Goal: Task Accomplishment & Management: Manage account settings

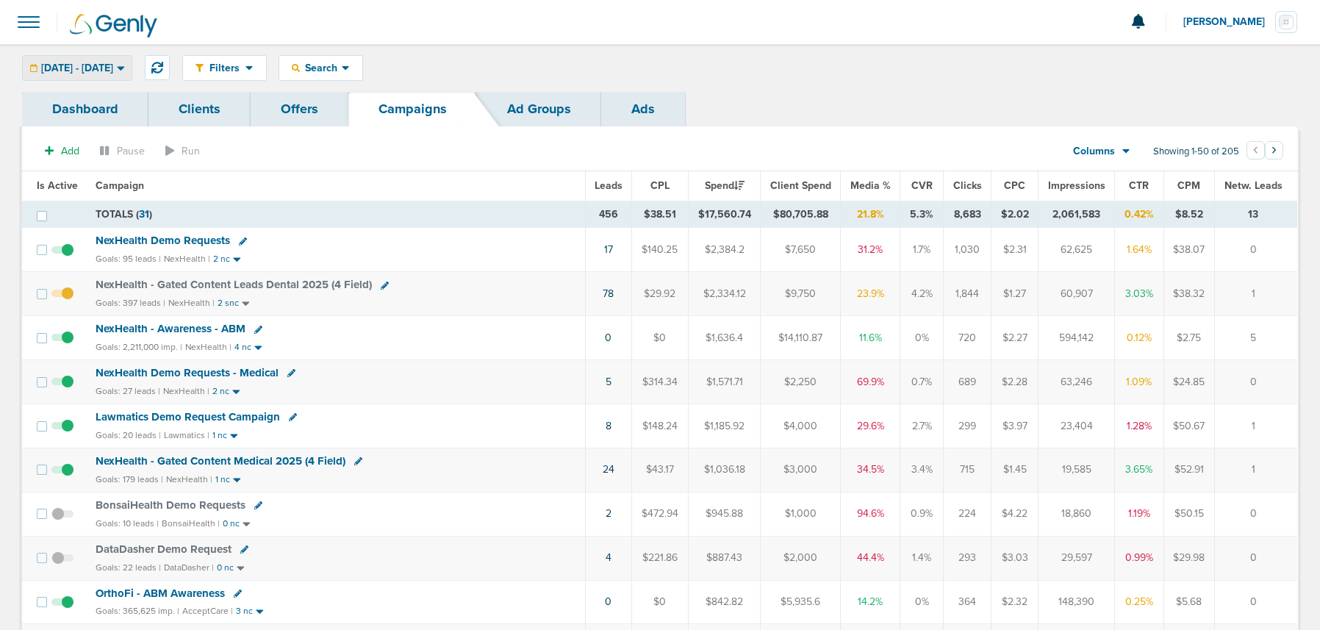
click at [101, 66] on span "[DATE] - [DATE]" at bounding box center [77, 68] width 72 height 10
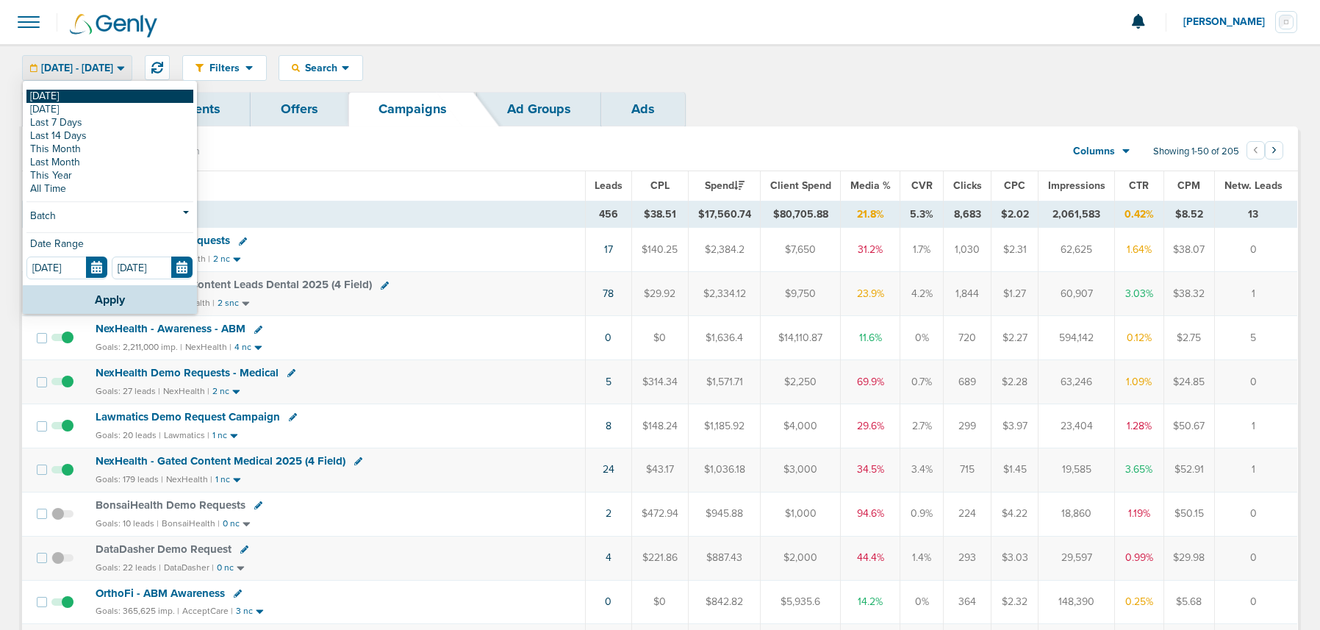
click at [93, 90] on link "[DATE]" at bounding box center [109, 96] width 167 height 13
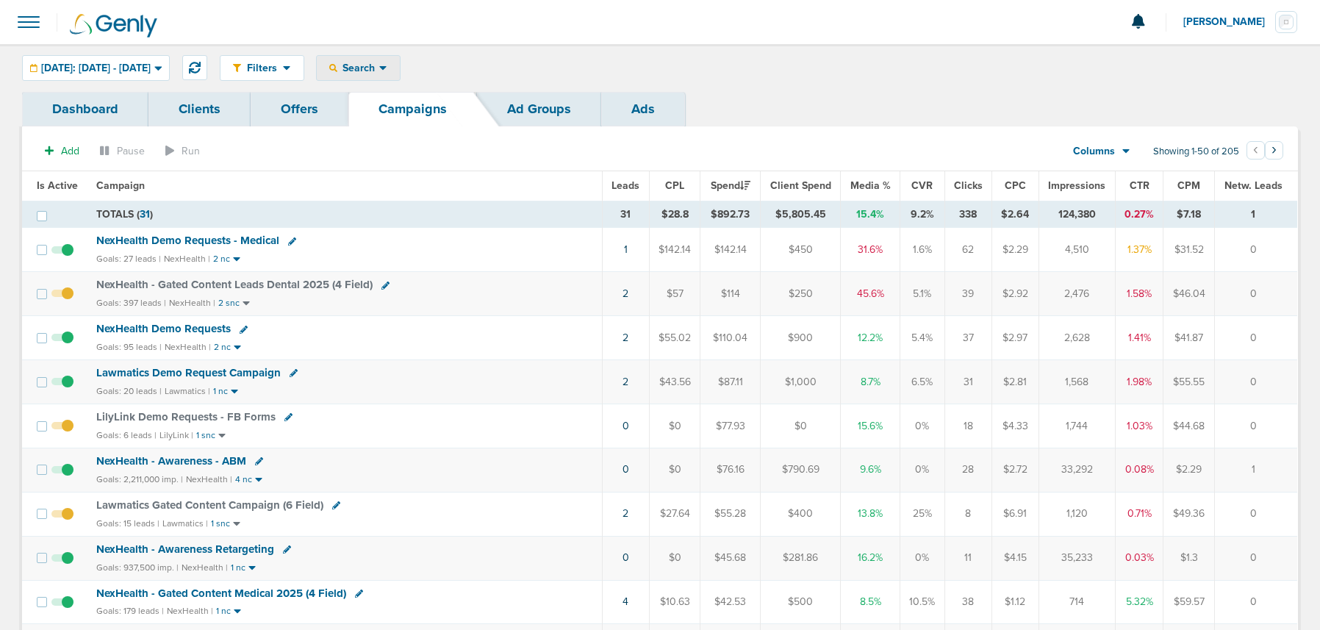
click at [379, 69] on span "Search" at bounding box center [358, 68] width 42 height 12
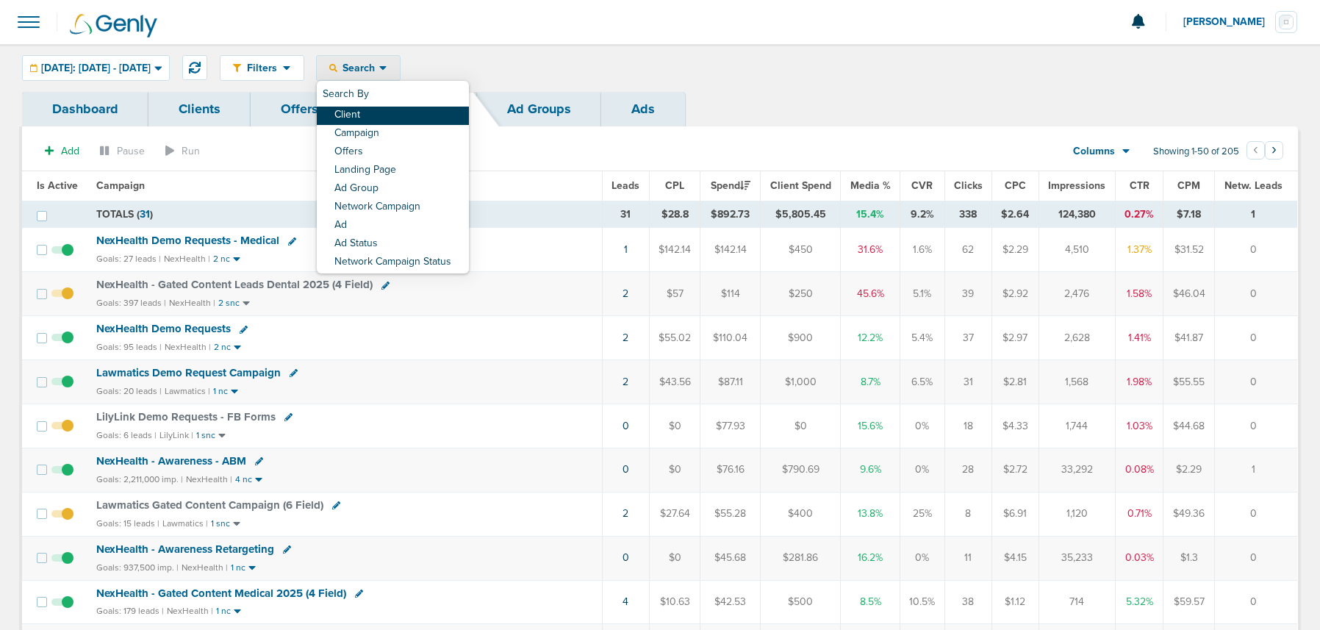
click at [413, 112] on link "Client" at bounding box center [393, 116] width 152 height 18
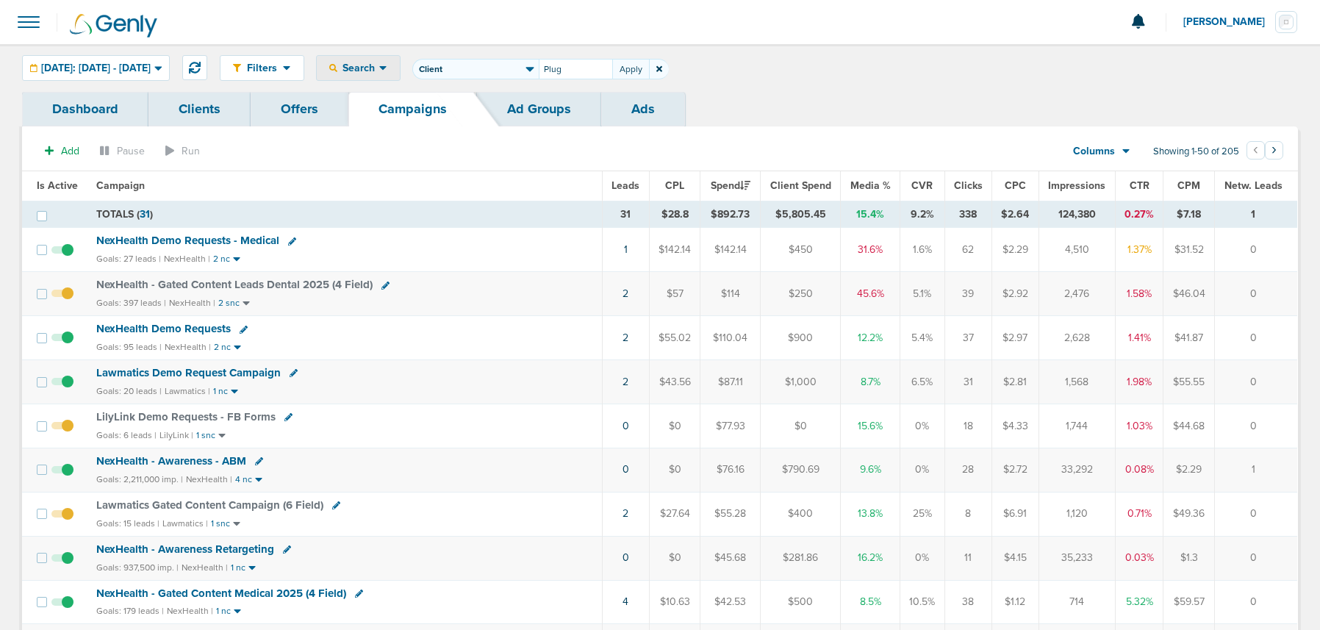
type input "Plug"
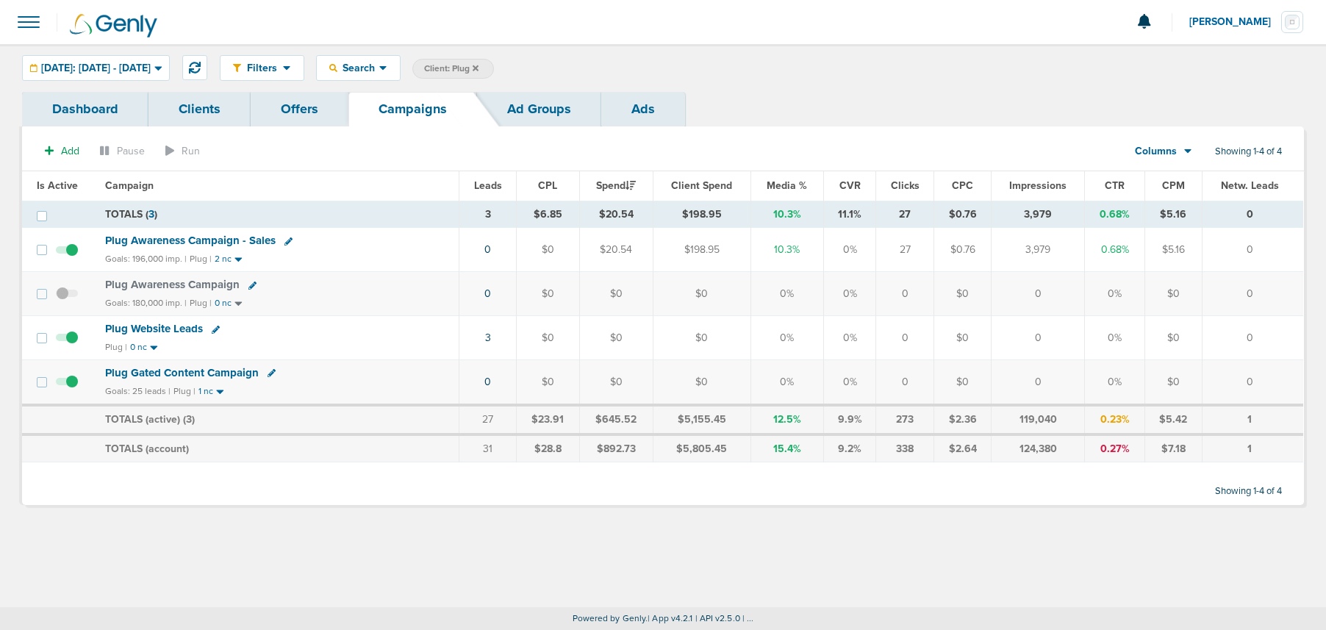
click at [198, 374] on span "Plug Gated Content Campaign" at bounding box center [182, 372] width 154 height 13
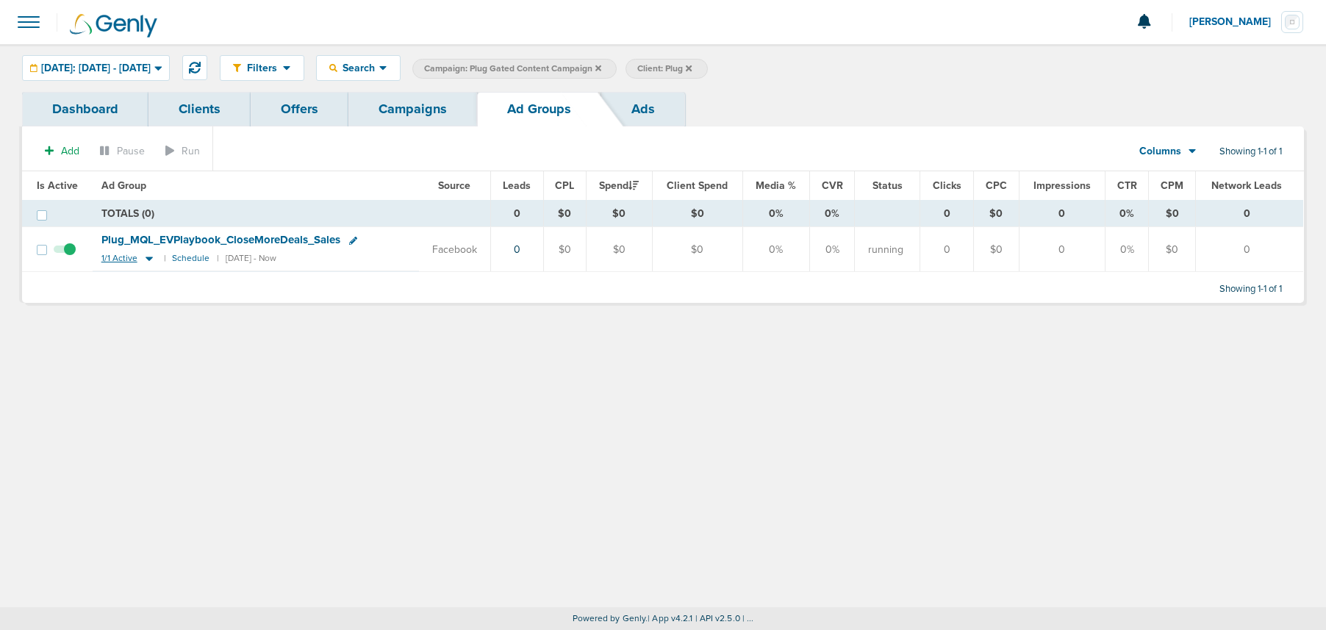
click at [144, 256] on icon at bounding box center [149, 258] width 15 height 12
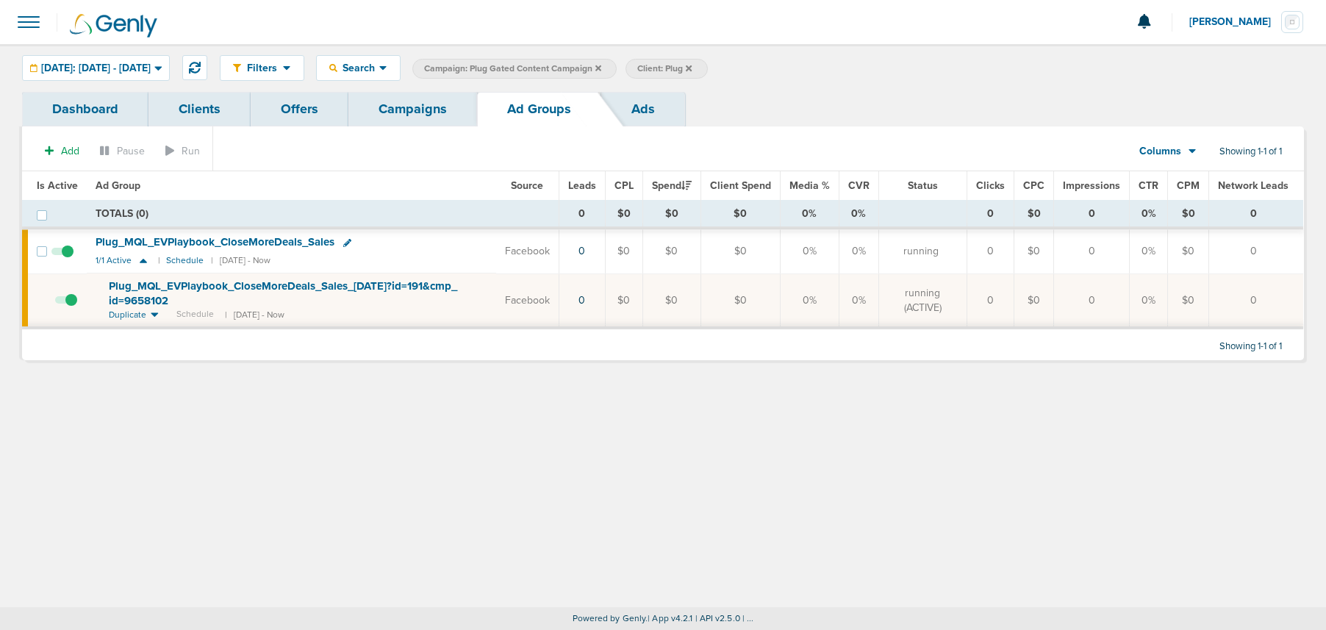
click at [377, 100] on link "Campaigns" at bounding box center [412, 109] width 129 height 35
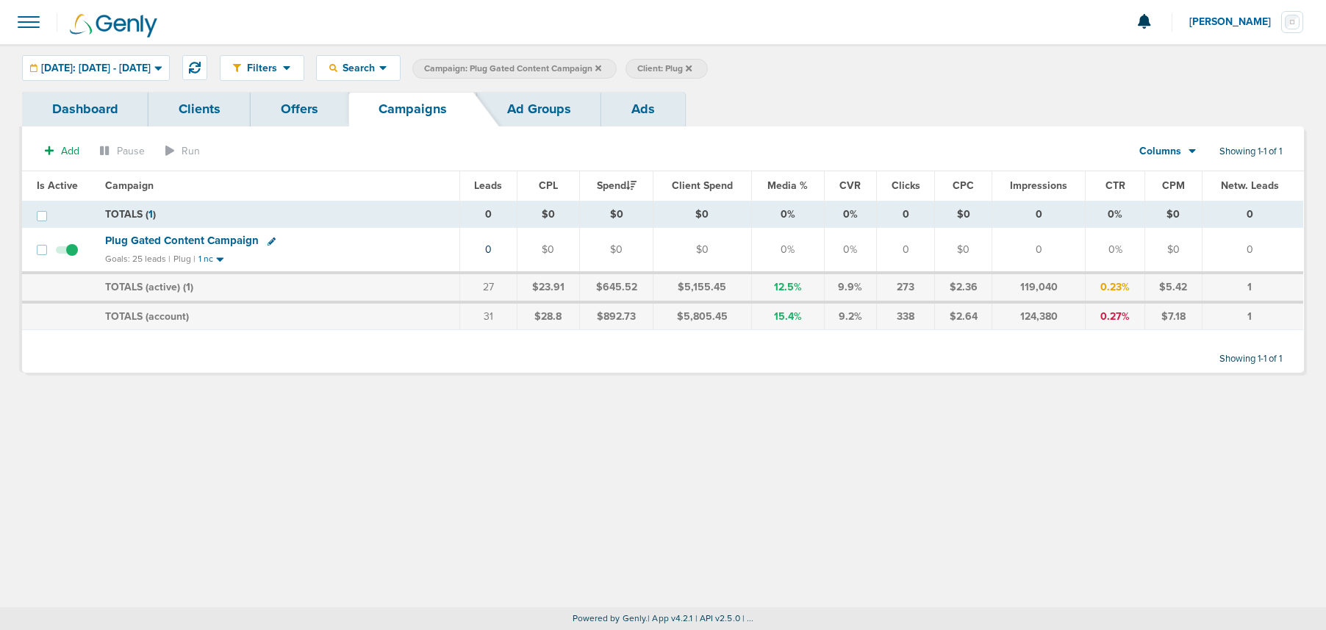
click at [601, 68] on icon at bounding box center [598, 68] width 6 height 9
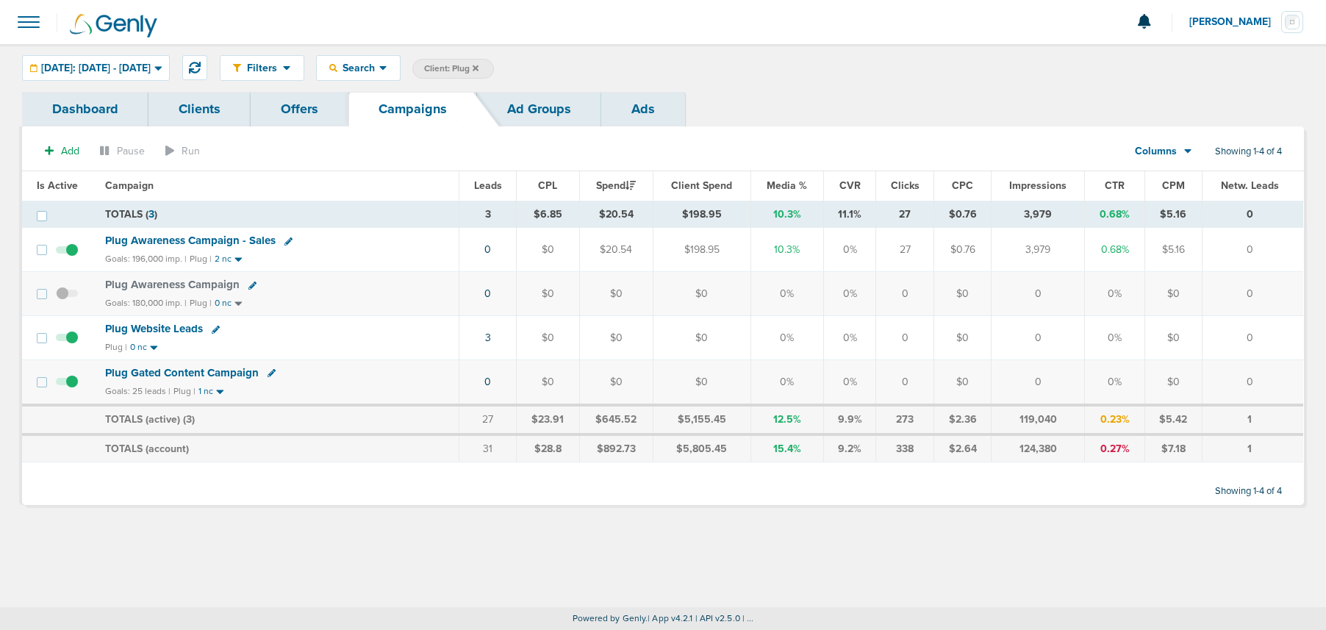
click at [478, 65] on icon at bounding box center [476, 68] width 6 height 6
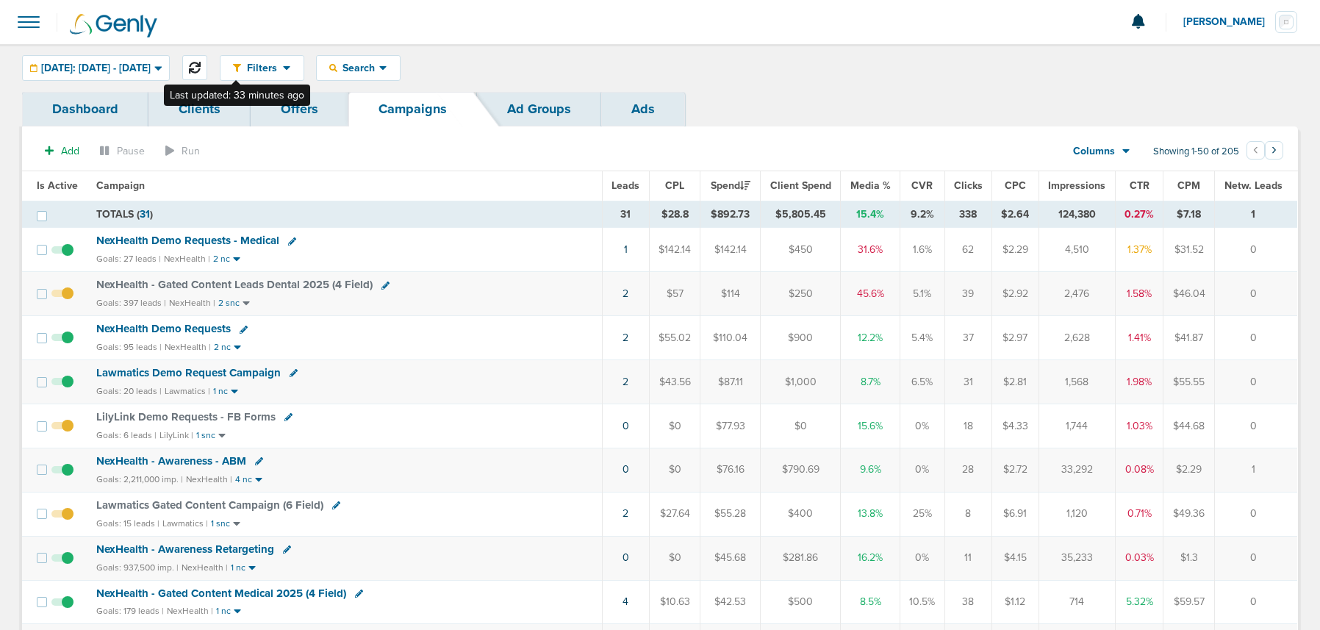
click at [207, 71] on button at bounding box center [194, 67] width 25 height 25
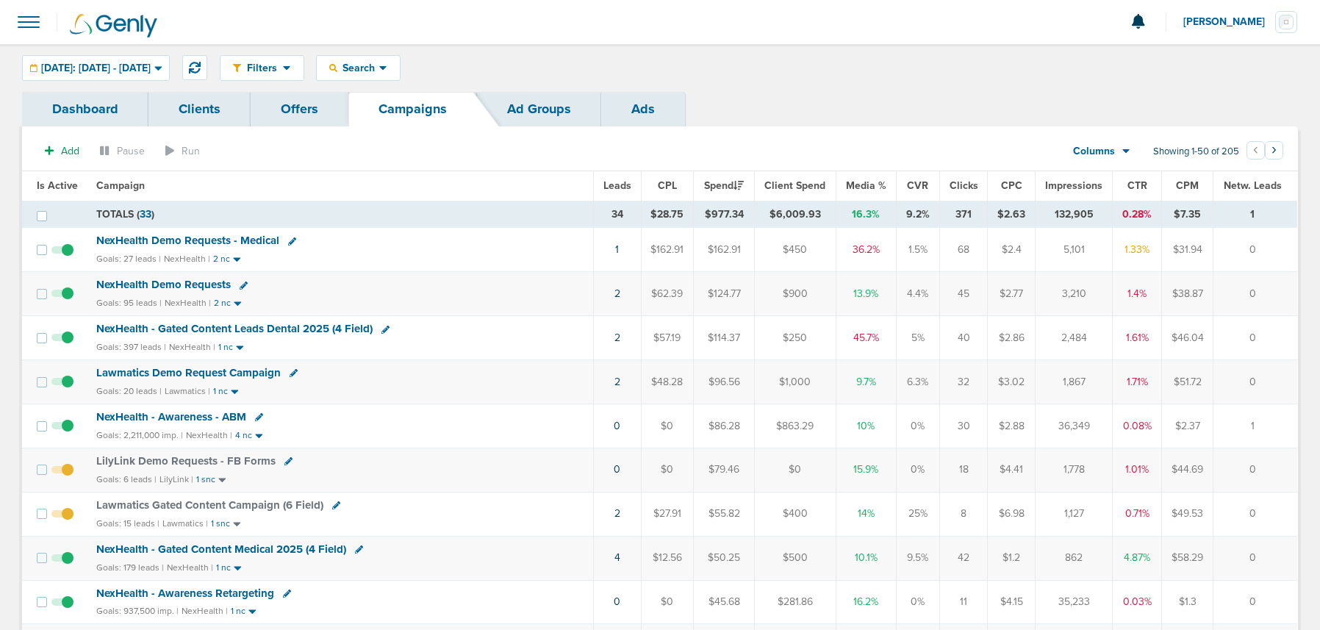
scroll to position [1, 0]
click at [201, 71] on icon at bounding box center [195, 67] width 12 height 12
click at [615, 292] on link "3" at bounding box center [615, 293] width 6 height 12
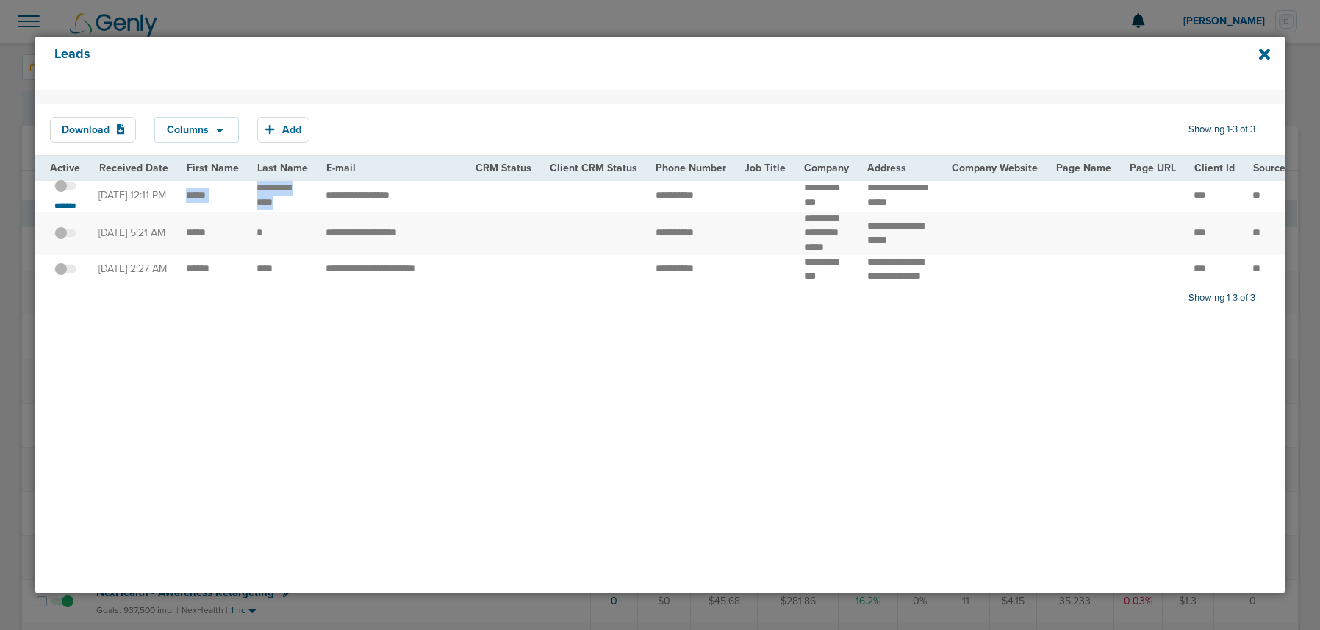
drag, startPoint x: 184, startPoint y: 198, endPoint x: 288, endPoint y: 209, distance: 104.9
copy tr
click at [270, 210] on td "**********" at bounding box center [282, 195] width 69 height 33
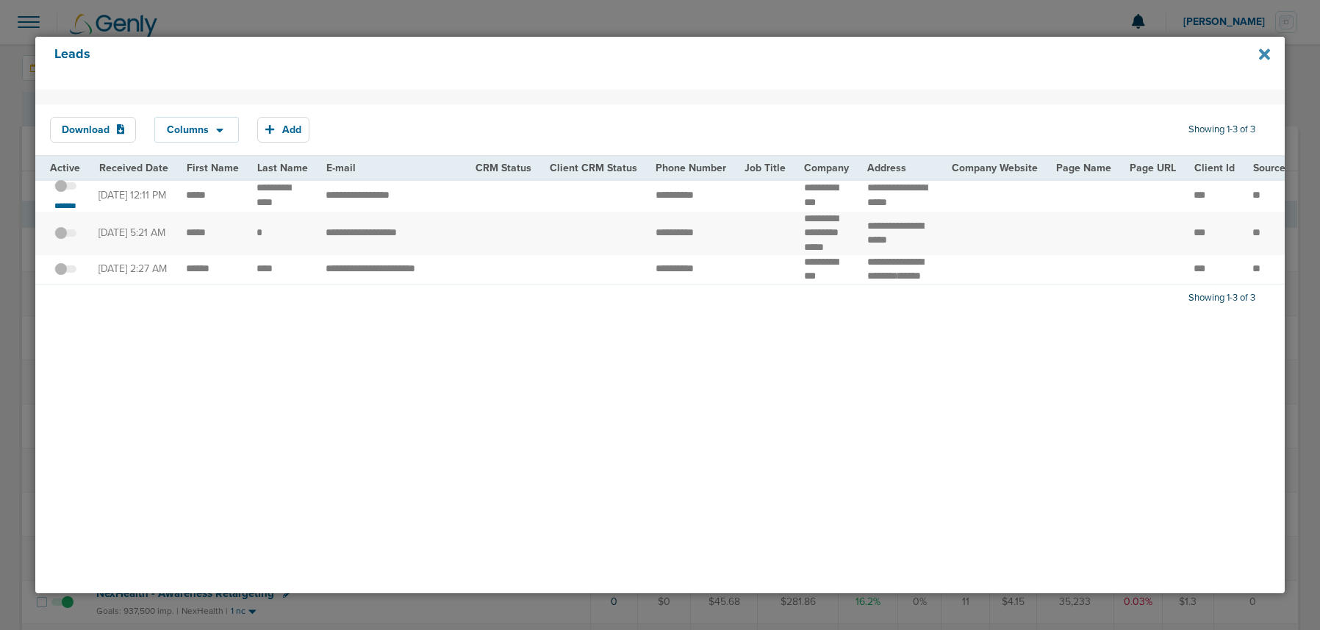
click at [1266, 57] on icon at bounding box center [1264, 54] width 11 height 11
click at [1263, 52] on icon at bounding box center [1264, 54] width 11 height 11
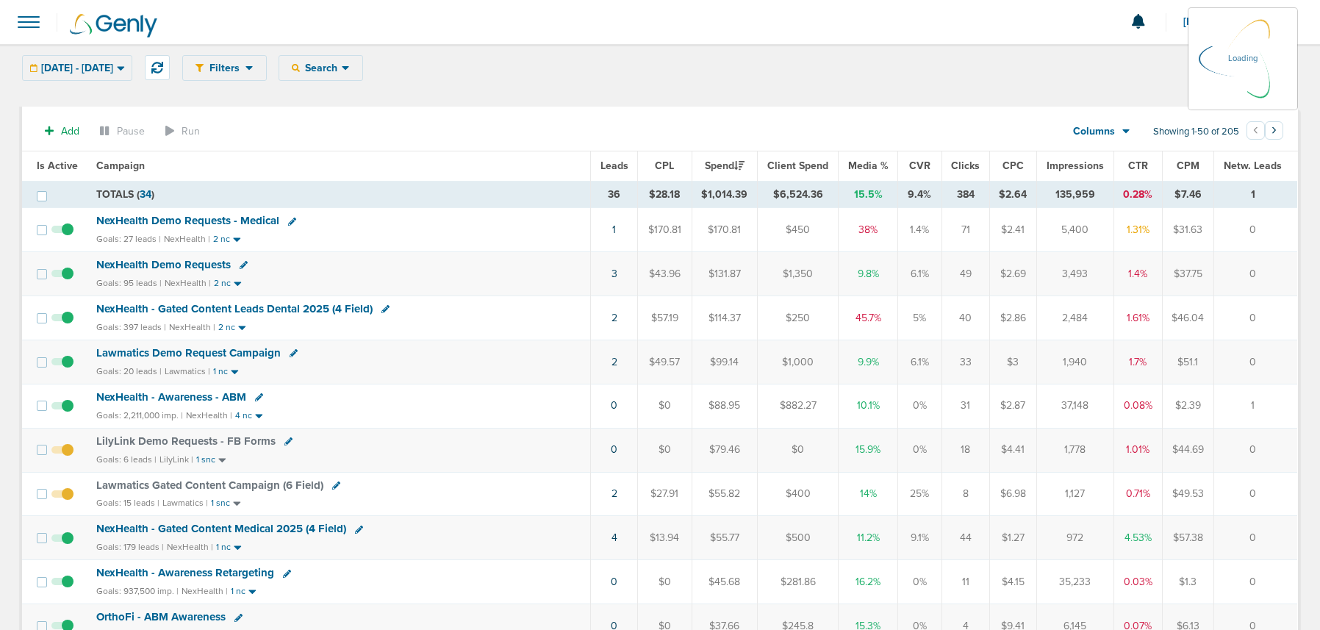
click at [380, 66] on div "Filters Active Only Settings Status Active Inactive Objectives MQL SQL Traffic …" at bounding box center [740, 68] width 1116 height 26
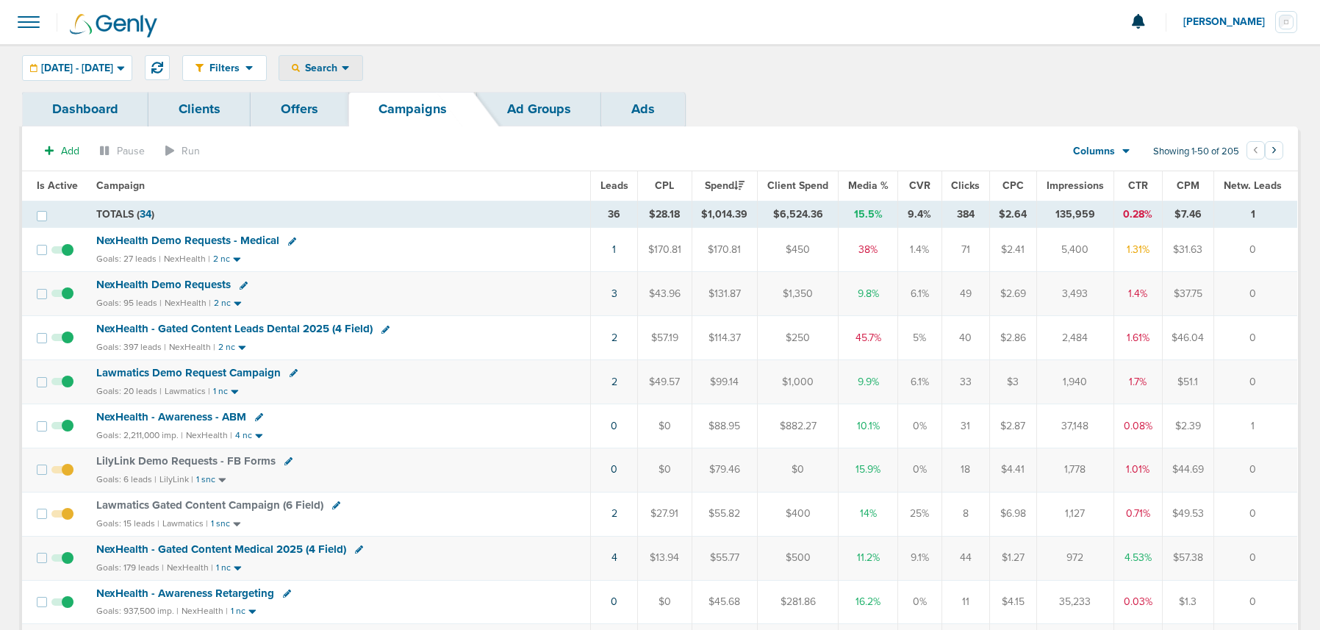
click at [342, 62] on span "Search" at bounding box center [321, 68] width 42 height 12
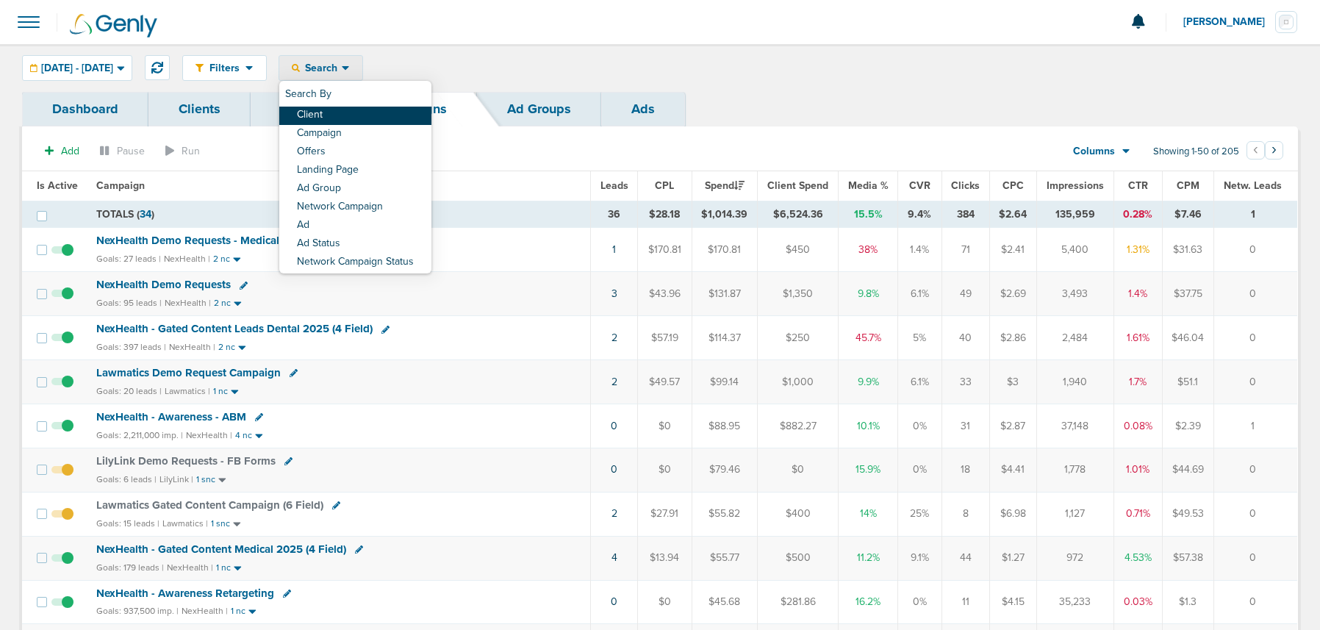
click at [383, 112] on link "Client" at bounding box center [355, 116] width 152 height 18
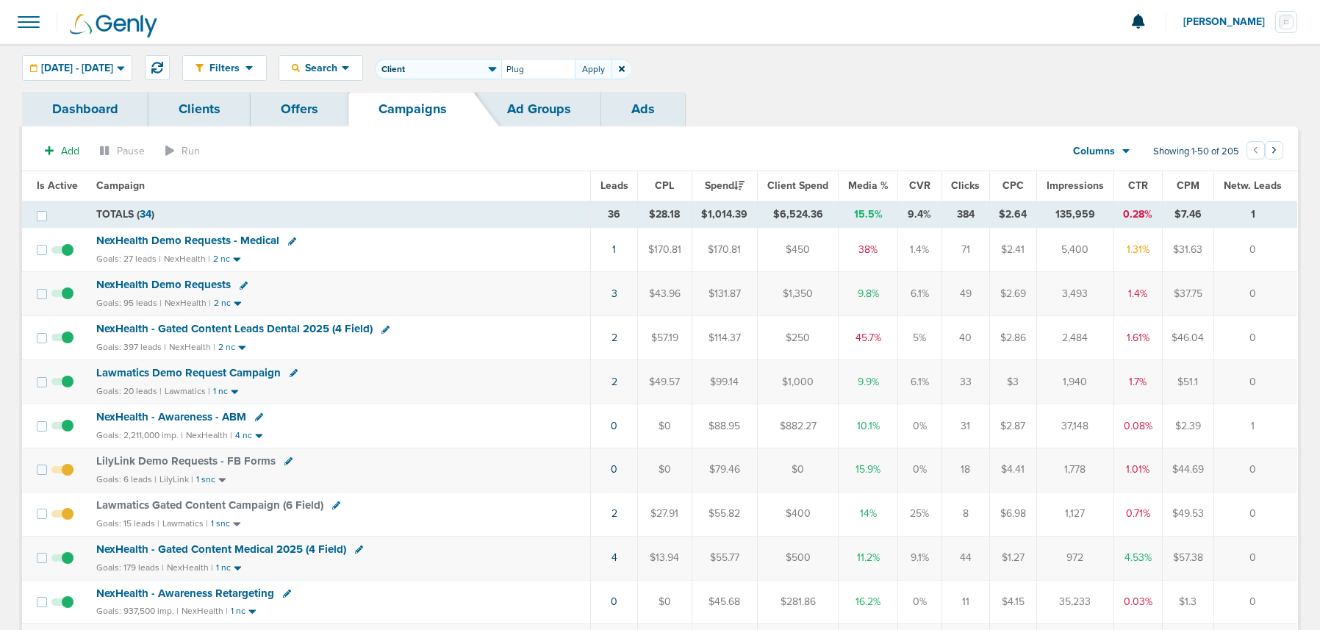
type input "Plug"
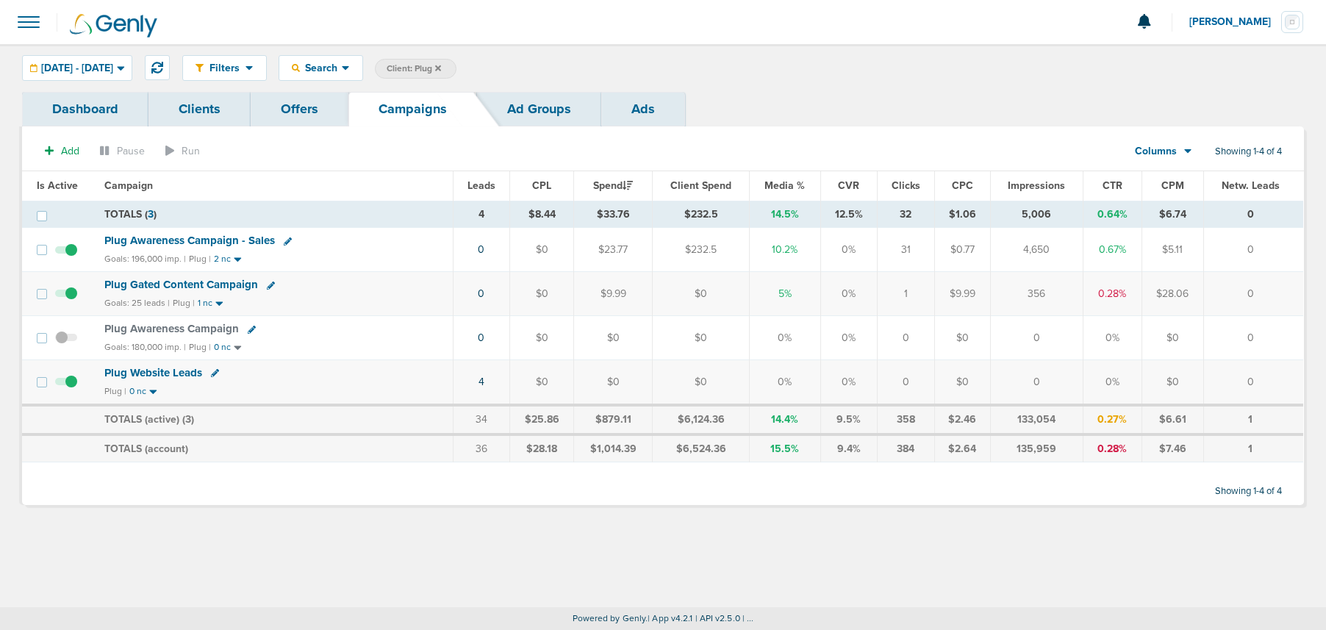
click at [35, 22] on span at bounding box center [28, 22] width 32 height 32
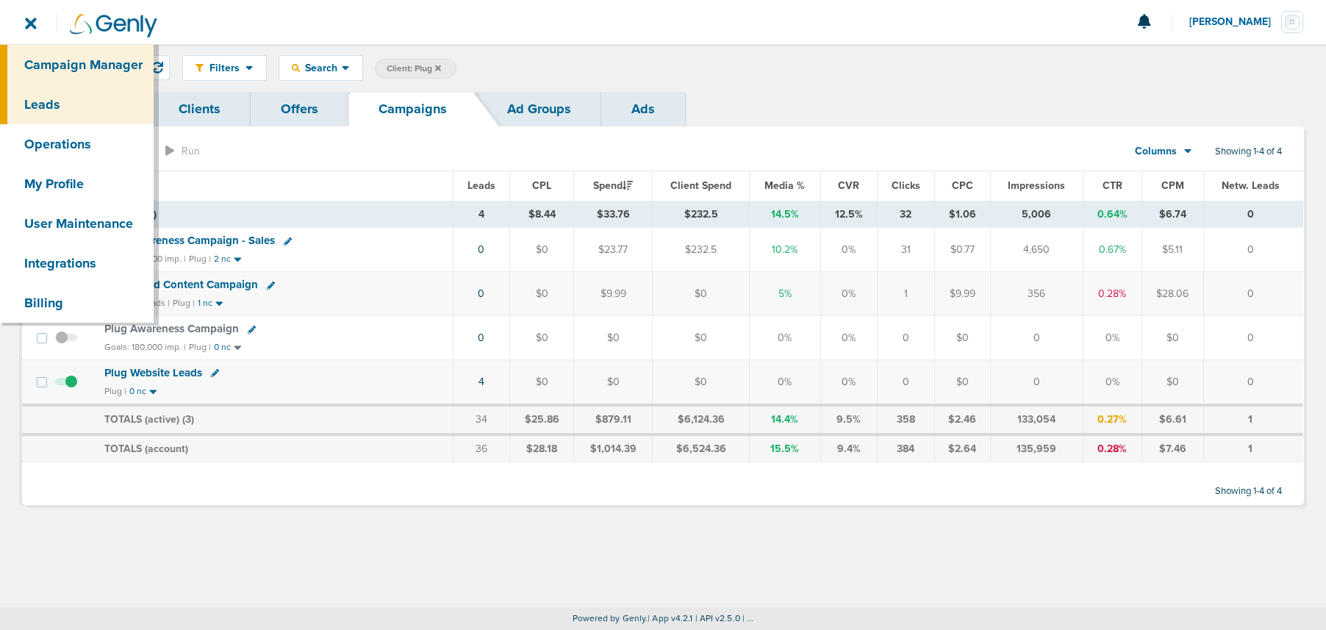
click at [49, 107] on link "Leads" at bounding box center [77, 105] width 154 height 40
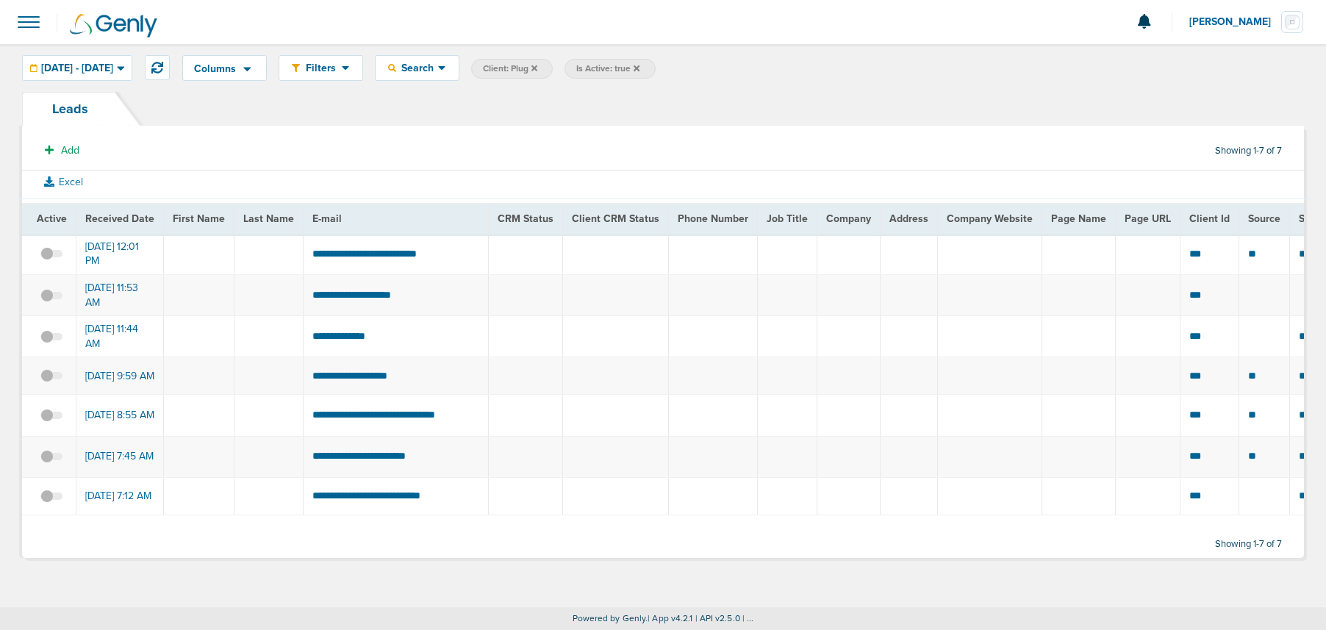
click at [639, 69] on icon at bounding box center [637, 68] width 6 height 6
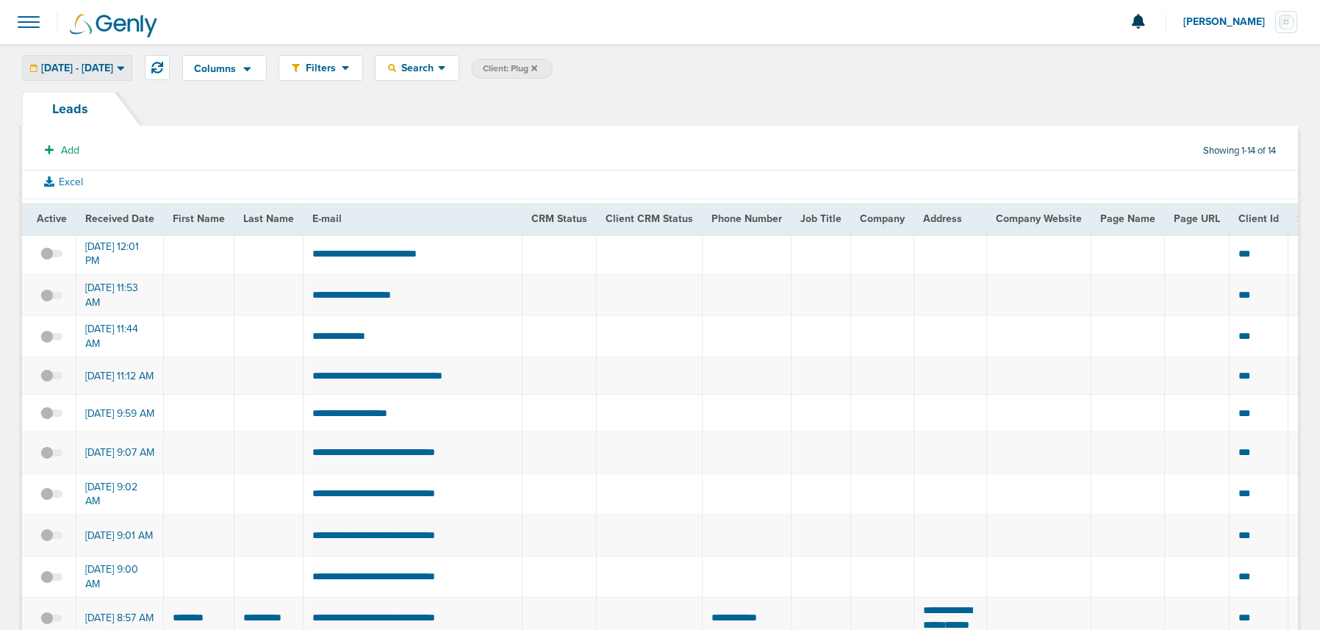
click at [101, 70] on span "[DATE] - [DATE]" at bounding box center [77, 68] width 72 height 10
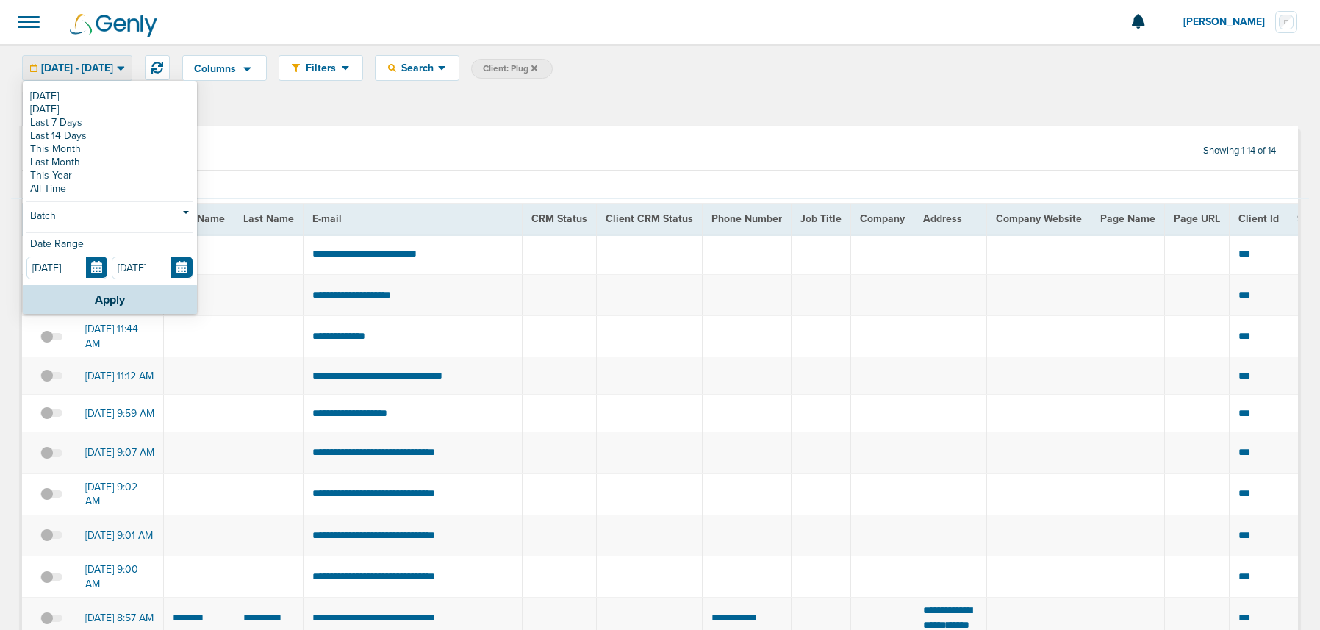
click at [322, 115] on div "Leads" at bounding box center [660, 109] width 1276 height 34
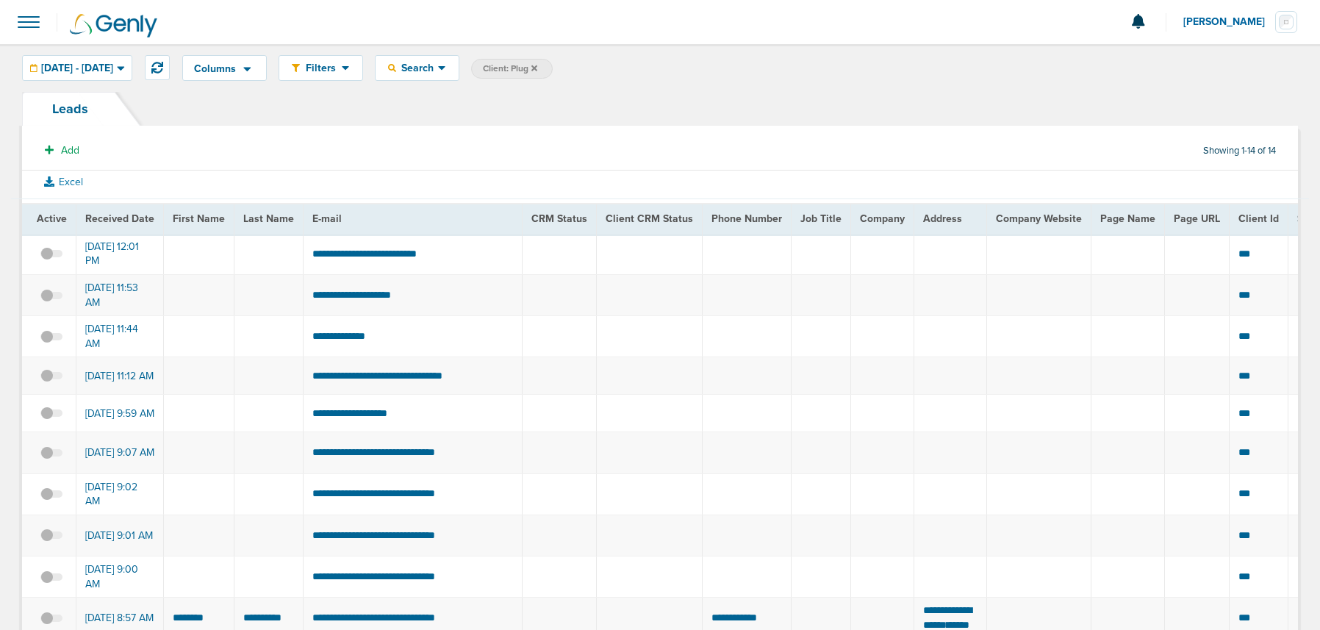
click at [18, 29] on span at bounding box center [28, 22] width 32 height 32
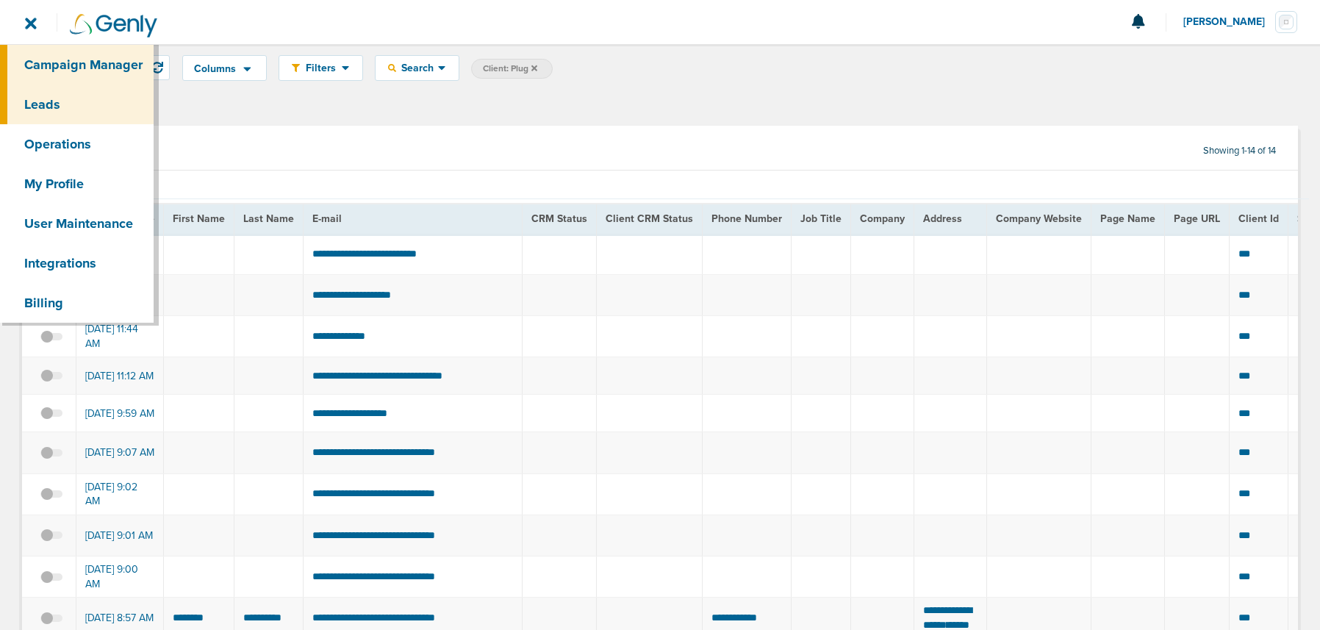
click at [49, 69] on link "Campaign Manager" at bounding box center [77, 65] width 154 height 40
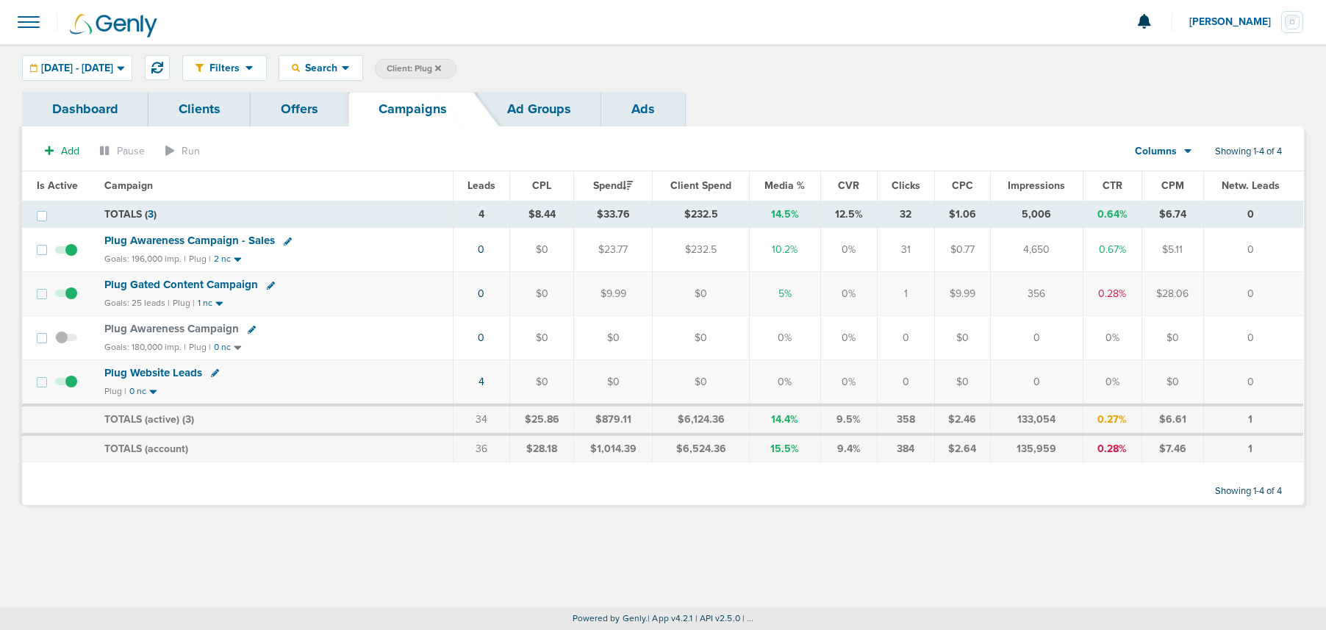
click at [409, 298] on div "Goals: 25 leads | Plug | 1 nc" at bounding box center [274, 303] width 340 height 12
click at [484, 295] on link "0" at bounding box center [481, 293] width 7 height 12
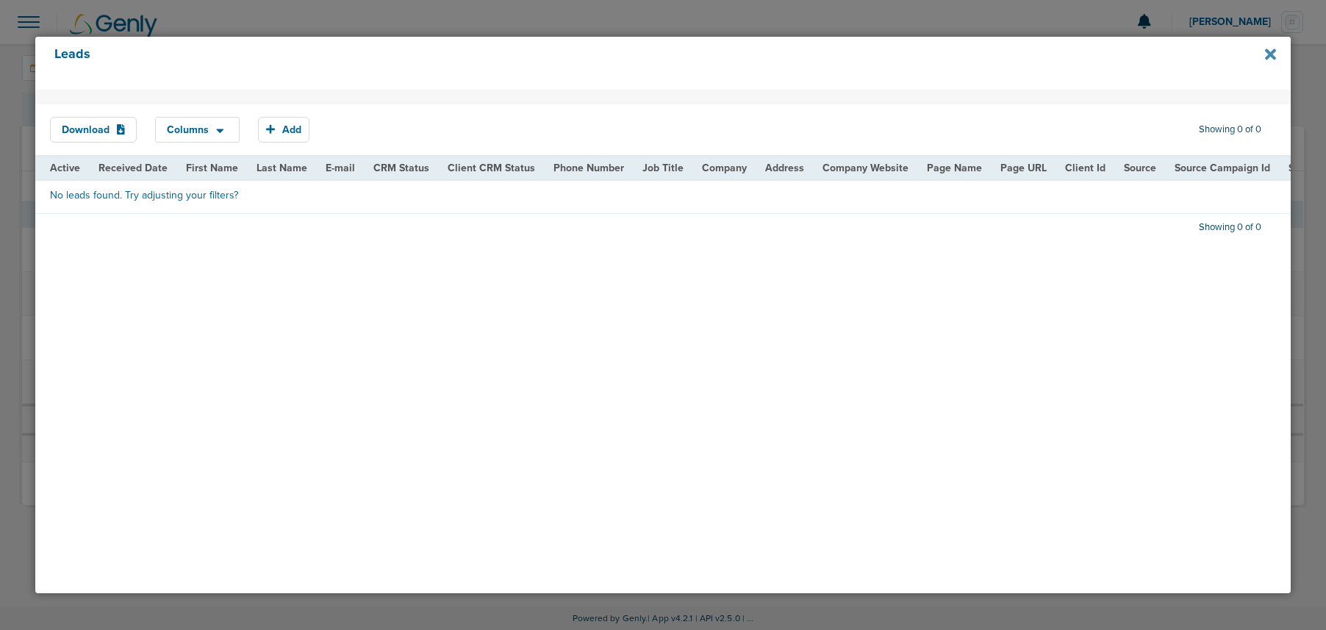
click at [1265, 51] on icon at bounding box center [1270, 54] width 11 height 16
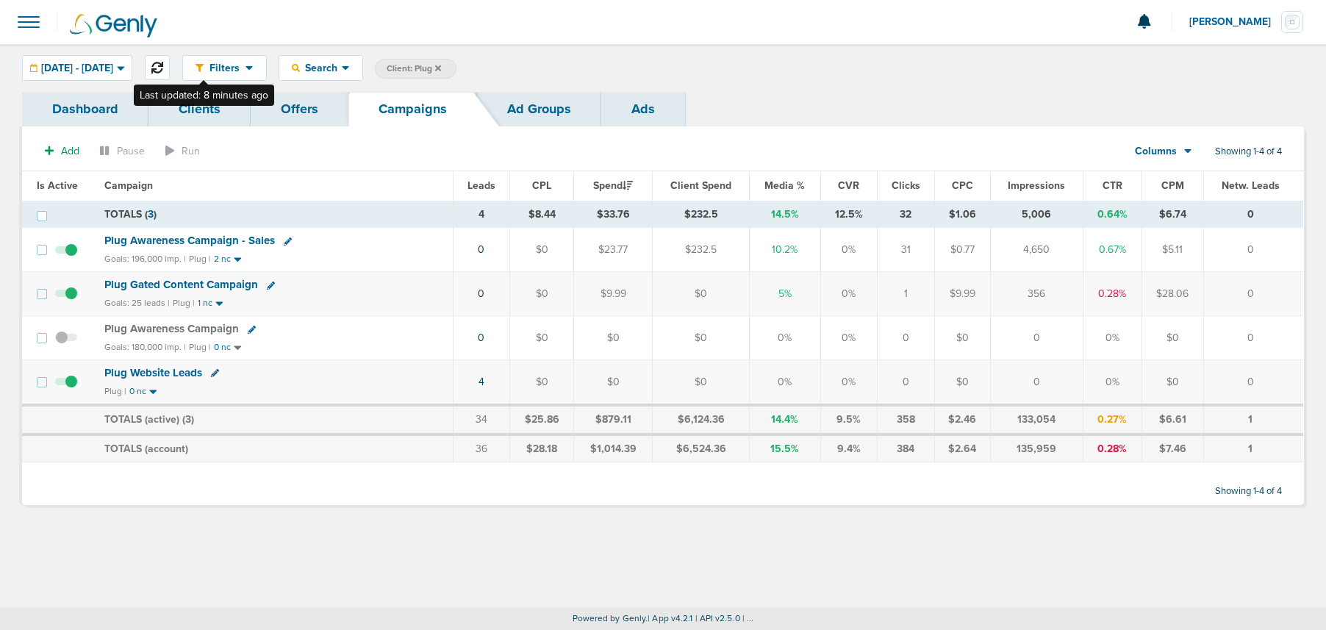
click at [163, 67] on icon at bounding box center [157, 68] width 12 height 12
click at [483, 294] on link "1" at bounding box center [481, 293] width 4 height 12
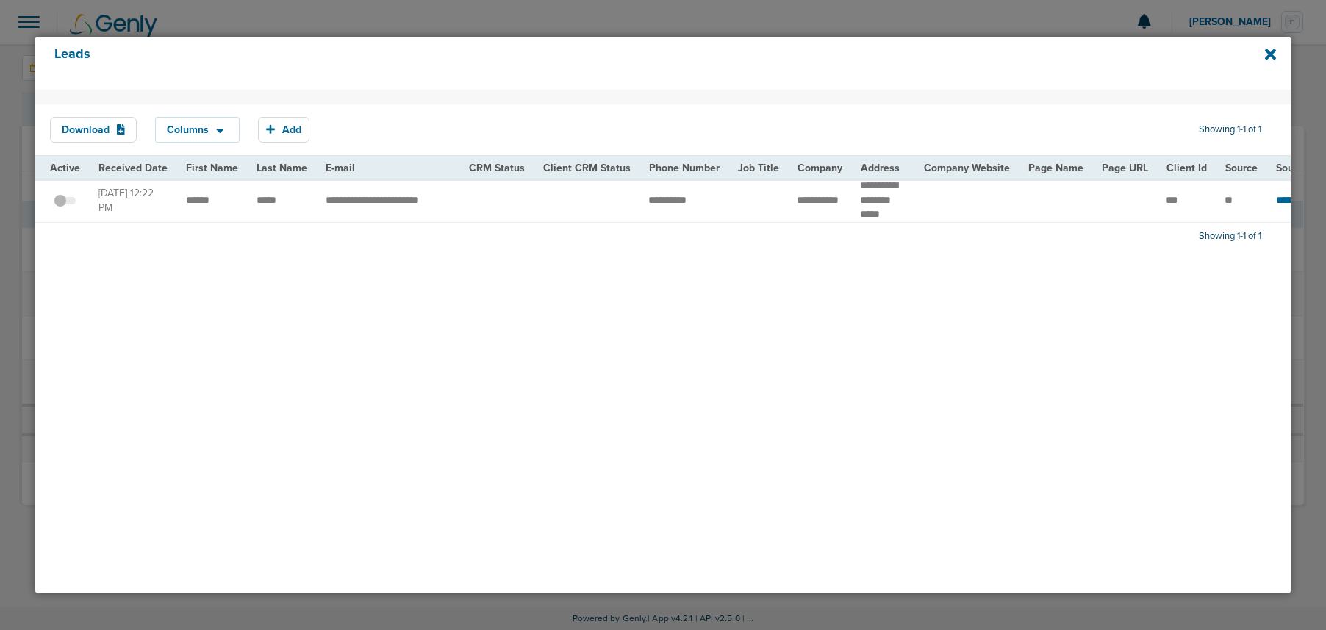
click at [71, 208] on span at bounding box center [65, 208] width 22 height 0
click at [65, 203] on input "checkbox" at bounding box center [65, 203] width 0 height 0
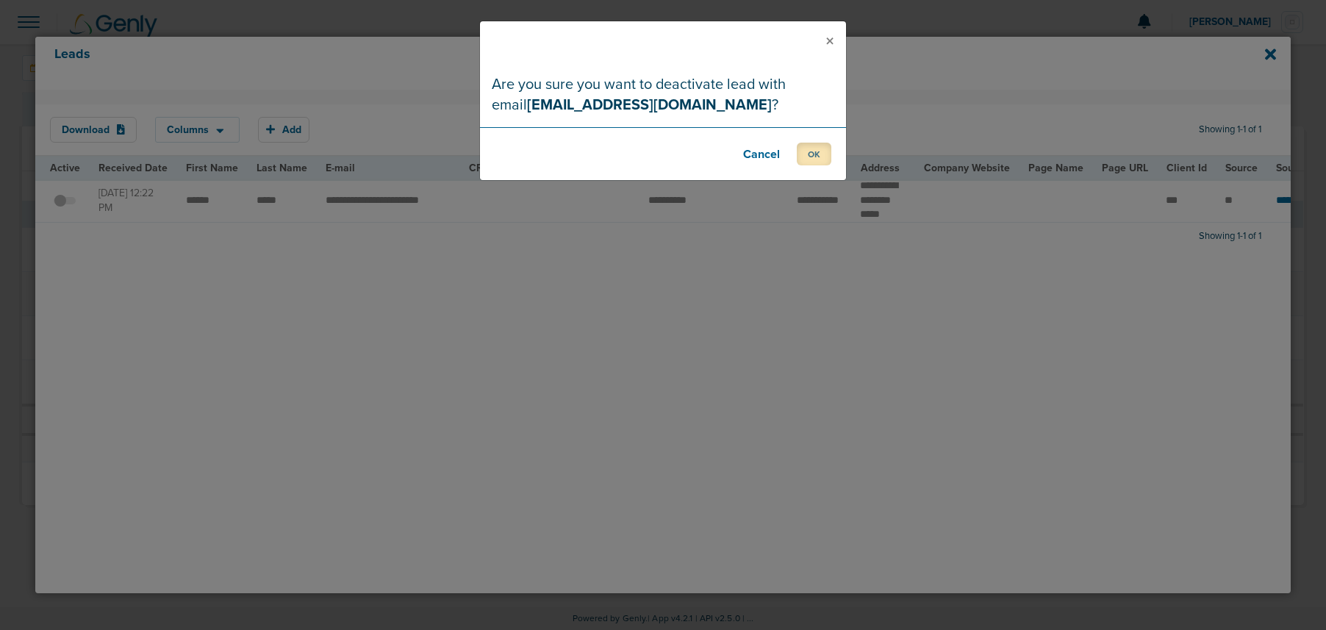
click at [819, 155] on button "OK" at bounding box center [814, 154] width 35 height 23
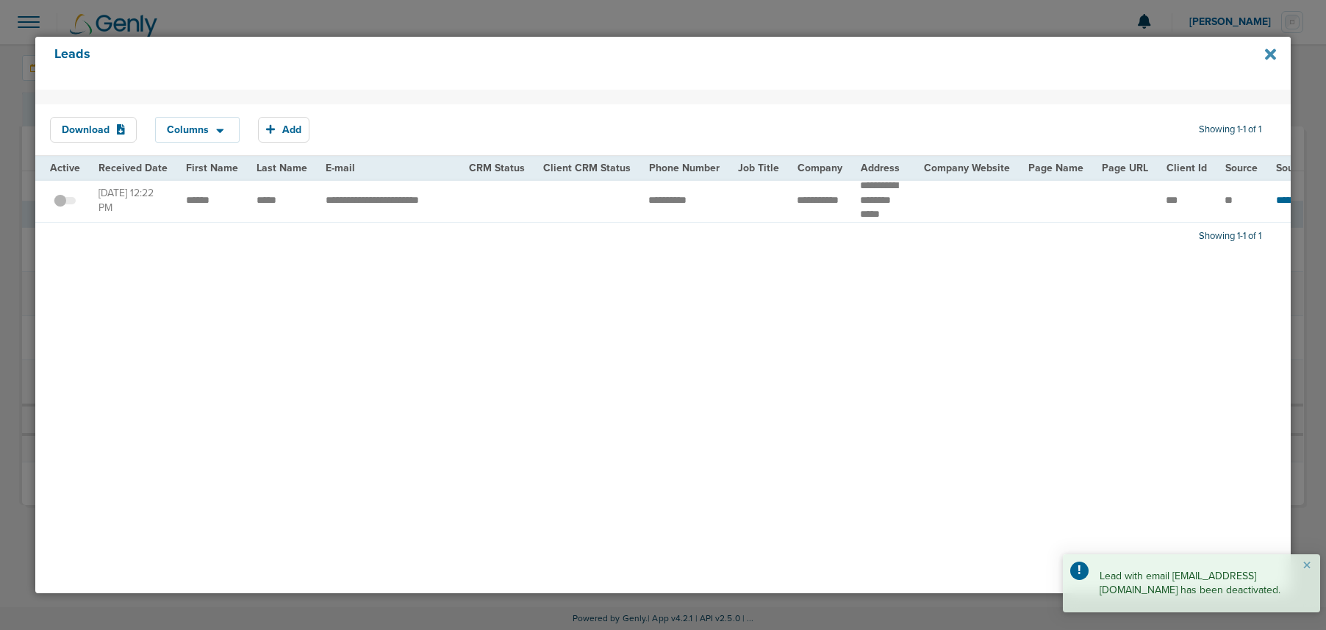
click at [1272, 49] on icon at bounding box center [1270, 54] width 11 height 16
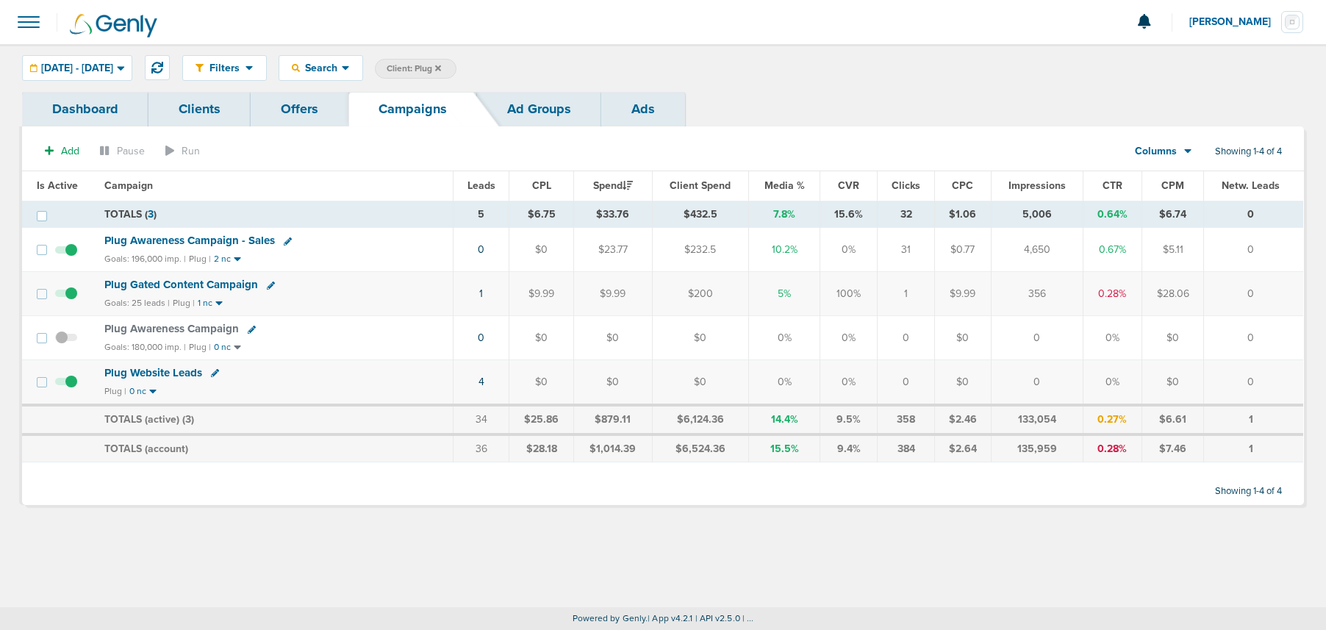
click at [208, 282] on span "Plug Gated Content Campaign" at bounding box center [181, 284] width 154 height 13
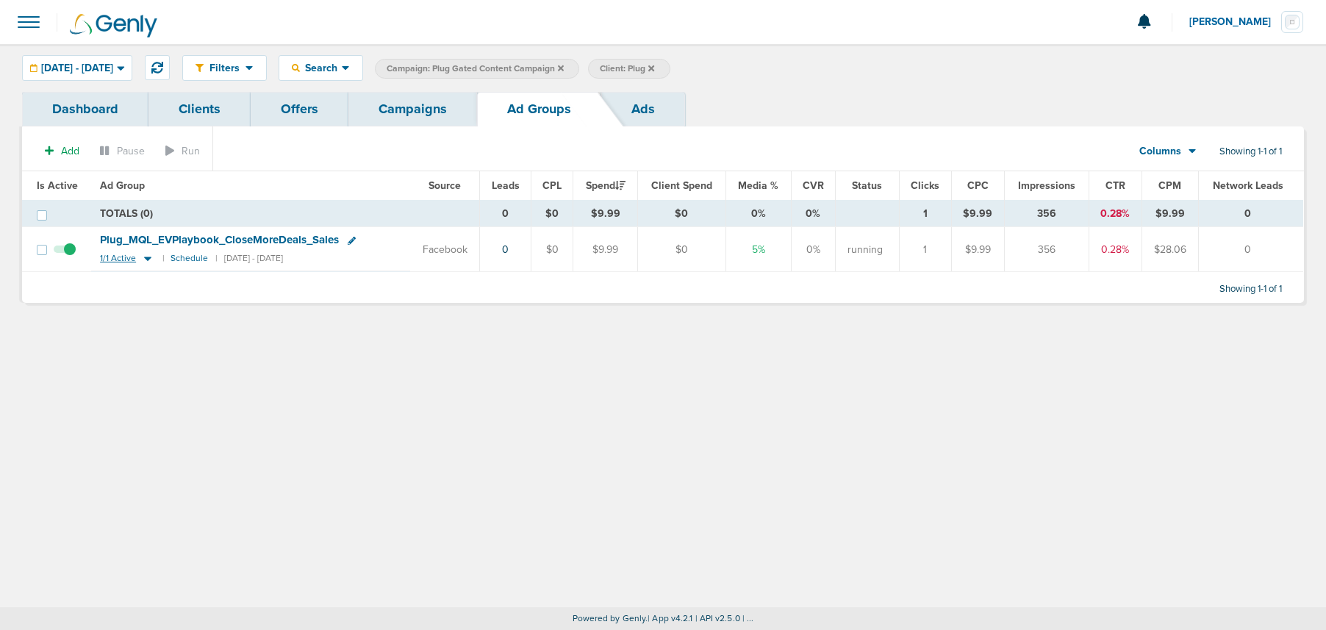
click at [148, 259] on icon at bounding box center [147, 258] width 15 height 12
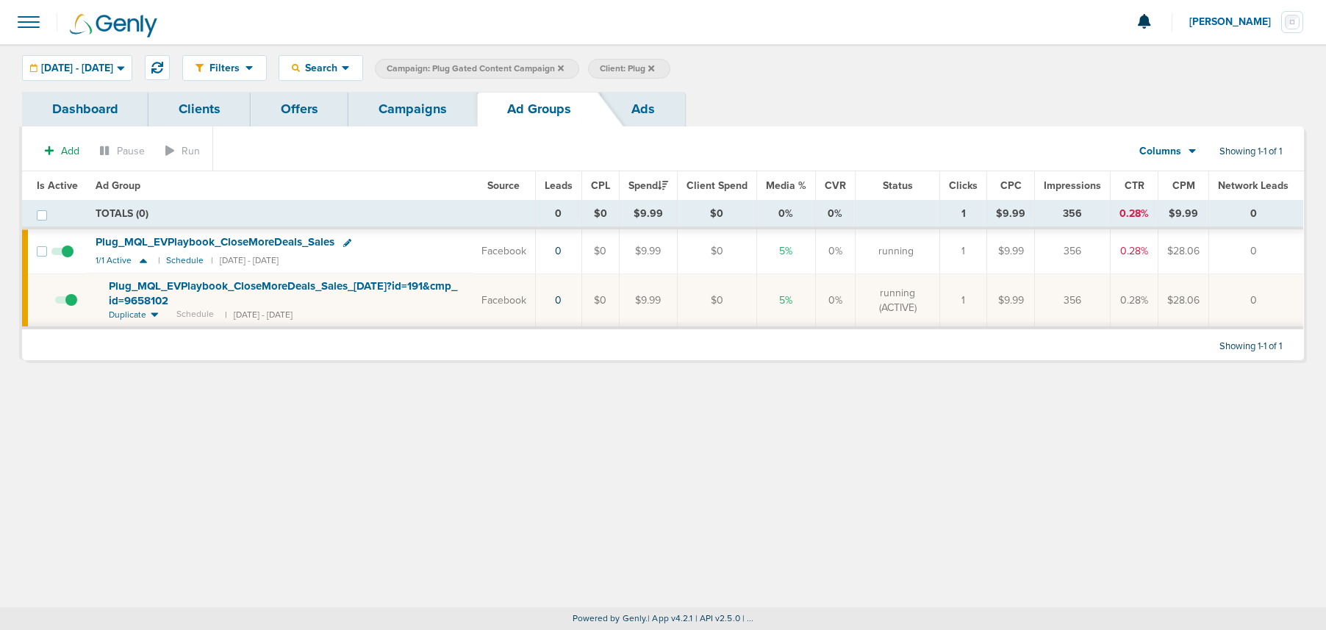
click at [165, 282] on span "Plug_ MQL_ EVPlaybook_ CloseMoreDeals_ Sales_ [DATE]?id=191&cmp_ id=9658102" at bounding box center [283, 293] width 348 height 28
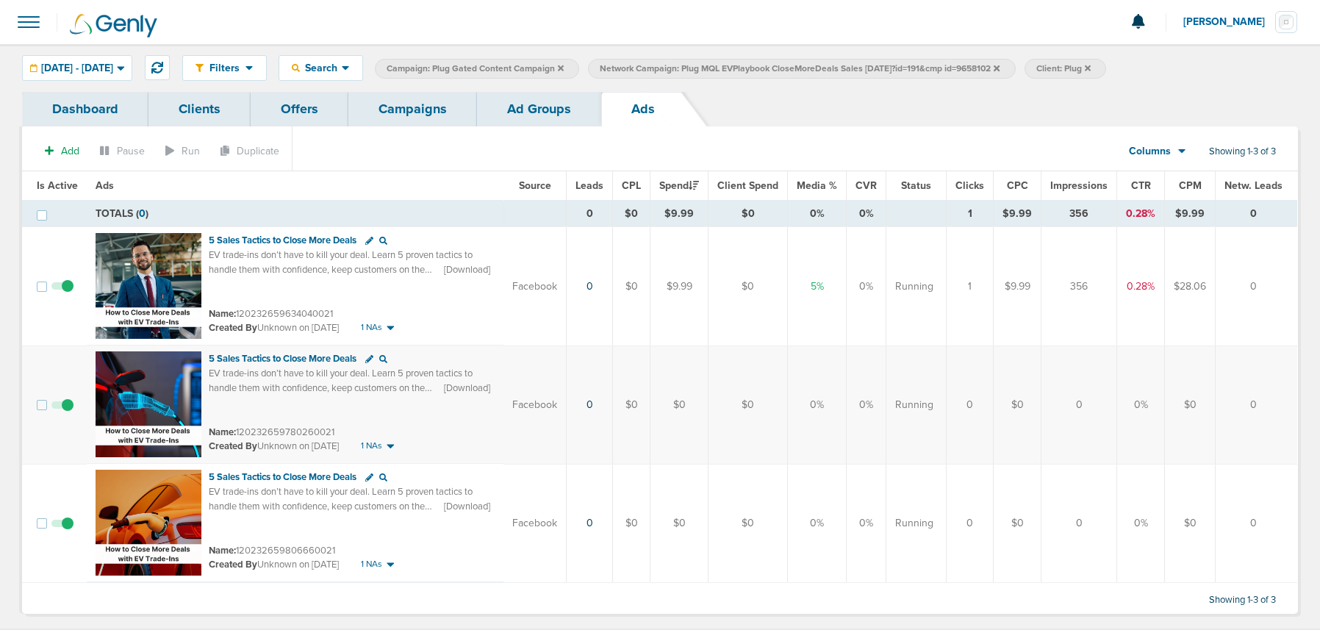
click at [1070, 289] on td "356" at bounding box center [1079, 286] width 76 height 119
click at [520, 102] on link "Ad Groups" at bounding box center [539, 109] width 124 height 35
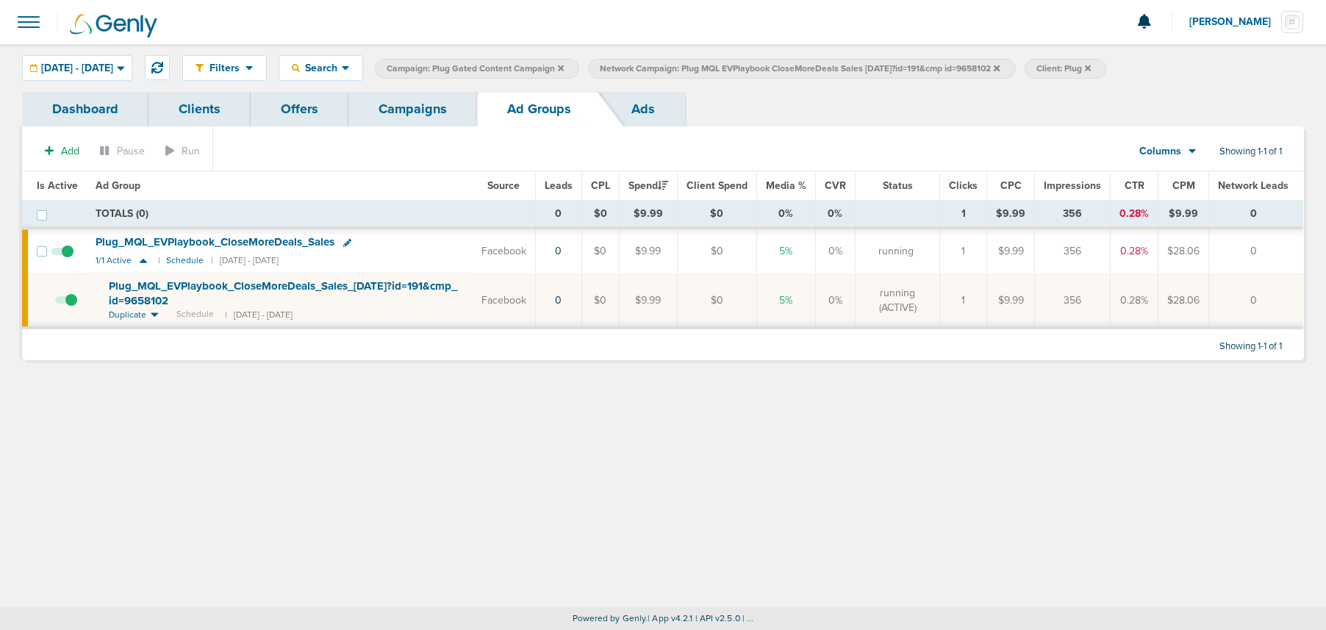
click at [1000, 66] on icon at bounding box center [997, 68] width 6 height 6
click at [564, 67] on icon at bounding box center [561, 68] width 6 height 9
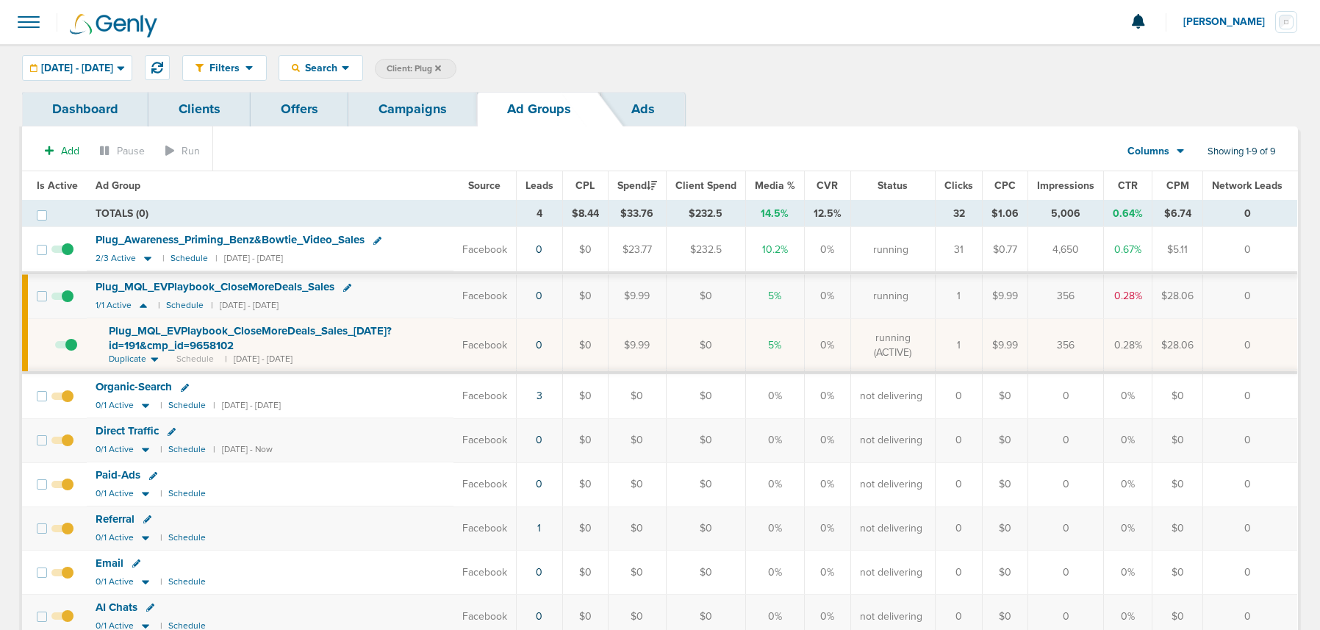
click at [62, 304] on span at bounding box center [62, 304] width 22 height 0
click at [62, 299] on input "checkbox" at bounding box center [62, 299] width 0 height 0
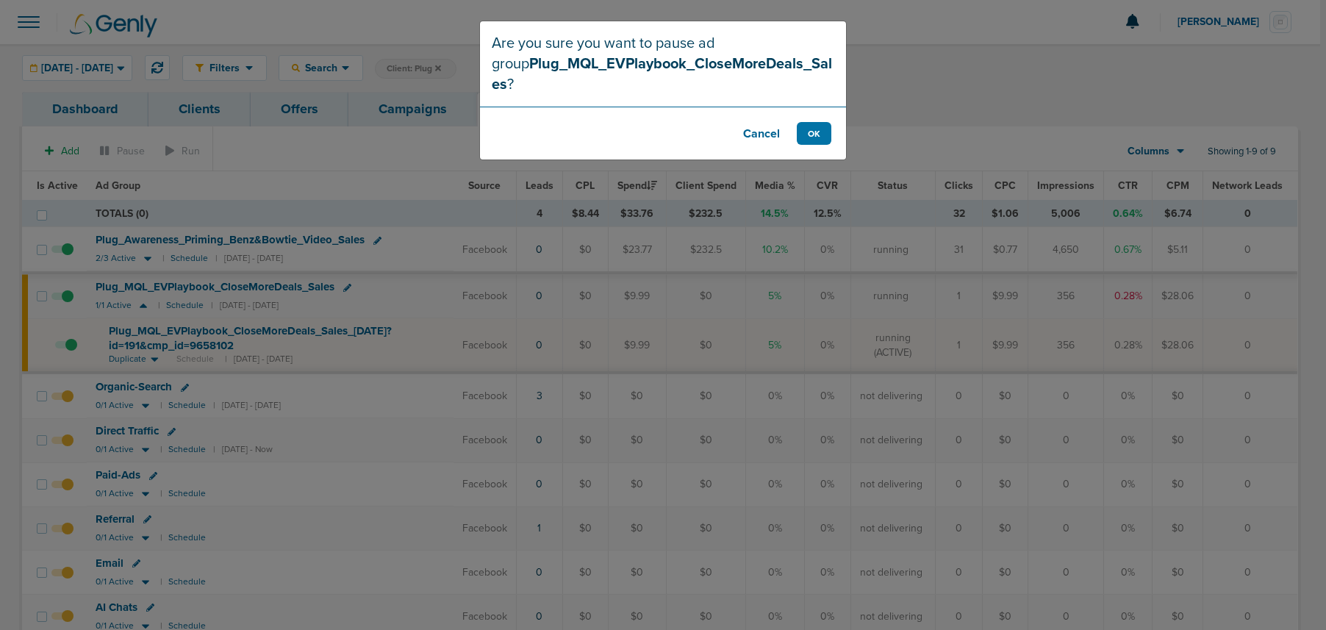
click at [763, 122] on button "Cancel" at bounding box center [761, 133] width 59 height 23
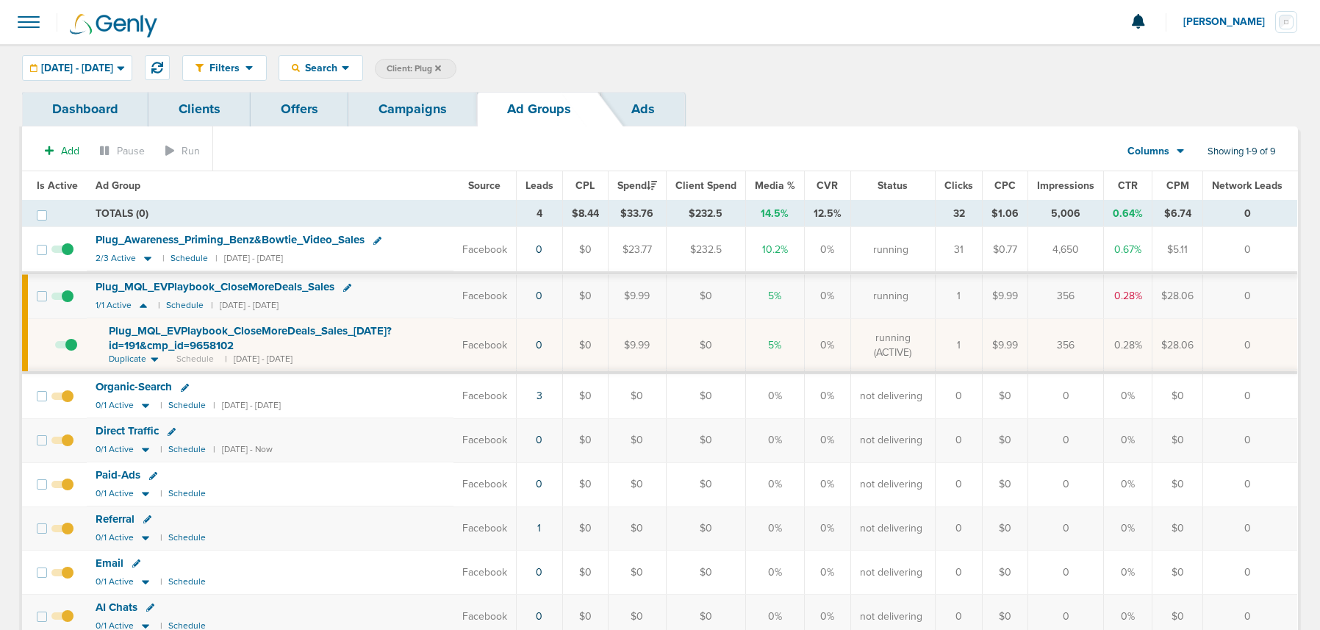
click at [65, 304] on span at bounding box center [62, 304] width 22 height 0
click at [62, 299] on input "checkbox" at bounding box center [62, 299] width 0 height 0
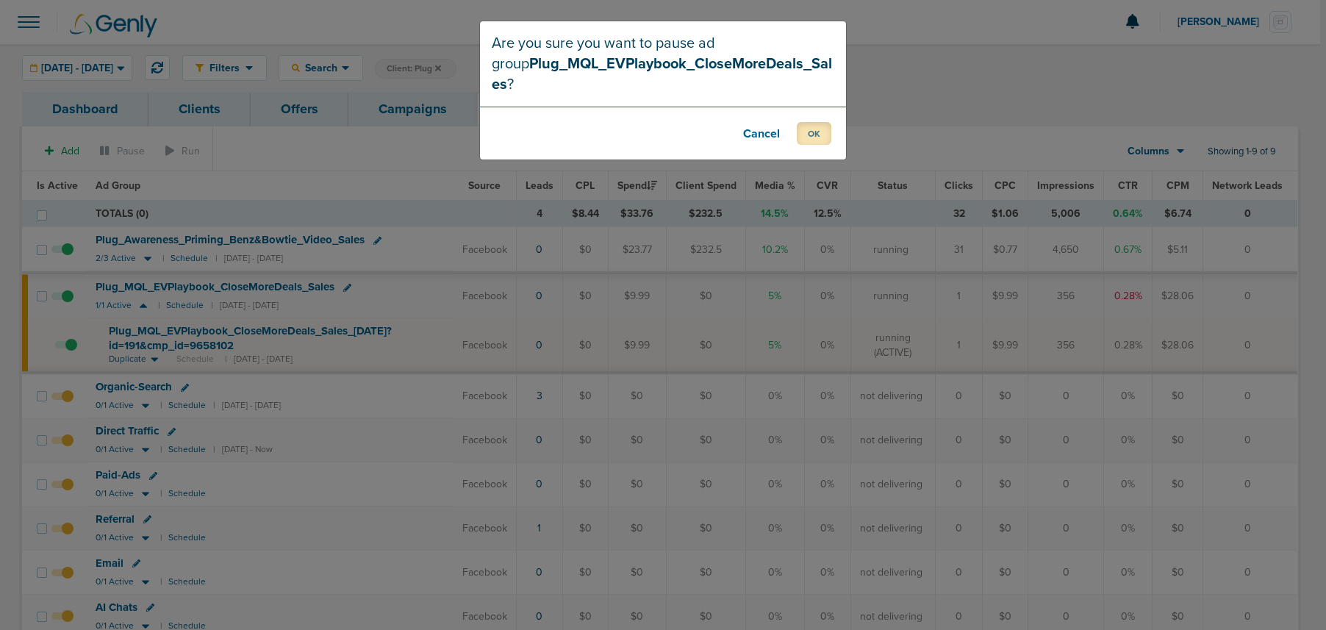
click at [803, 122] on button "OK" at bounding box center [814, 133] width 35 height 23
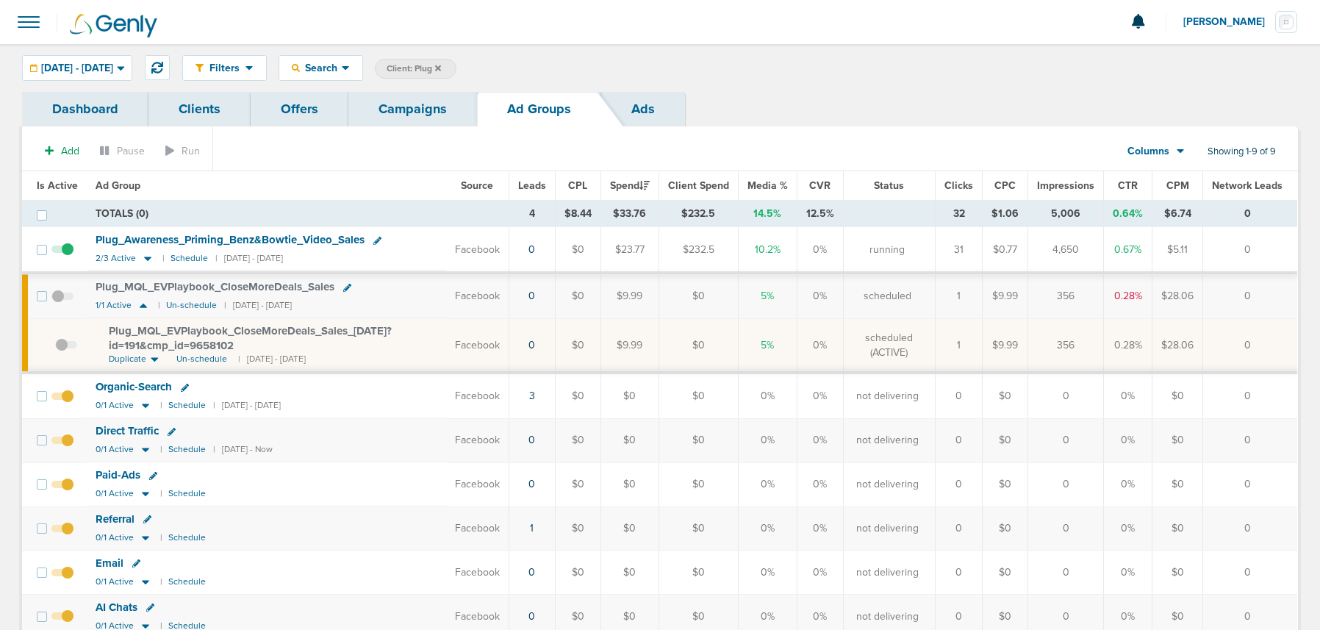
click at [390, 114] on link "Campaigns" at bounding box center [412, 109] width 129 height 35
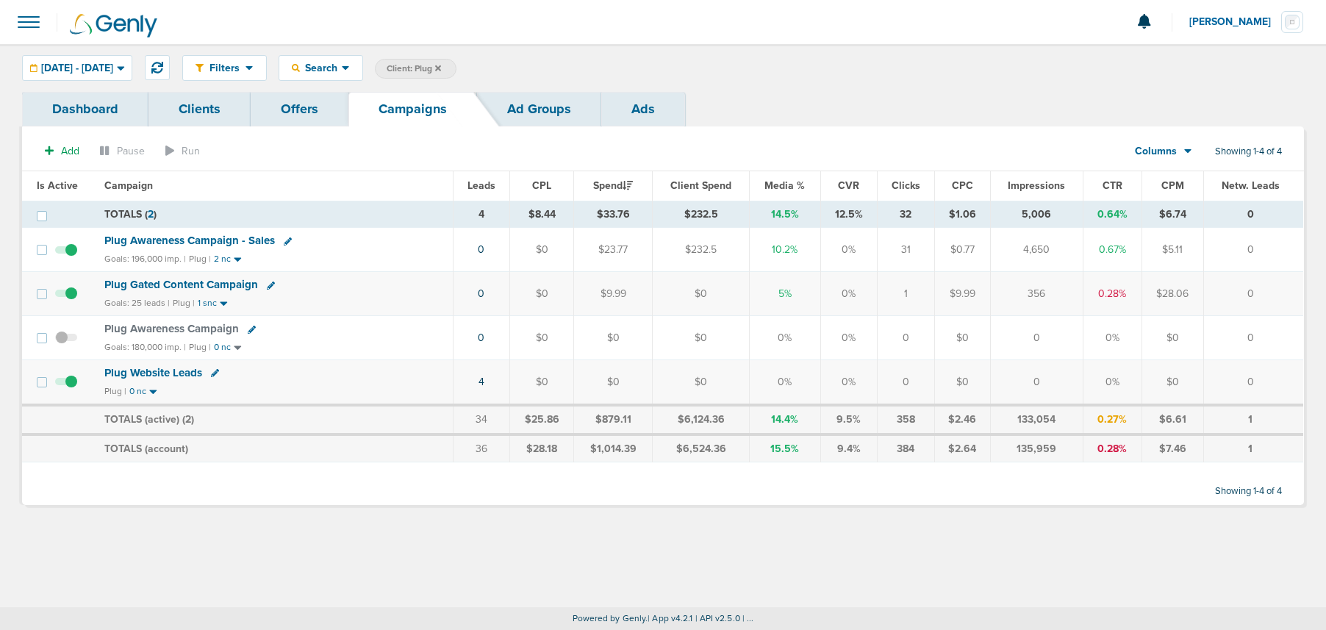
click at [441, 66] on icon at bounding box center [438, 68] width 6 height 6
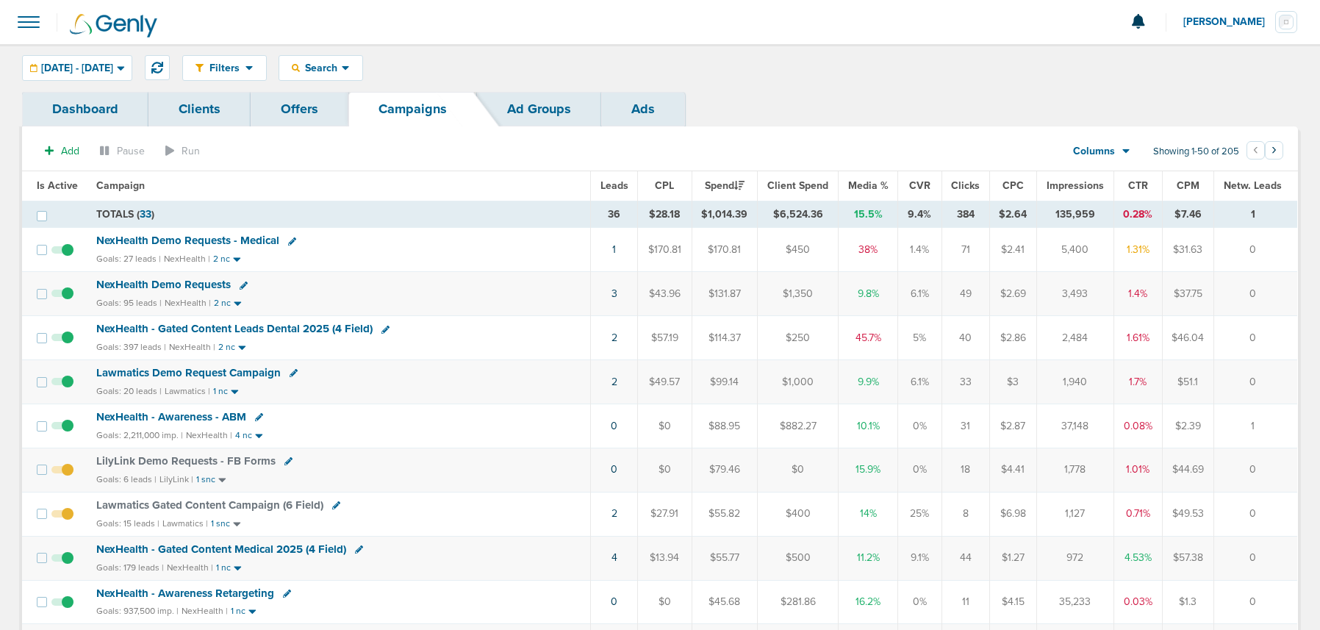
click at [168, 287] on span "NexHealth Demo Requests" at bounding box center [163, 284] width 135 height 13
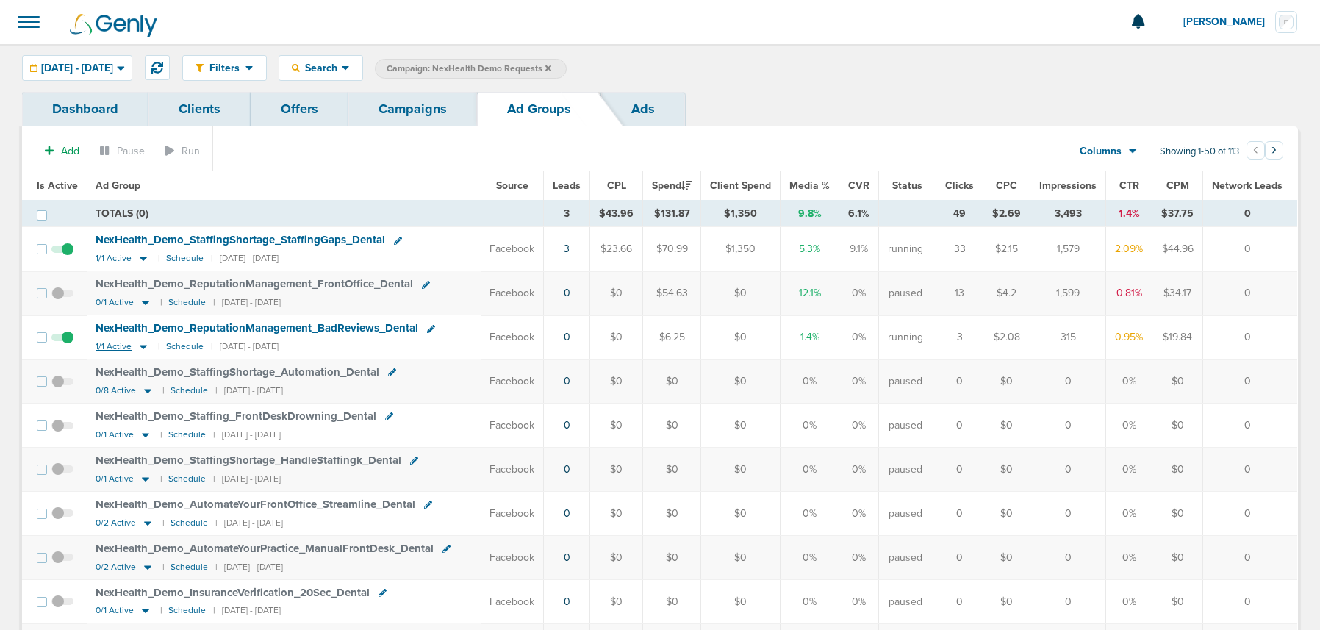
click at [143, 345] on icon at bounding box center [143, 347] width 7 height 4
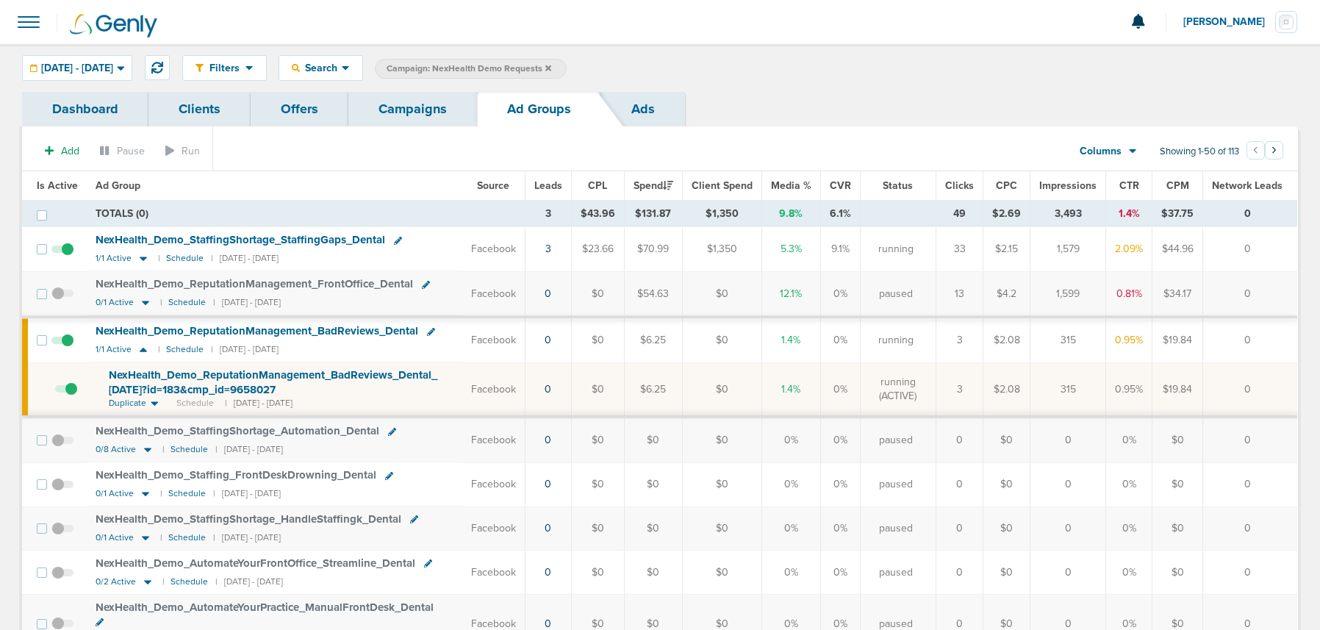
click at [172, 381] on span "NexHealth_ Demo_ ReputationManagement_ BadReviews_ Dental_ [DATE]?id=183&cmp_ i…" at bounding box center [273, 382] width 329 height 28
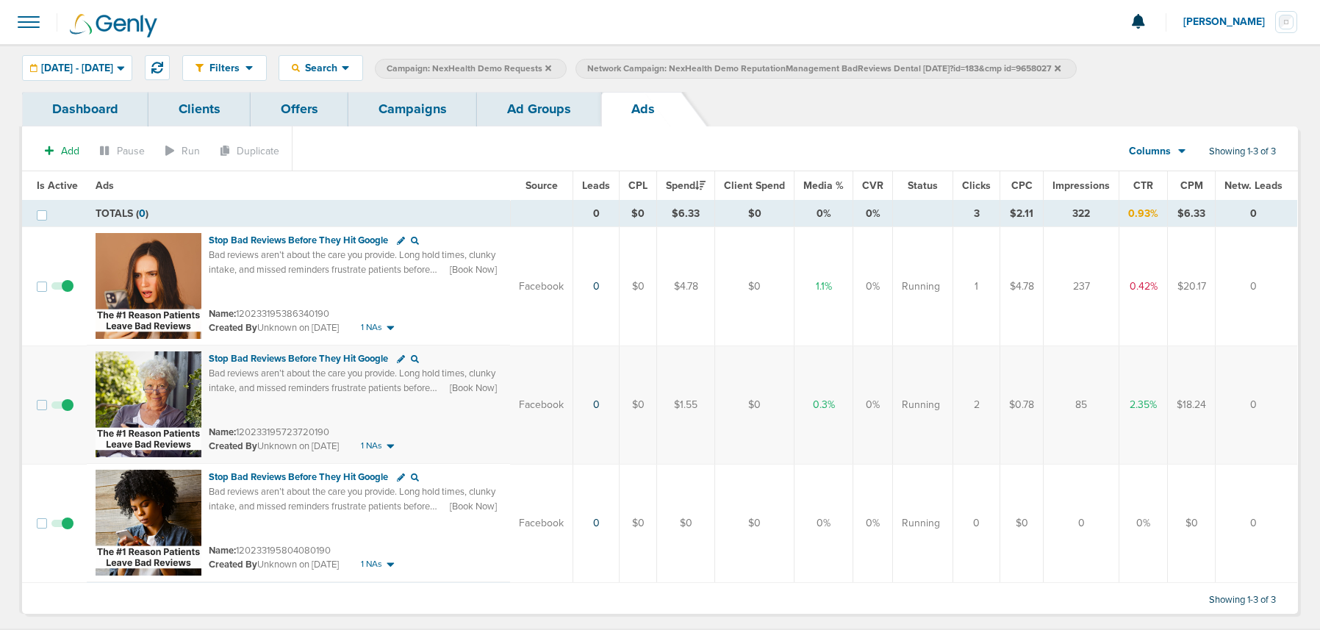
click at [65, 293] on span at bounding box center [62, 293] width 22 height 0
click at [62, 290] on input "checkbox" at bounding box center [62, 290] width 0 height 0
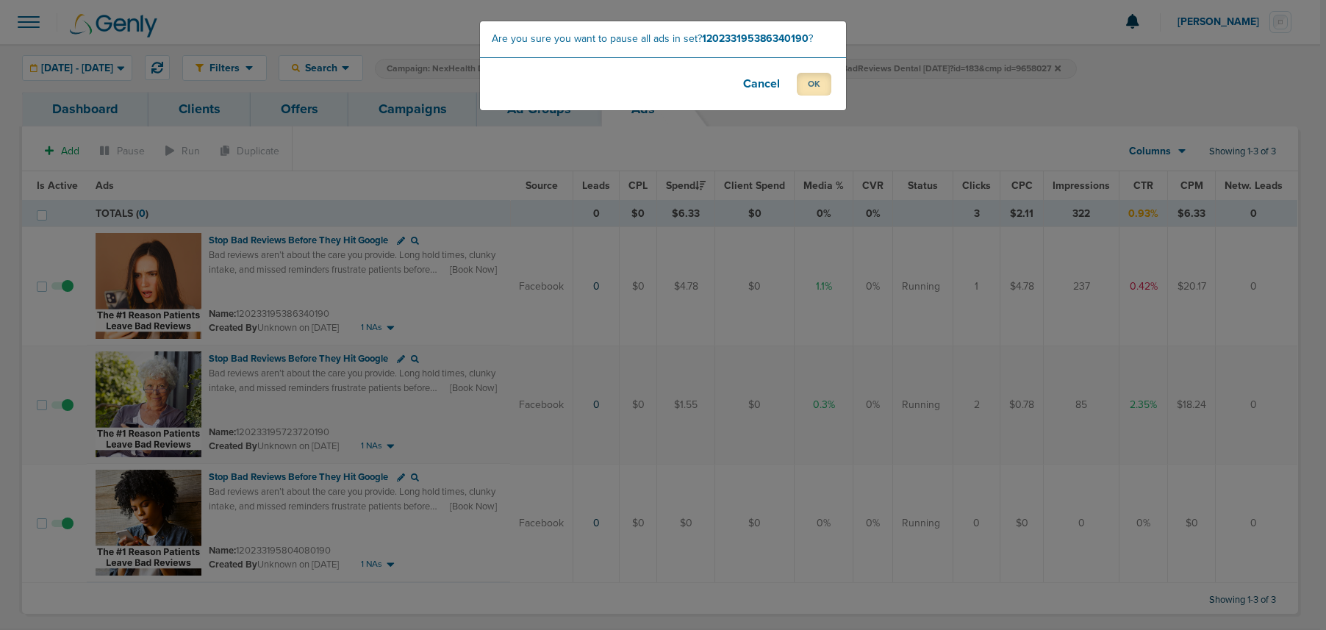
click at [815, 90] on button "OK" at bounding box center [814, 84] width 35 height 23
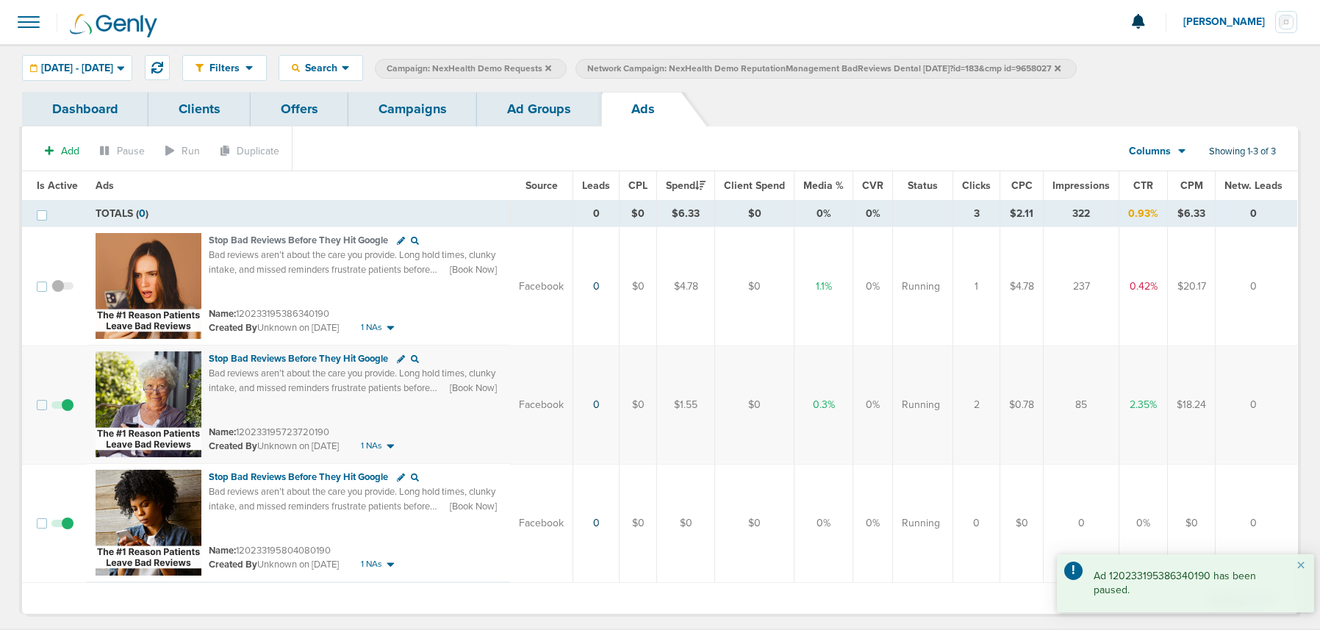
click at [432, 105] on link "Campaigns" at bounding box center [412, 109] width 129 height 35
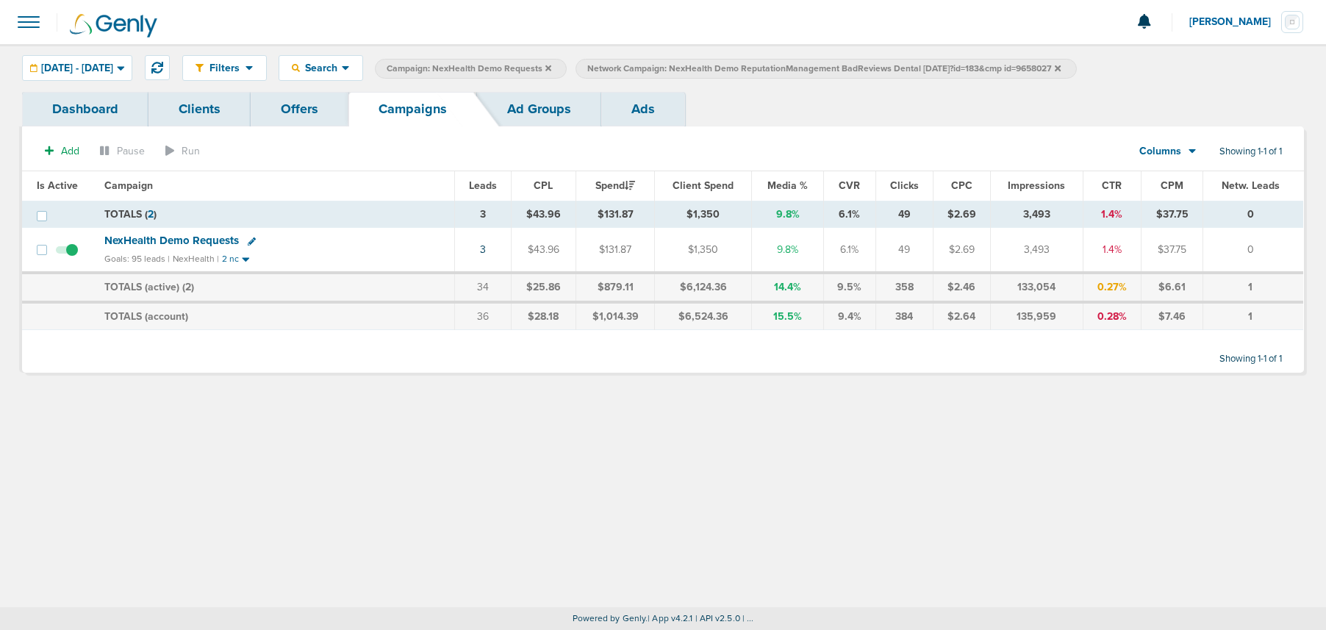
click at [1061, 69] on icon at bounding box center [1058, 68] width 6 height 9
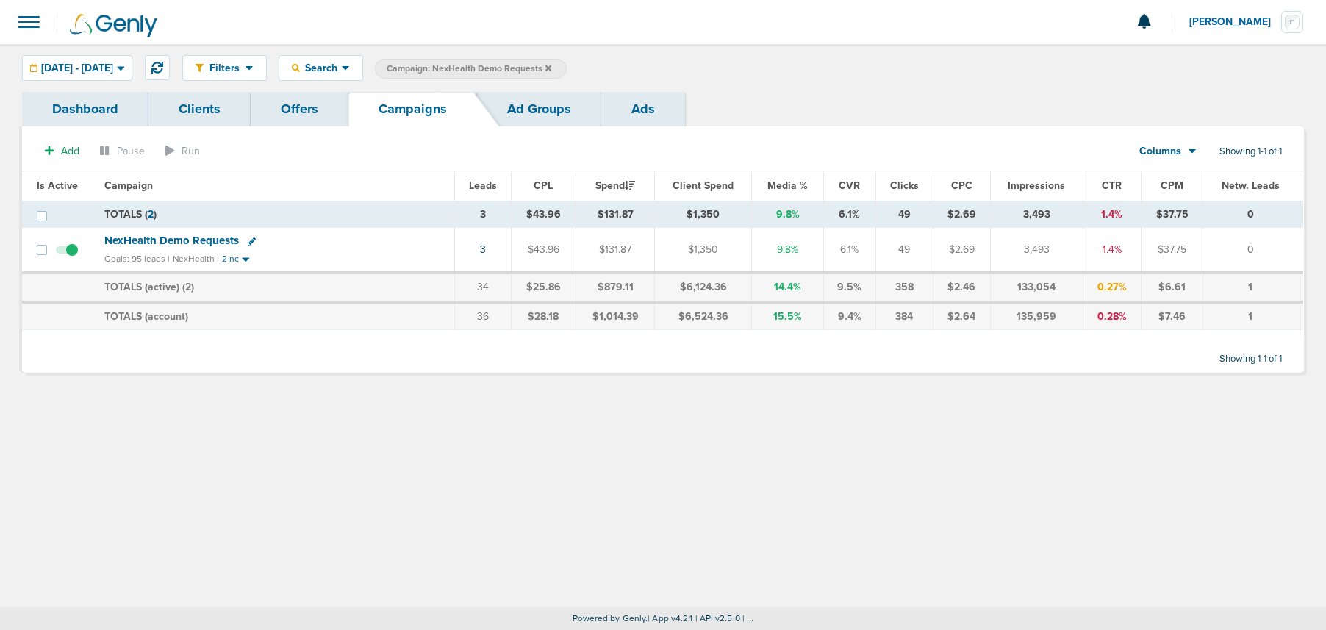
click at [551, 68] on icon at bounding box center [548, 68] width 6 height 6
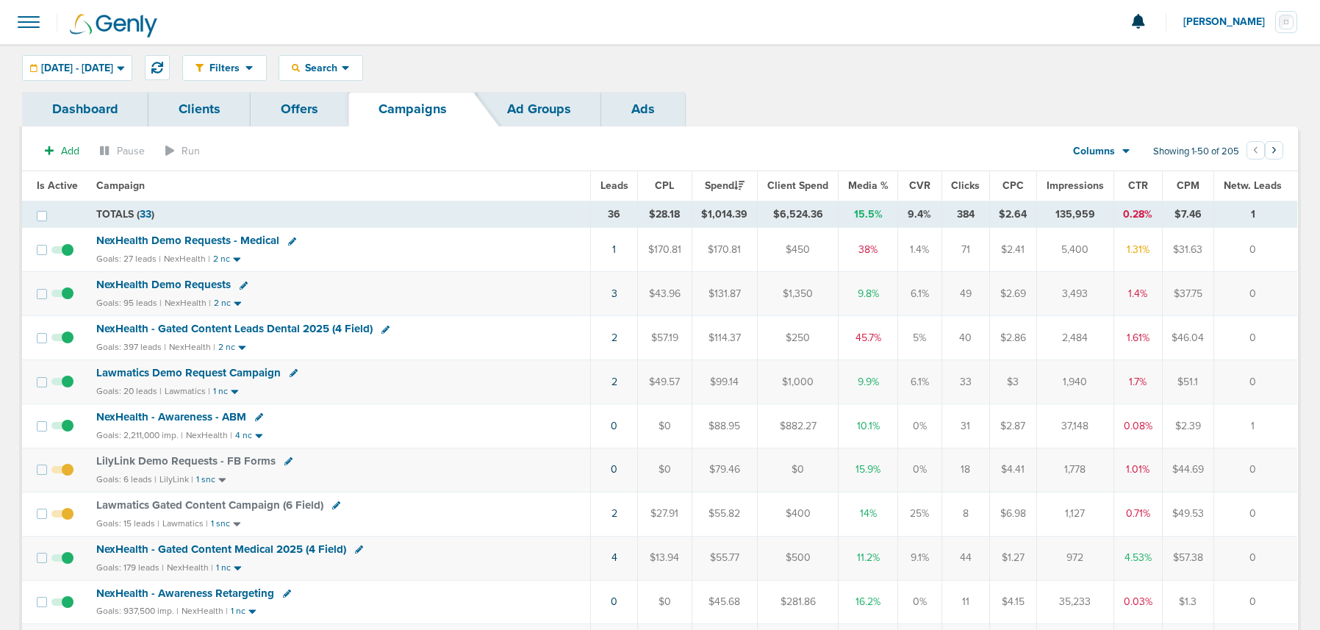
click at [170, 240] on span "NexHealth Demo Requests - Medical" at bounding box center [187, 240] width 183 height 13
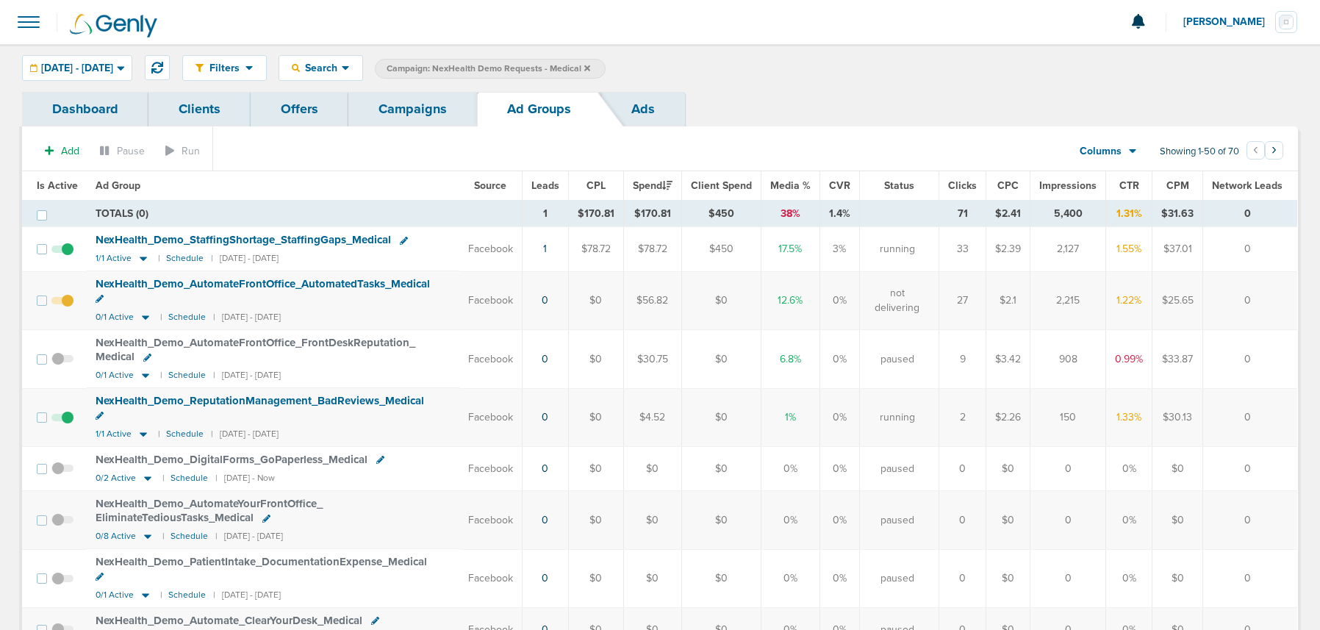
click at [411, 108] on link "Campaigns" at bounding box center [412, 109] width 129 height 35
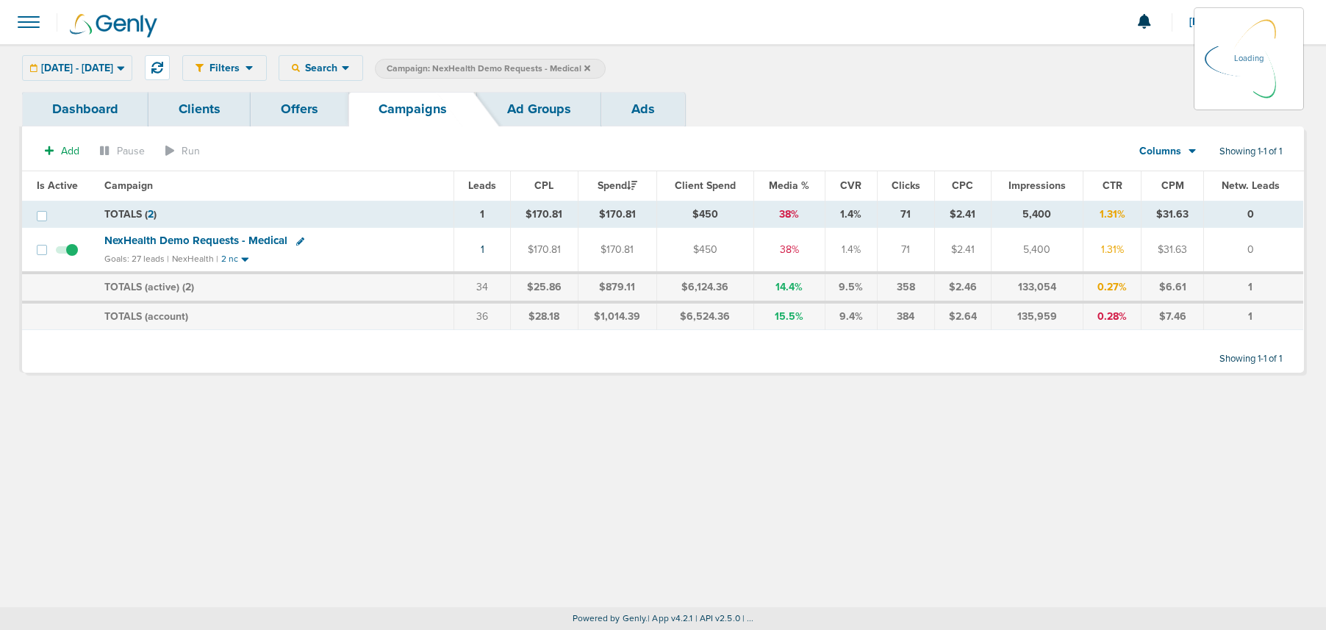
click at [590, 65] on icon at bounding box center [587, 68] width 6 height 6
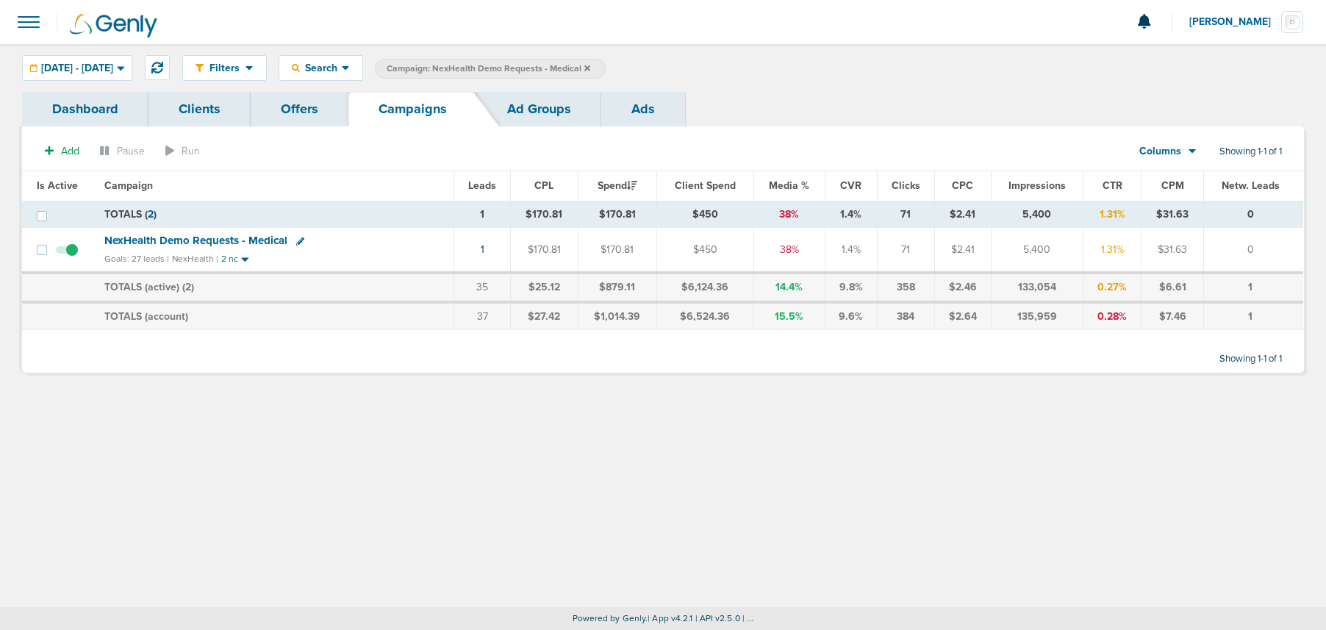
click at [590, 66] on icon at bounding box center [587, 68] width 6 height 9
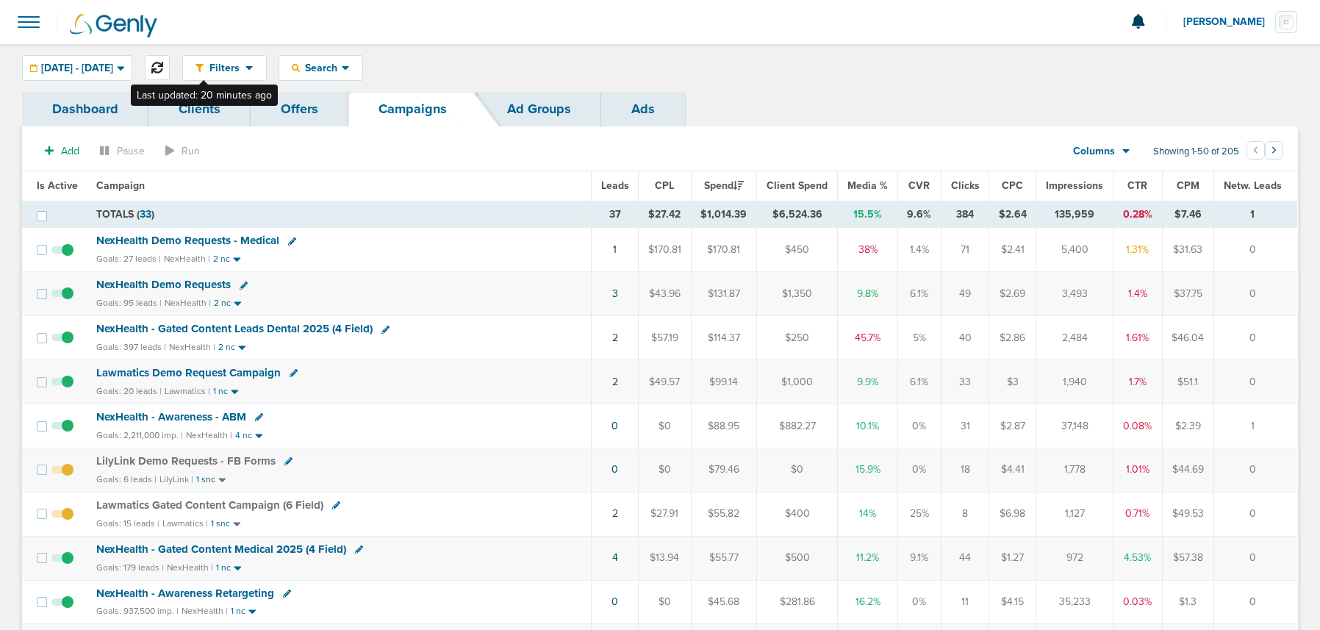
click at [163, 68] on icon at bounding box center [157, 68] width 12 height 12
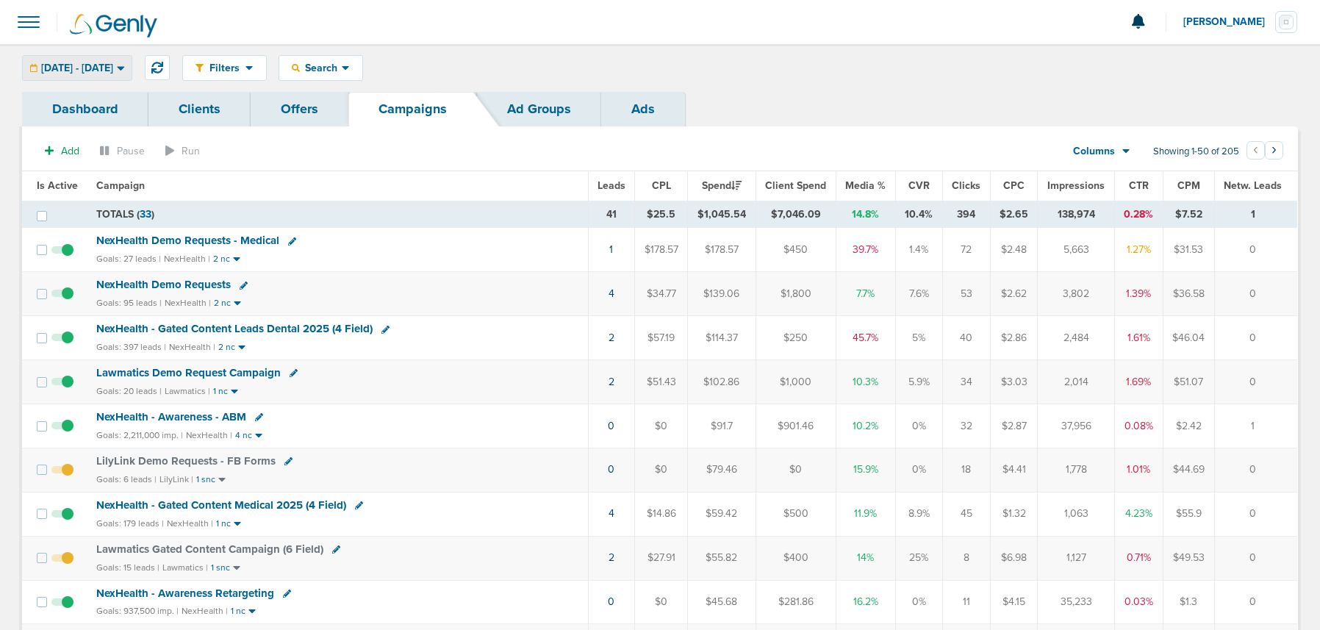
click at [105, 71] on span "[DATE] - [DATE]" at bounding box center [77, 68] width 72 height 10
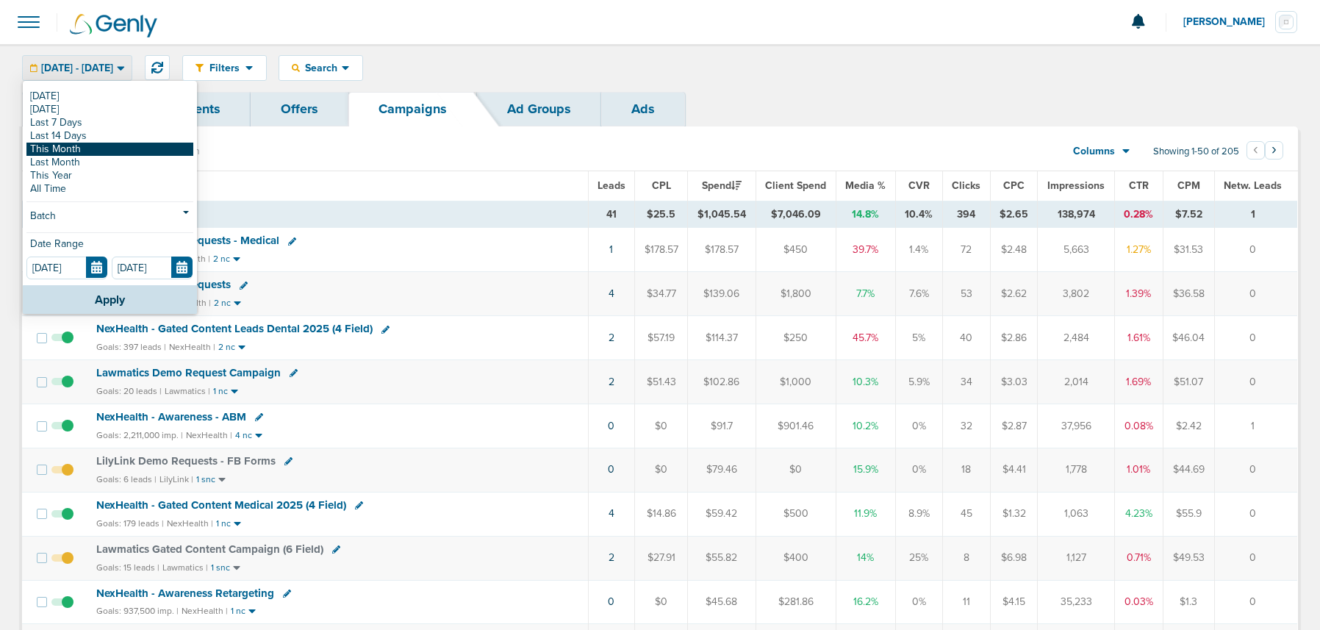
click at [99, 145] on link "This Month" at bounding box center [109, 149] width 167 height 13
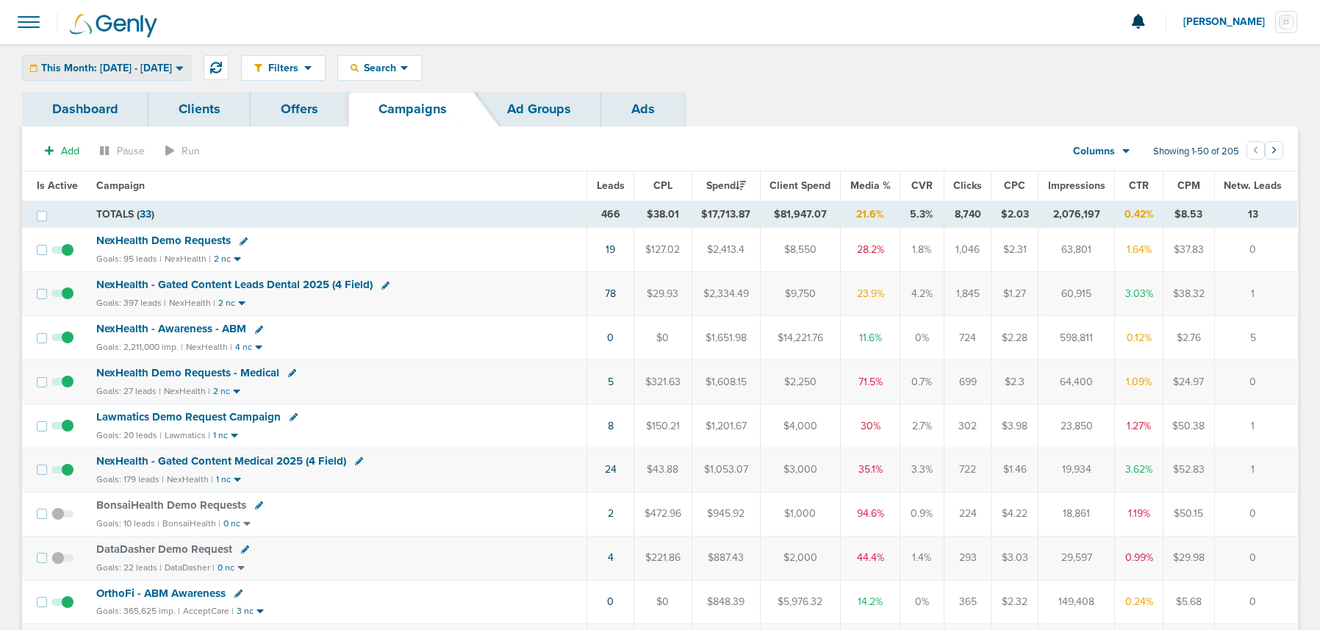
drag, startPoint x: 107, startPoint y: 68, endPoint x: 102, endPoint y: 87, distance: 20.5
click at [107, 70] on span "This Month: [DATE] - [DATE]" at bounding box center [106, 68] width 131 height 10
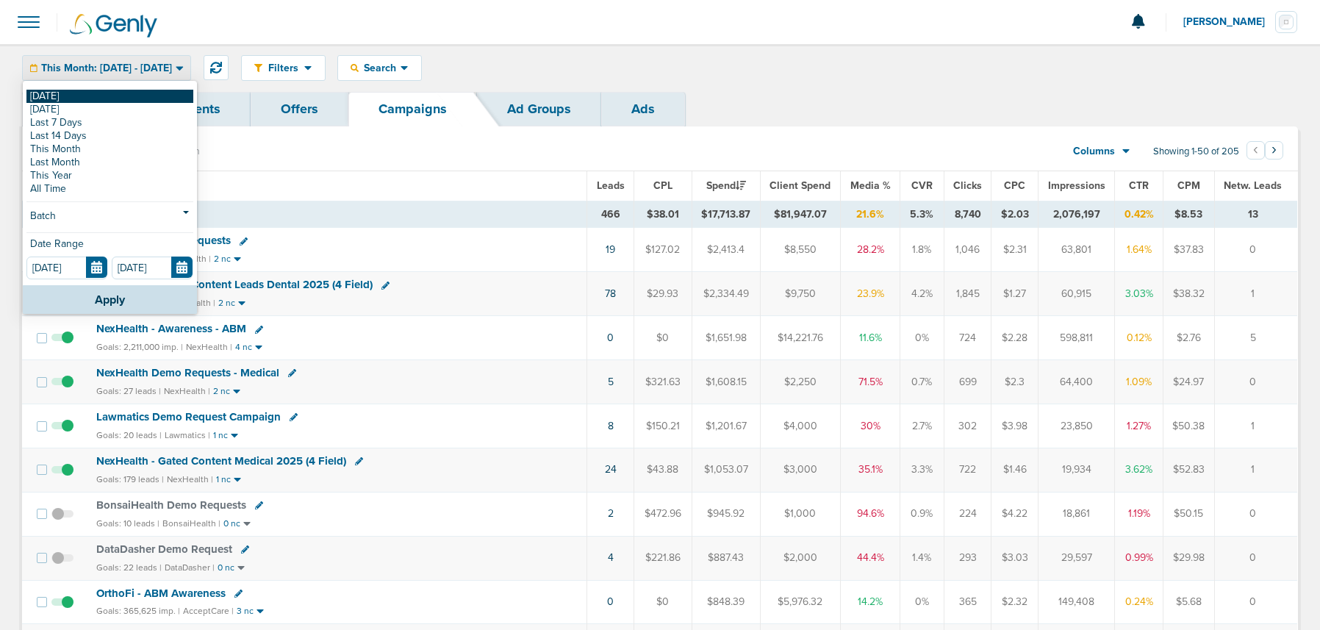
click at [101, 94] on link "[DATE]" at bounding box center [109, 96] width 167 height 13
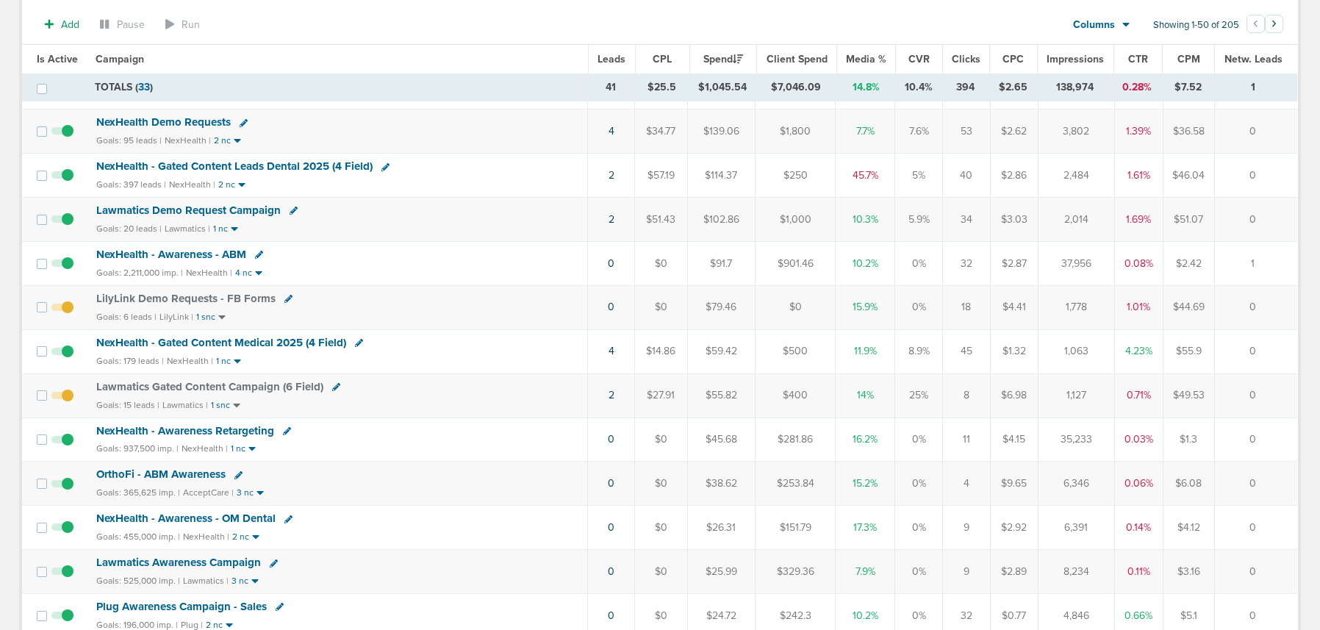
scroll to position [165, 0]
click at [334, 387] on icon at bounding box center [336, 388] width 8 height 8
select select
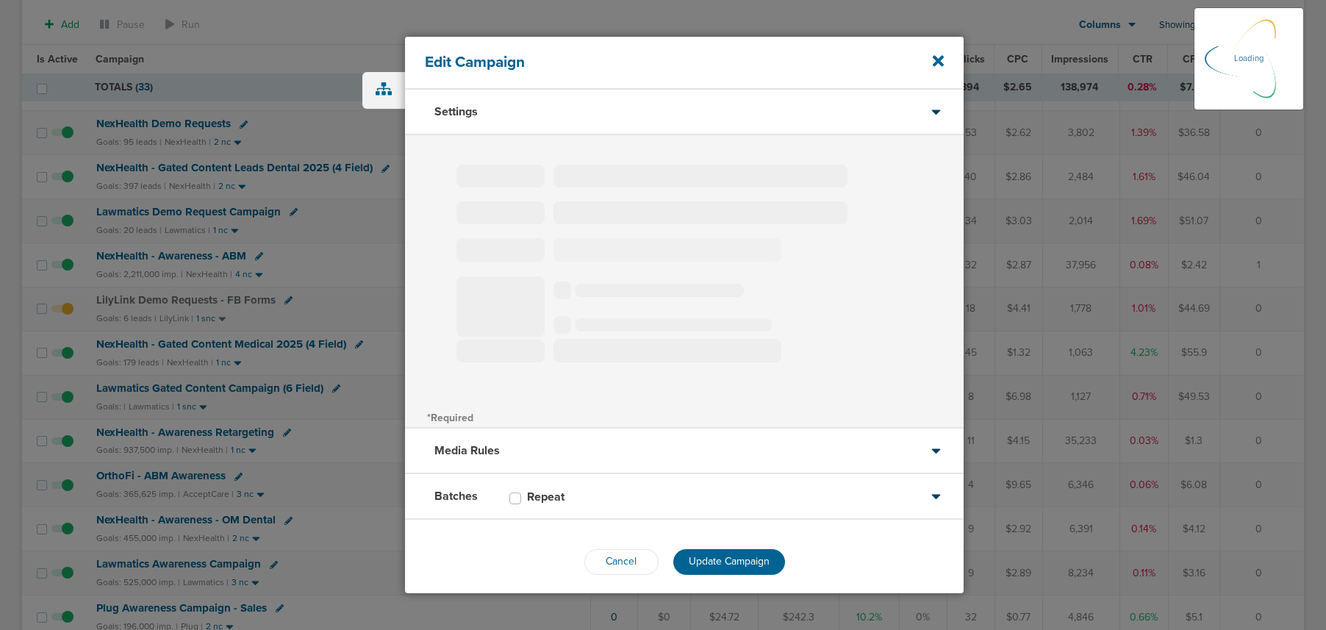
type input "Lawmatics Gated Content Campaign (6 Field)"
select select "Leads"
radio input "true"
select select "readOnly"
select select "1"
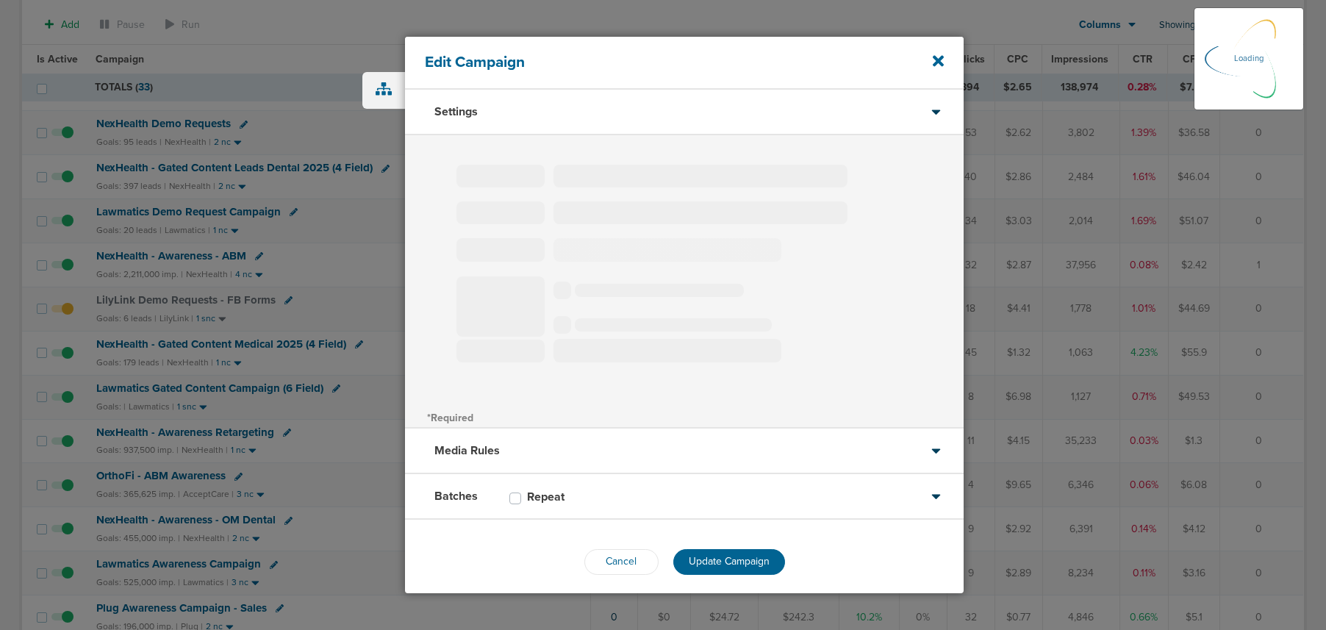
select select "1"
select select "2"
select select "3"
select select "6"
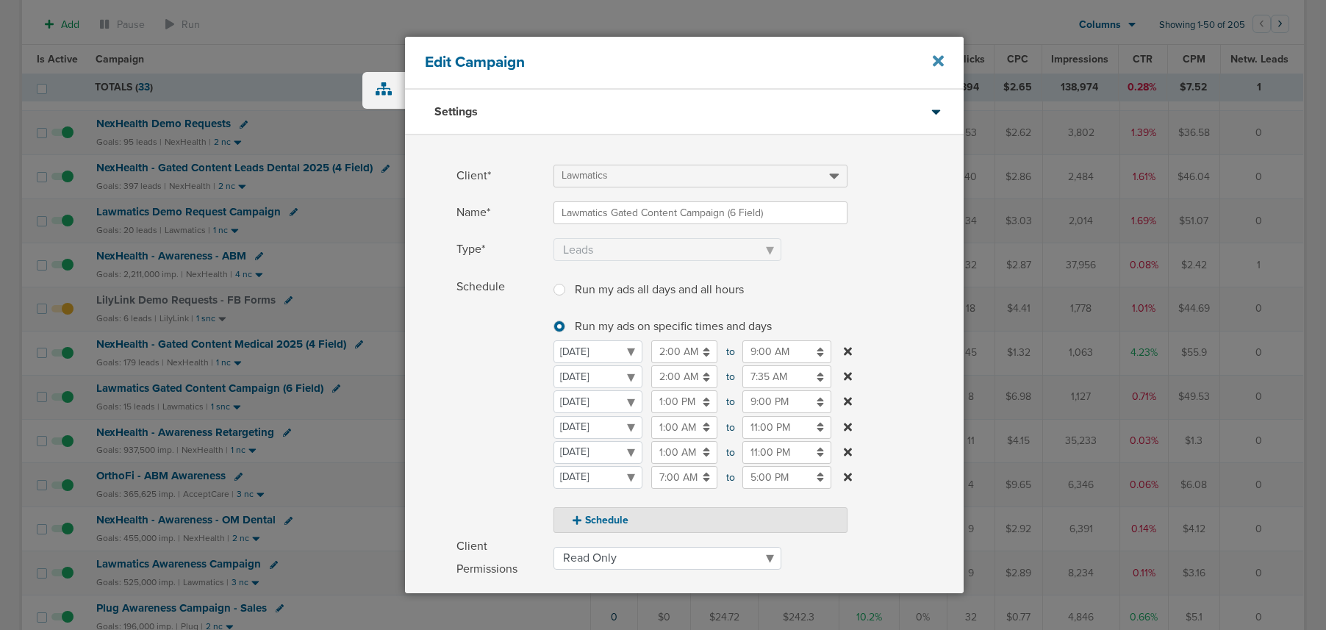
click at [939, 57] on icon at bounding box center [938, 61] width 11 height 16
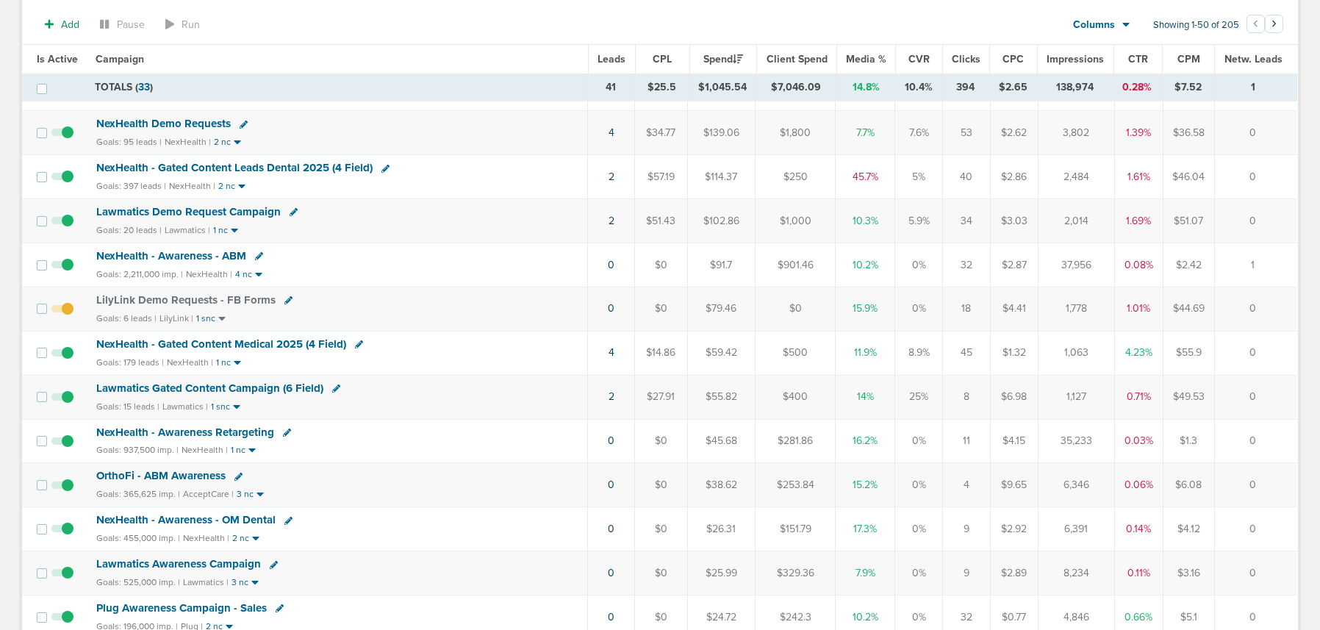
click at [77, 395] on td at bounding box center [66, 397] width 41 height 44
click at [65, 404] on span at bounding box center [62, 404] width 22 height 0
click at [62, 400] on input "checkbox" at bounding box center [62, 400] width 0 height 0
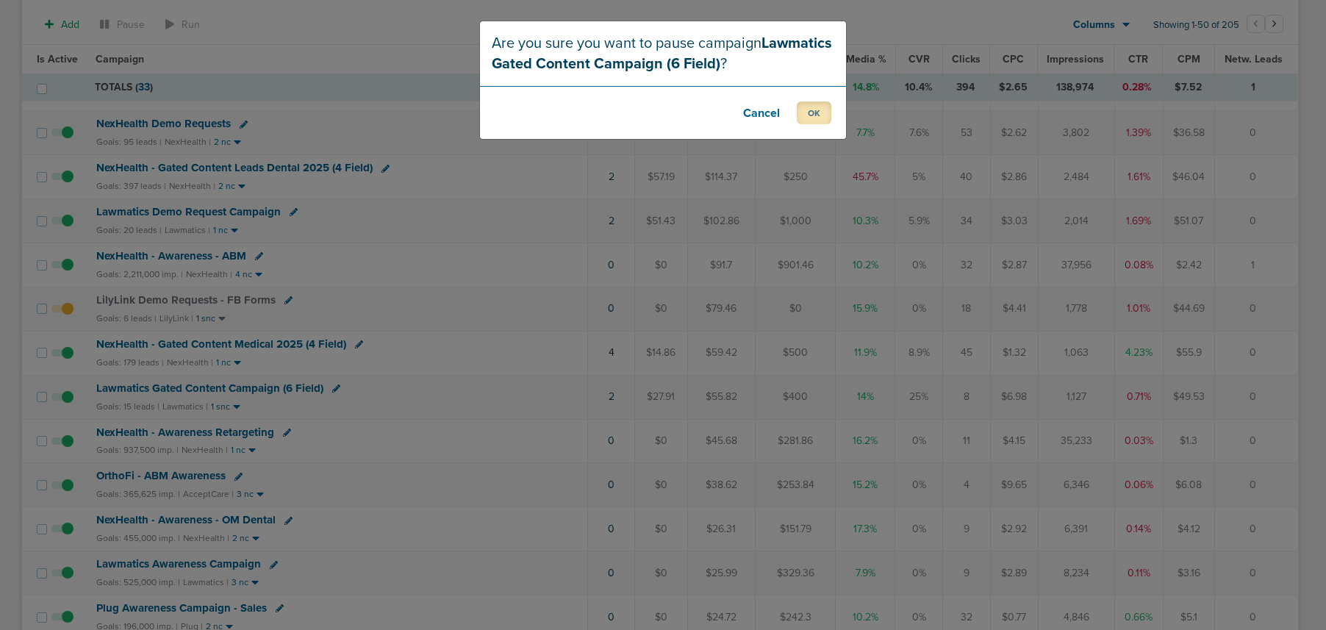
click at [804, 115] on button "OK" at bounding box center [814, 112] width 35 height 23
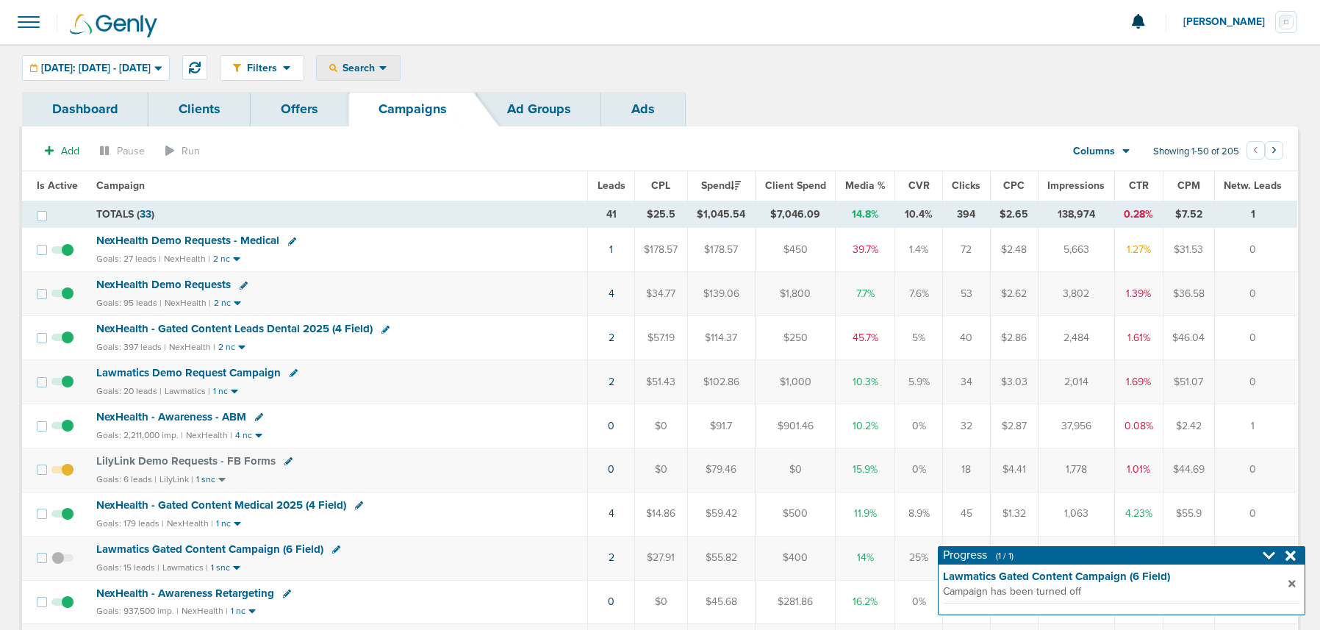
drag, startPoint x: 387, startPoint y: 66, endPoint x: 390, endPoint y: 79, distance: 13.6
click at [379, 67] on span "Search" at bounding box center [358, 68] width 42 height 12
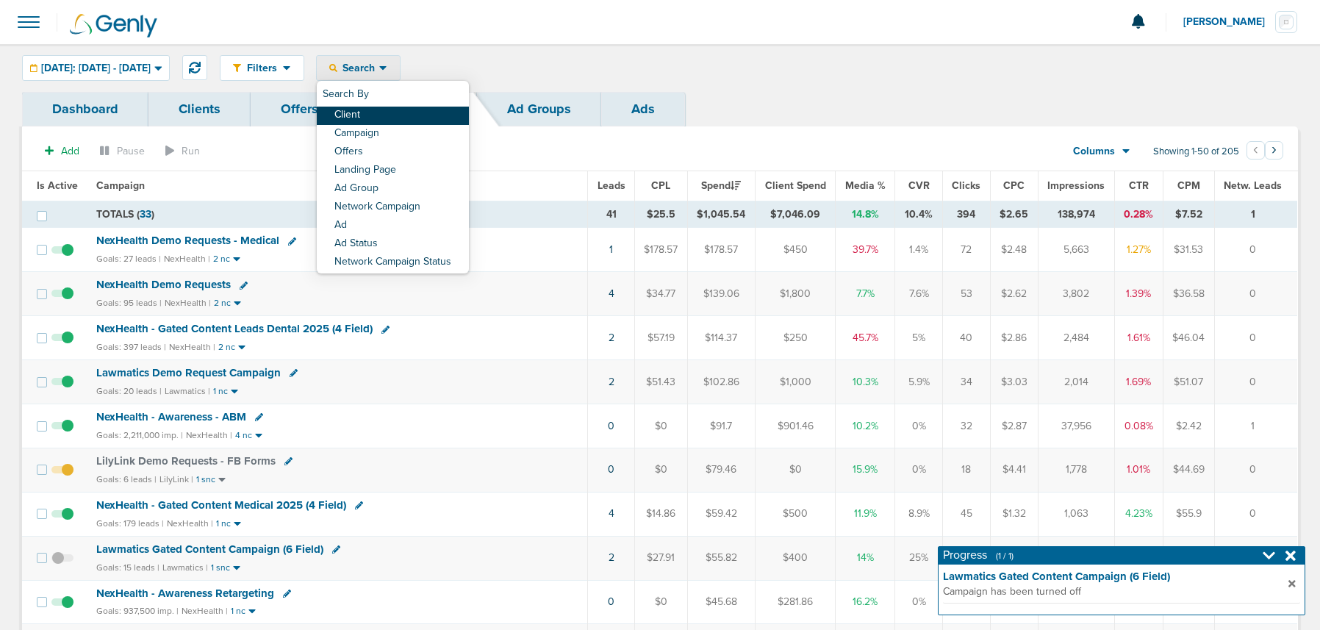
click at [395, 114] on link "Client" at bounding box center [393, 116] width 152 height 18
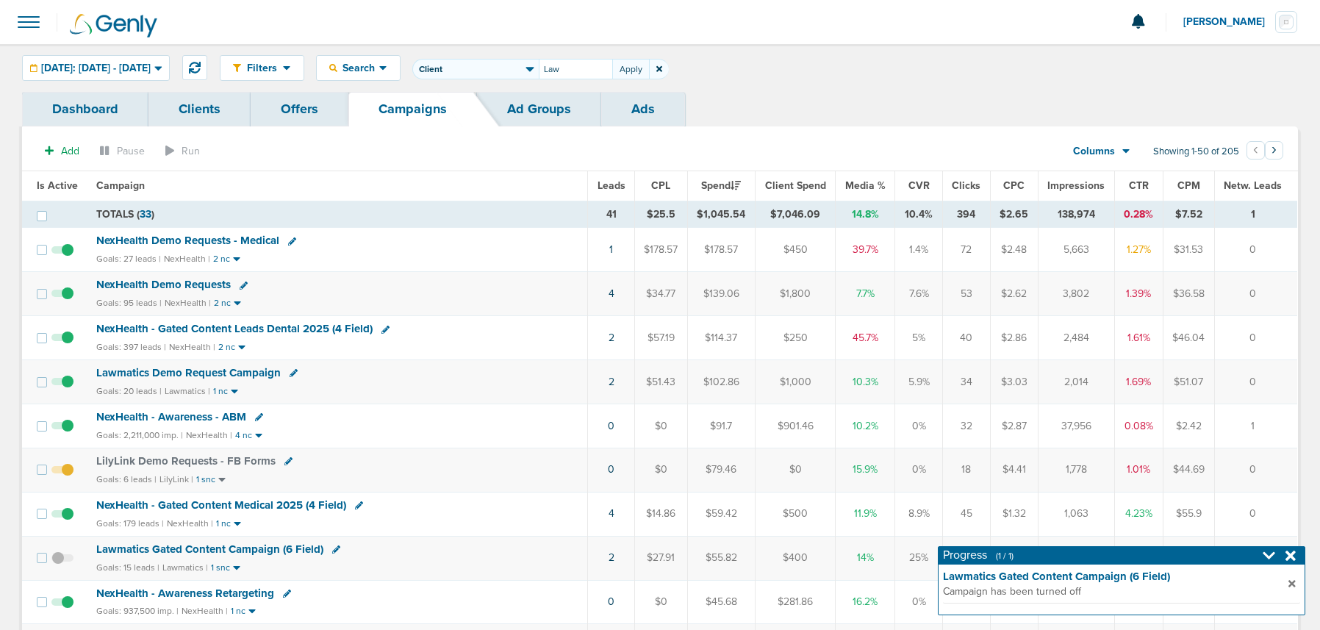
type input "Law"
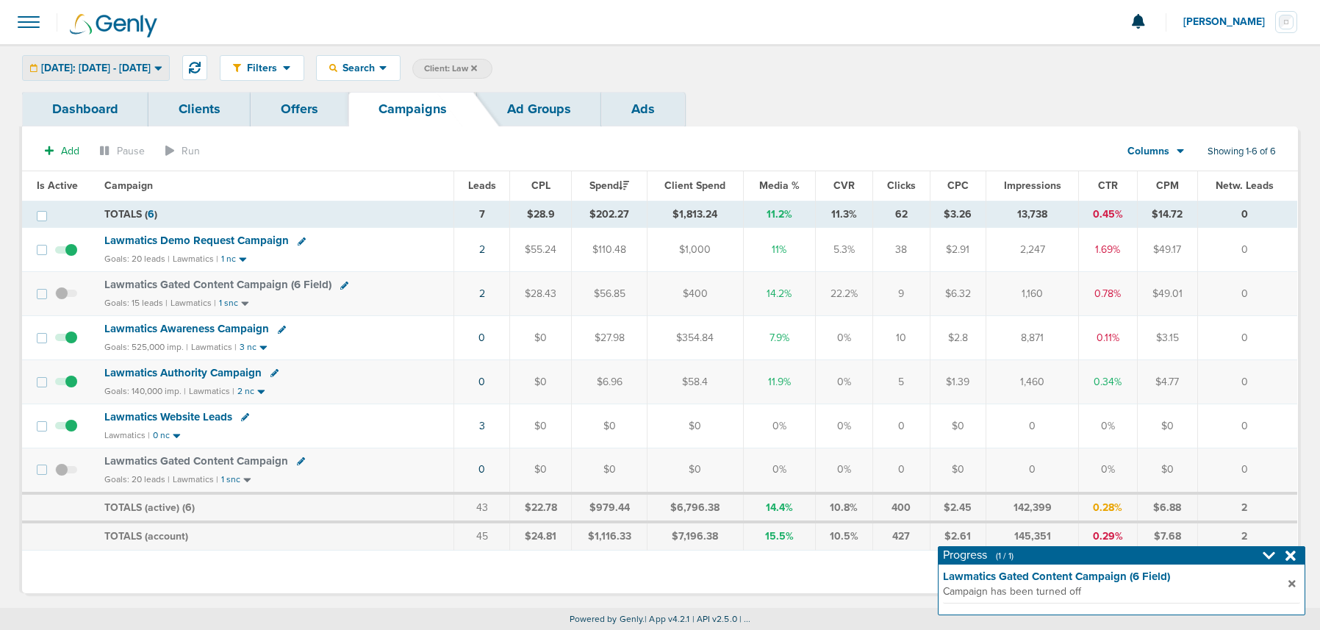
scroll to position [1, 0]
click at [151, 67] on span "[DATE]: [DATE] - [DATE]" at bounding box center [96, 67] width 110 height 10
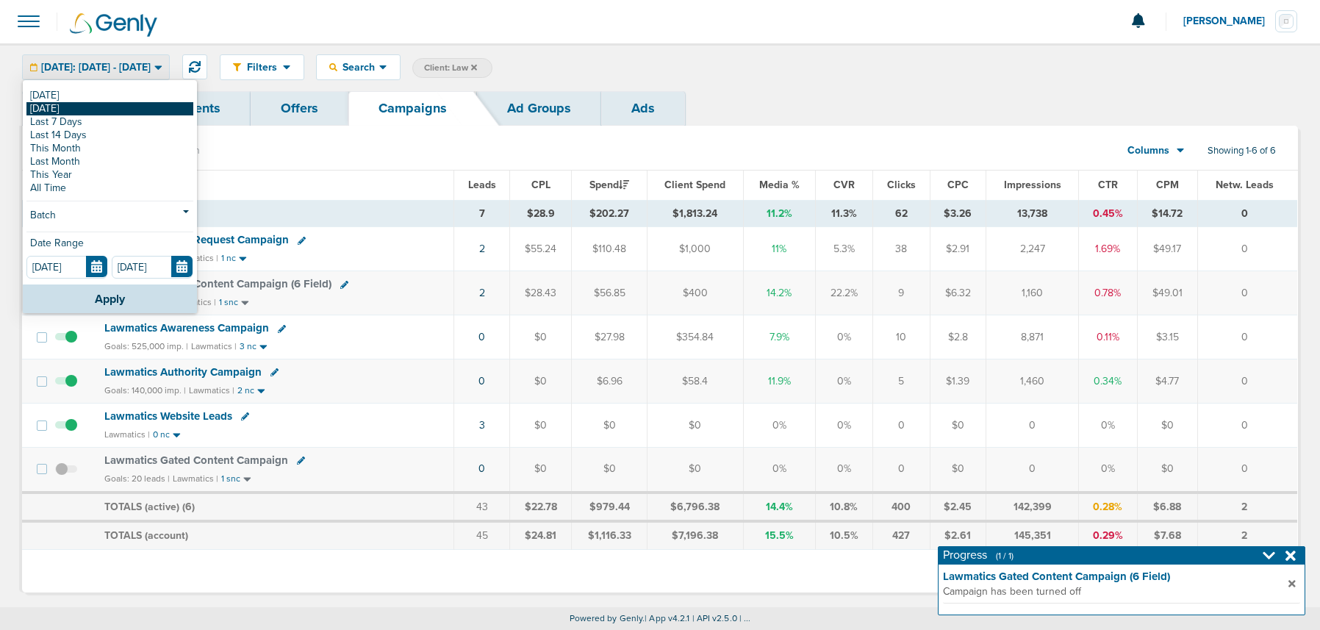
click at [98, 105] on link "[DATE]" at bounding box center [109, 108] width 167 height 13
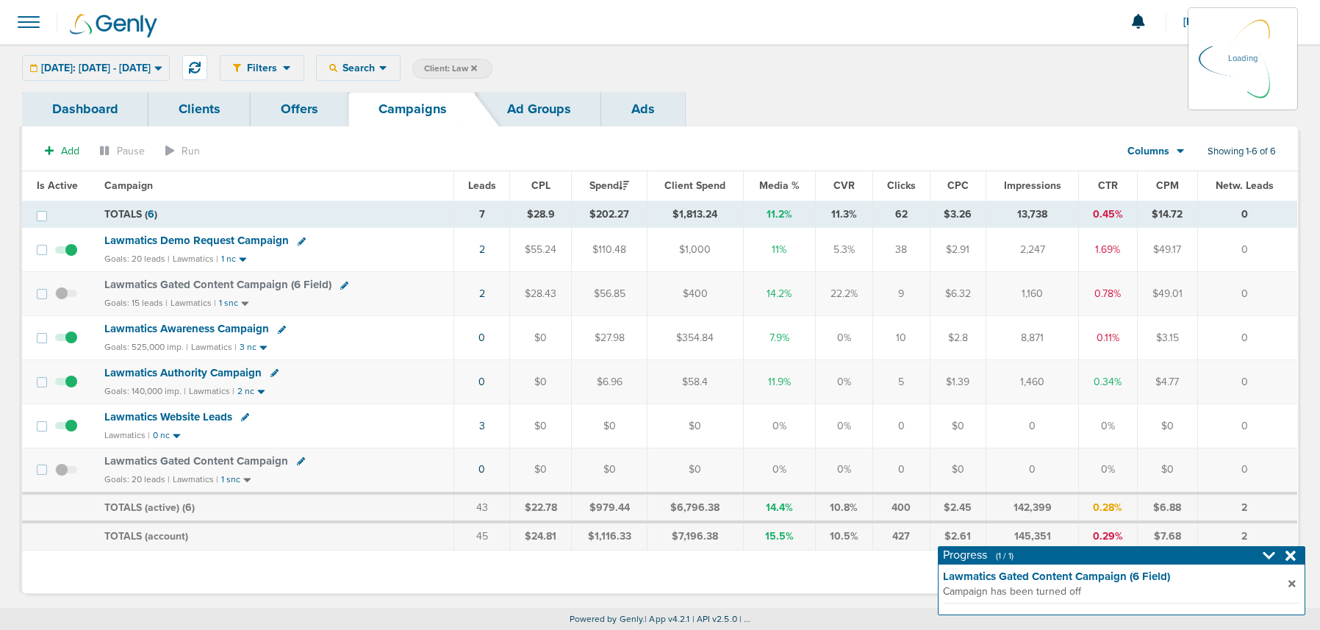
scroll to position [1, 0]
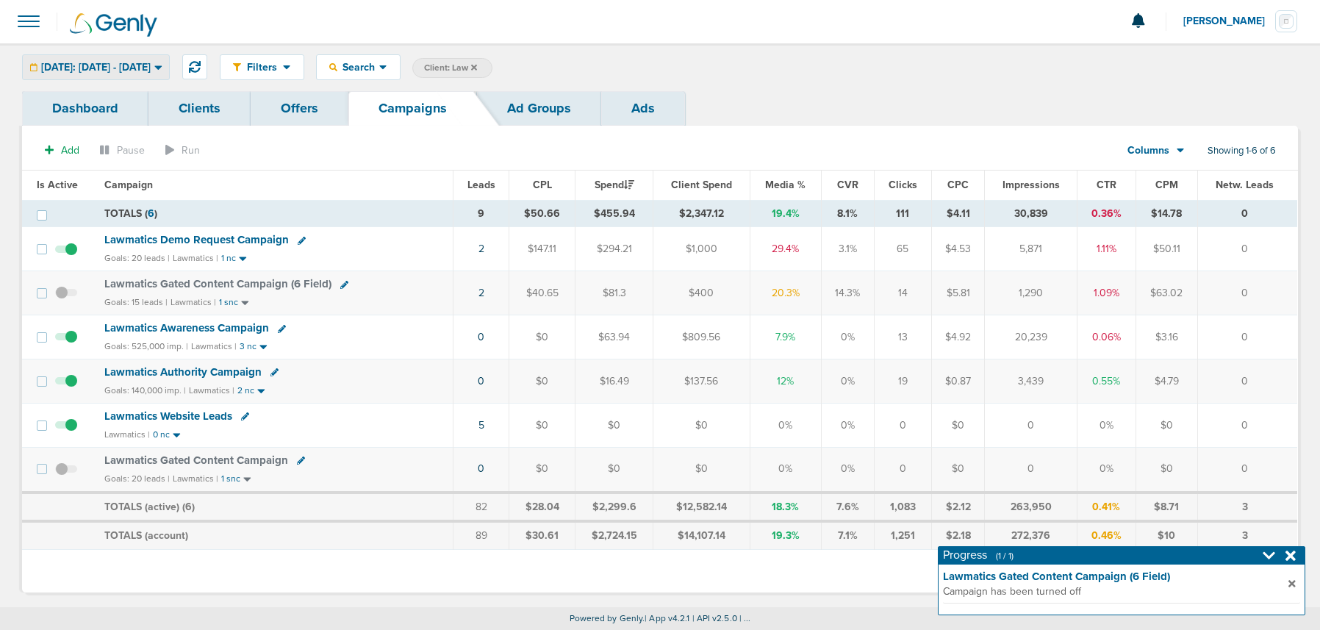
click at [123, 62] on span "[DATE]: [DATE] - [DATE]" at bounding box center [96, 67] width 110 height 10
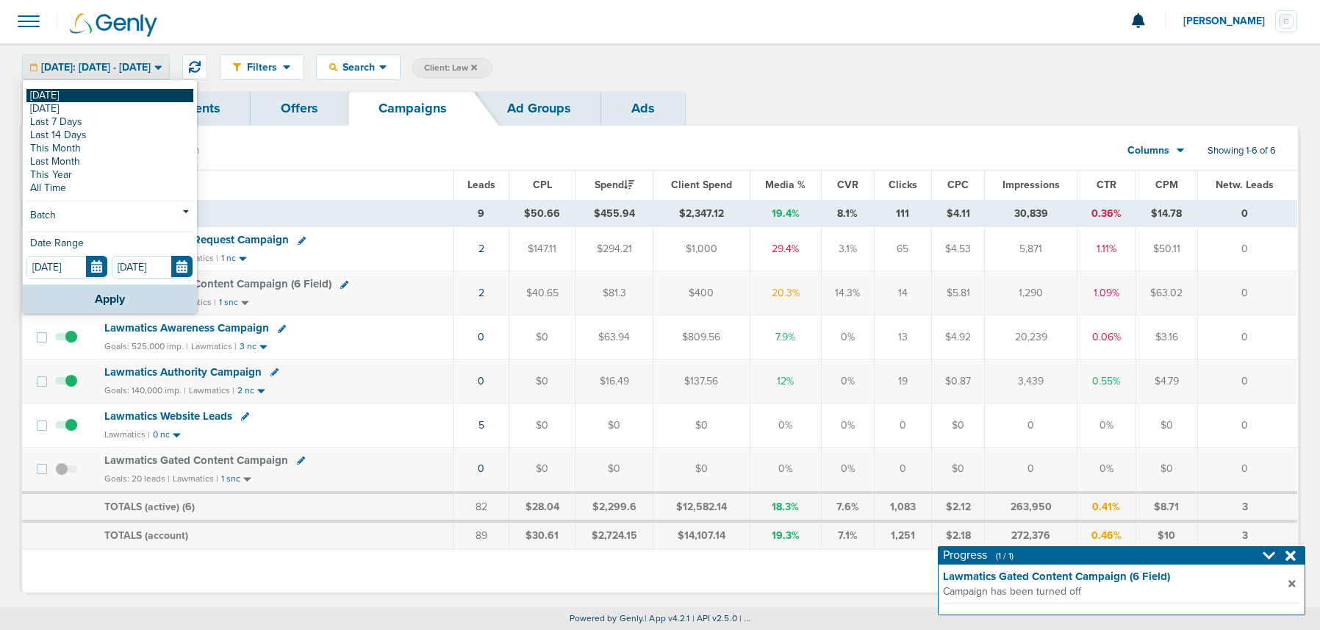
click at [98, 95] on link "[DATE]" at bounding box center [109, 95] width 167 height 13
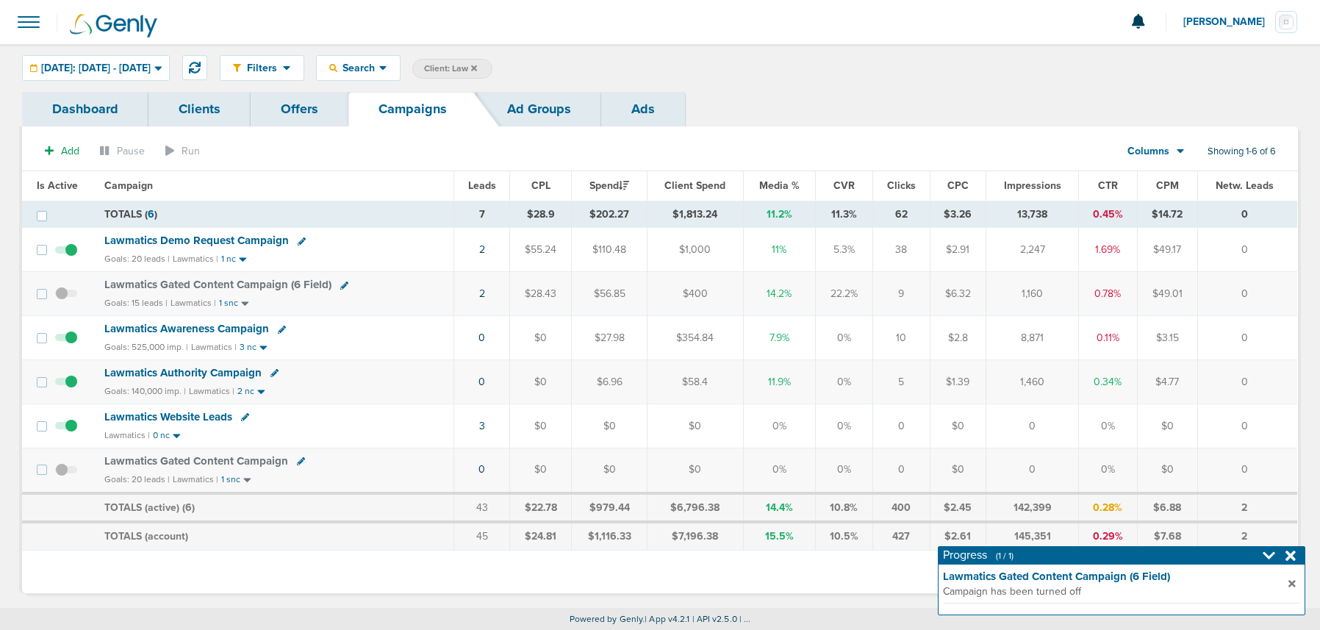
click at [72, 389] on span at bounding box center [66, 389] width 22 height 0
click at [66, 385] on input "checkbox" at bounding box center [66, 385] width 0 height 0
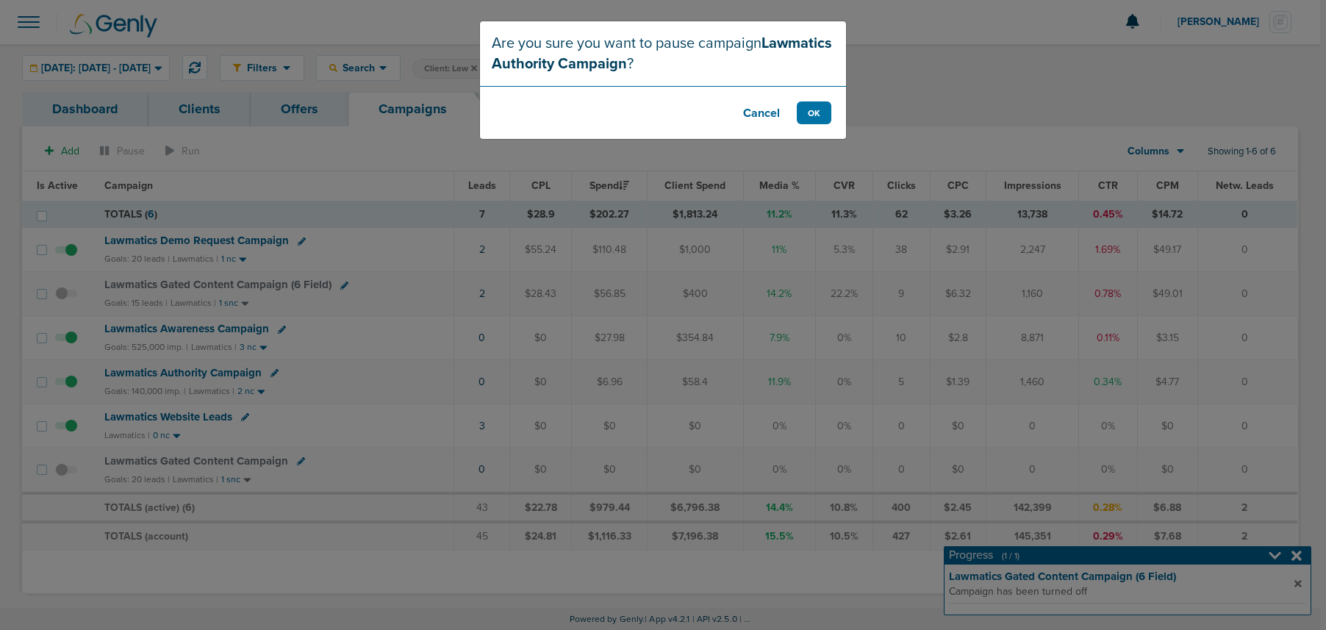
drag, startPoint x: 756, startPoint y: 112, endPoint x: 585, endPoint y: 175, distance: 182.3
click at [753, 115] on button "Cancel" at bounding box center [761, 112] width 59 height 23
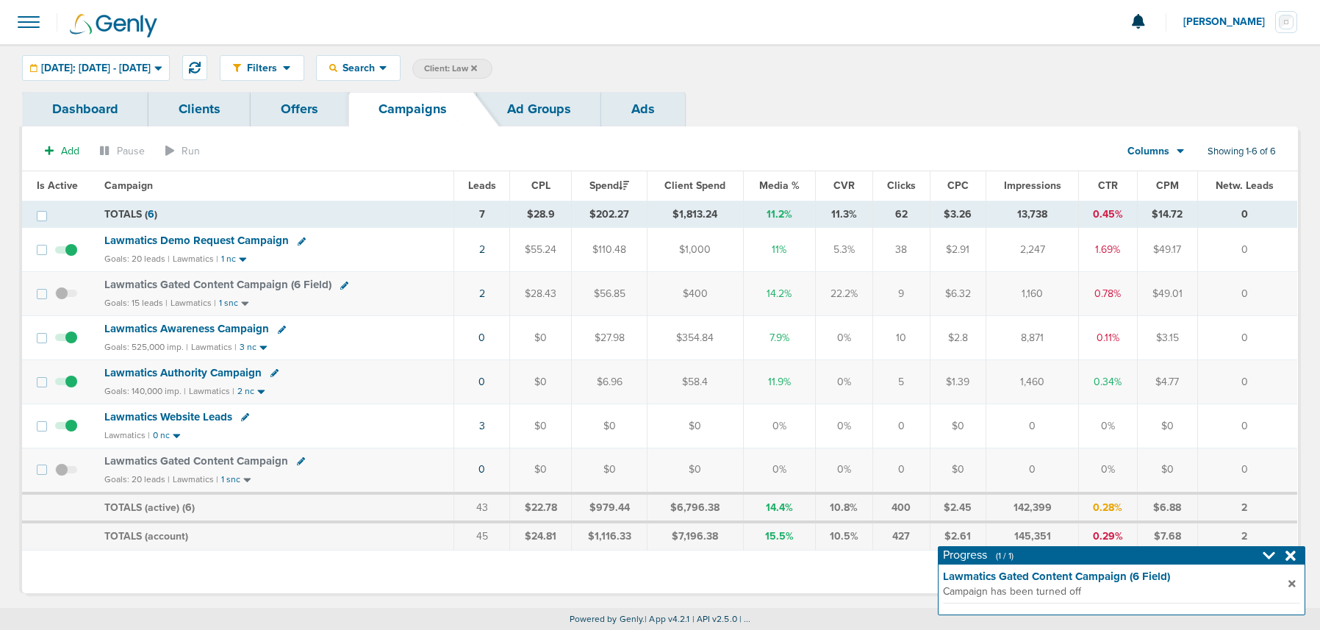
click at [167, 373] on span "Lawmatics Authority Campaign" at bounding box center [182, 372] width 157 height 13
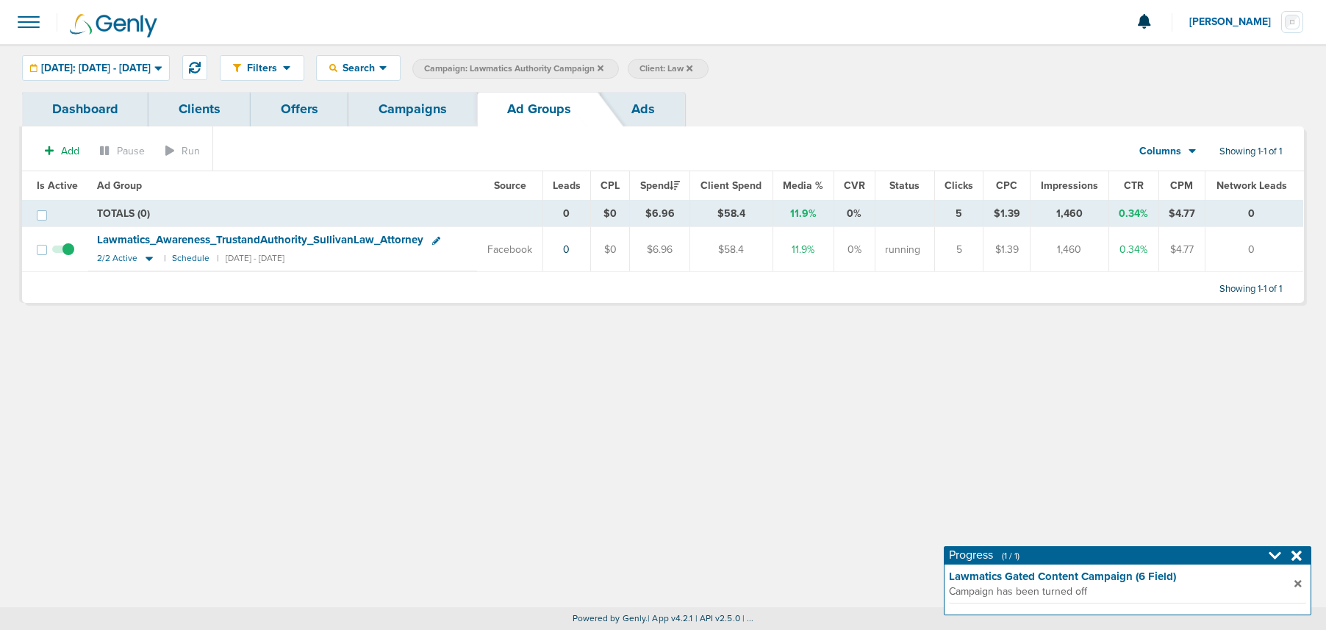
click at [427, 110] on link "Campaigns" at bounding box center [412, 109] width 129 height 35
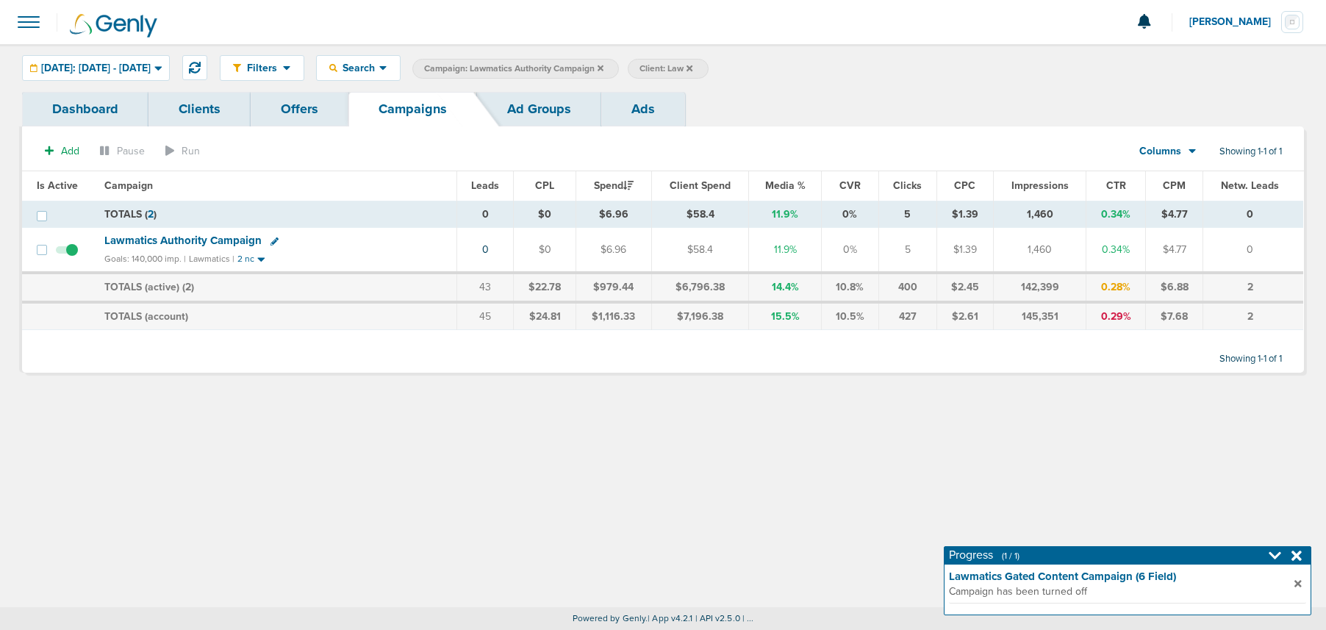
click at [603, 68] on icon at bounding box center [601, 68] width 6 height 9
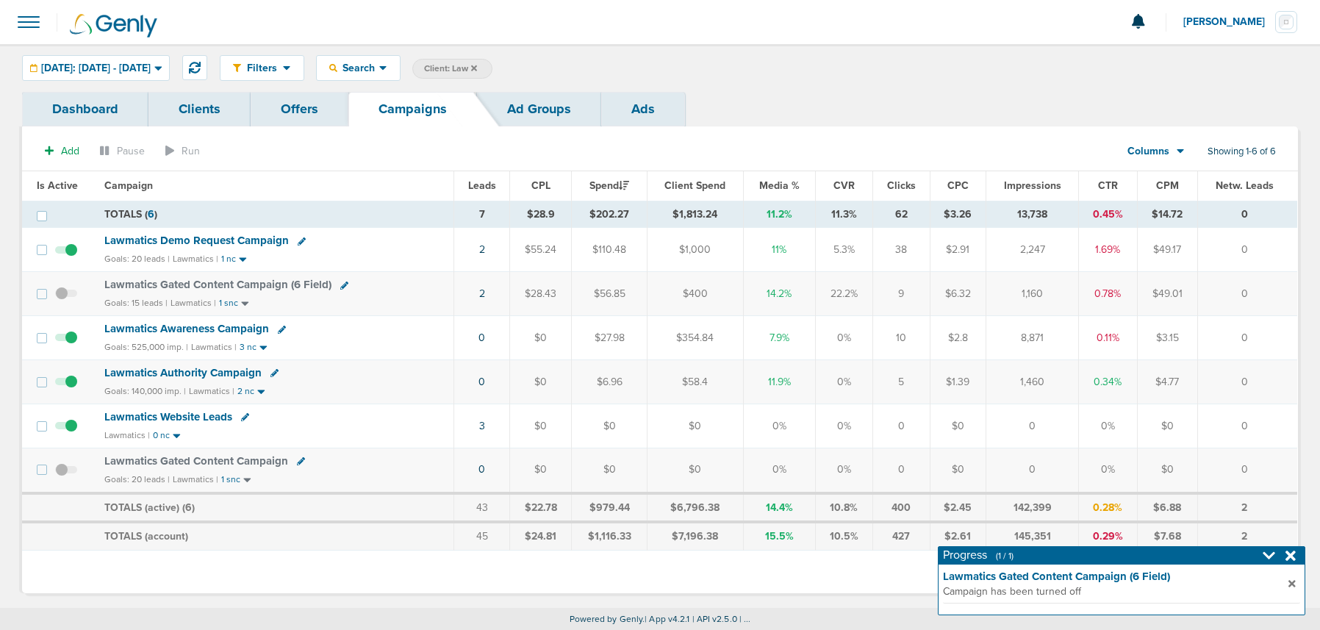
scroll to position [1, 0]
drag, startPoint x: 1167, startPoint y: 341, endPoint x: 1186, endPoint y: 342, distance: 18.4
click at [1186, 342] on td "$3.15" at bounding box center [1168, 337] width 60 height 44
drag, startPoint x: 1185, startPoint y: 341, endPoint x: 1162, endPoint y: 340, distance: 22.8
click at [1162, 340] on td "$3.15" at bounding box center [1168, 337] width 60 height 44
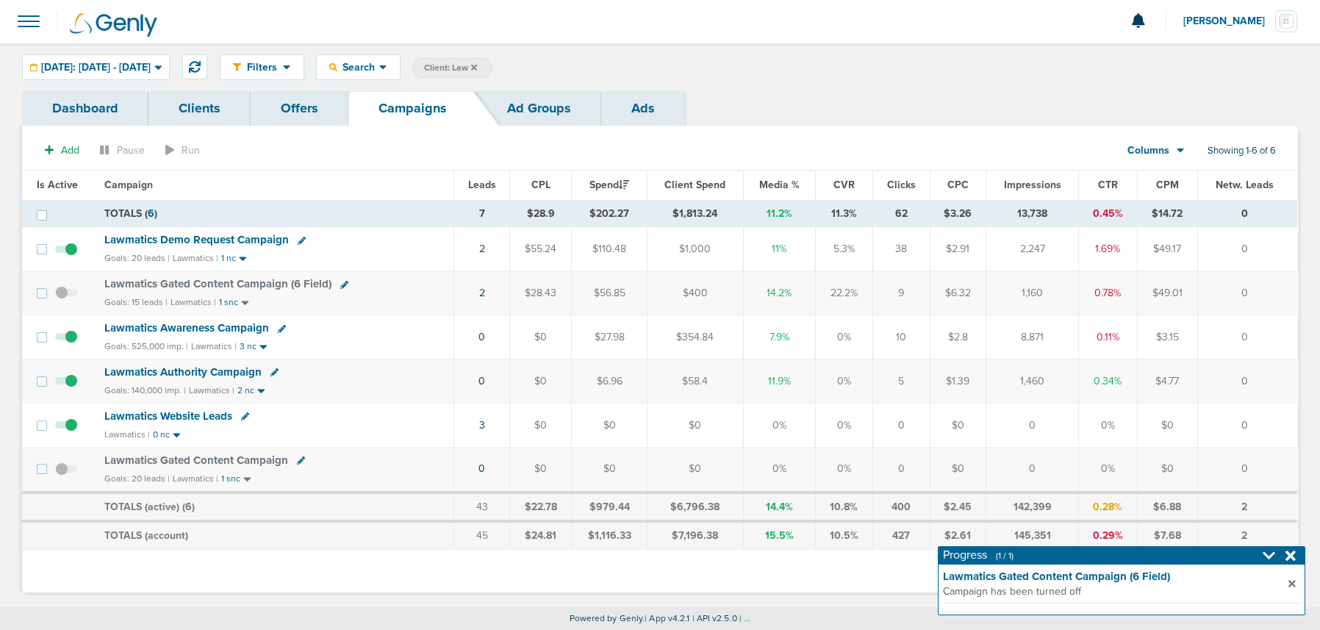
click at [212, 377] on span "Lawmatics Authority Campaign" at bounding box center [182, 371] width 157 height 13
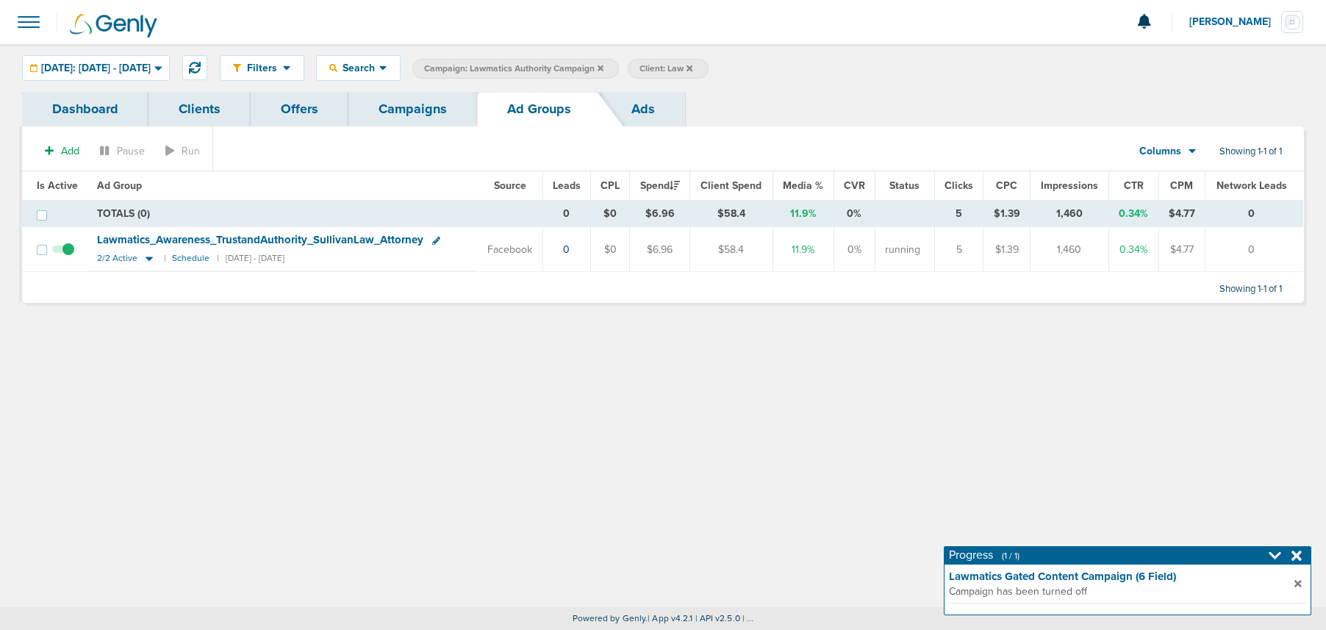
click at [435, 240] on icon at bounding box center [436, 241] width 8 height 8
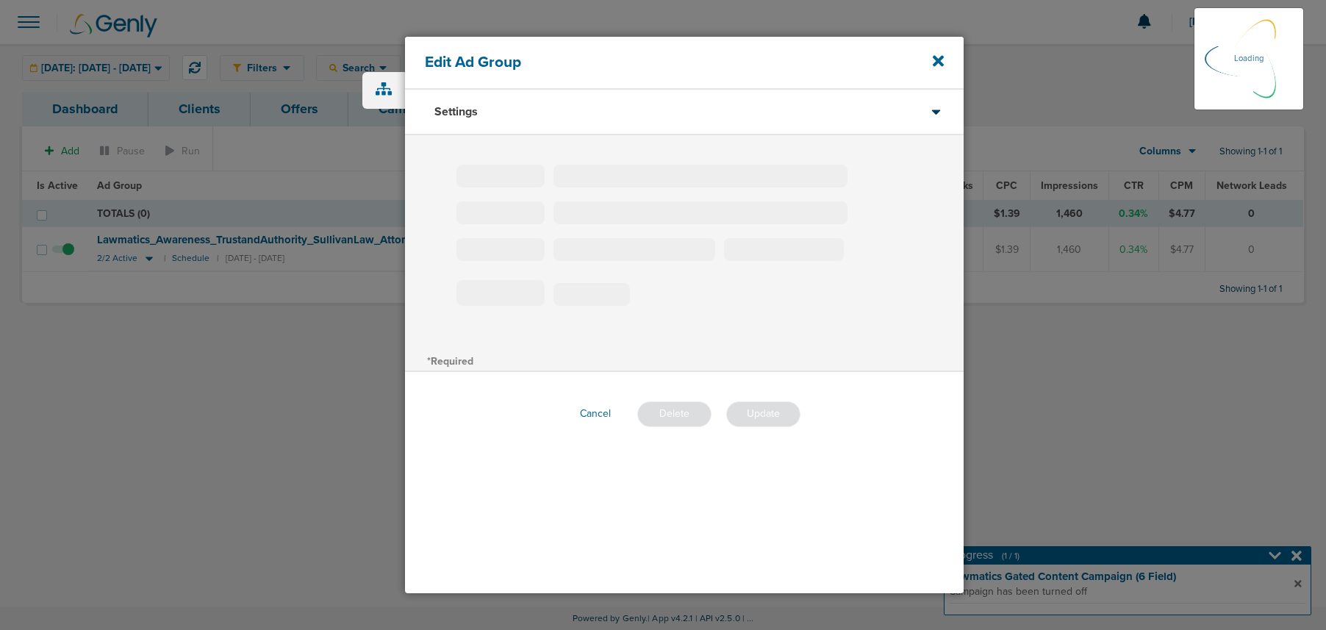
type input "Lawmatics_Awareness_TrustandAuthority_SullivanLaw_Attorney"
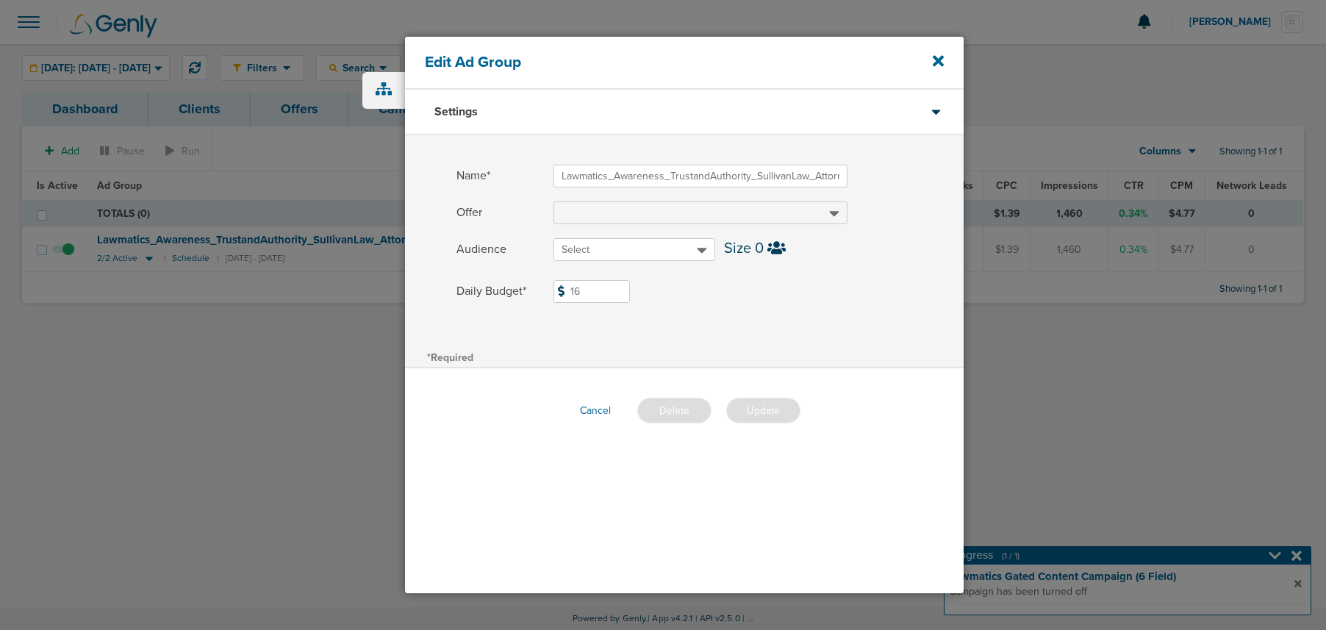
drag, startPoint x: 587, startPoint y: 290, endPoint x: 548, endPoint y: 288, distance: 38.2
click at [555, 290] on input "16" at bounding box center [591, 291] width 76 height 23
type input "8"
drag, startPoint x: 733, startPoint y: 339, endPoint x: 742, endPoint y: 357, distance: 20.4
click at [734, 342] on div "Name* Lawmatics_Awareness_TrustandAuthority_SullivanLaw_Attorney Offer Audience…" at bounding box center [684, 241] width 559 height 212
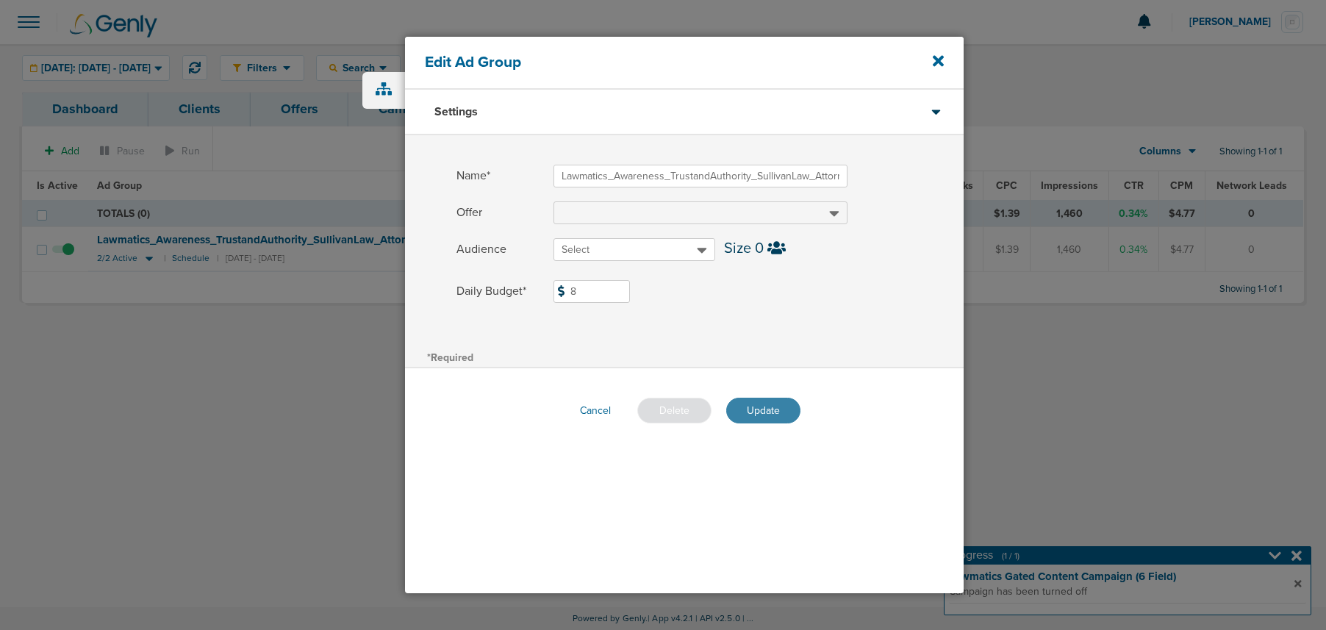
click at [746, 409] on button "Update" at bounding box center [763, 411] width 74 height 26
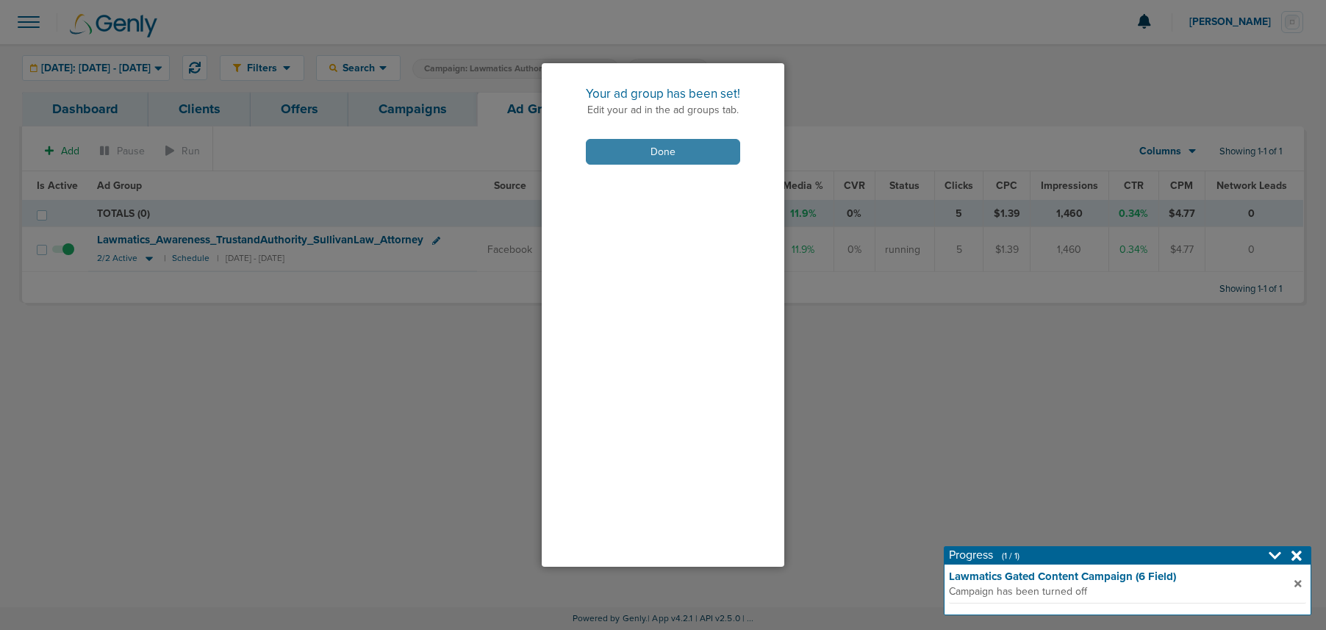
click at [646, 154] on button "Done" at bounding box center [663, 152] width 154 height 26
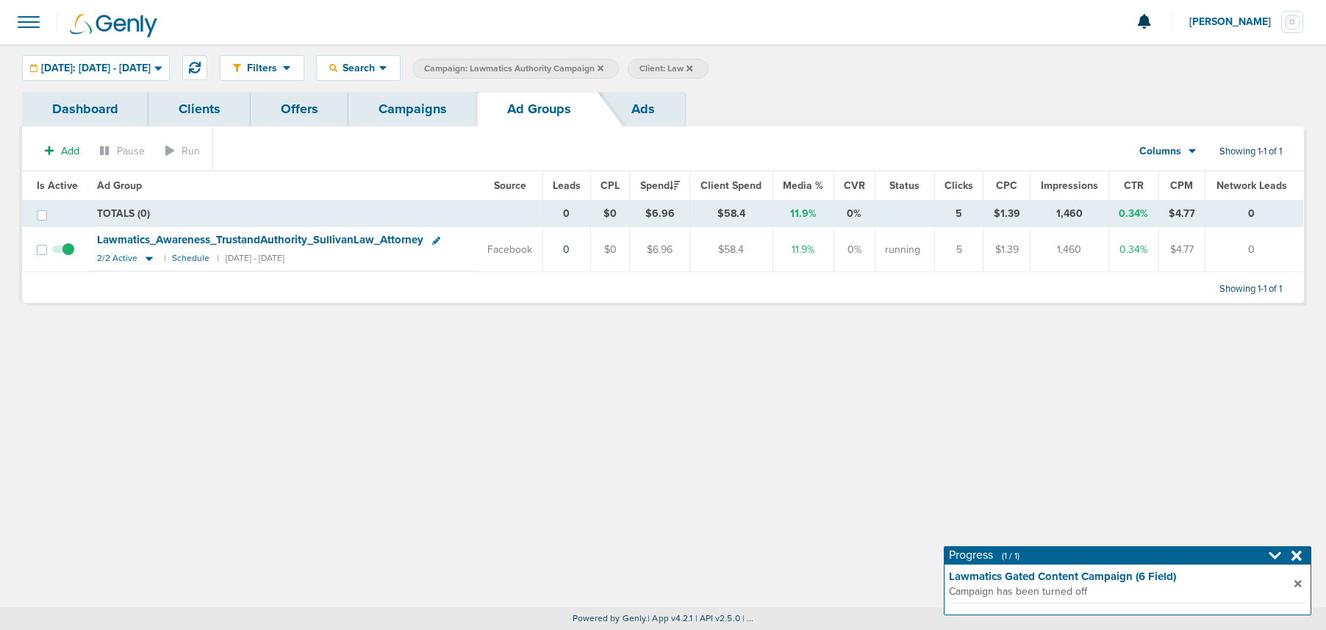
click at [412, 107] on link "Campaigns" at bounding box center [412, 109] width 129 height 35
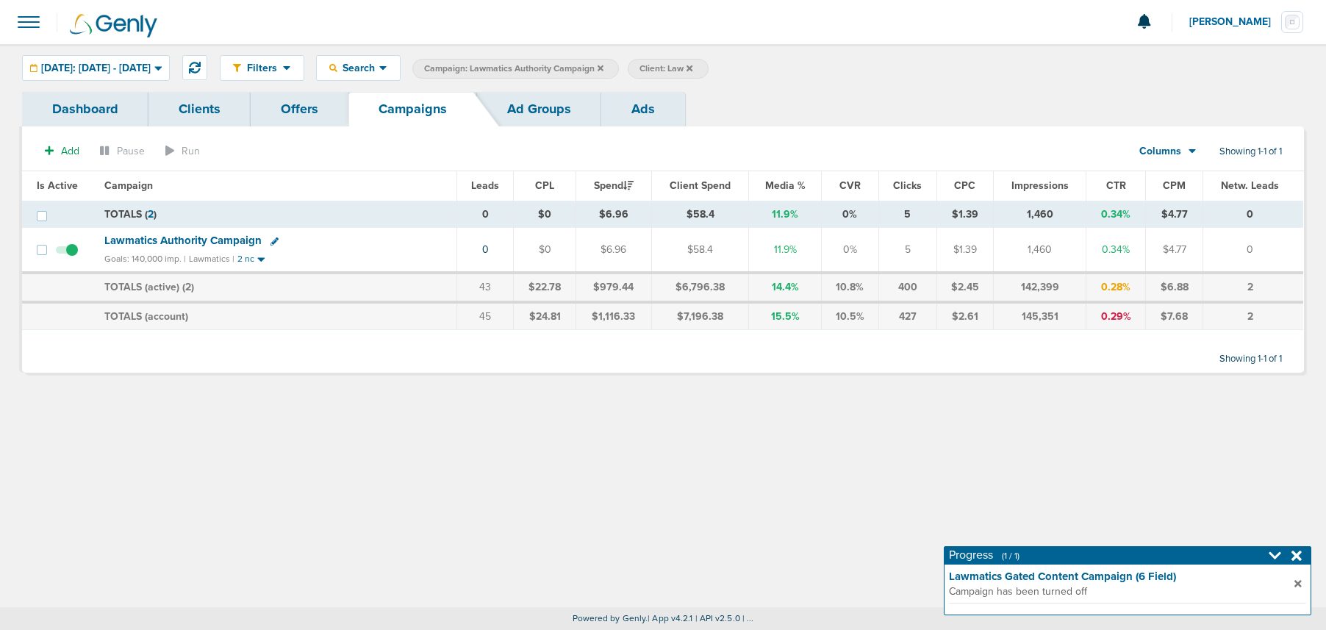
click at [603, 65] on icon at bounding box center [601, 68] width 6 height 6
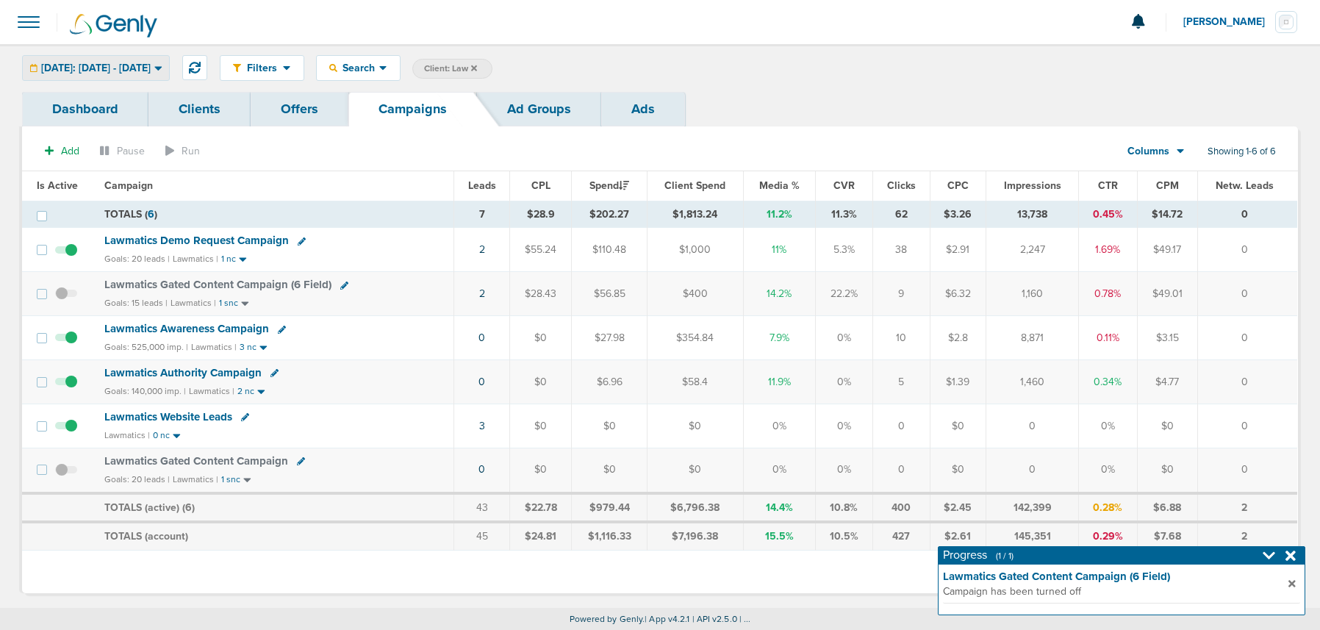
click at [151, 68] on span "[DATE]: [DATE] - [DATE]" at bounding box center [96, 68] width 110 height 10
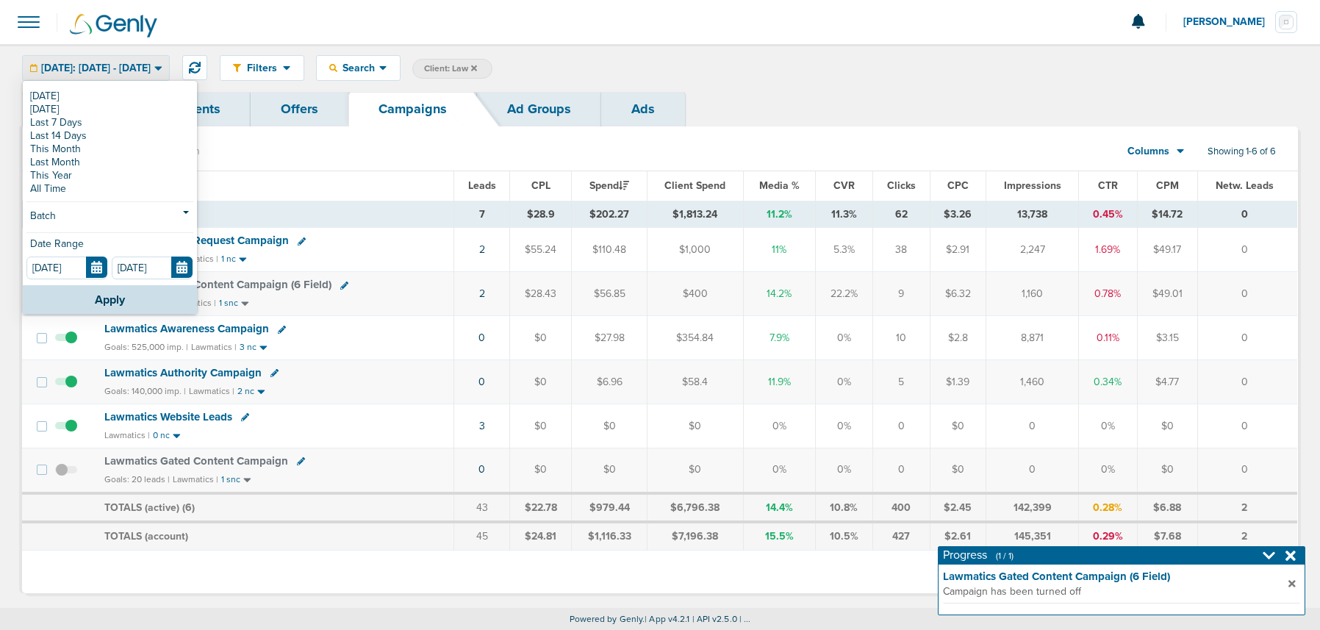
click at [129, 73] on span "[DATE]: [DATE] - [DATE]" at bounding box center [96, 68] width 110 height 10
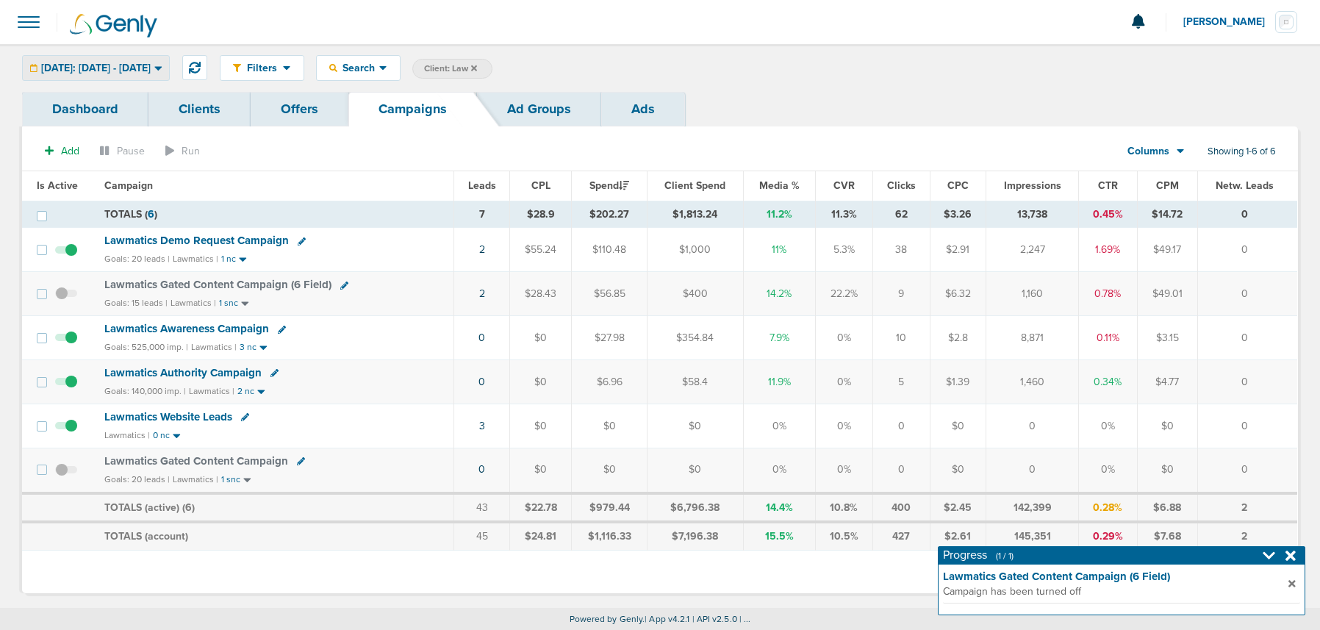
click at [133, 68] on span "[DATE]: [DATE] - [DATE]" at bounding box center [96, 68] width 110 height 10
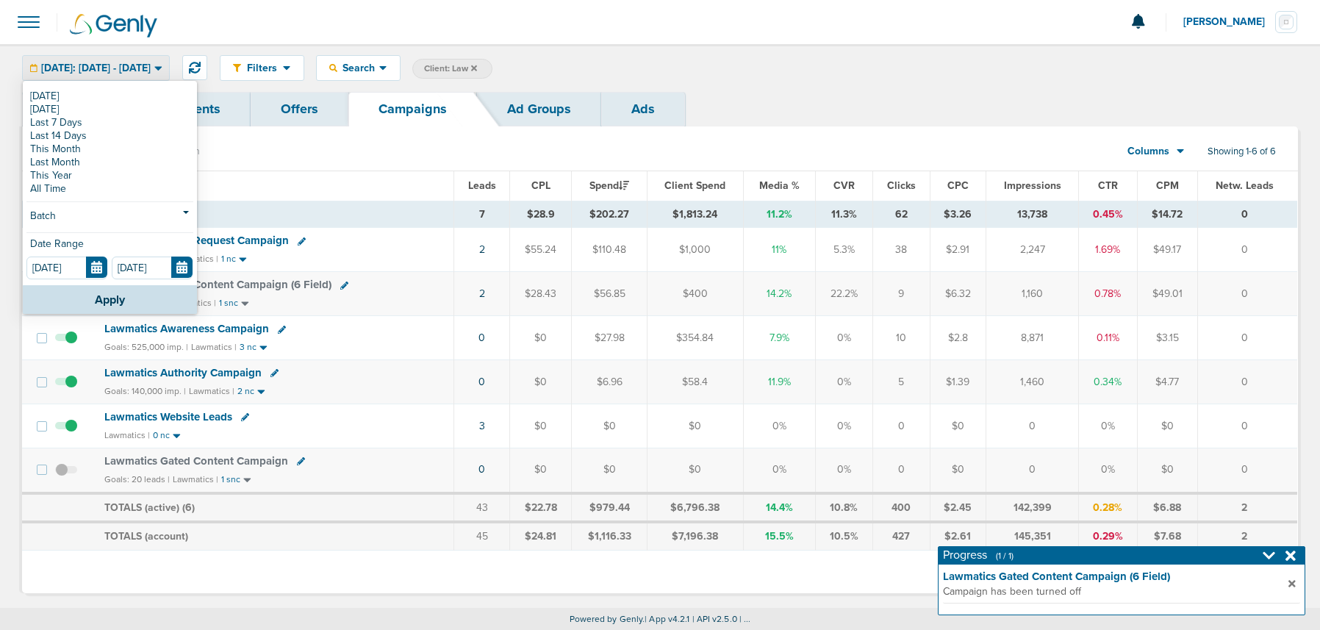
click at [146, 71] on span "[DATE]: [DATE] - [DATE]" at bounding box center [96, 68] width 110 height 10
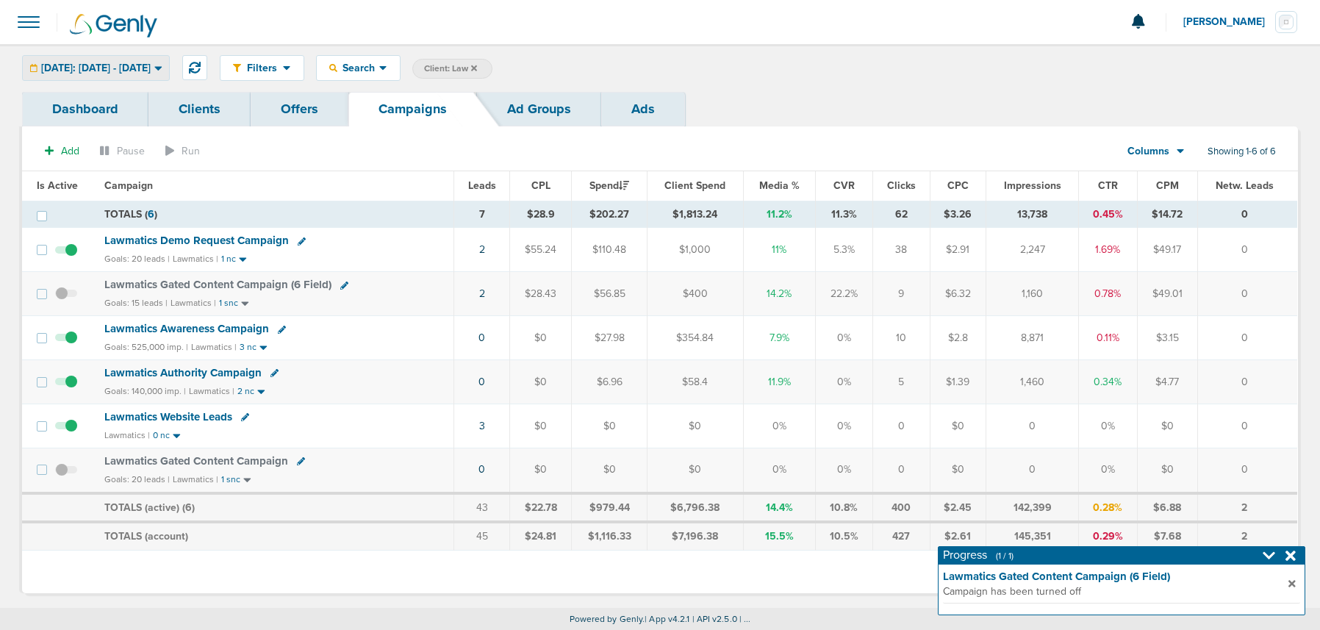
click at [146, 71] on span "[DATE]: [DATE] - [DATE]" at bounding box center [96, 68] width 110 height 10
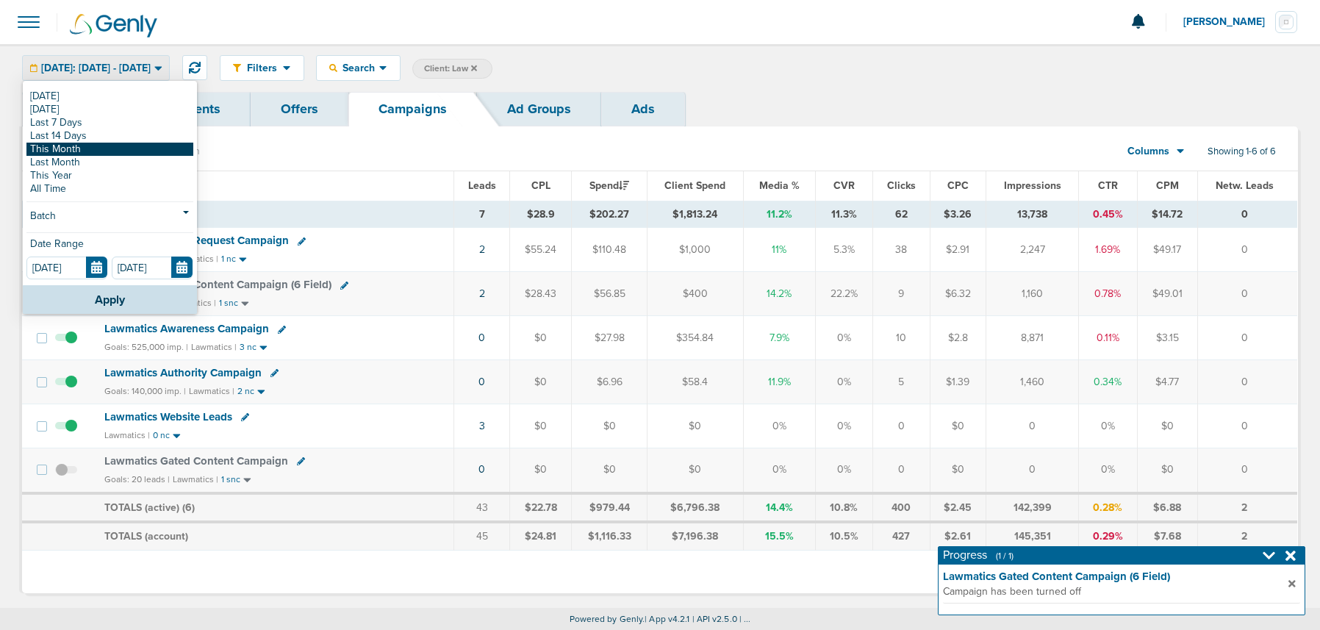
click at [108, 148] on link "This Month" at bounding box center [109, 149] width 167 height 13
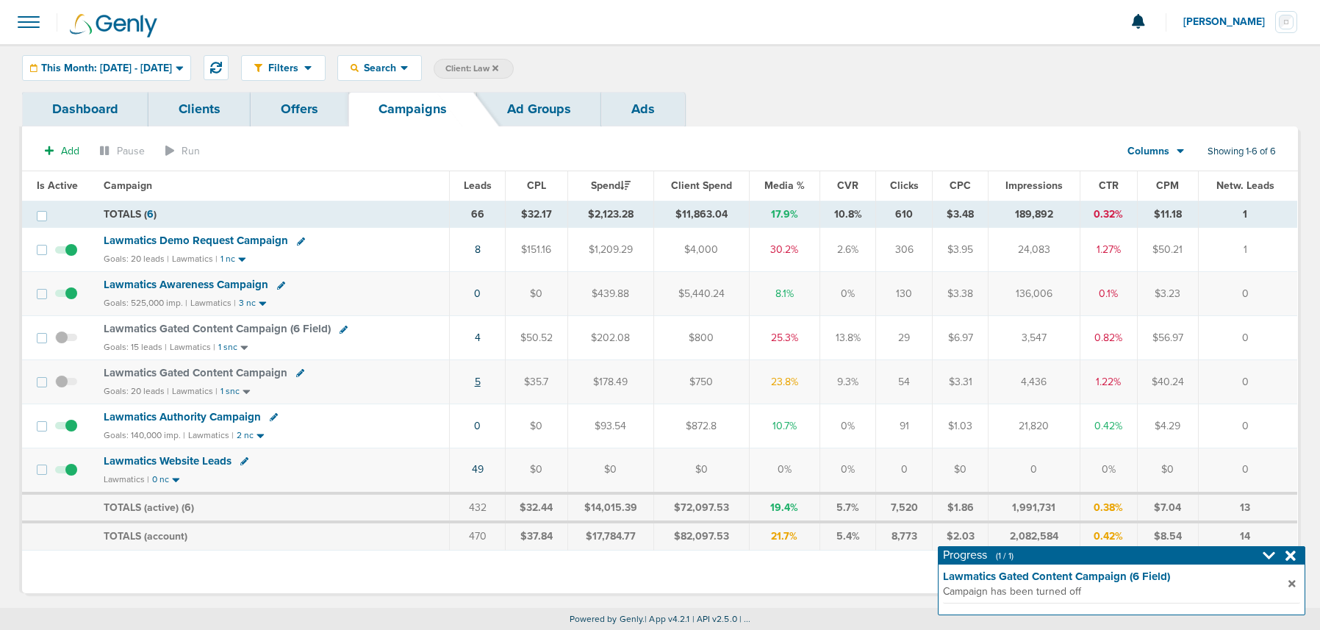
click at [479, 382] on link "5" at bounding box center [478, 382] width 6 height 12
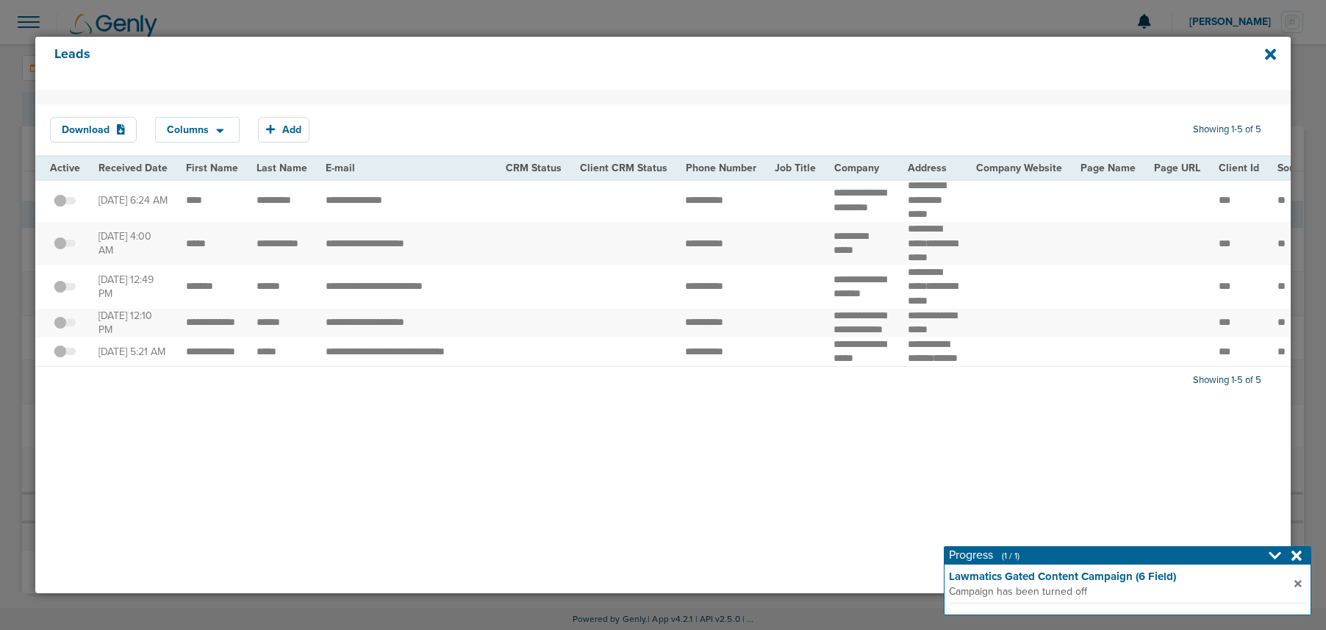
click at [68, 359] on span at bounding box center [65, 359] width 22 height 0
click at [65, 354] on input "checkbox" at bounding box center [65, 354] width 0 height 0
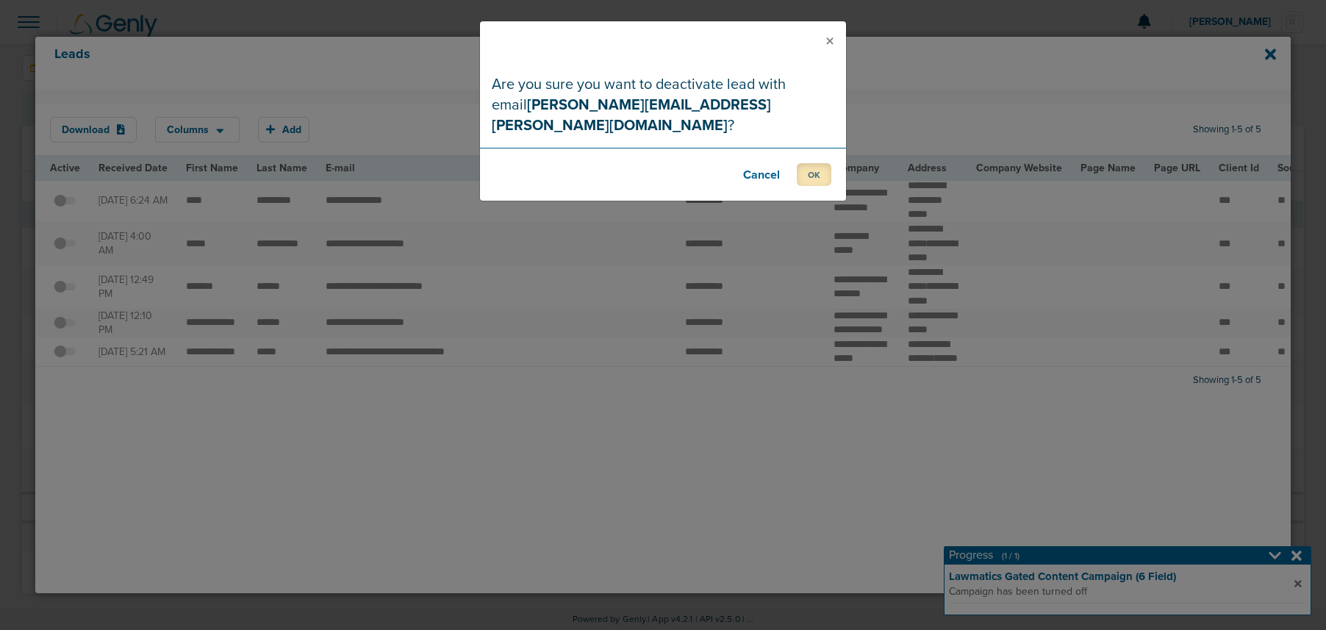
click at [816, 163] on button "OK" at bounding box center [814, 174] width 35 height 23
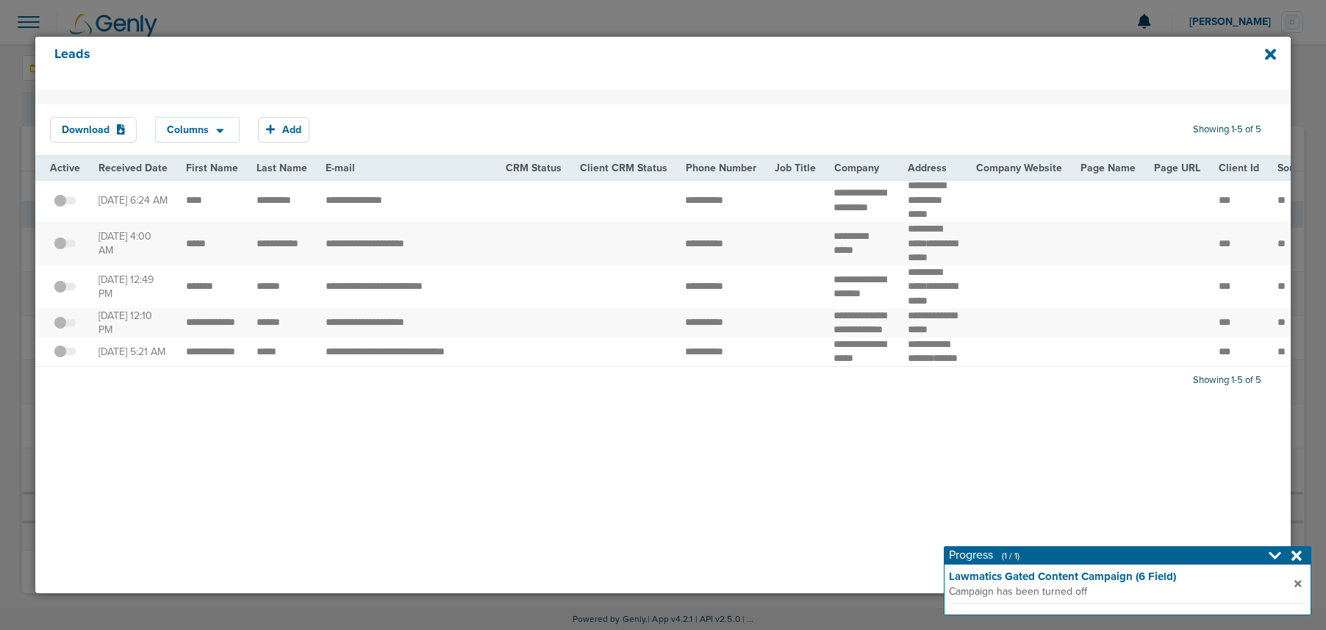
click at [71, 330] on span at bounding box center [65, 330] width 22 height 0
click at [65, 326] on input "checkbox" at bounding box center [65, 326] width 0 height 0
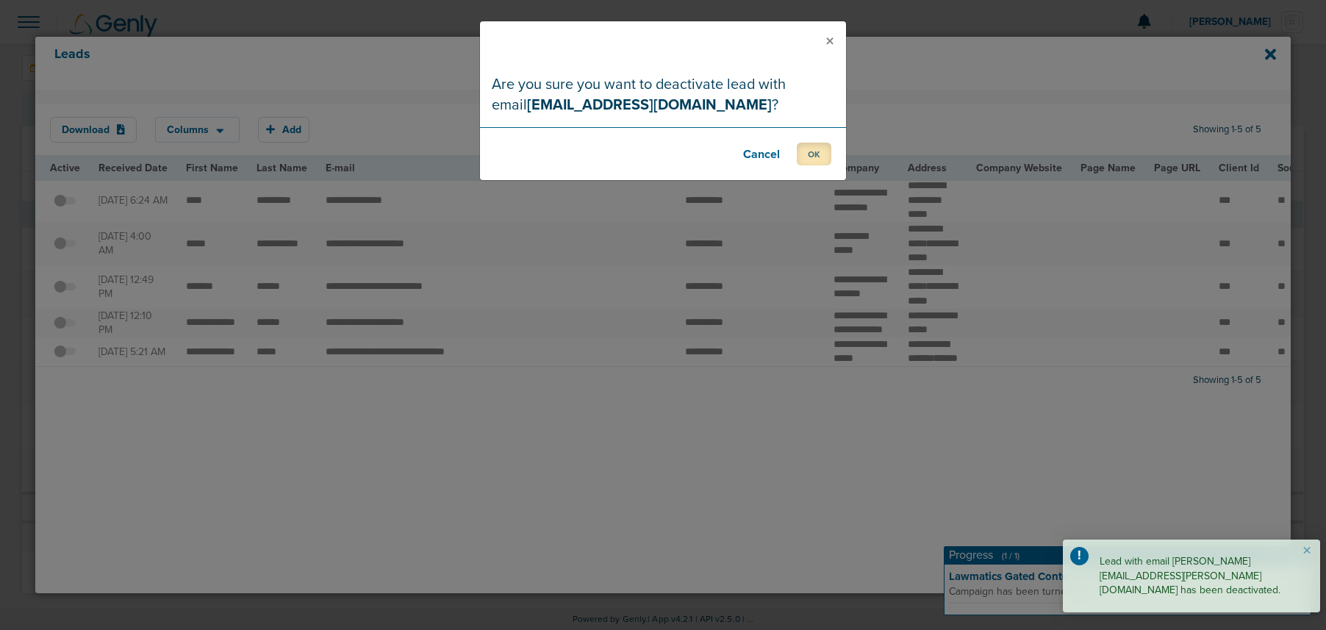
click at [808, 149] on button "OK" at bounding box center [814, 154] width 35 height 23
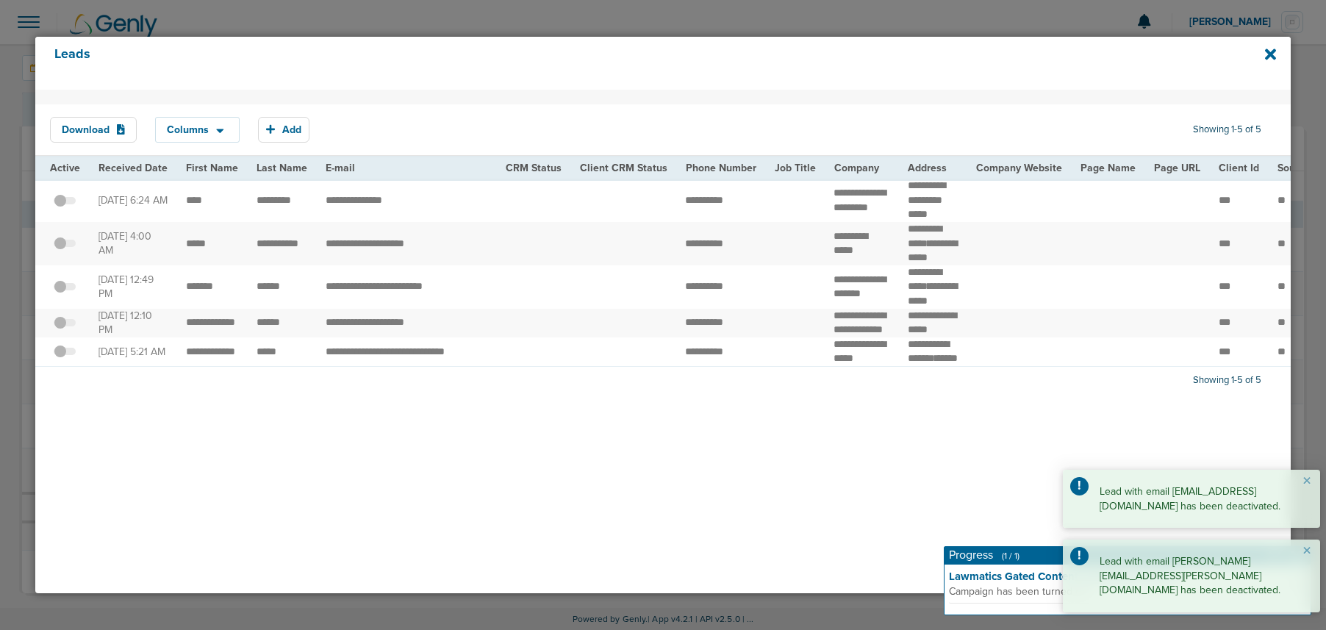
click at [72, 294] on span at bounding box center [65, 294] width 22 height 0
click at [65, 290] on input "checkbox" at bounding box center [65, 290] width 0 height 0
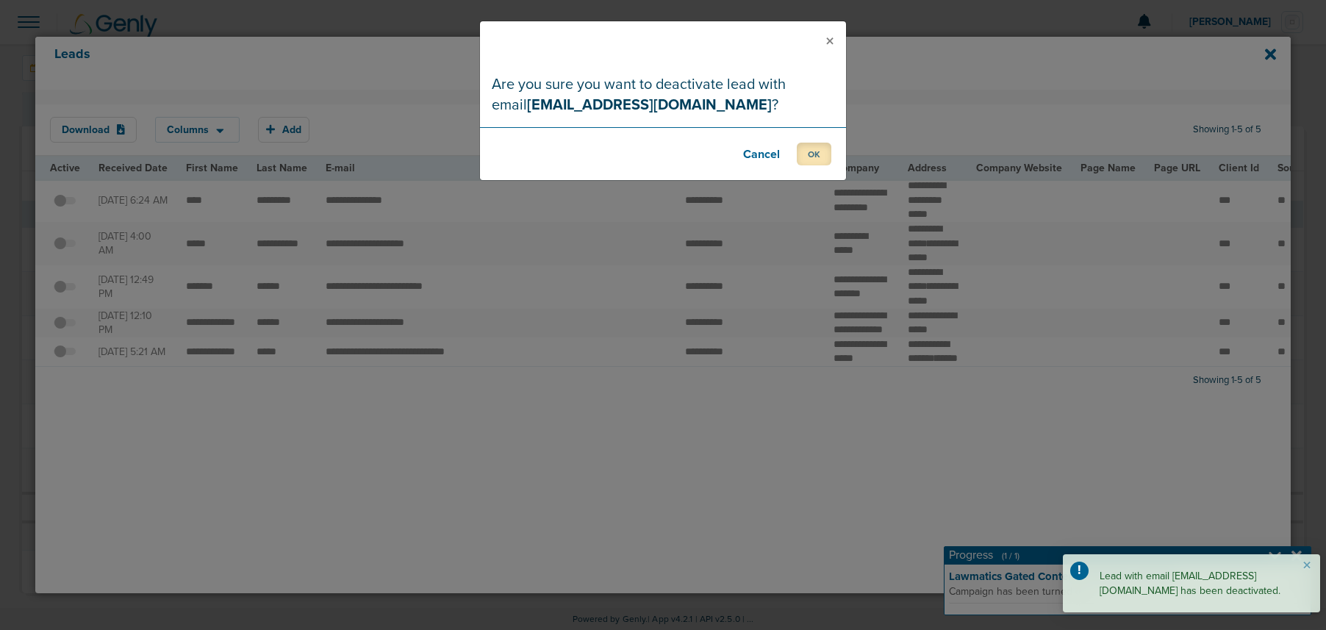
click at [813, 153] on button "OK" at bounding box center [814, 154] width 35 height 23
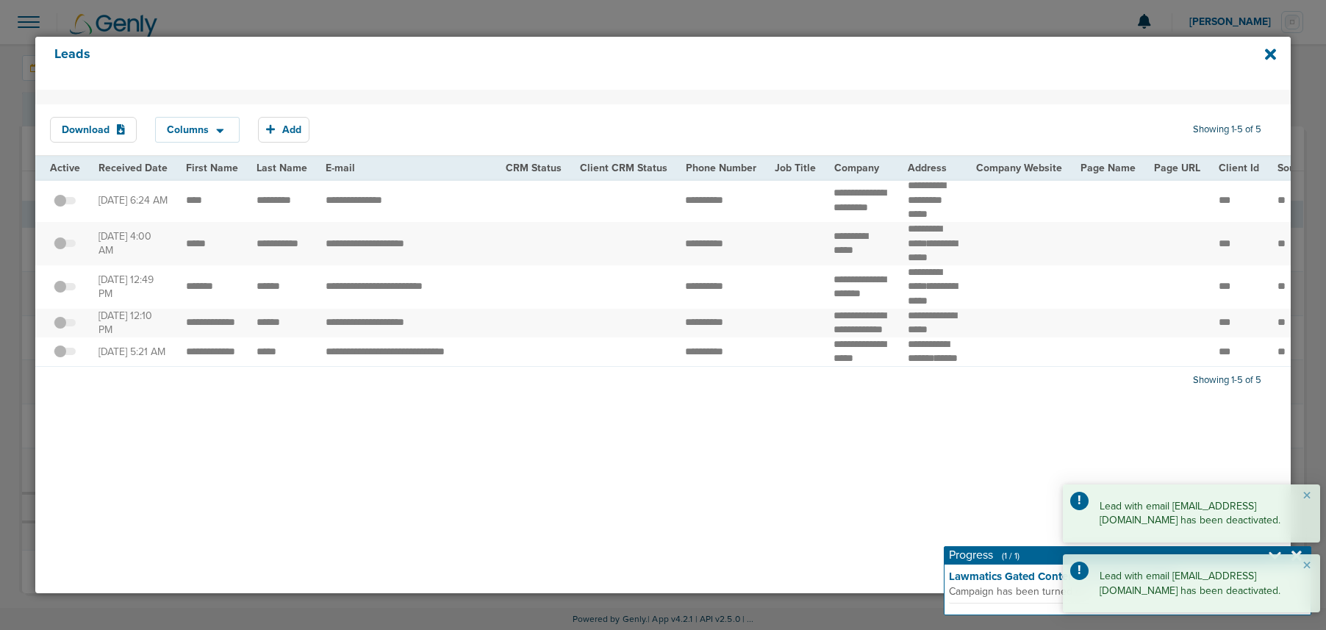
click at [73, 251] on span at bounding box center [65, 251] width 22 height 0
click at [65, 246] on input "checkbox" at bounding box center [65, 246] width 0 height 0
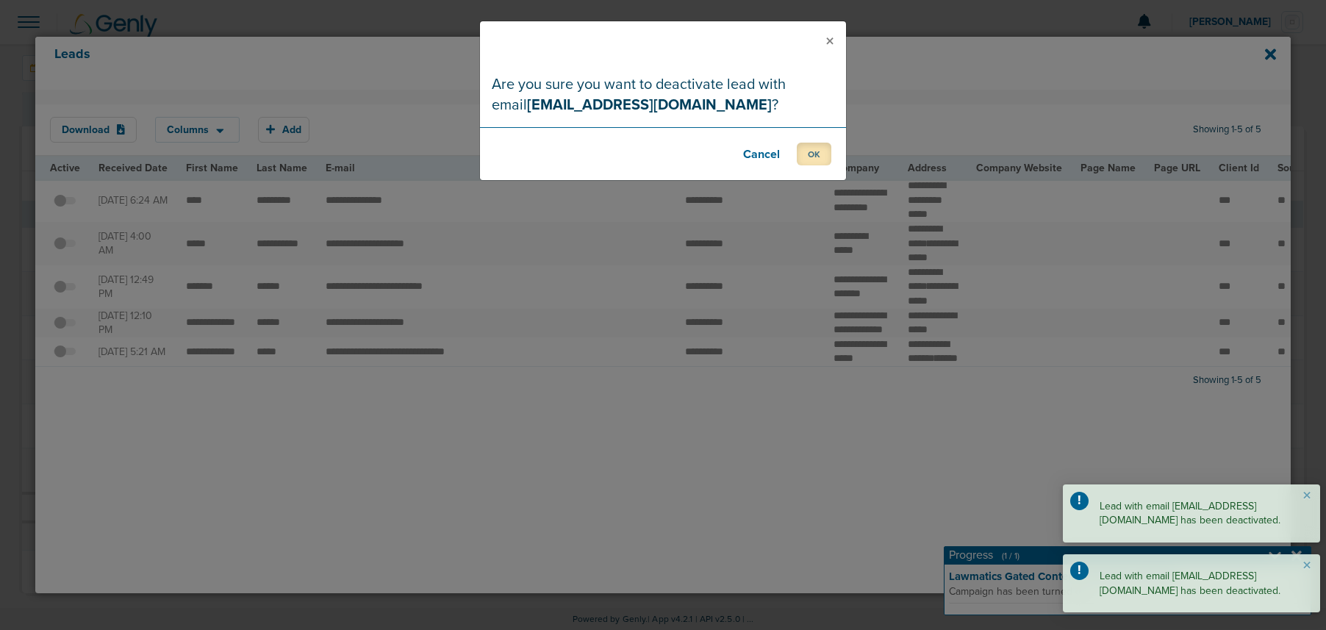
click at [817, 155] on button "OK" at bounding box center [814, 154] width 35 height 23
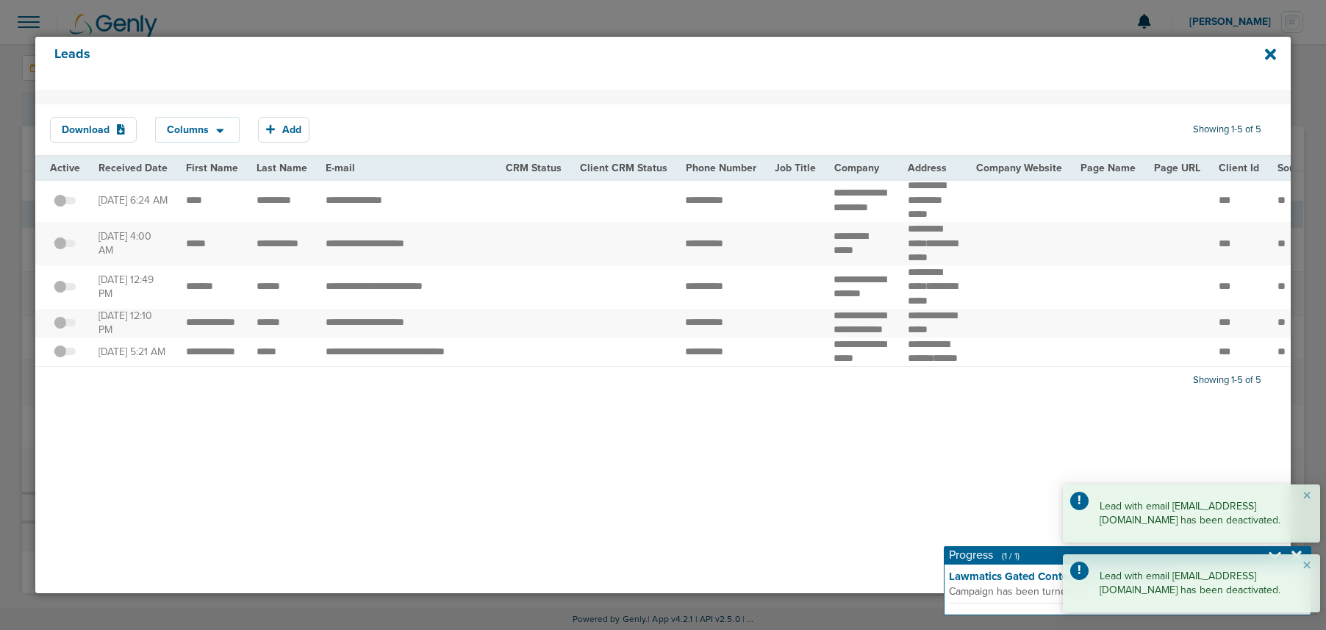
click at [71, 208] on span at bounding box center [65, 208] width 22 height 0
click at [65, 203] on input "checkbox" at bounding box center [65, 203] width 0 height 0
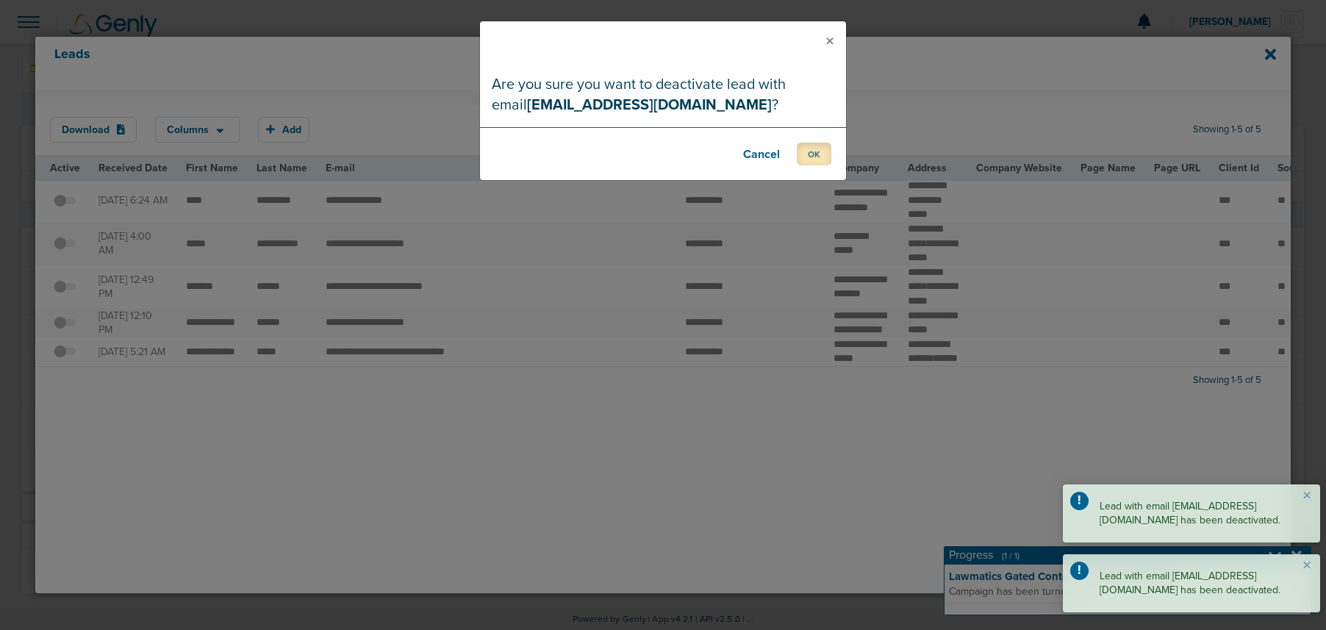
drag, startPoint x: 809, startPoint y: 150, endPoint x: 795, endPoint y: 150, distance: 14.0
click at [806, 151] on button "OK" at bounding box center [814, 154] width 35 height 23
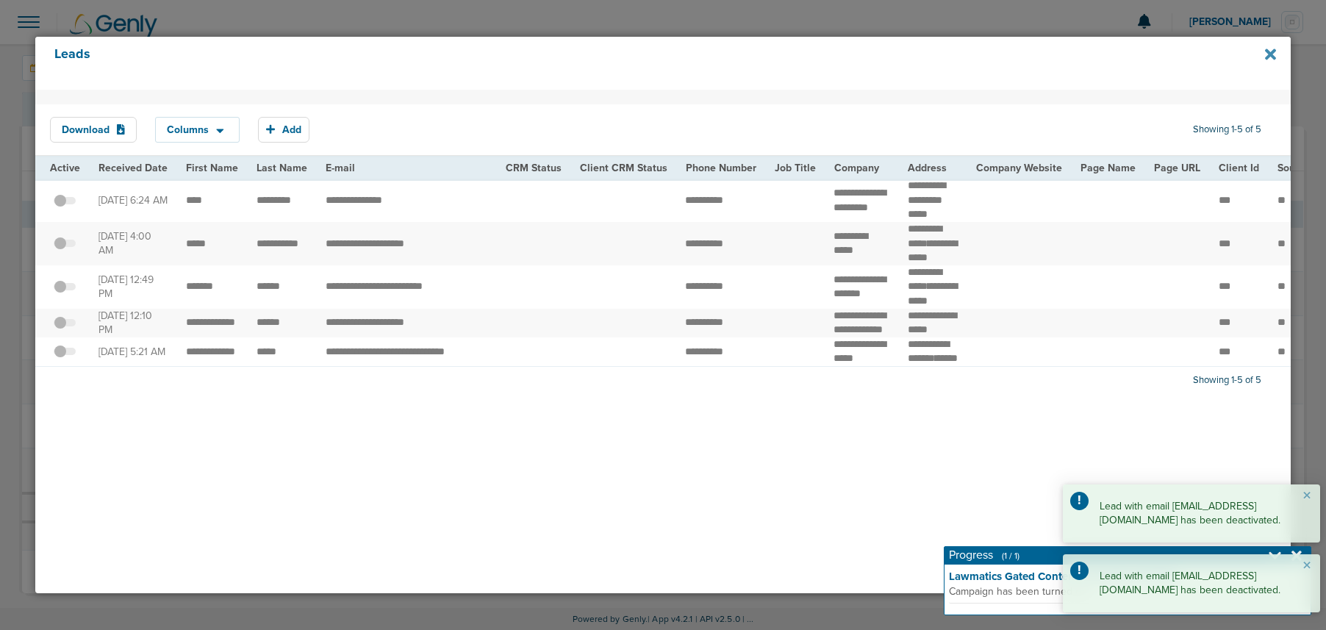
click at [1269, 54] on icon at bounding box center [1270, 54] width 11 height 11
click at [1272, 54] on icon at bounding box center [1270, 54] width 11 height 11
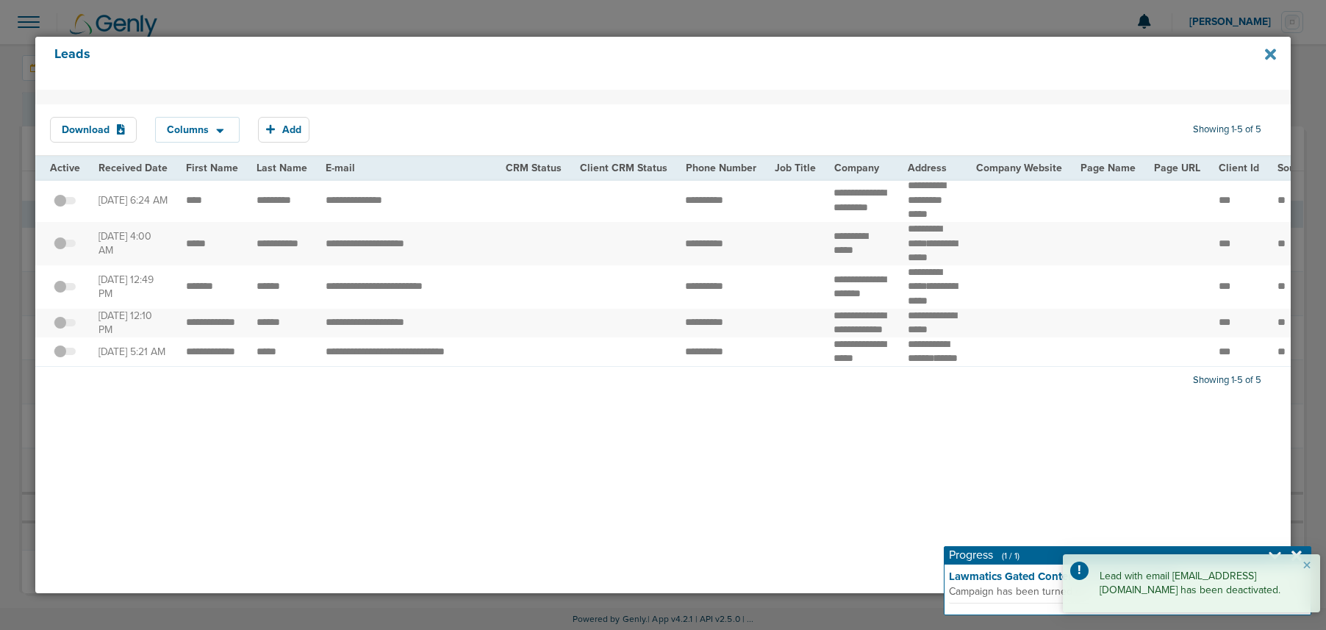
click at [1271, 55] on icon at bounding box center [1270, 54] width 11 height 11
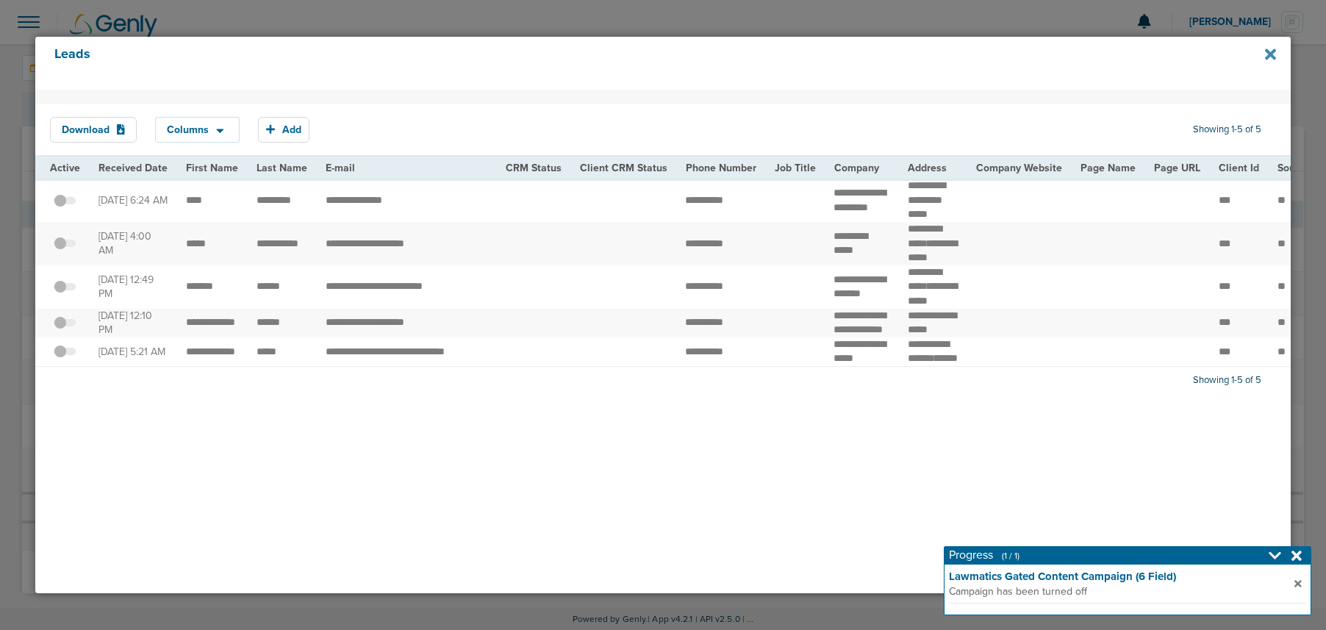
click at [1272, 49] on icon at bounding box center [1270, 54] width 11 height 16
click at [1270, 55] on icon at bounding box center [1270, 54] width 11 height 11
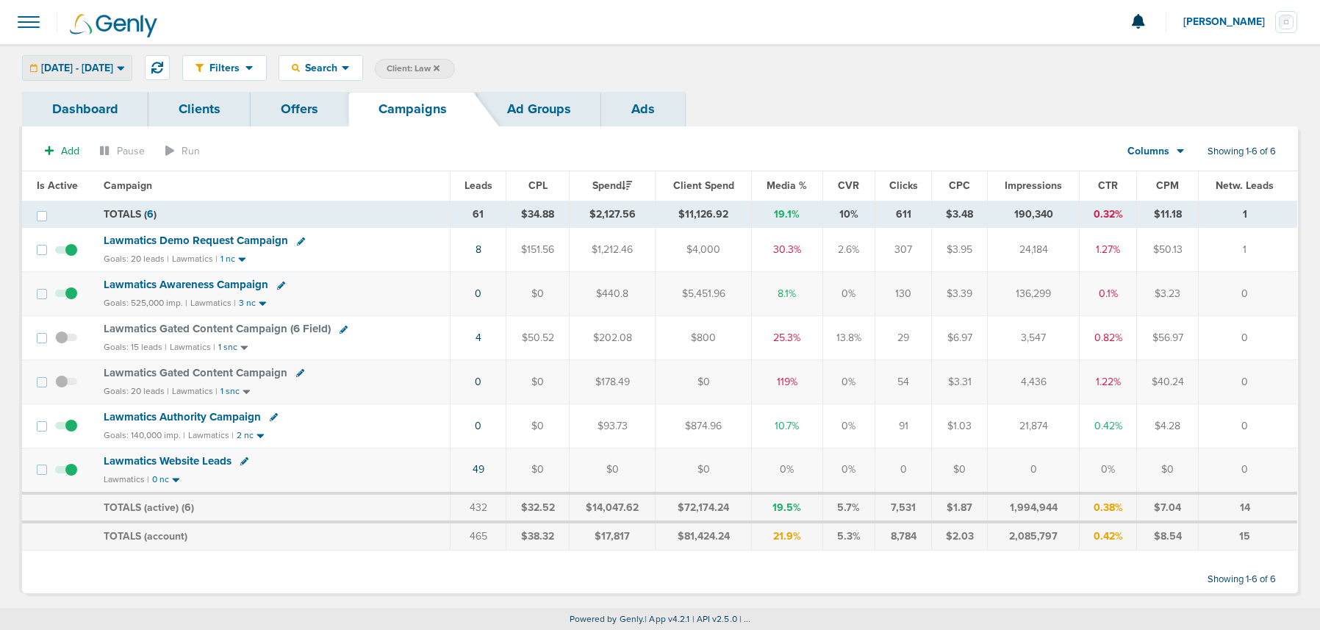
click at [113, 65] on span "[DATE] - [DATE]" at bounding box center [77, 68] width 72 height 10
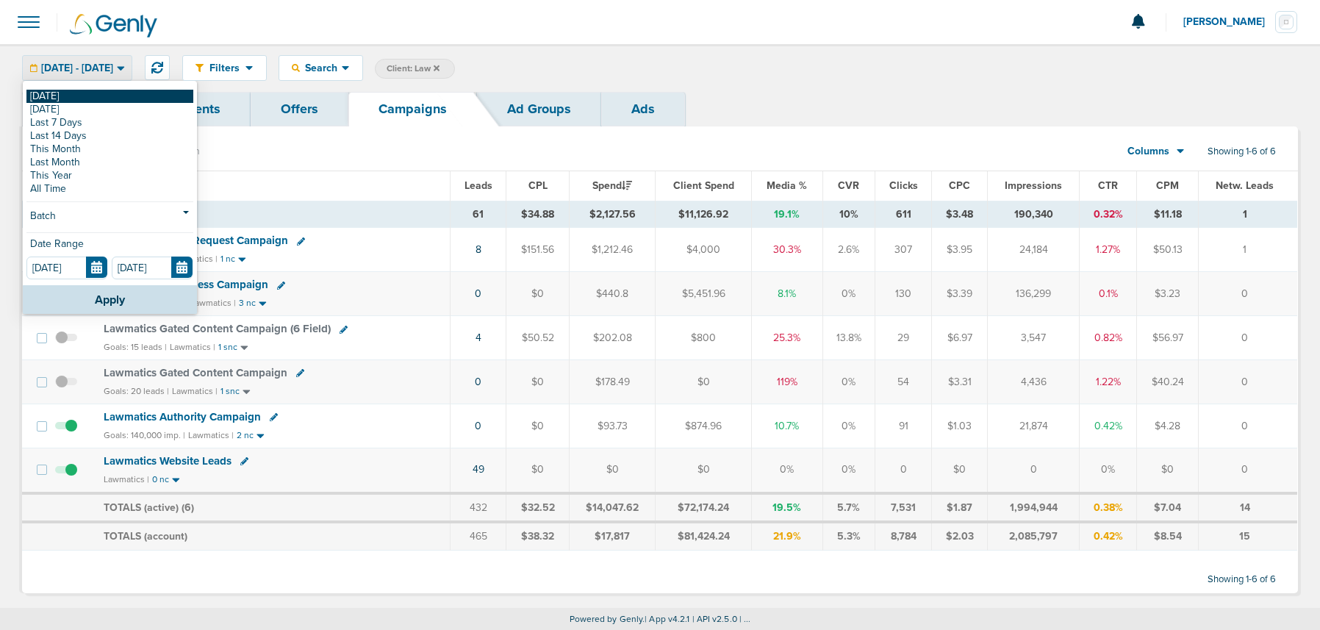
click at [82, 96] on link "[DATE]" at bounding box center [109, 96] width 167 height 13
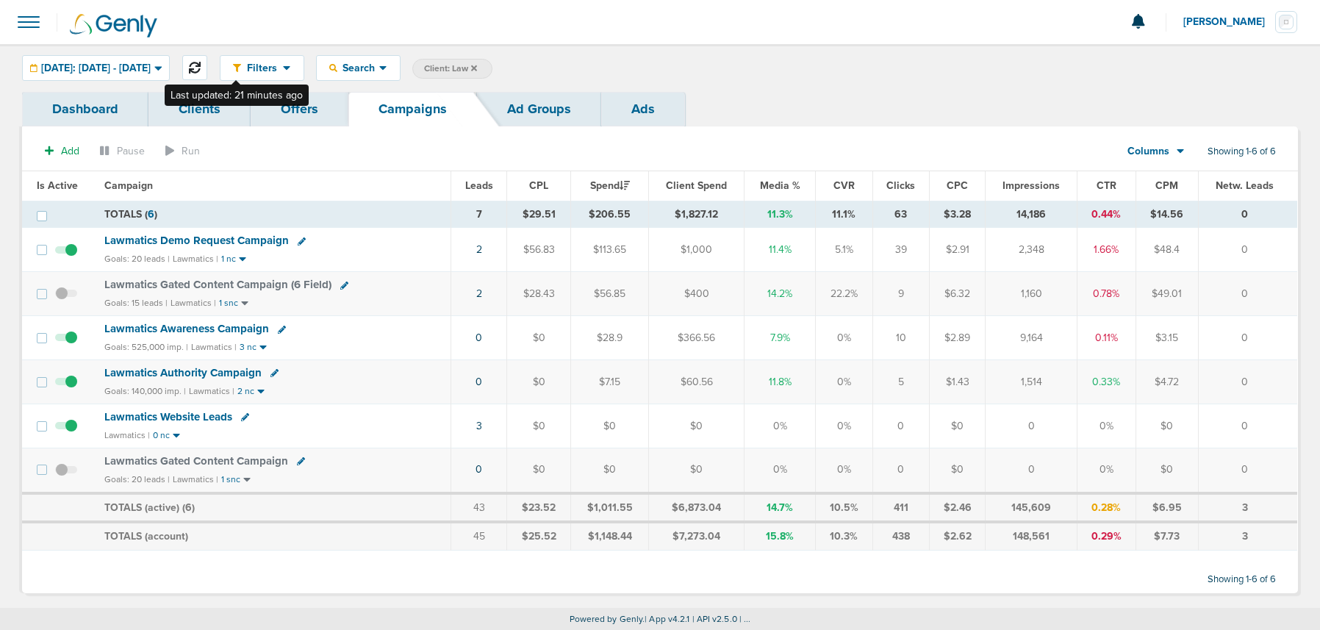
click at [201, 68] on icon at bounding box center [195, 68] width 12 height 12
click at [151, 66] on span "[DATE]: [DATE] - [DATE]" at bounding box center [96, 68] width 110 height 10
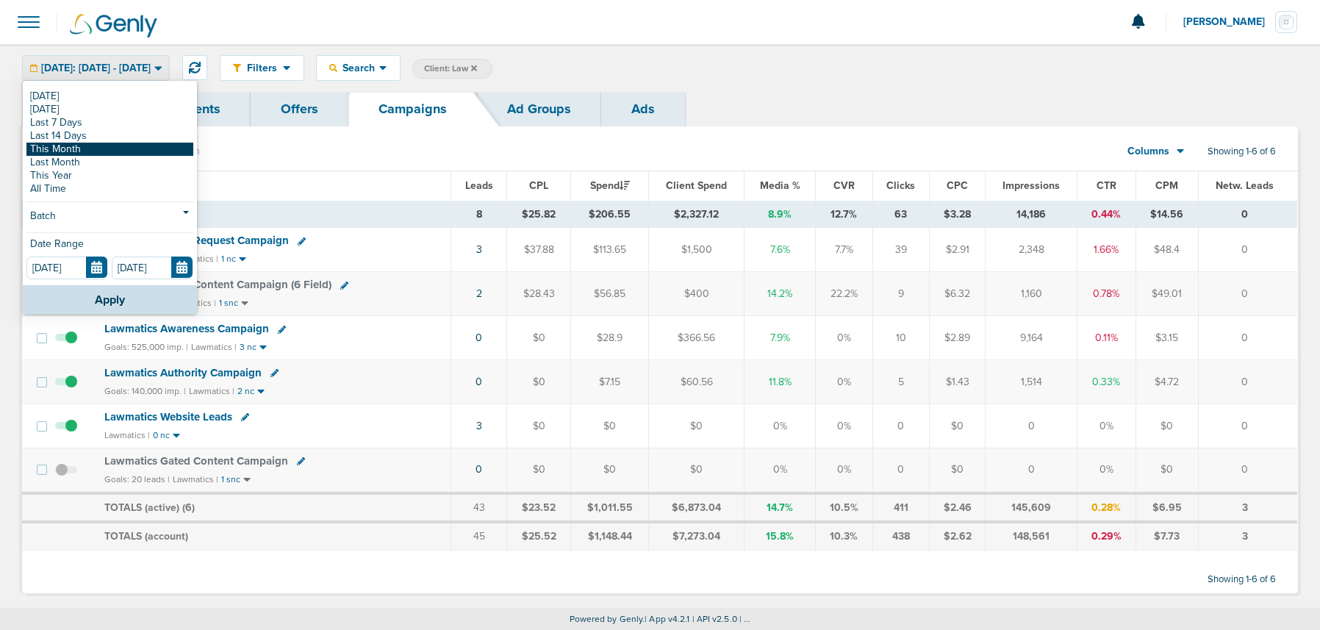
click at [98, 146] on link "This Month" at bounding box center [109, 149] width 167 height 13
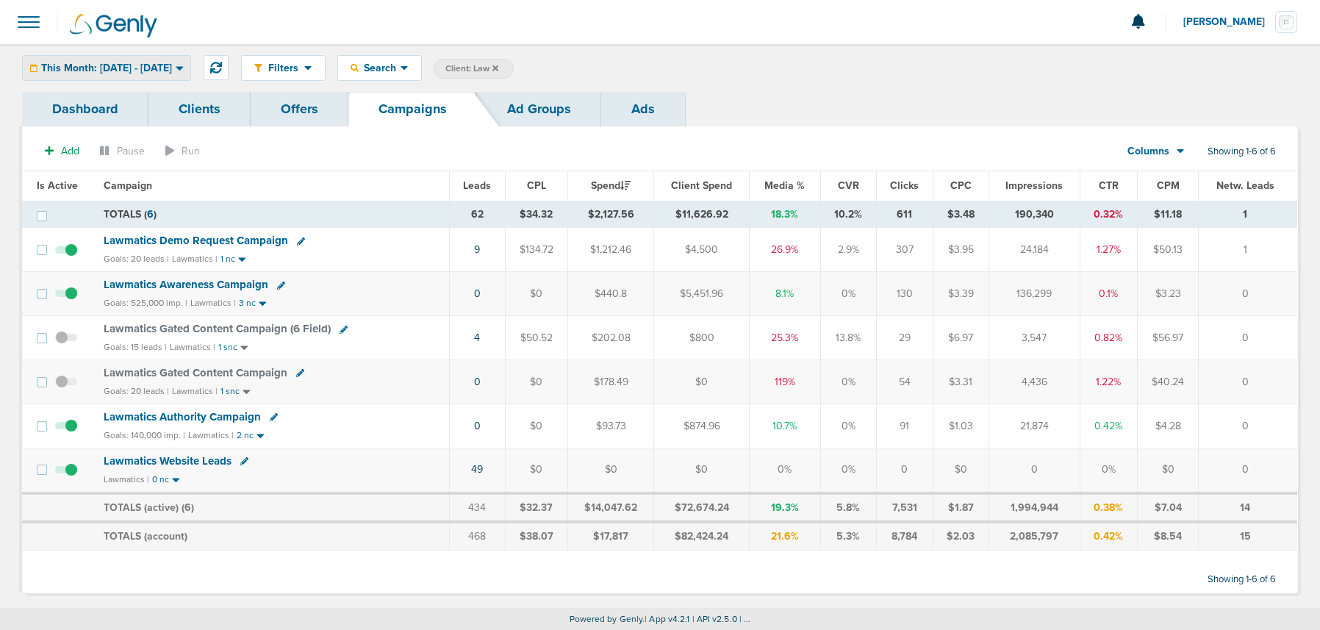
drag, startPoint x: 132, startPoint y: 68, endPoint x: 125, endPoint y: 83, distance: 16.1
click at [132, 68] on span "This Month: 09.01.2025 - 09.30.2025" at bounding box center [106, 68] width 131 height 10
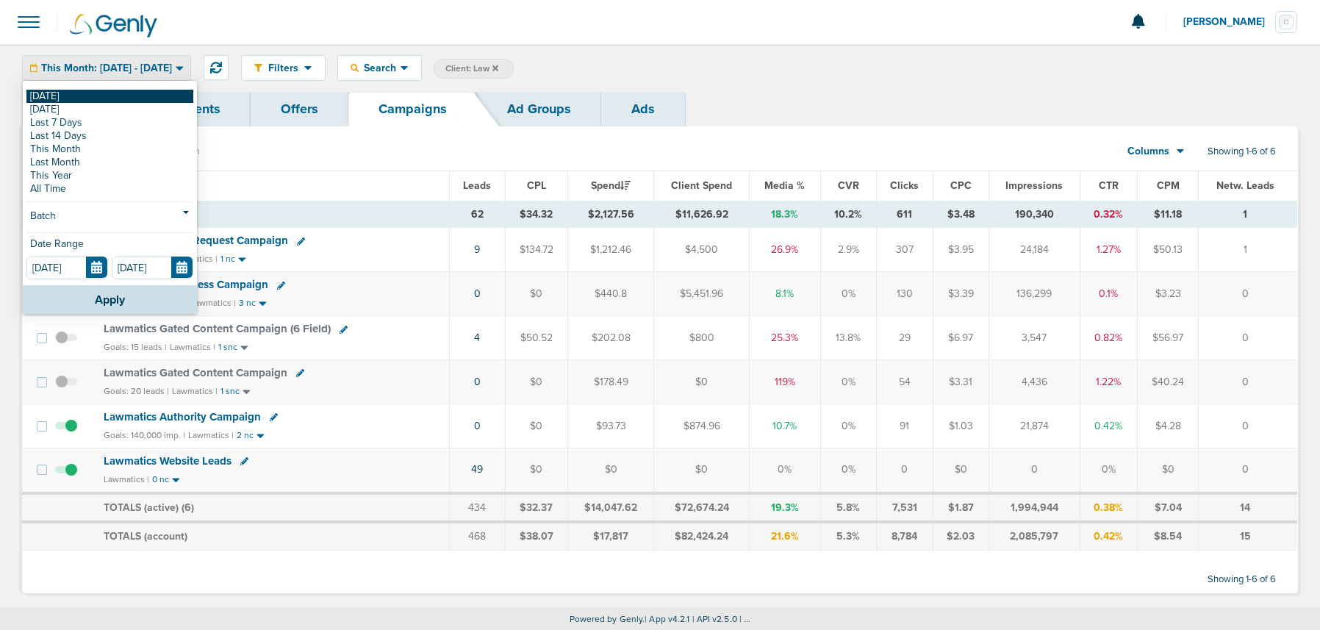
click at [113, 94] on link "[DATE]" at bounding box center [109, 96] width 167 height 13
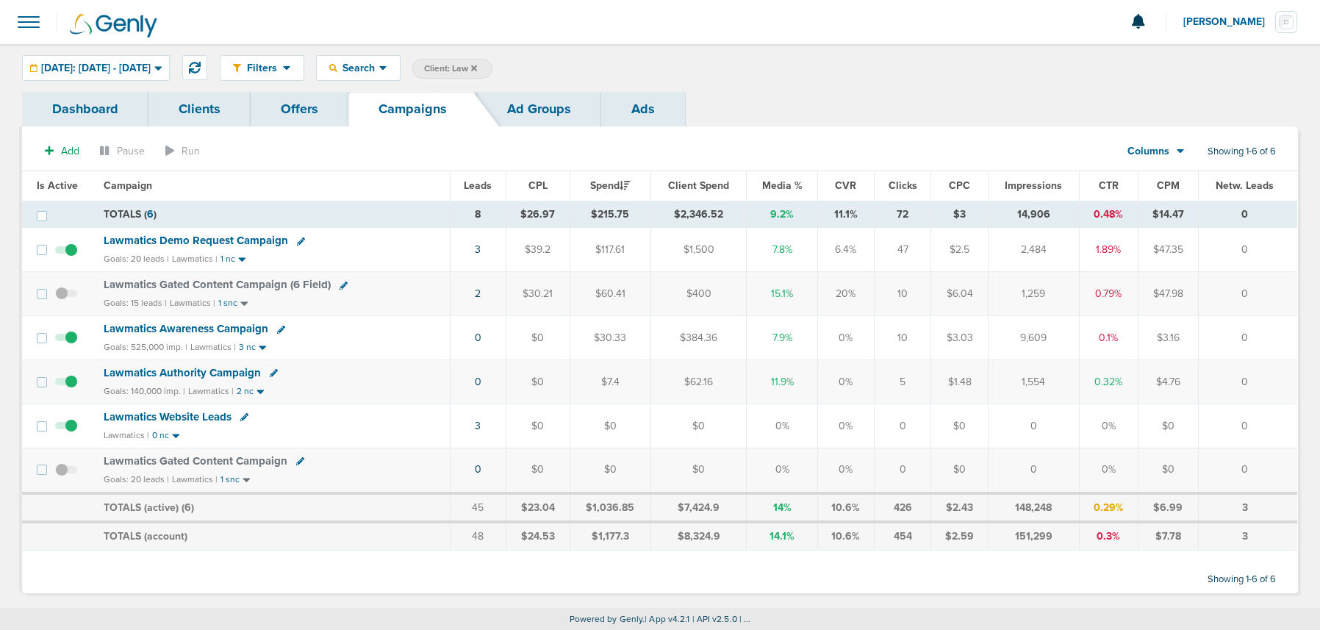
click at [477, 67] on icon at bounding box center [474, 68] width 6 height 6
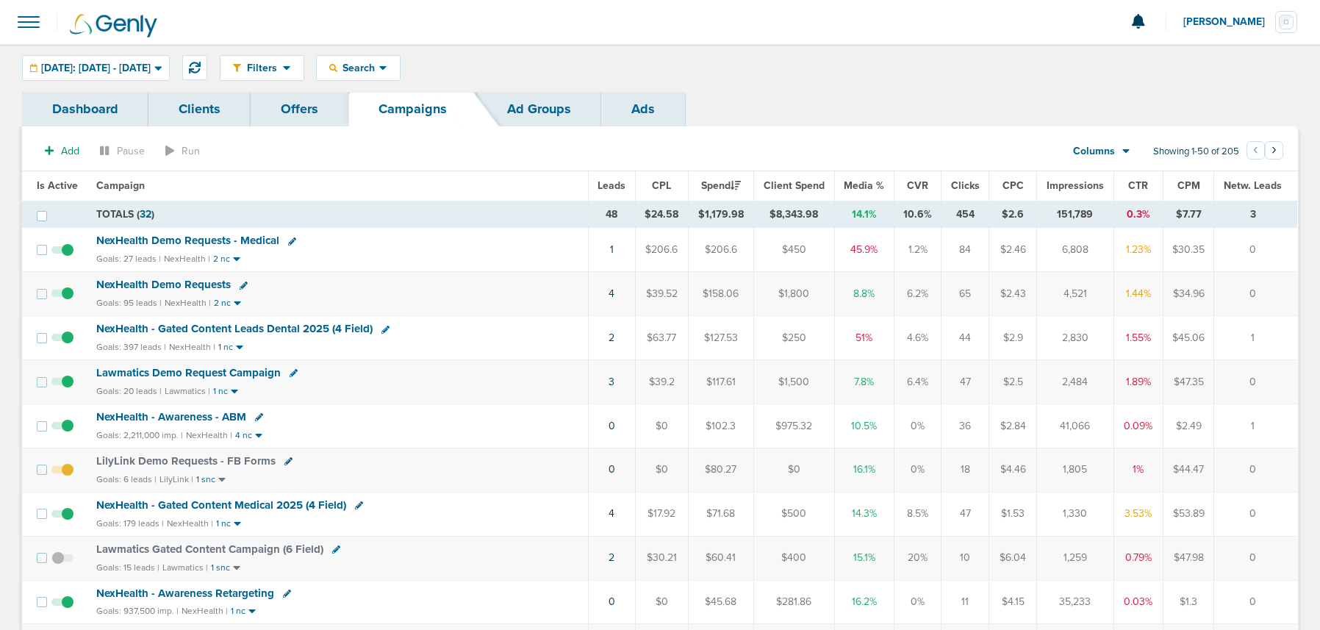
click at [143, 462] on span "LilyLink Demo Requests - FB Forms" at bounding box center [185, 460] width 179 height 13
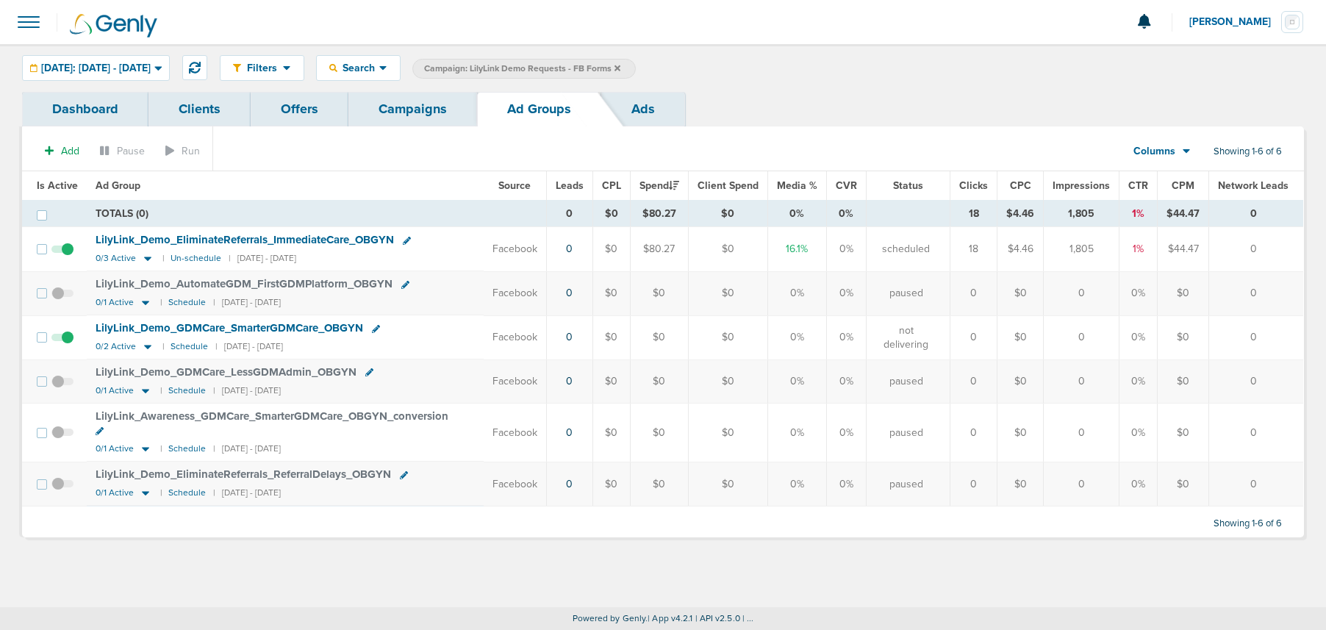
click at [96, 68] on div "Today: 09.09.2025 - 09.09.2025 Today Yesterday Last 7 Days Last 14 Days This Mo…" at bounding box center [96, 68] width 148 height 26
click at [58, 68] on span "[DATE]: [DATE] - [DATE]" at bounding box center [96, 68] width 110 height 10
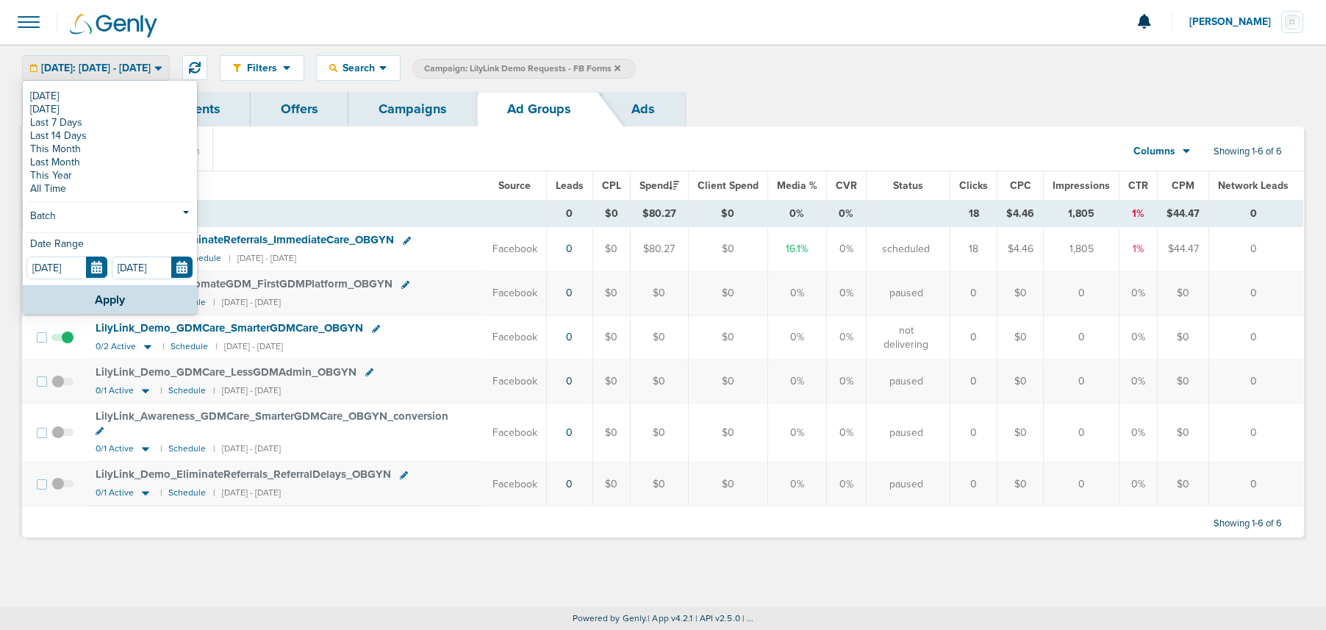
click at [62, 184] on link "All Time" at bounding box center [109, 188] width 167 height 13
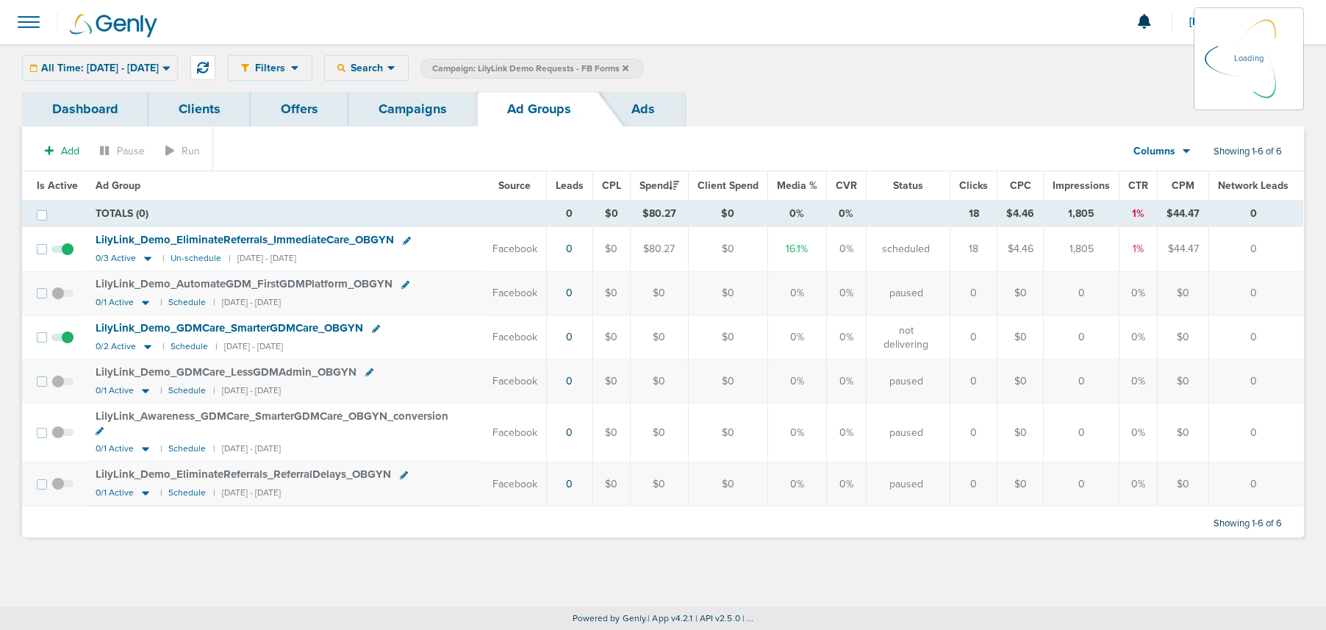
click at [638, 104] on link "Ads" at bounding box center [643, 109] width 84 height 35
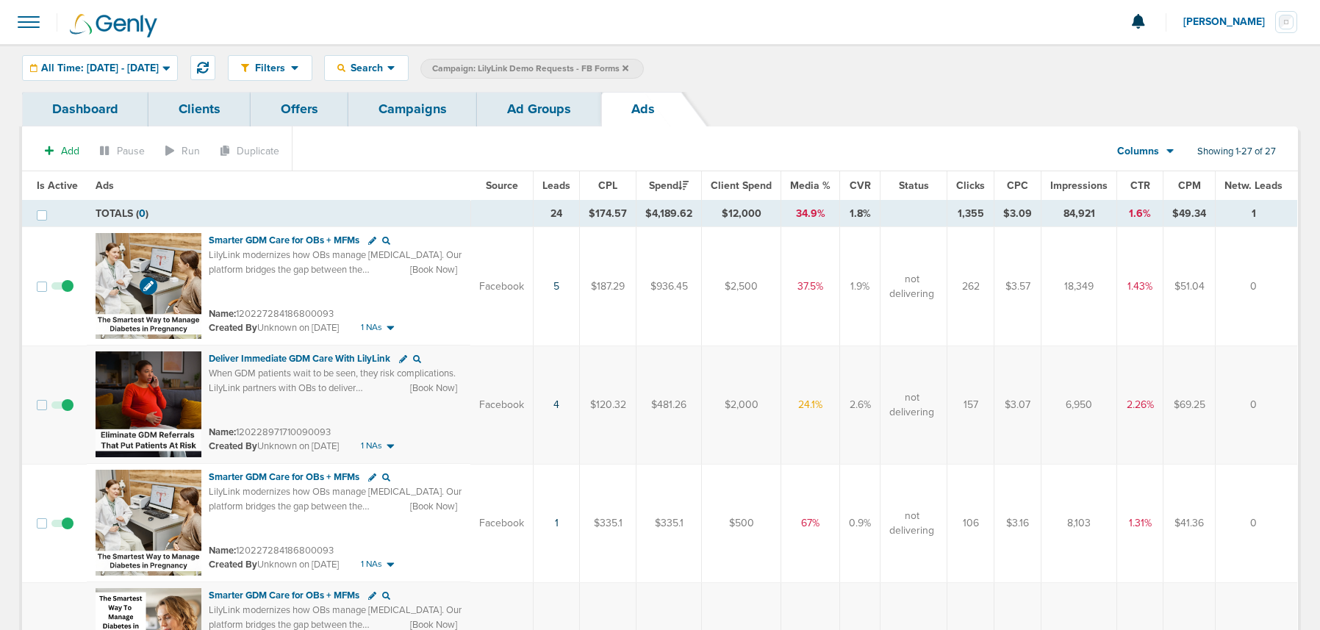
click at [187, 254] on img at bounding box center [149, 286] width 106 height 106
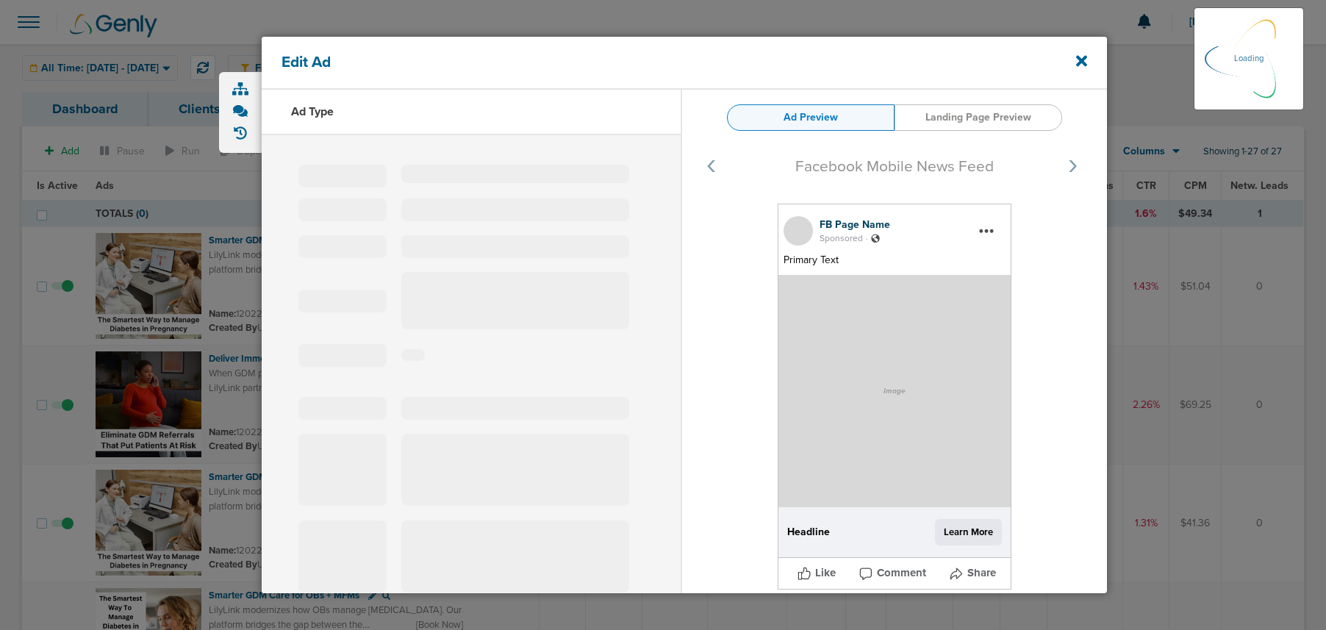
select select "learn_more"
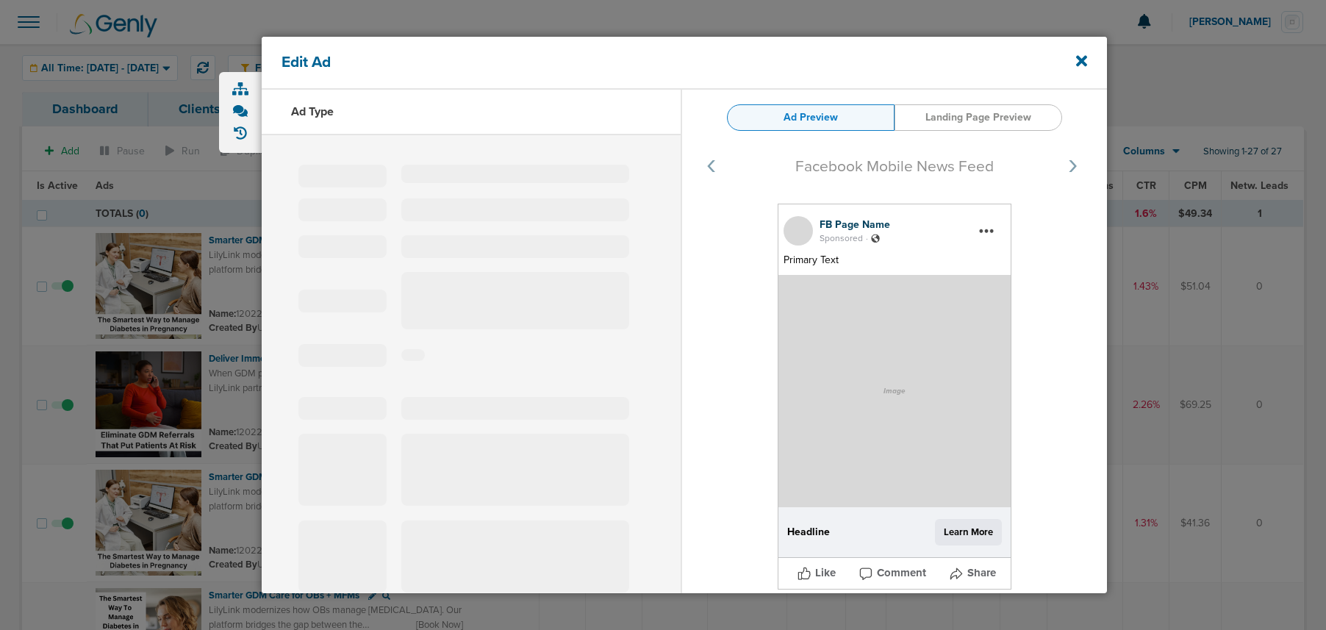
type input "120227284186800093"
type input "Smarter GDM Care for OBs + MFMs"
type textarea "LilyLink modernizes how OBs manage gestational diabetes. Our platform bridges t…"
select select "book_travel"
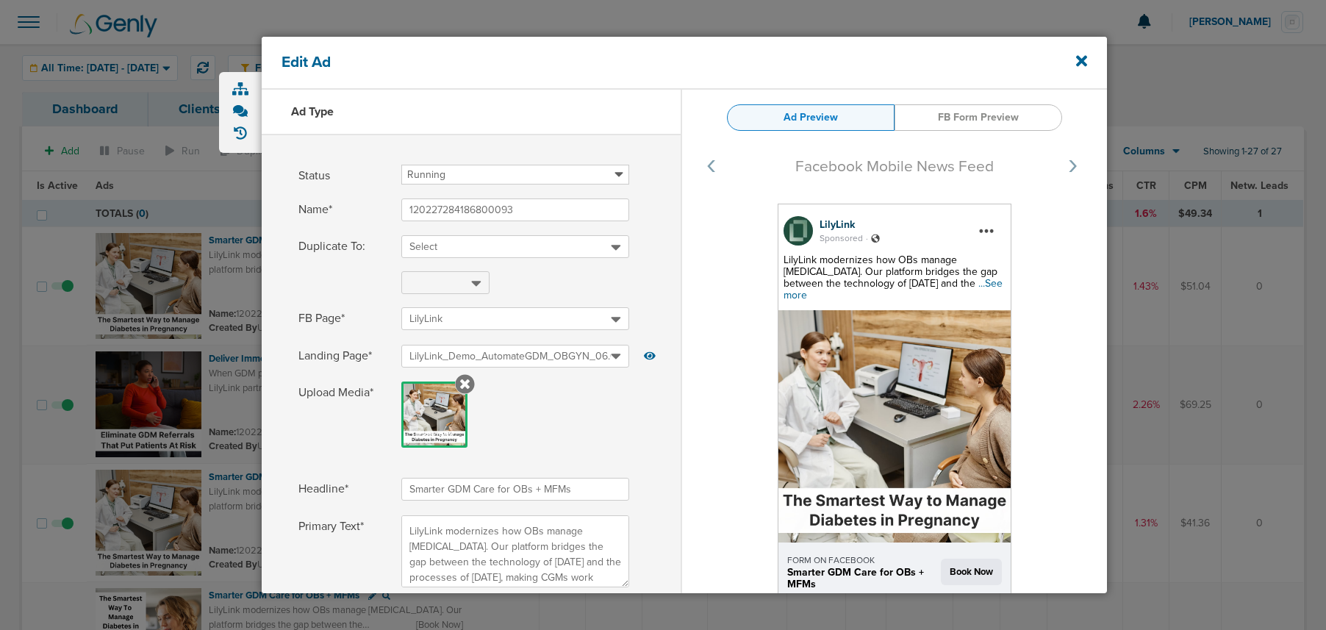
click at [810, 293] on span "...See more" at bounding box center [892, 289] width 219 height 24
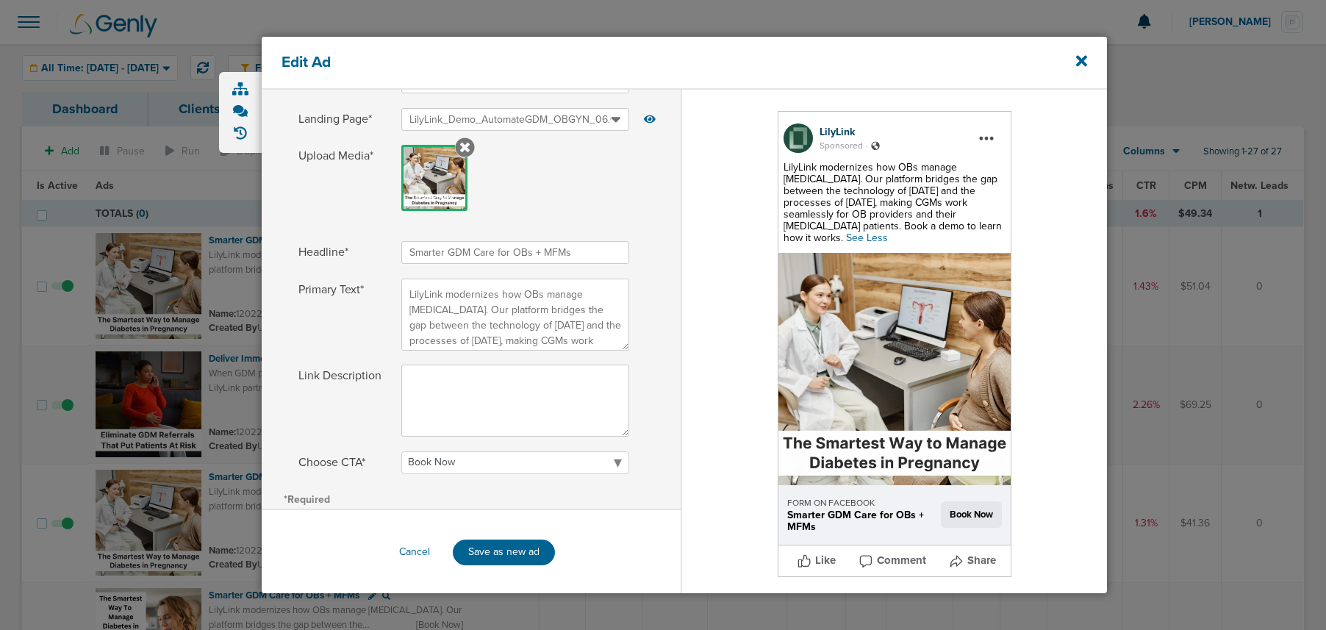
scroll to position [237, 0]
click at [1085, 62] on icon at bounding box center [1081, 61] width 11 height 16
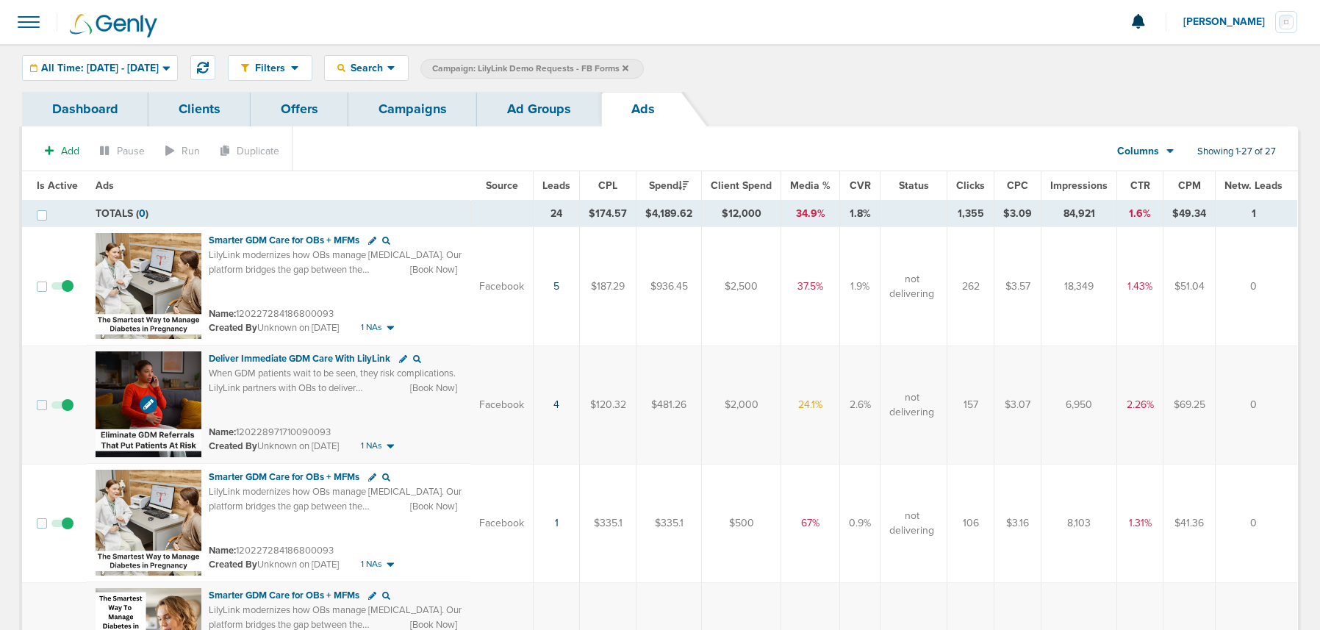
click at [169, 376] on img at bounding box center [149, 404] width 106 height 106
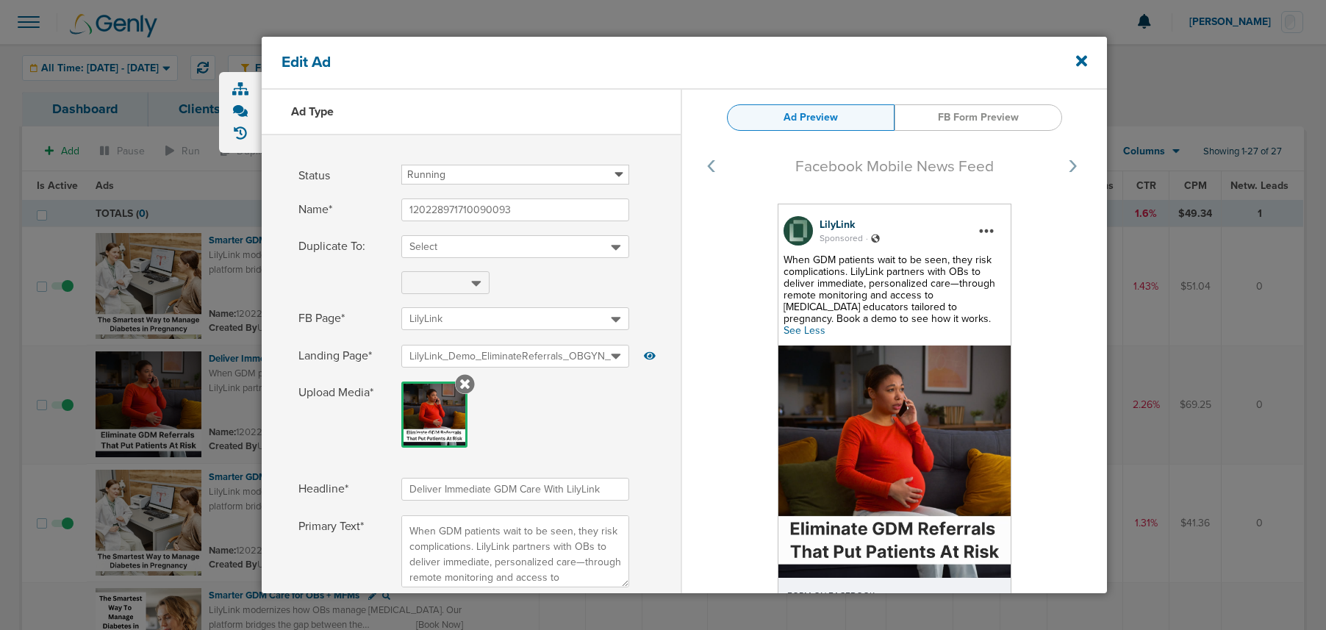
select select "book_travel"
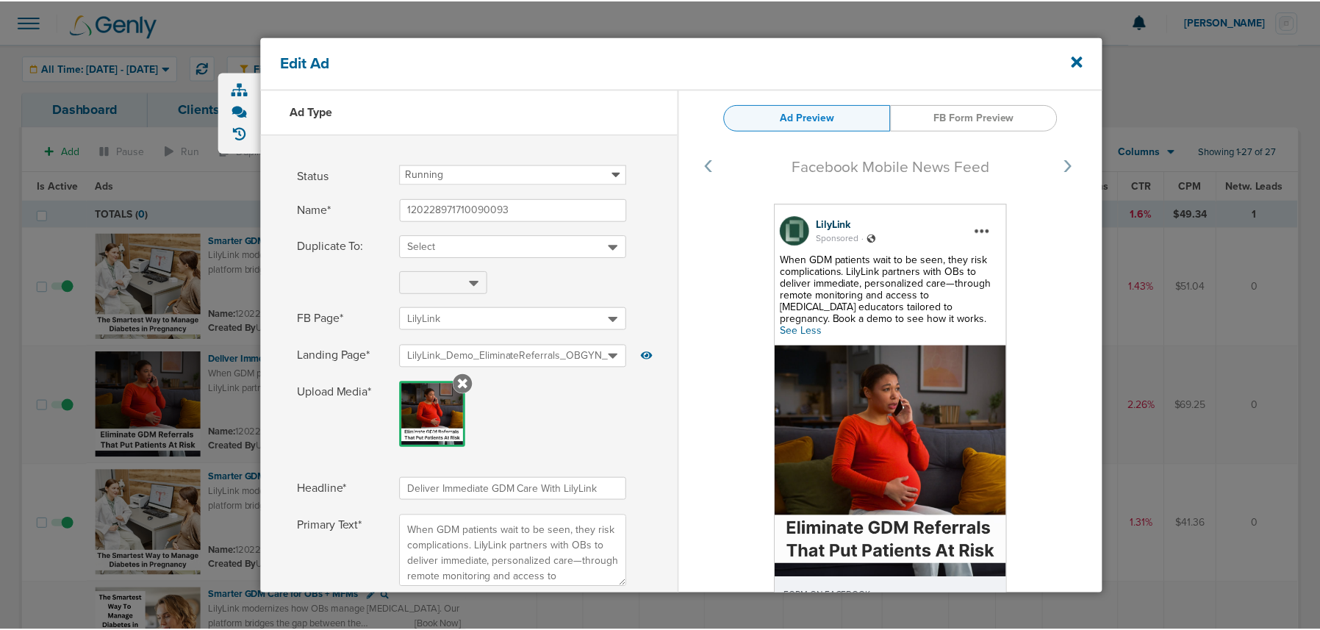
scroll to position [237, 0]
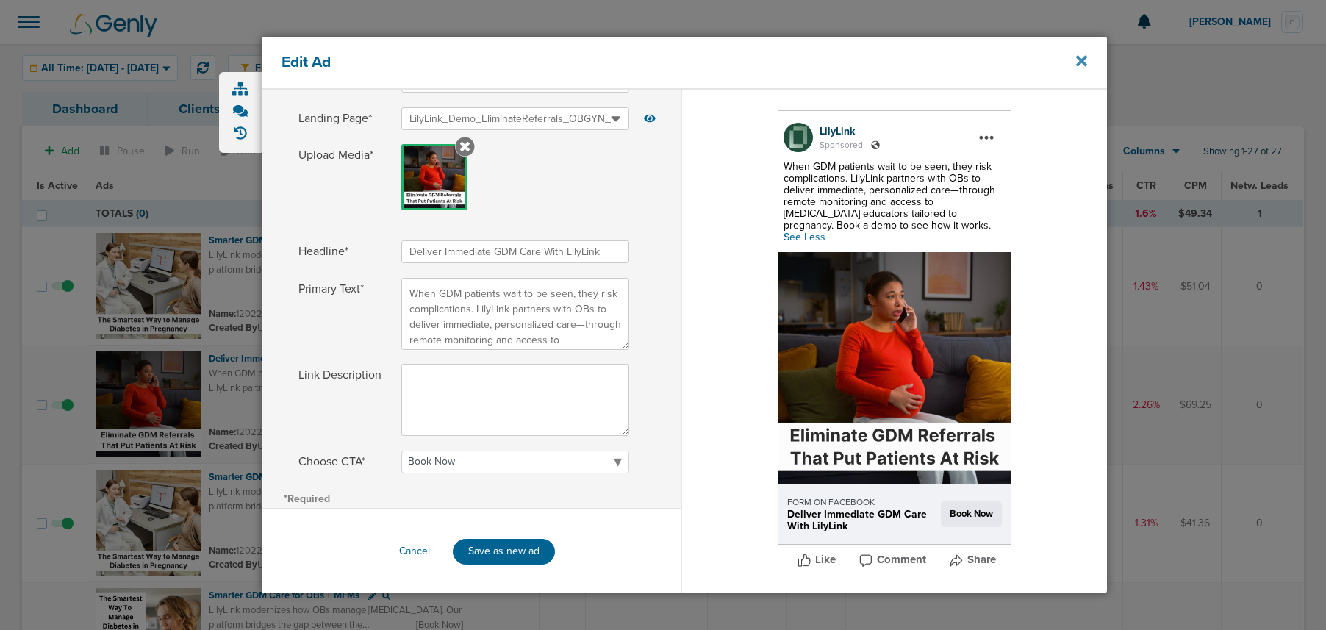
click at [1083, 60] on icon at bounding box center [1081, 61] width 11 height 11
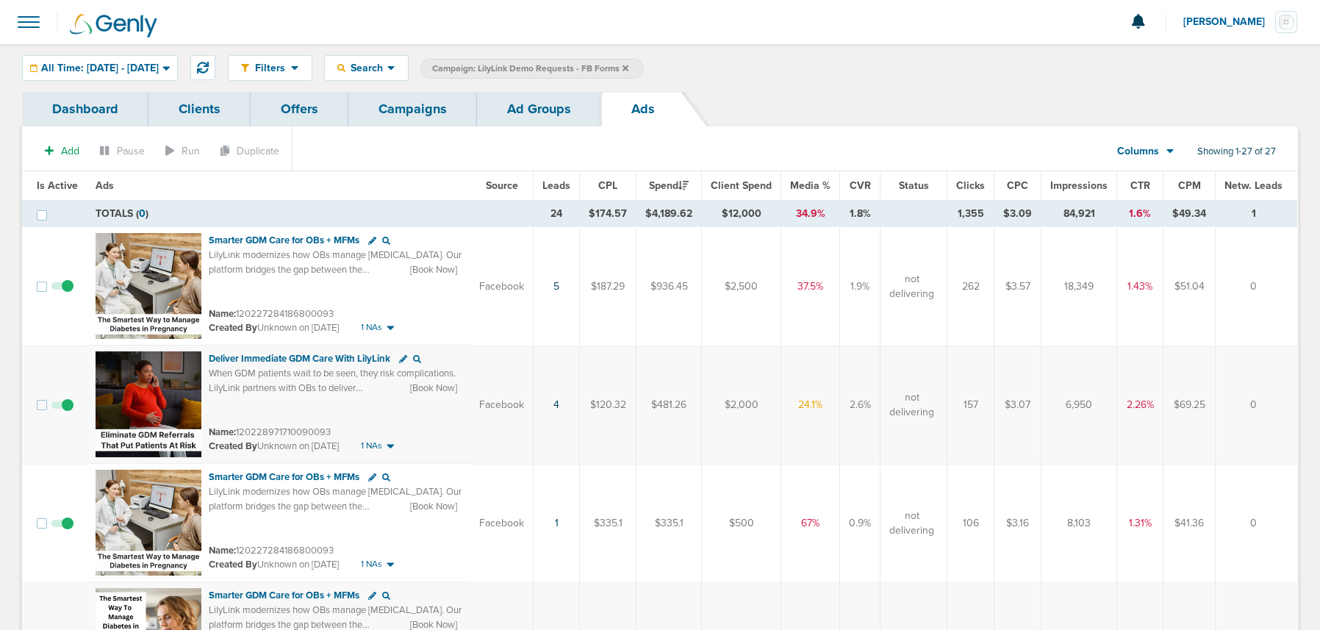
drag, startPoint x: 203, startPoint y: 237, endPoint x: 378, endPoint y: 238, distance: 174.9
click at [378, 238] on td "Smarter GDM Care for OBs + MFMs LilyLink modernizes how OBs manage gestational …" at bounding box center [279, 286] width 384 height 118
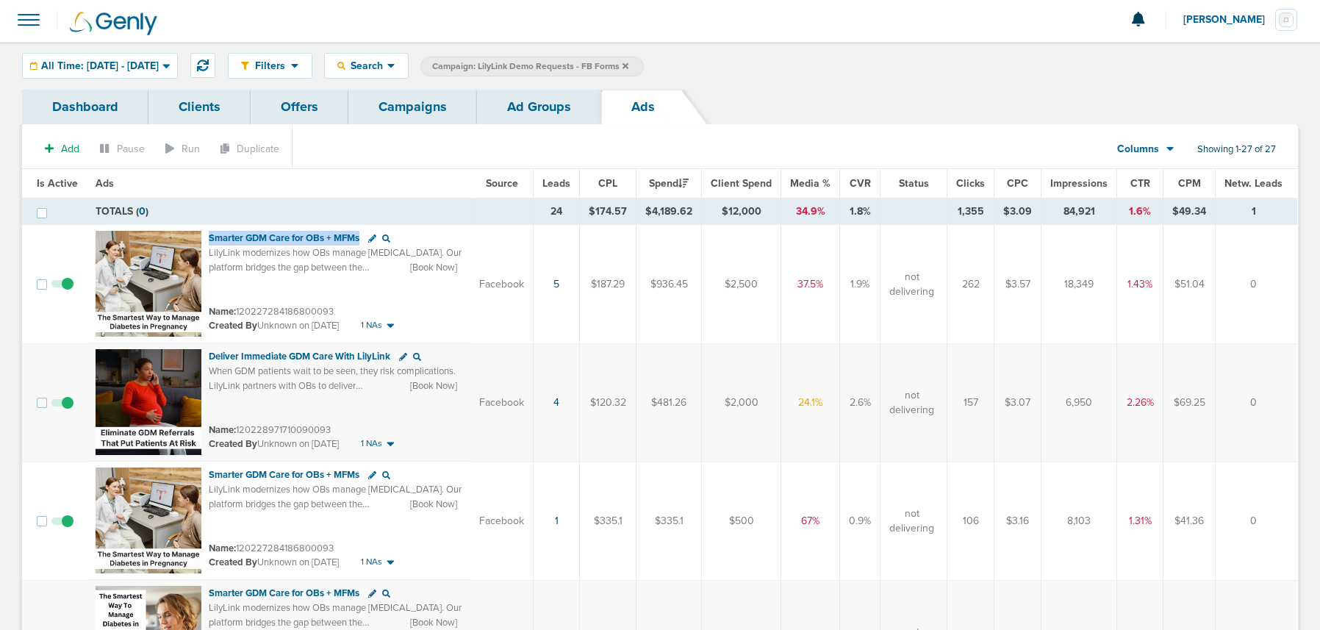
drag, startPoint x: 205, startPoint y: 237, endPoint x: 362, endPoint y: 236, distance: 156.6
click at [362, 236] on td "Smarter GDM Care for OBs + MFMs LilyLink modernizes how OBs manage gestational …" at bounding box center [279, 284] width 384 height 118
copy span "Smarter GDM Care for OBs + MFMs"
click at [412, 115] on link "Campaigns" at bounding box center [412, 108] width 129 height 35
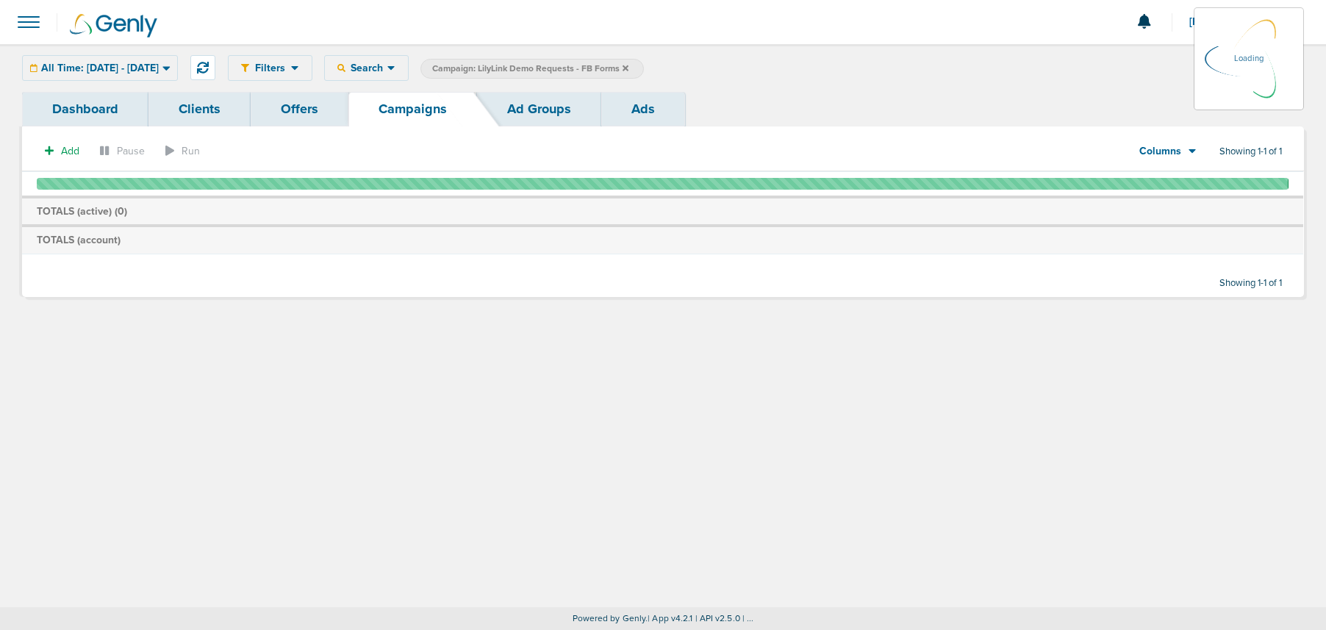
click at [196, 114] on link "Clients" at bounding box center [199, 109] width 102 height 35
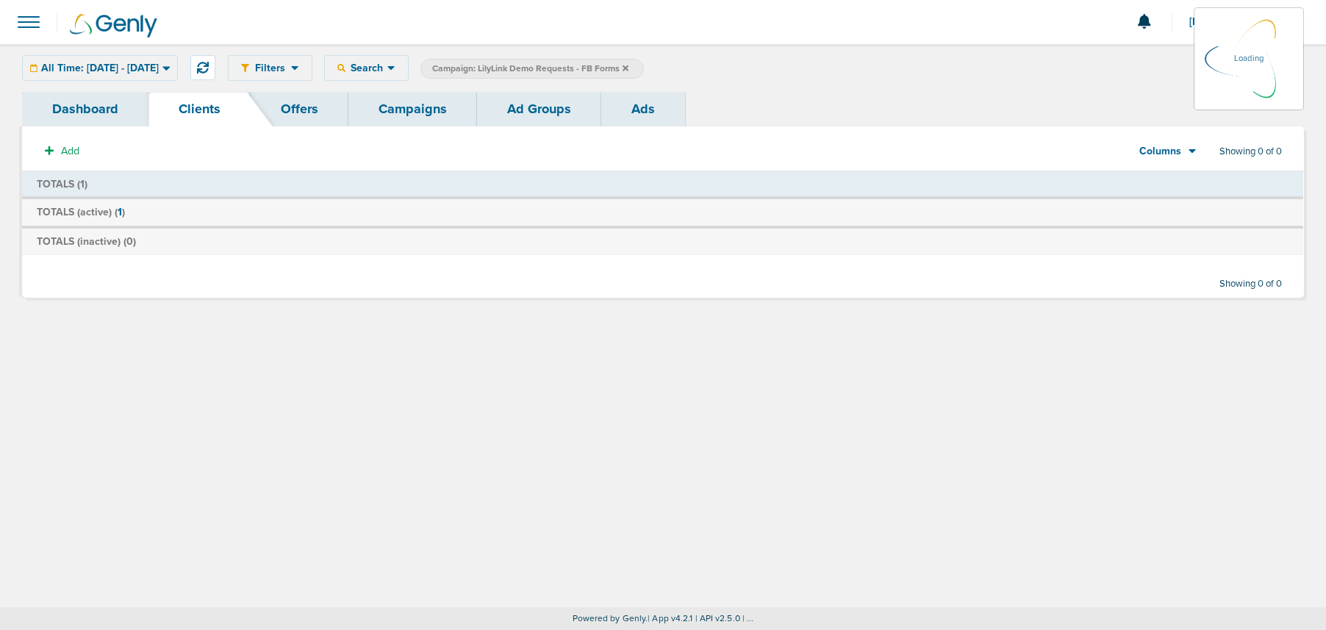
click at [301, 112] on link "Offers" at bounding box center [300, 109] width 98 height 35
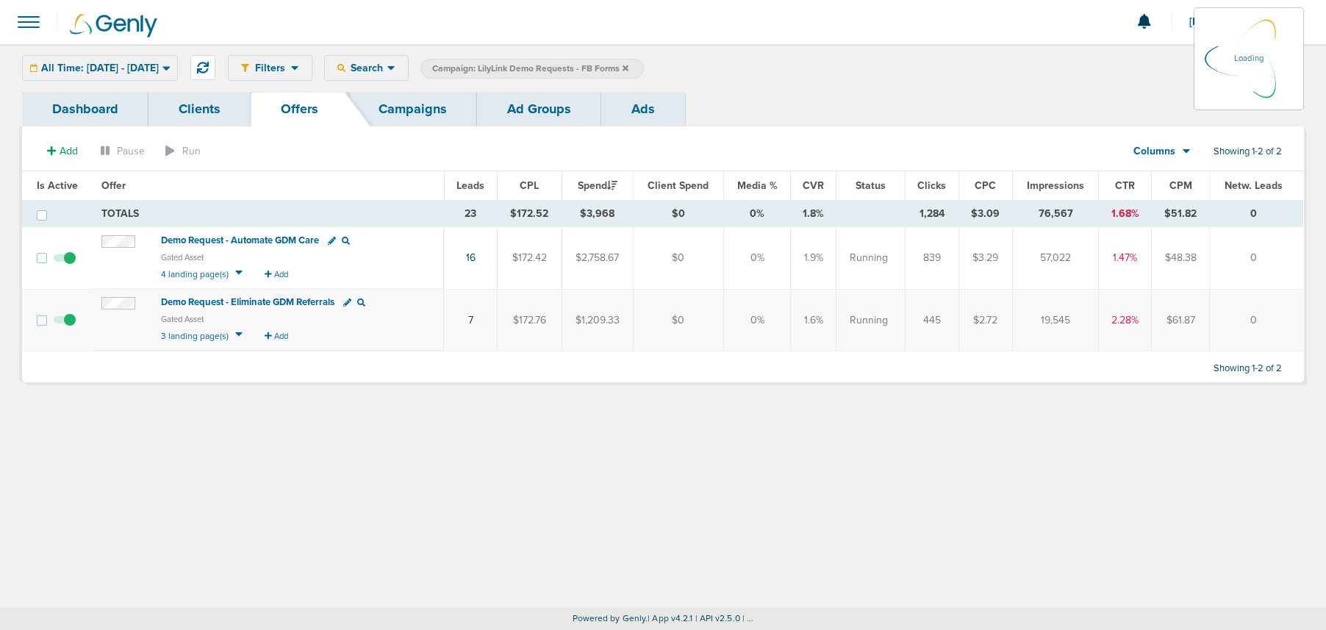
click at [56, 66] on div "All Time: 01.01.2015 - 09.09.2025 Today Yesterday Last 7 Days Last 14 Days This…" at bounding box center [100, 68] width 156 height 26
click at [178, 67] on div "All Time: 01.01.2015 - 09.09.2025 Today Yesterday Last 7 Days Last 14 Days This…" at bounding box center [100, 68] width 156 height 26
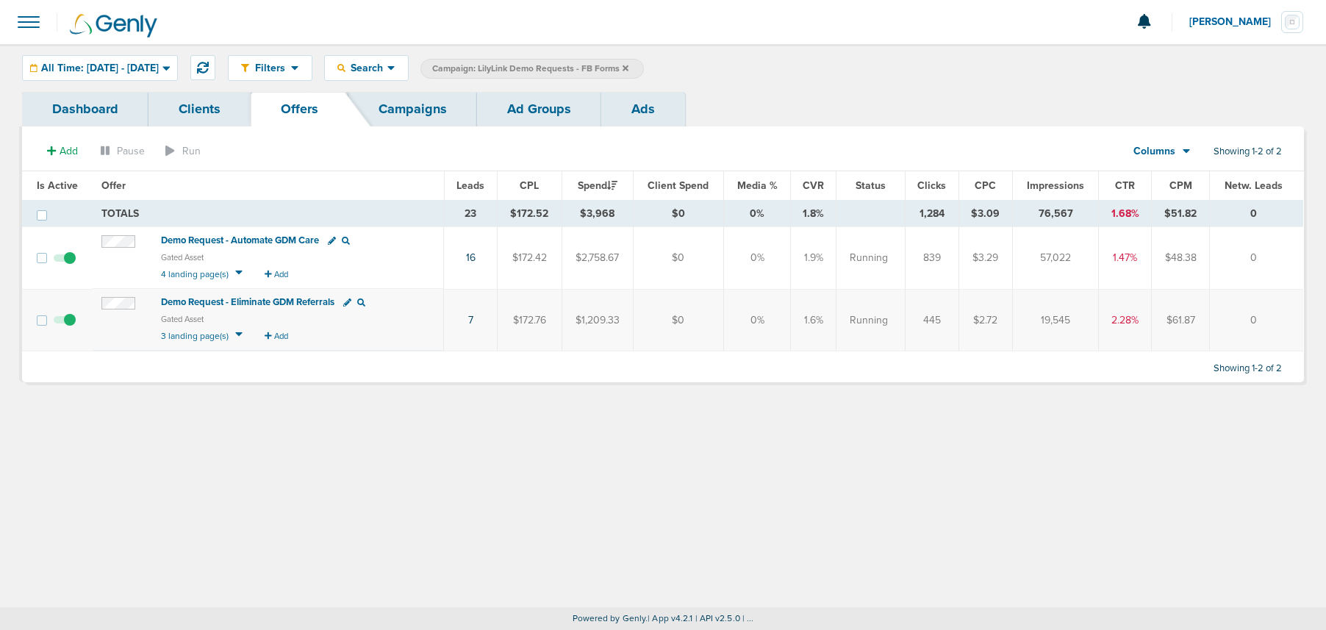
click at [159, 67] on span "All Time: 01.01.2015 - 09.09.2025" at bounding box center [100, 68] width 118 height 10
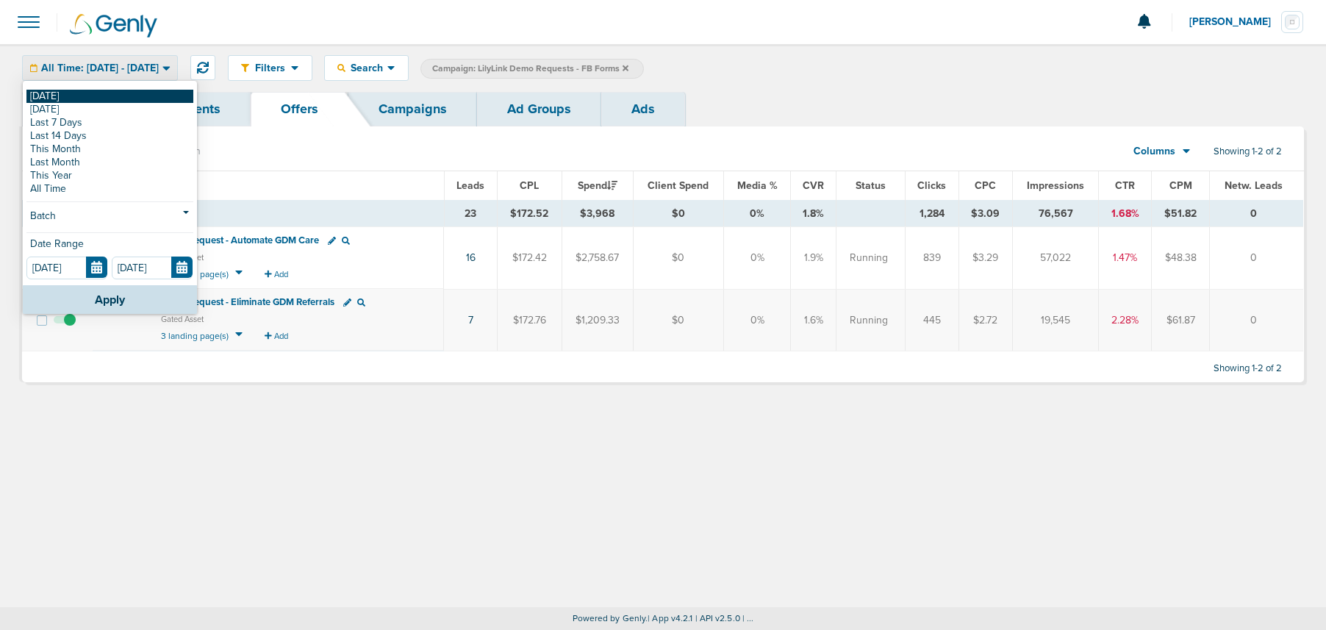
click at [112, 94] on link "[DATE]" at bounding box center [109, 96] width 167 height 13
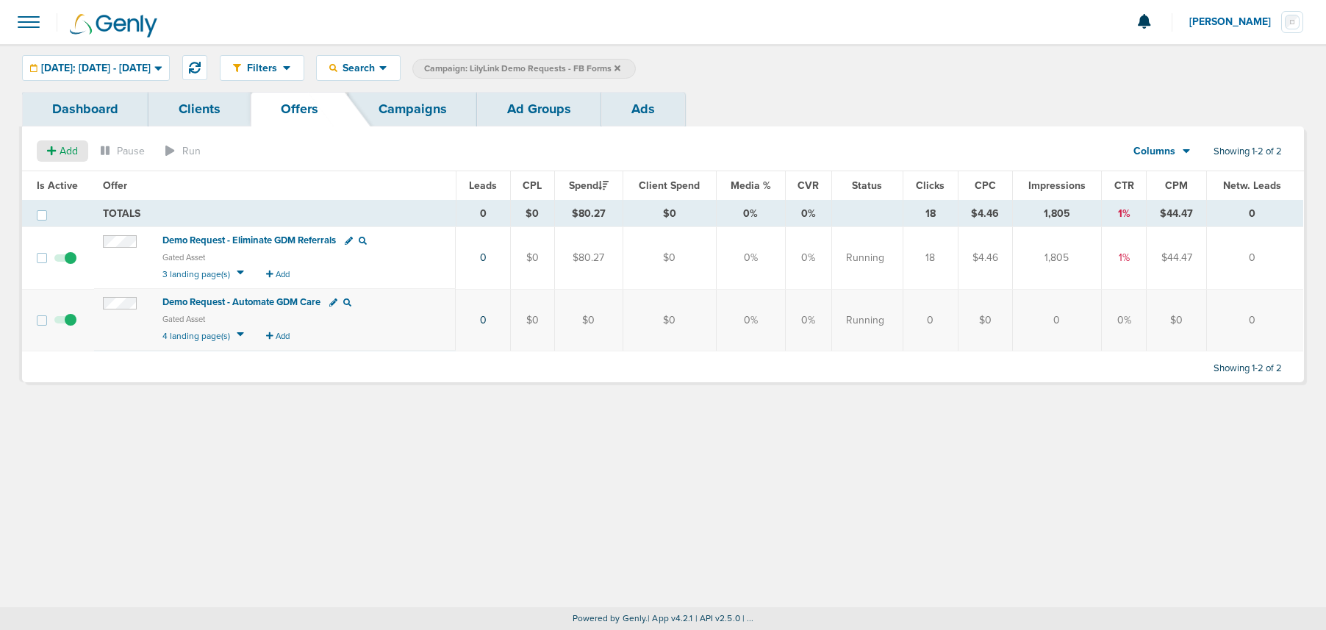
click at [62, 154] on span "Add" at bounding box center [69, 151] width 18 height 12
click at [62, 180] on span "Offer" at bounding box center [57, 179] width 24 height 12
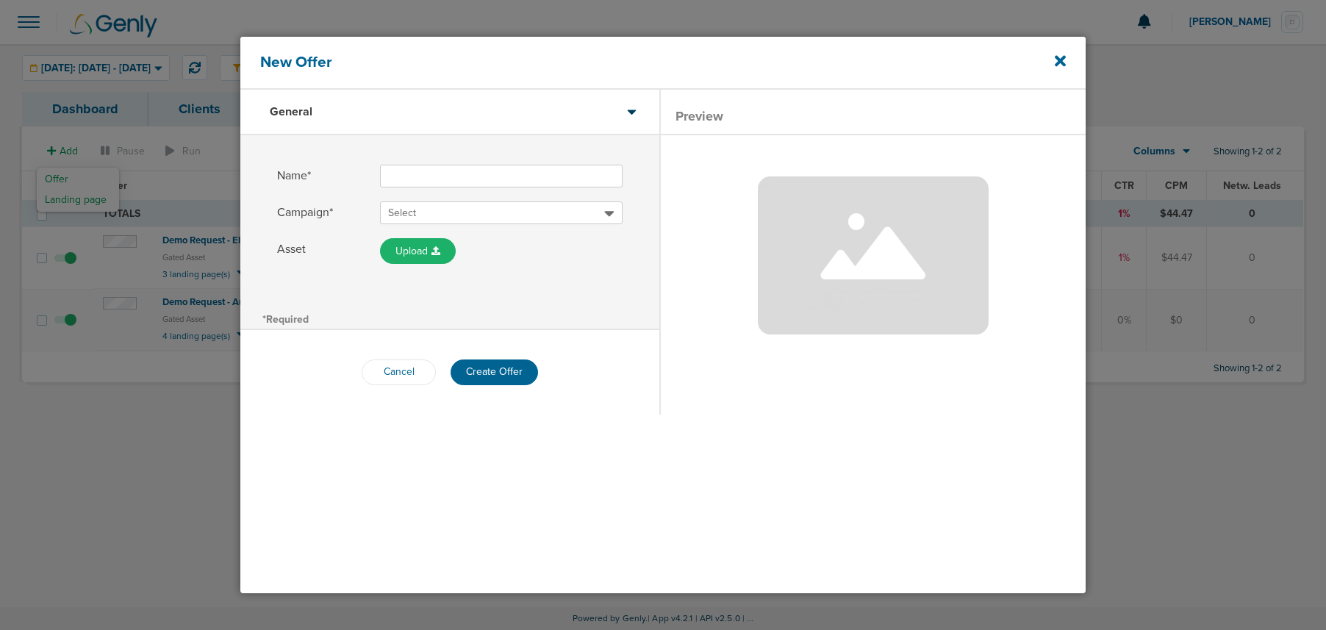
click at [443, 176] on input "Name*" at bounding box center [501, 176] width 243 height 23
type input "Demo Request - Noncompliance"
click at [453, 214] on span "Select" at bounding box center [496, 213] width 216 height 15
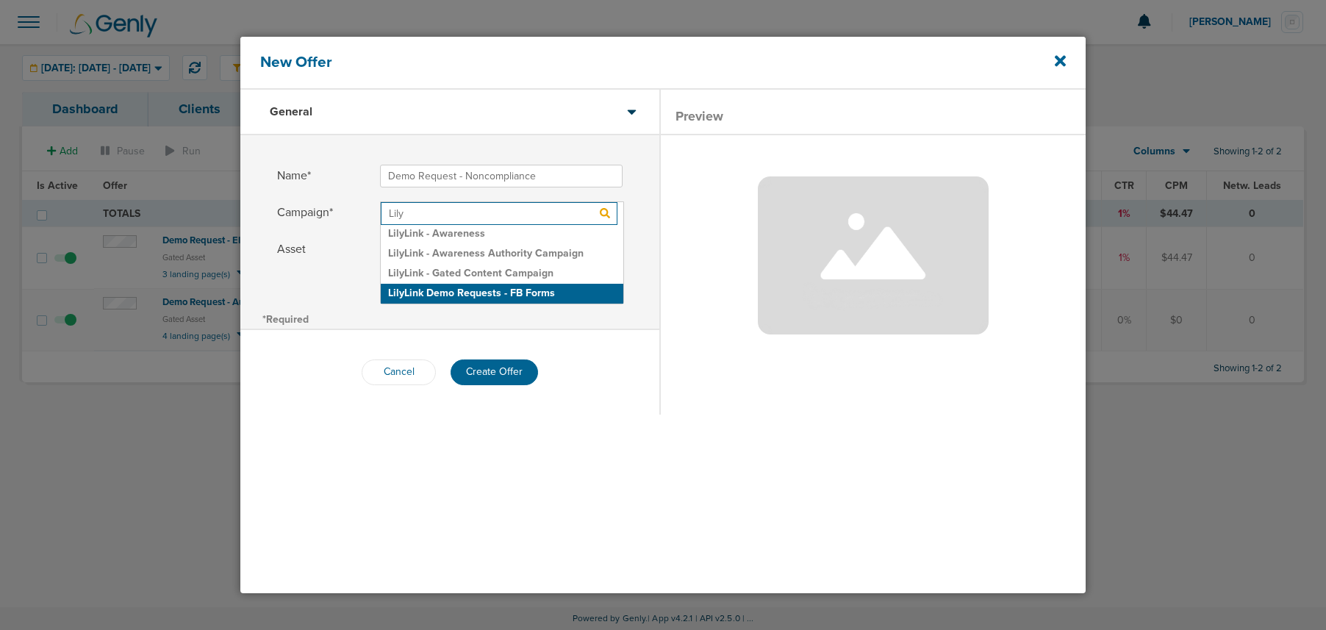
type input "Lily"
click at [456, 288] on h2 "LilyLink Demo Requests - FB Forms" at bounding box center [502, 294] width 243 height 20
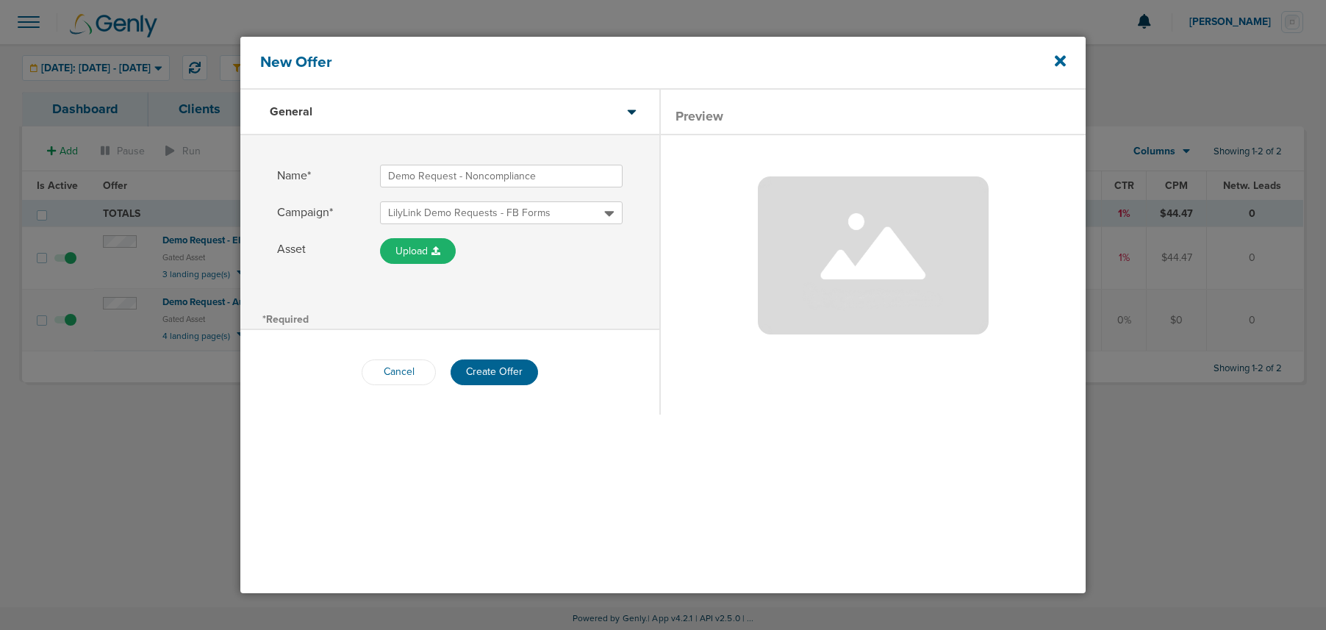
click at [486, 365] on button "Create Offer" at bounding box center [494, 372] width 87 height 26
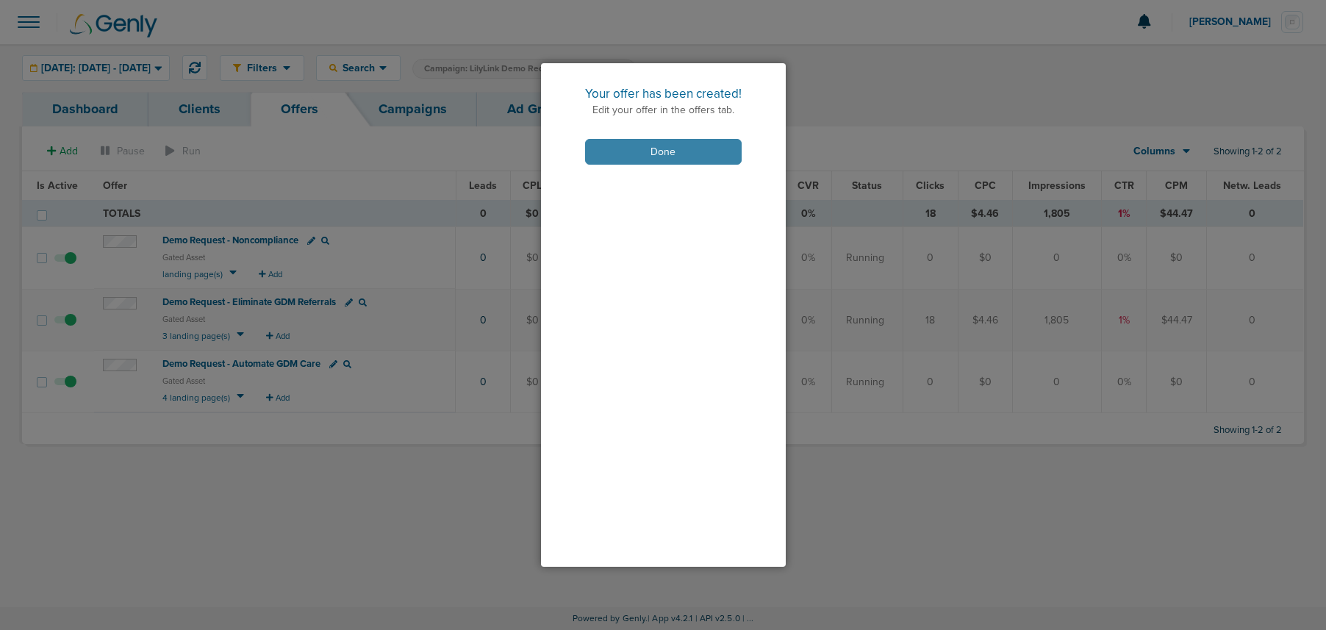
click at [646, 155] on button "Done" at bounding box center [663, 152] width 157 height 26
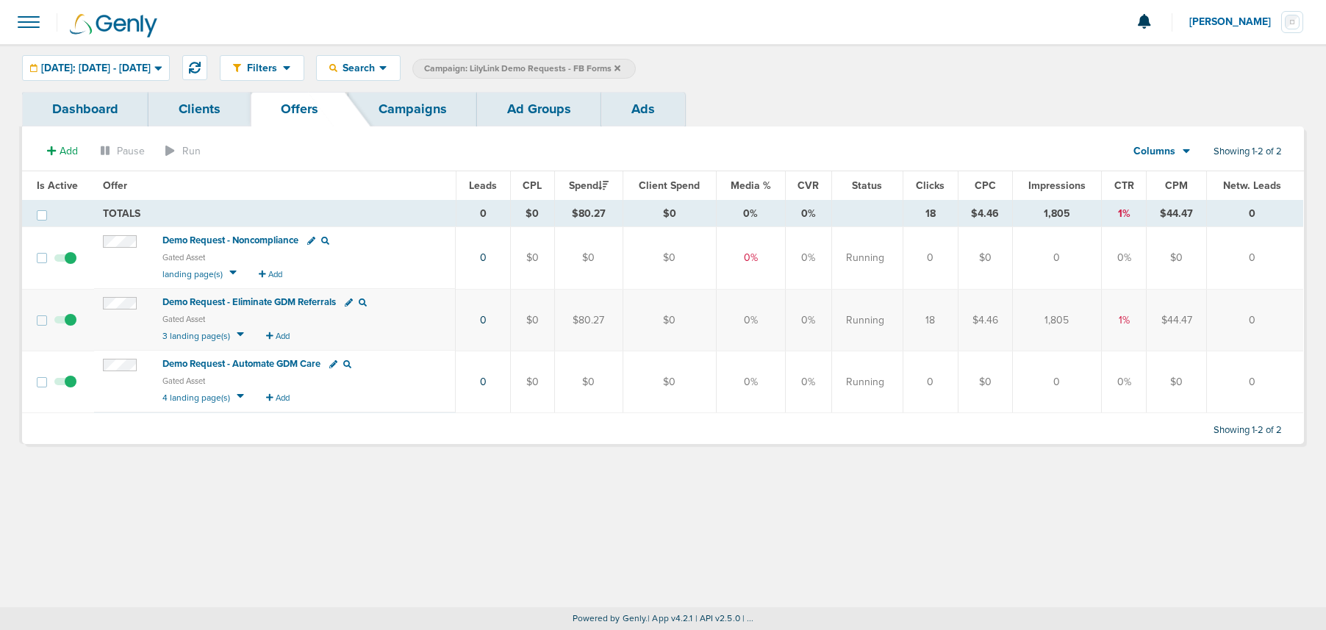
click at [248, 236] on span "Demo Request - Noncompliance" at bounding box center [230, 240] width 136 height 12
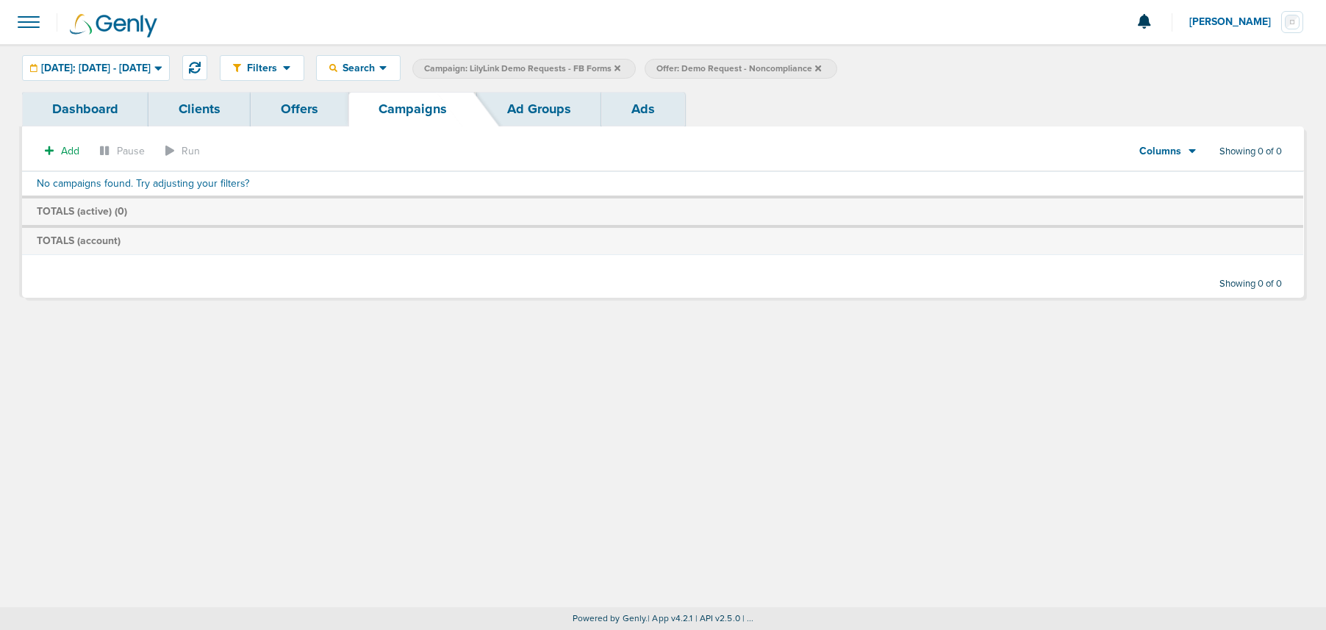
click at [653, 110] on link "Ads" at bounding box center [643, 109] width 84 height 35
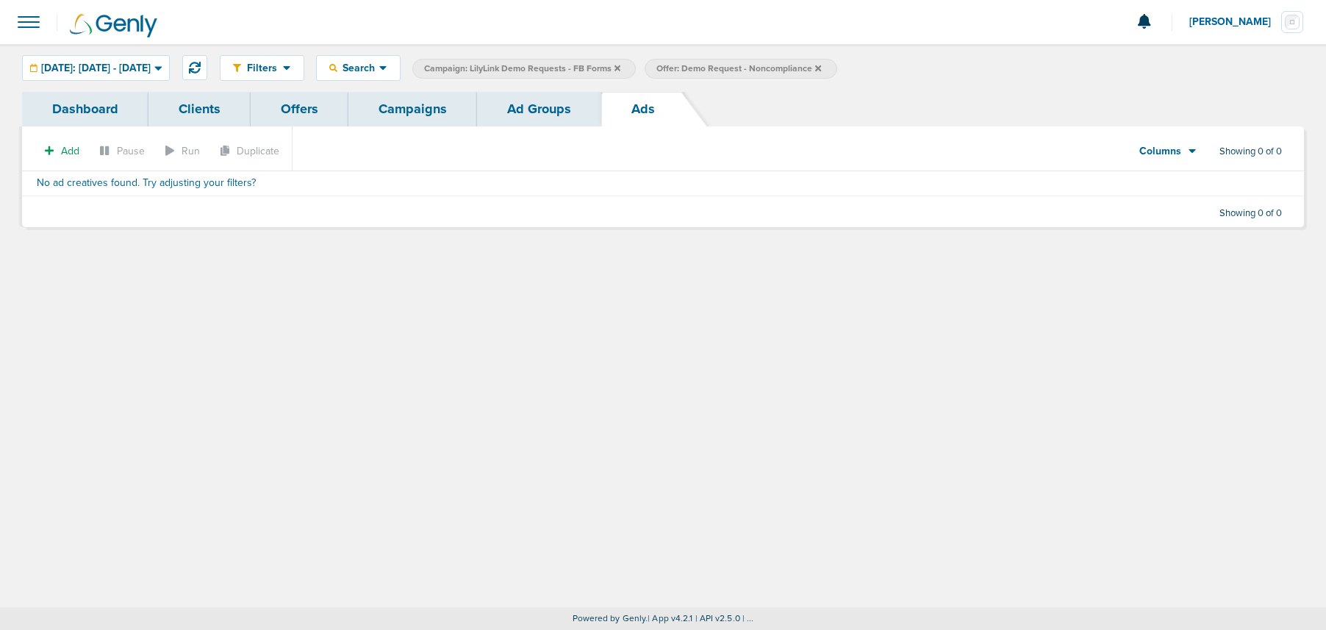
click at [821, 69] on icon at bounding box center [818, 68] width 6 height 9
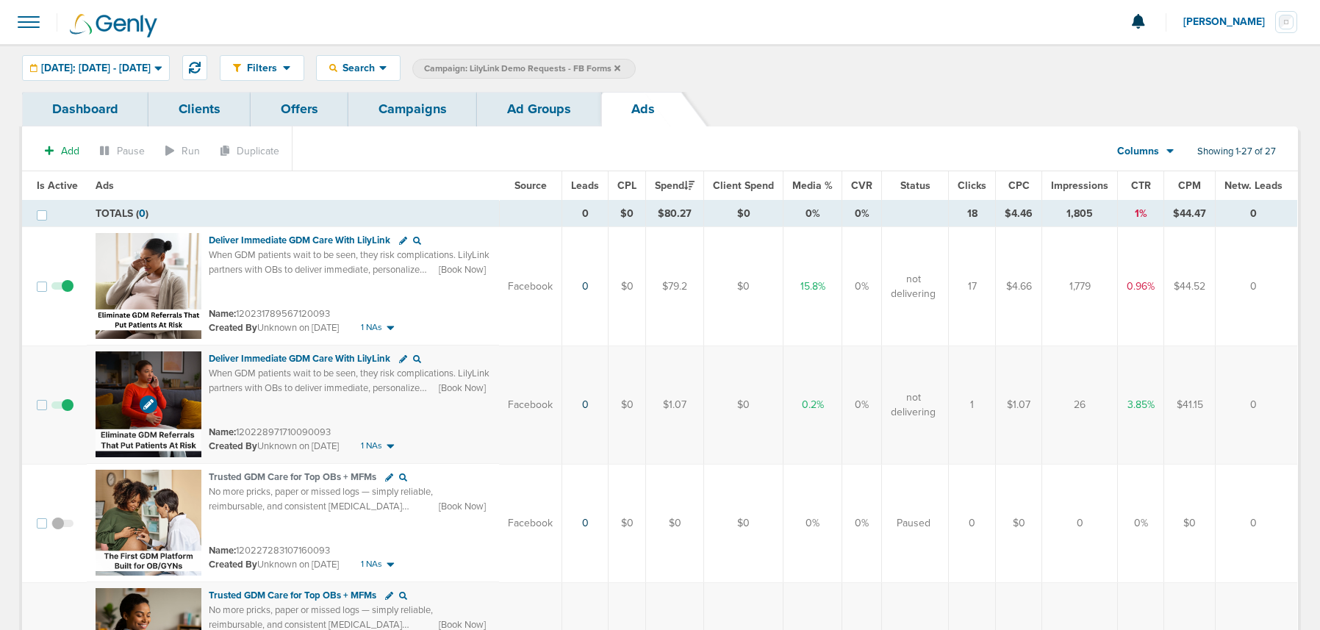
click at [164, 379] on img at bounding box center [149, 404] width 106 height 106
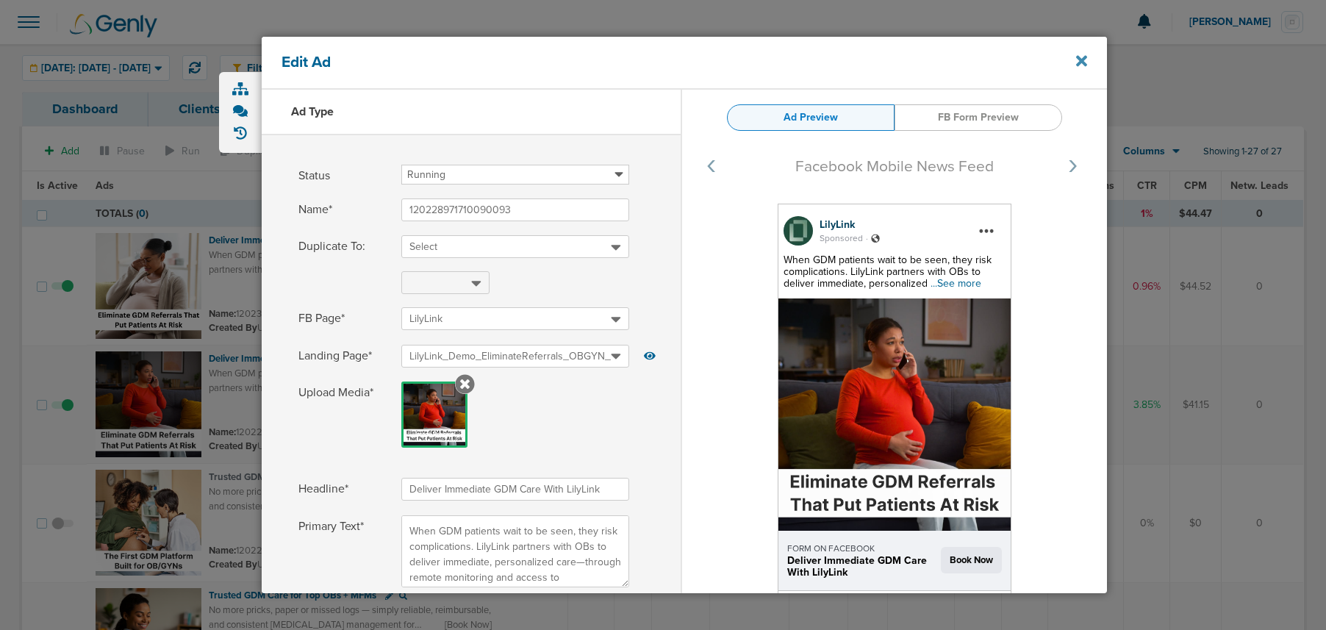
click at [1083, 60] on icon at bounding box center [1081, 61] width 11 height 11
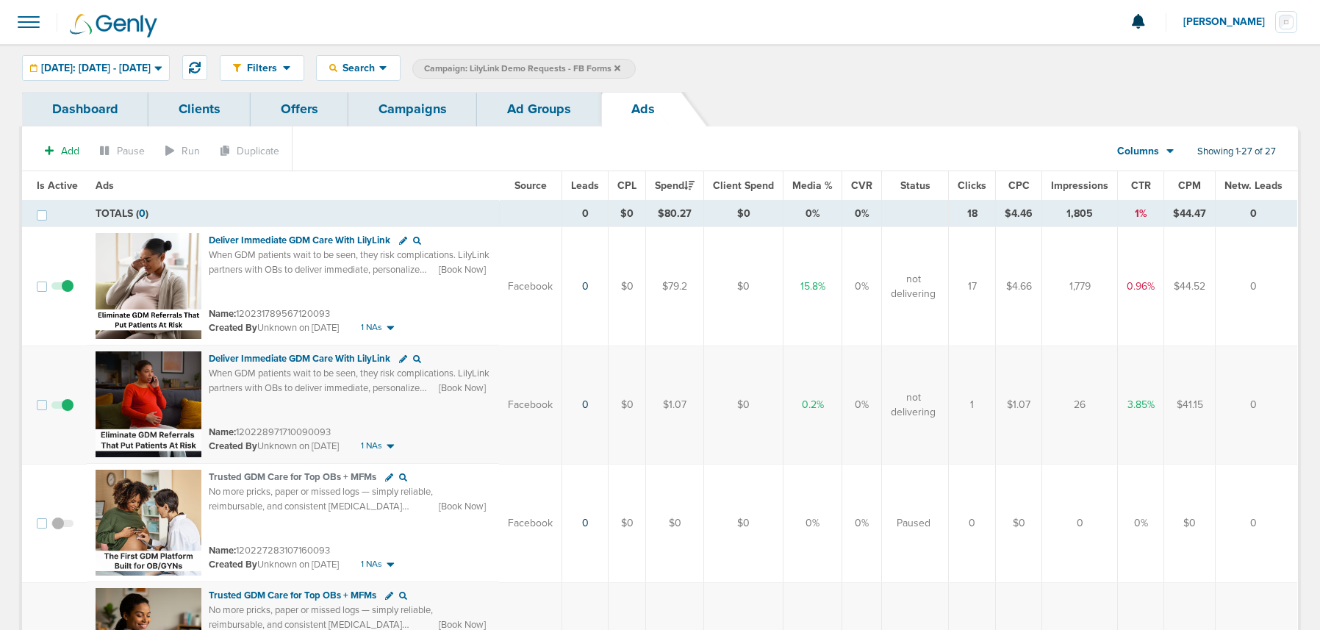
drag, startPoint x: 297, startPoint y: 107, endPoint x: 304, endPoint y: 107, distance: 7.4
click at [297, 107] on link "Offers" at bounding box center [300, 109] width 98 height 35
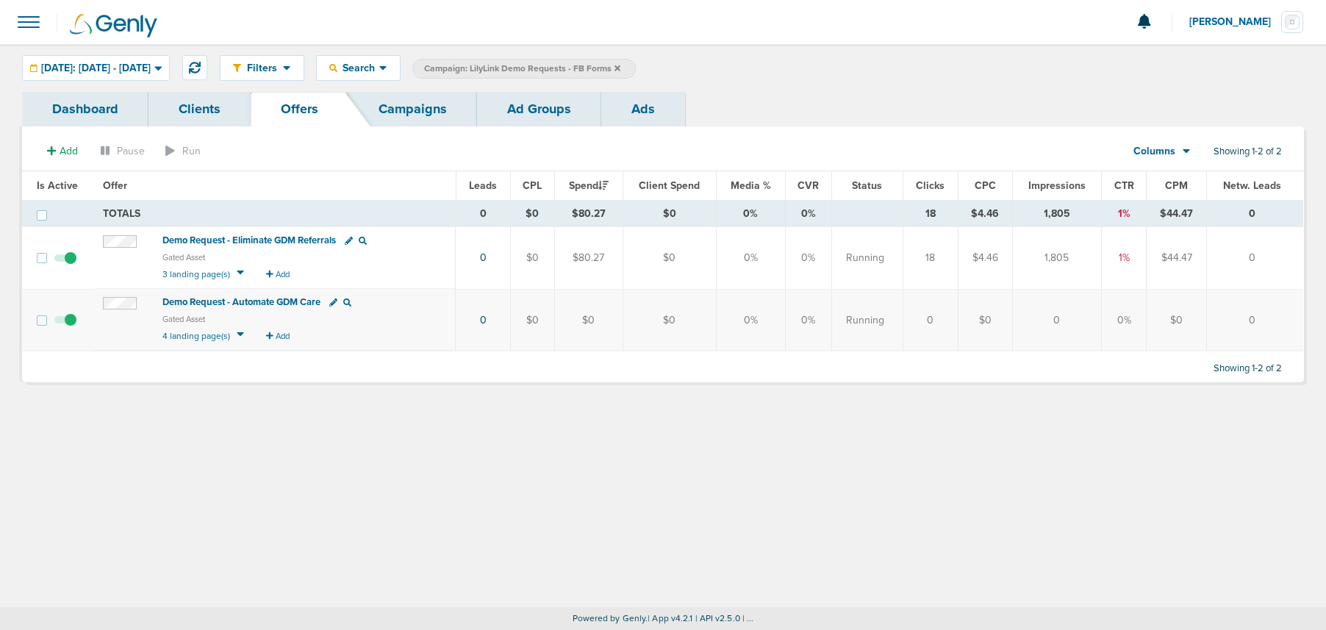
click at [388, 110] on link "Campaigns" at bounding box center [412, 109] width 129 height 35
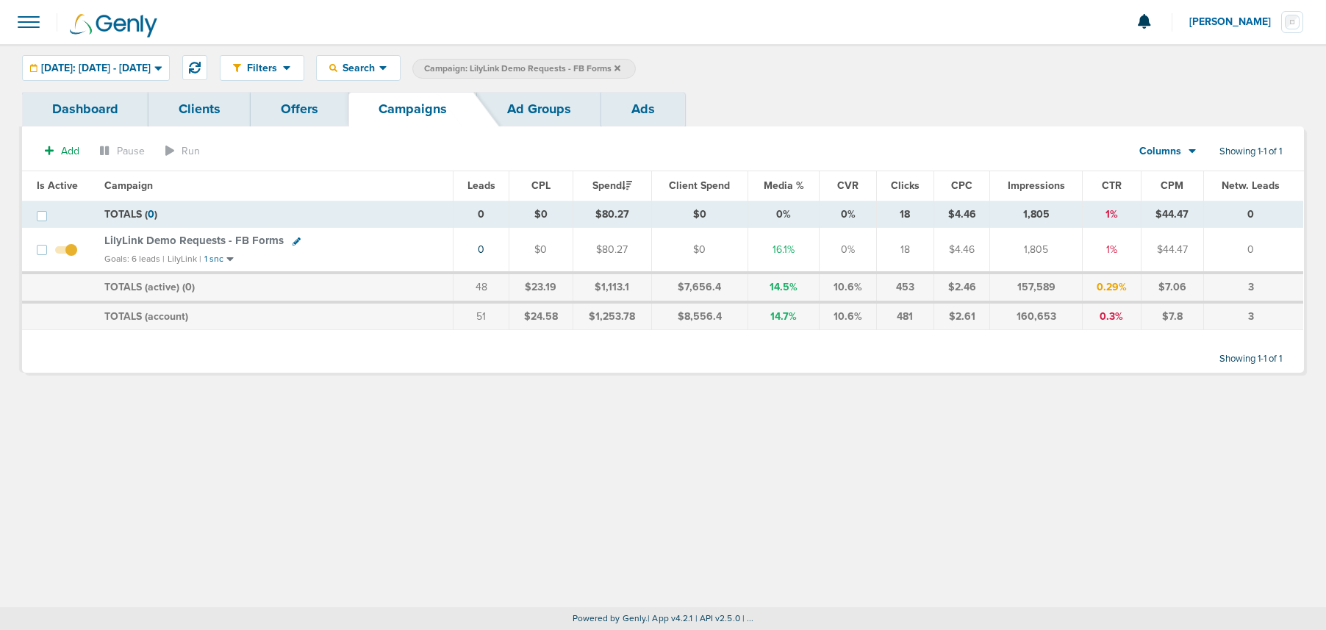
click at [620, 68] on icon at bounding box center [617, 68] width 6 height 9
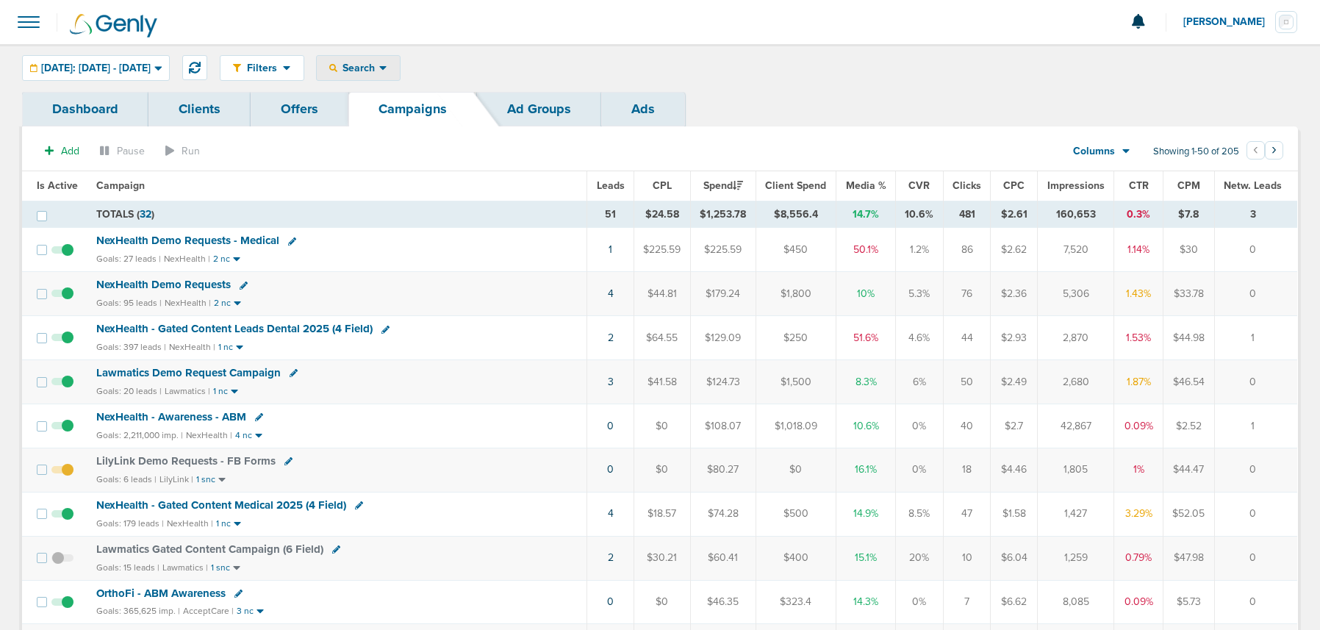
click at [379, 65] on span "Search" at bounding box center [358, 68] width 42 height 12
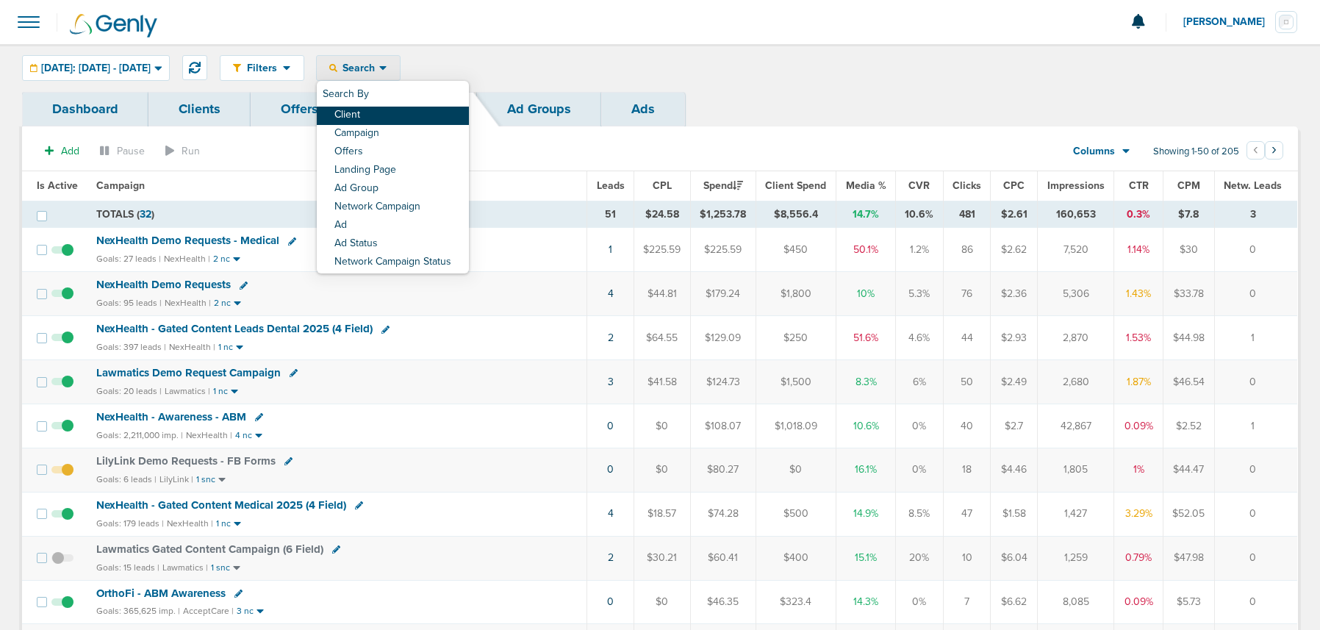
click at [400, 107] on link "Client" at bounding box center [393, 116] width 152 height 18
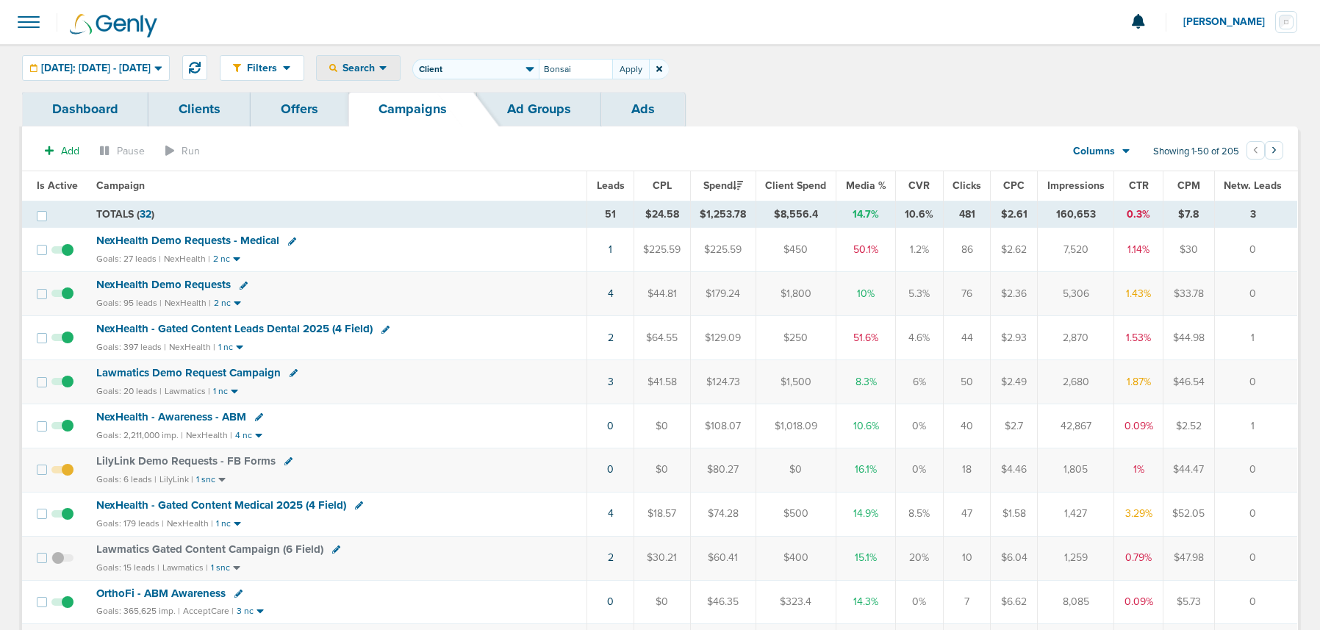
type input "Bonsai"
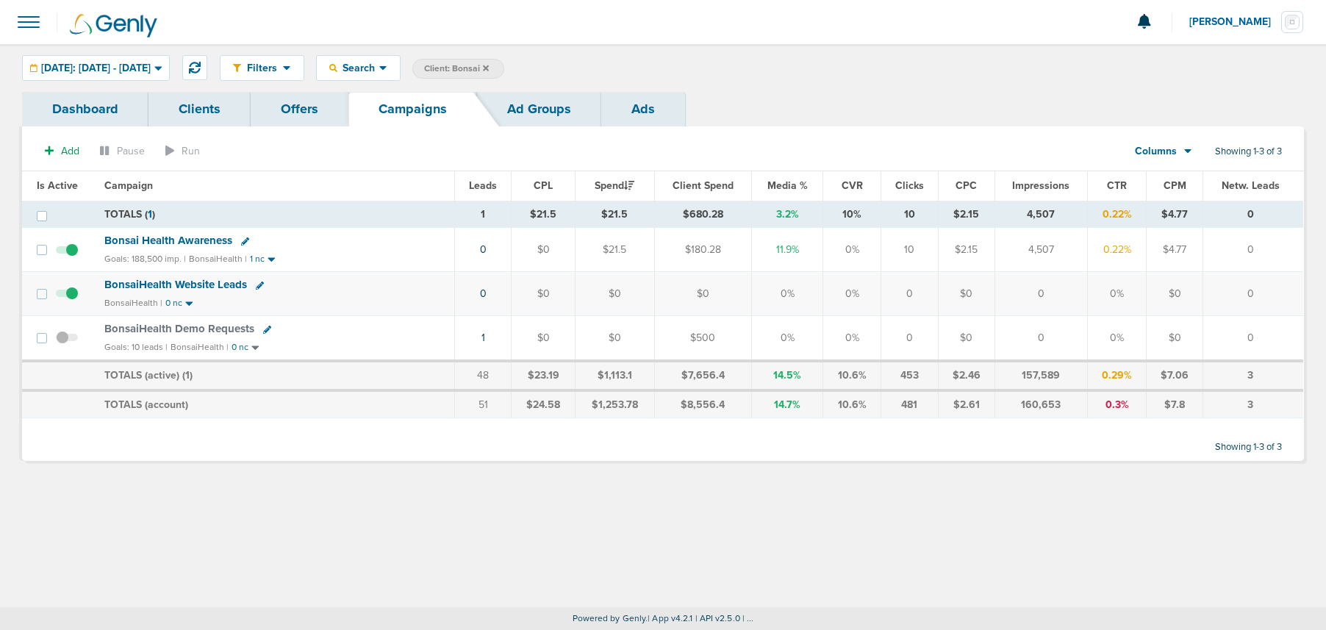
click at [192, 326] on span "BonsaiHealth Demo Requests" at bounding box center [179, 328] width 150 height 13
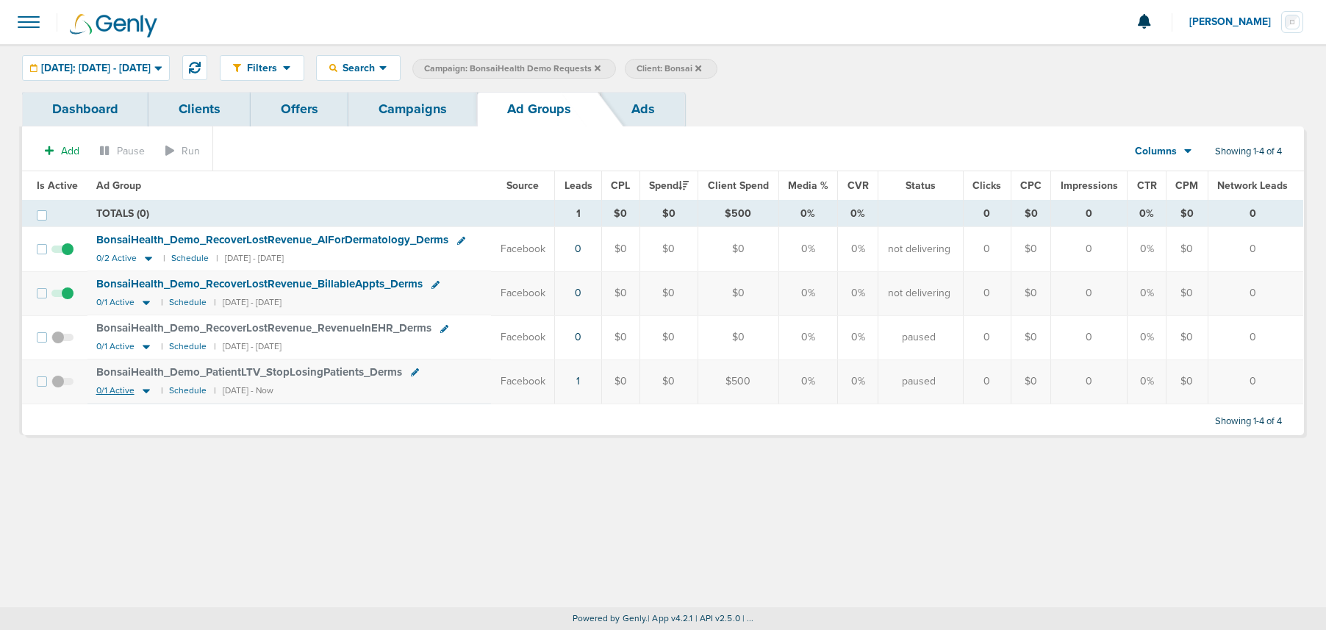
click at [148, 391] on icon at bounding box center [146, 390] width 15 height 12
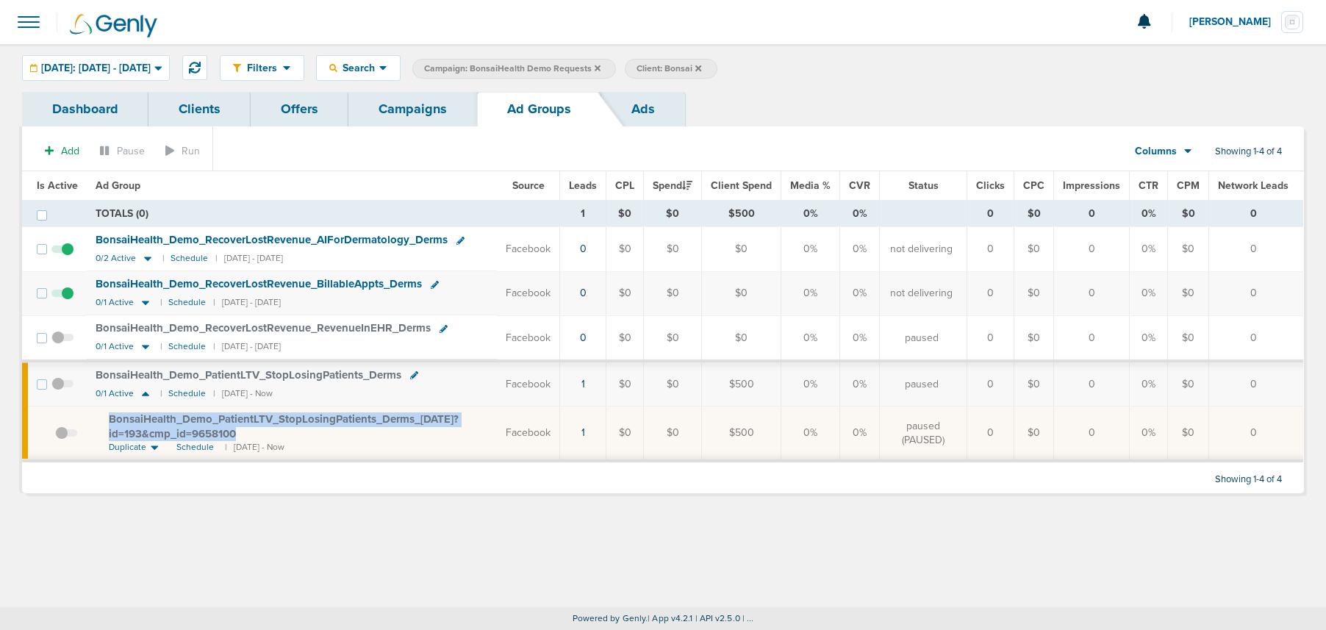
drag, startPoint x: 245, startPoint y: 434, endPoint x: 94, endPoint y: 414, distance: 152.1
click at [94, 414] on td "BonsaiHealth_ Demo_ PatientLTV_ StopLosingPatients_ Derms_ 09.08.25?id=193&cmp_…" at bounding box center [292, 433] width 410 height 54
copy span "BonsaiHealth_ Demo_ PatientLTV_ StopLosingPatients_ Derms_ 09.08.25?id=193&cmp_…"
click at [276, 115] on link "Offers" at bounding box center [300, 109] width 98 height 35
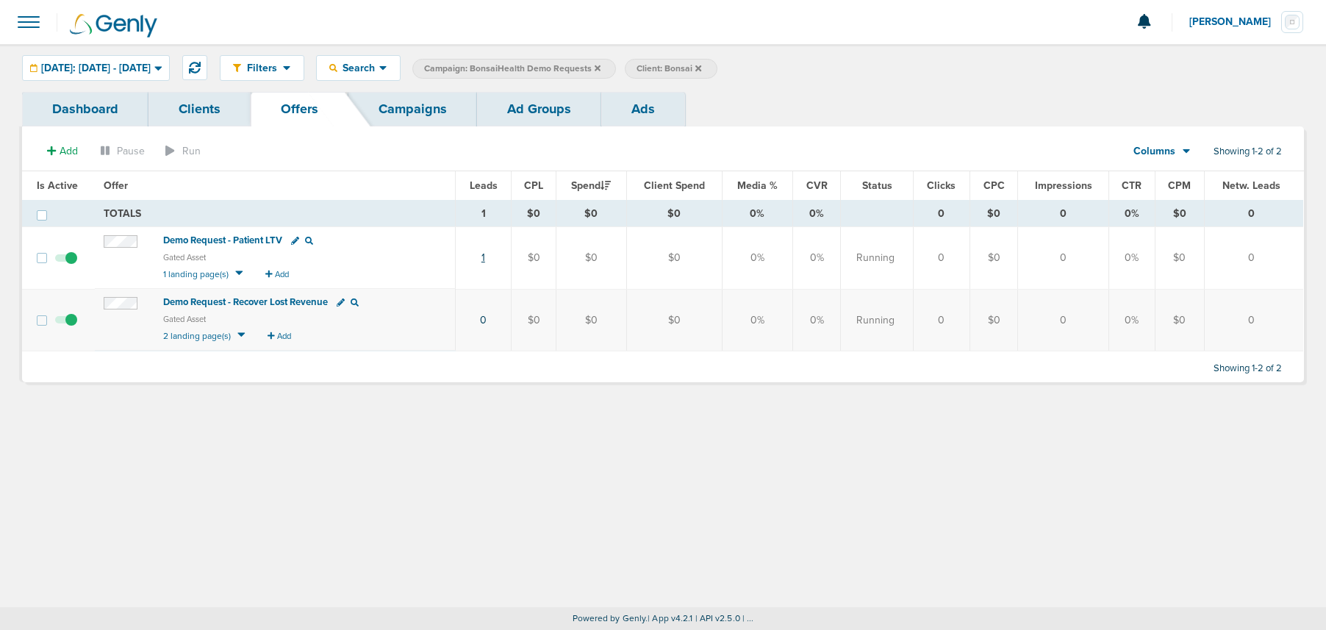
click at [485, 260] on link "1" at bounding box center [483, 257] width 4 height 12
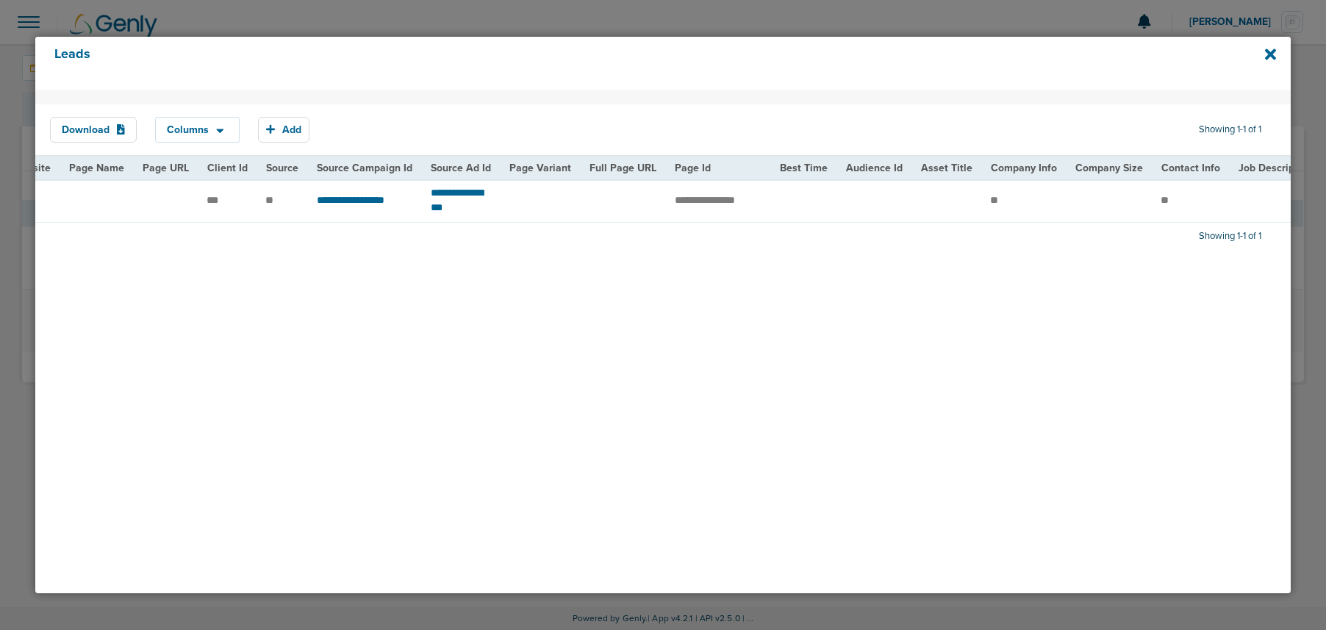
scroll to position [0, 961]
click at [306, 198] on td "**********" at bounding box center [363, 200] width 114 height 43
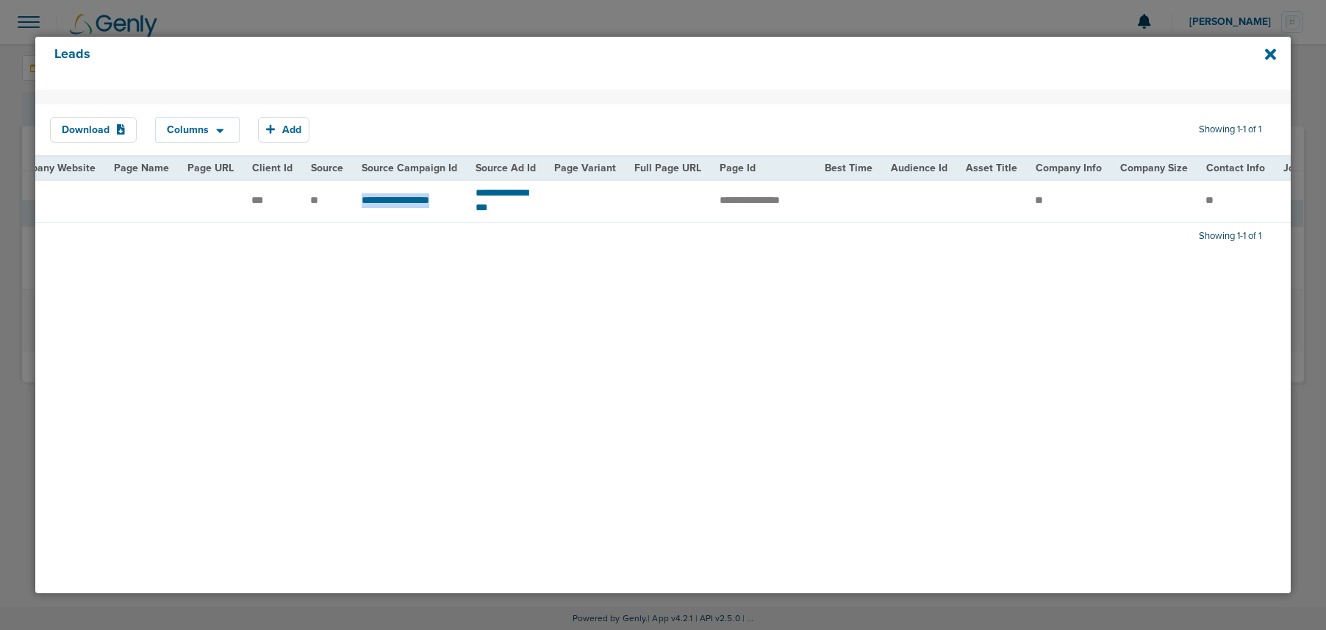
drag, startPoint x: 337, startPoint y: 198, endPoint x: 453, endPoint y: 198, distance: 116.1
click at [453, 198] on td "**********" at bounding box center [410, 200] width 114 height 43
copy span "**********"
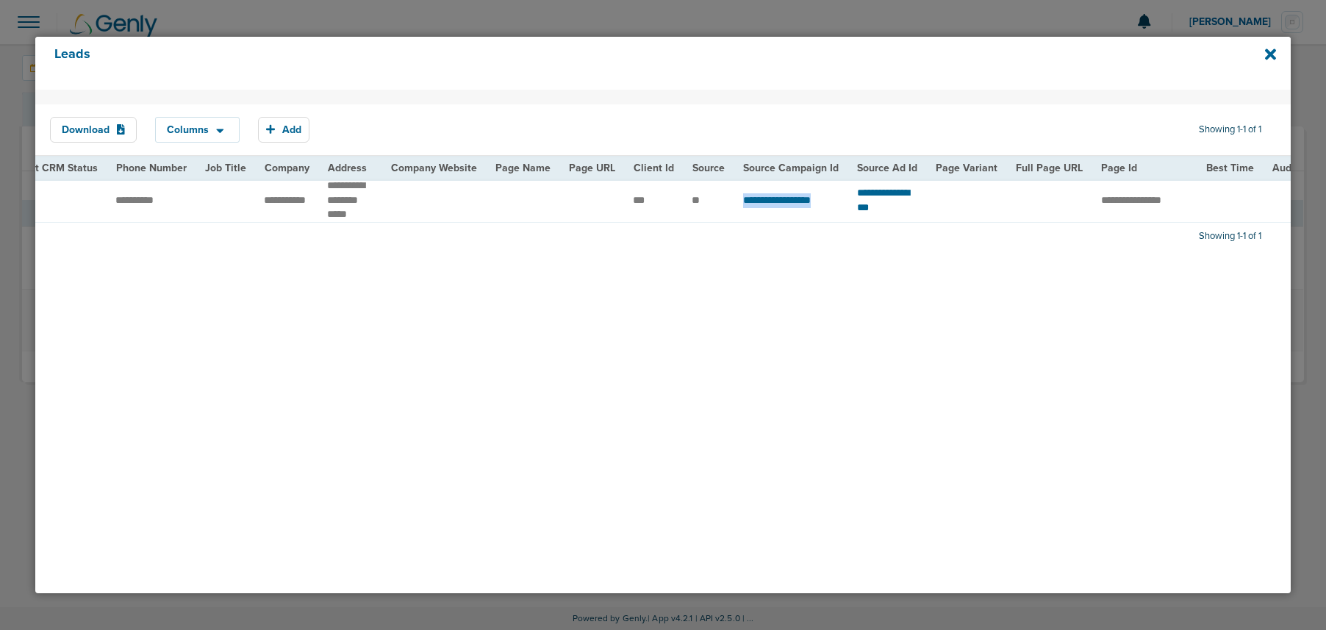
scroll to position [0, 589]
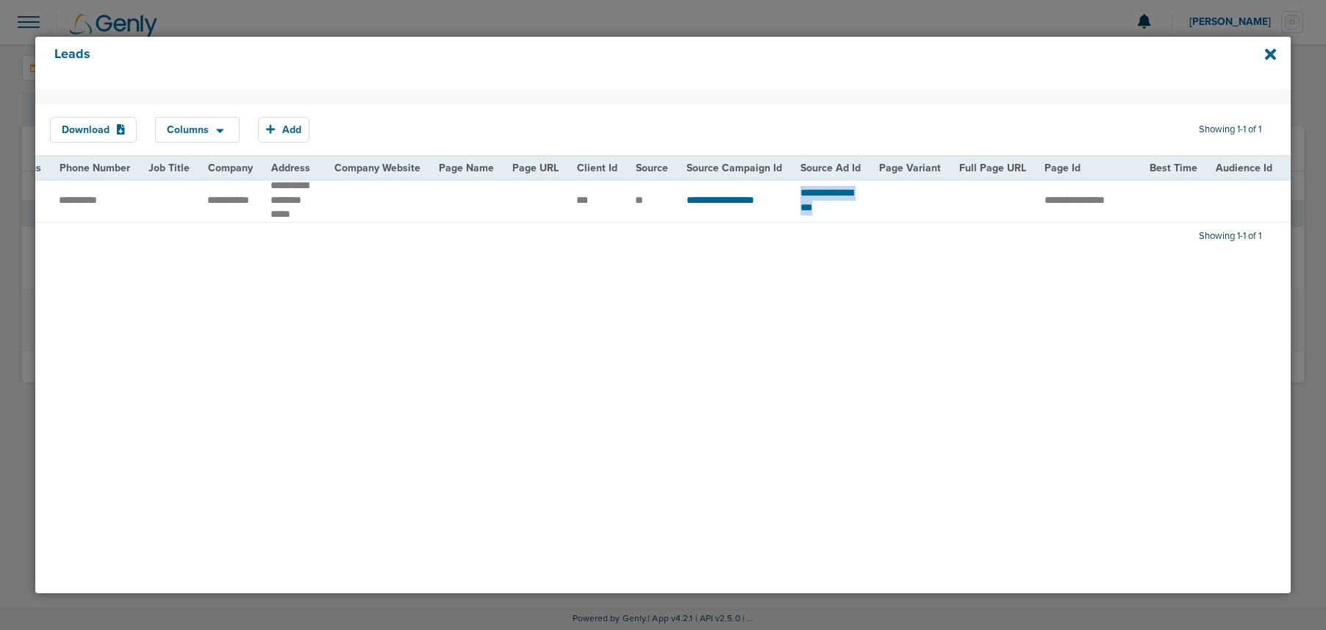
drag, startPoint x: 889, startPoint y: 201, endPoint x: 781, endPoint y: 199, distance: 107.3
click at [783, 198] on tr "**********" at bounding box center [909, 200] width 2927 height 43
copy tr "**********"
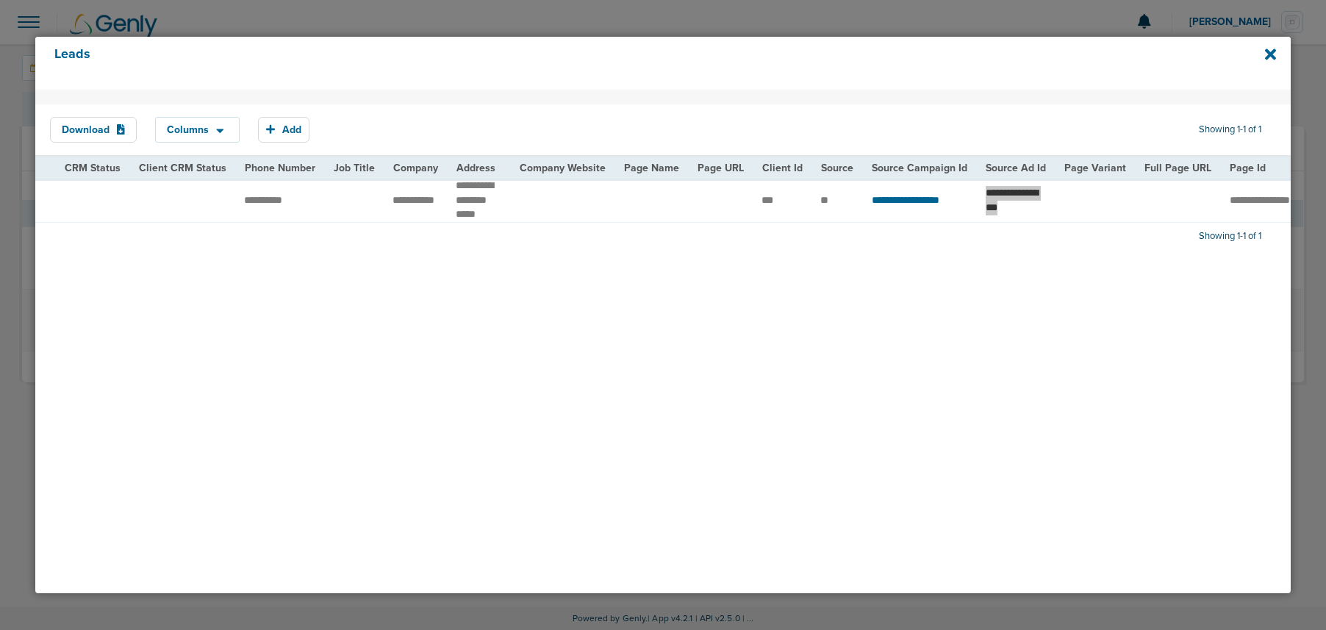
scroll to position [0, 0]
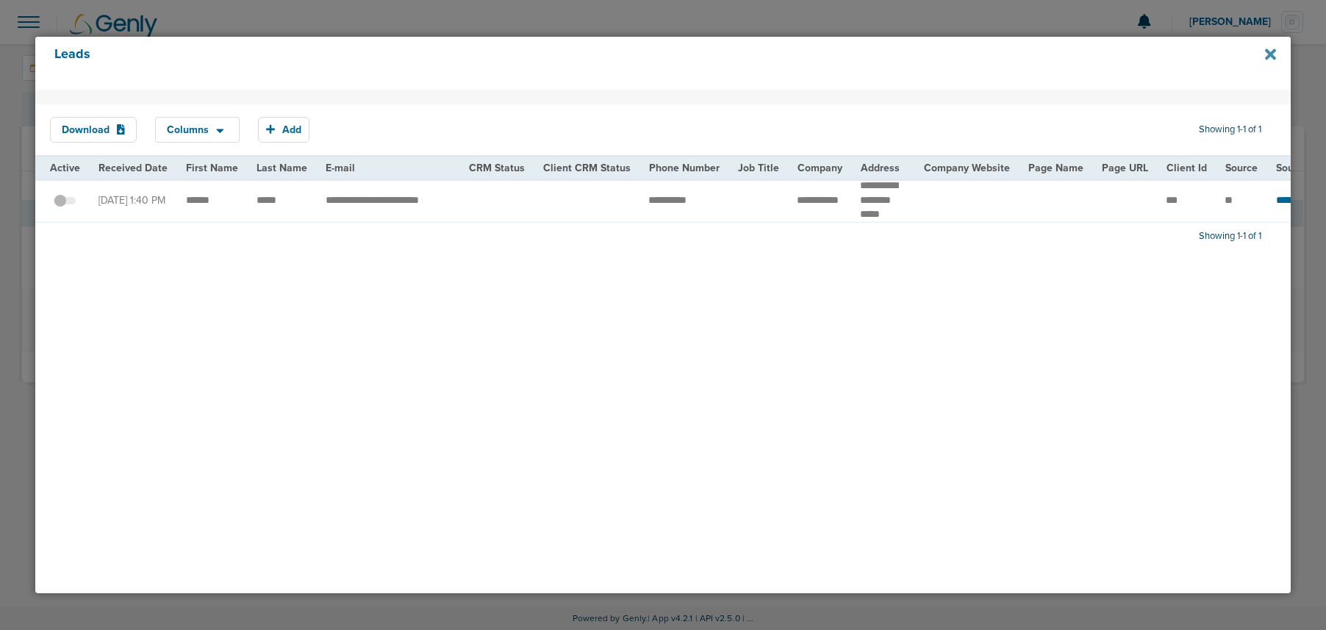
click at [1269, 56] on icon at bounding box center [1270, 54] width 11 height 11
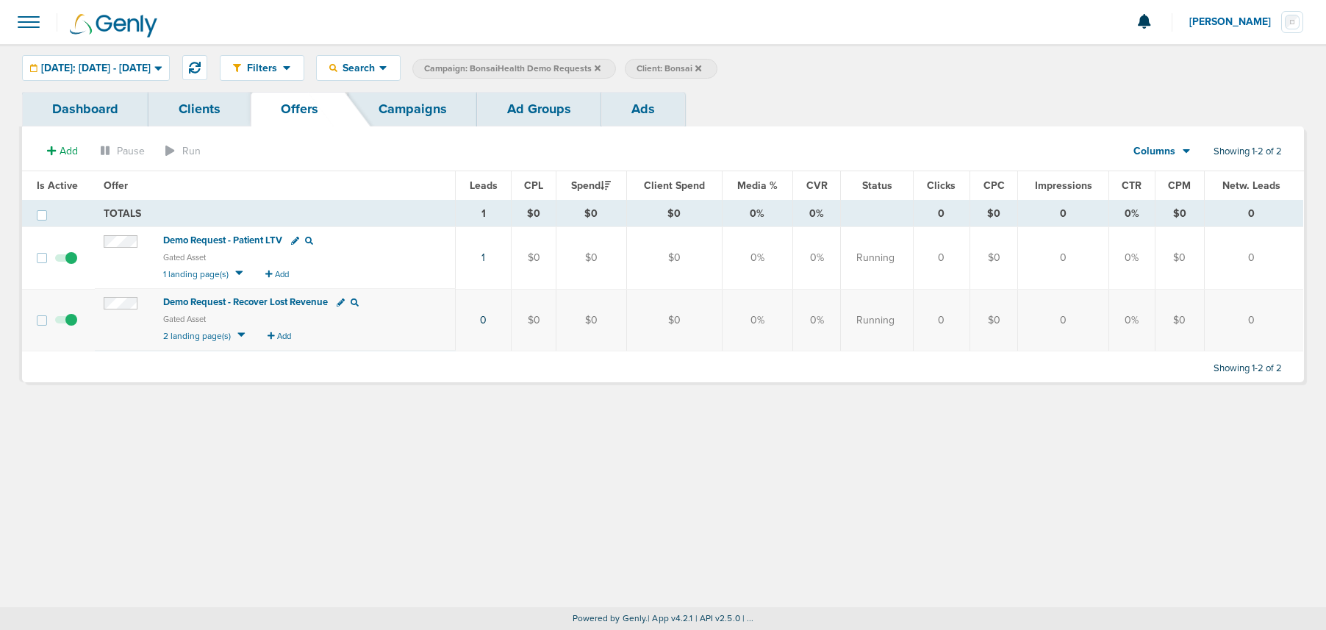
click at [1269, 56] on icon at bounding box center [1270, 54] width 11 height 11
click at [204, 113] on link "Clients" at bounding box center [199, 109] width 102 height 35
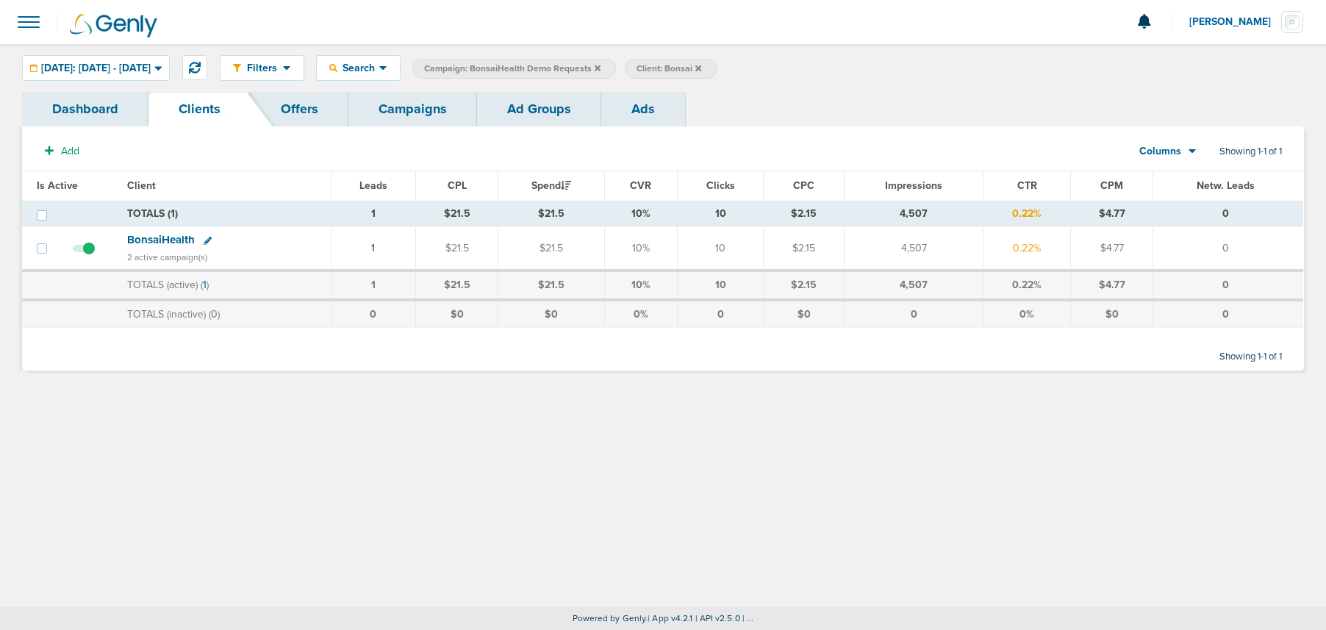
click at [616, 68] on label "Campaign: BonsaiHealth Demo Requests" at bounding box center [514, 69] width 204 height 20
click at [717, 68] on label "Client: Bonsai" at bounding box center [671, 69] width 92 height 20
click at [392, 109] on link "Campaigns" at bounding box center [412, 109] width 129 height 35
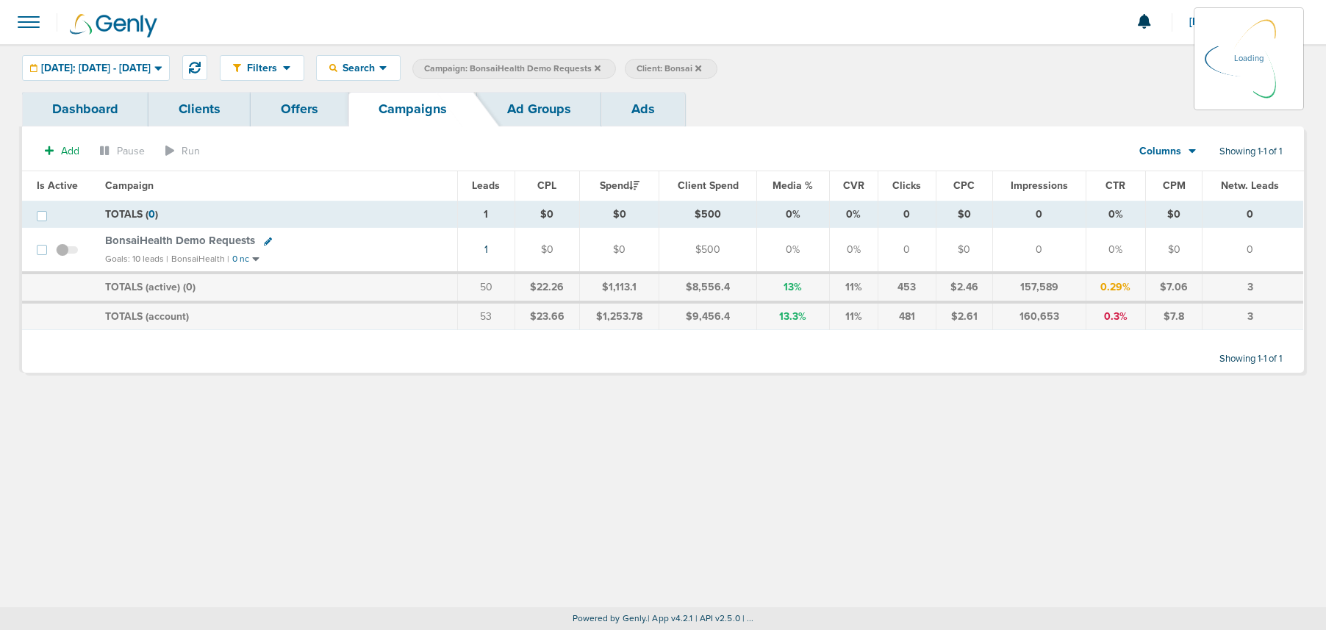
click at [600, 66] on icon at bounding box center [598, 68] width 6 height 6
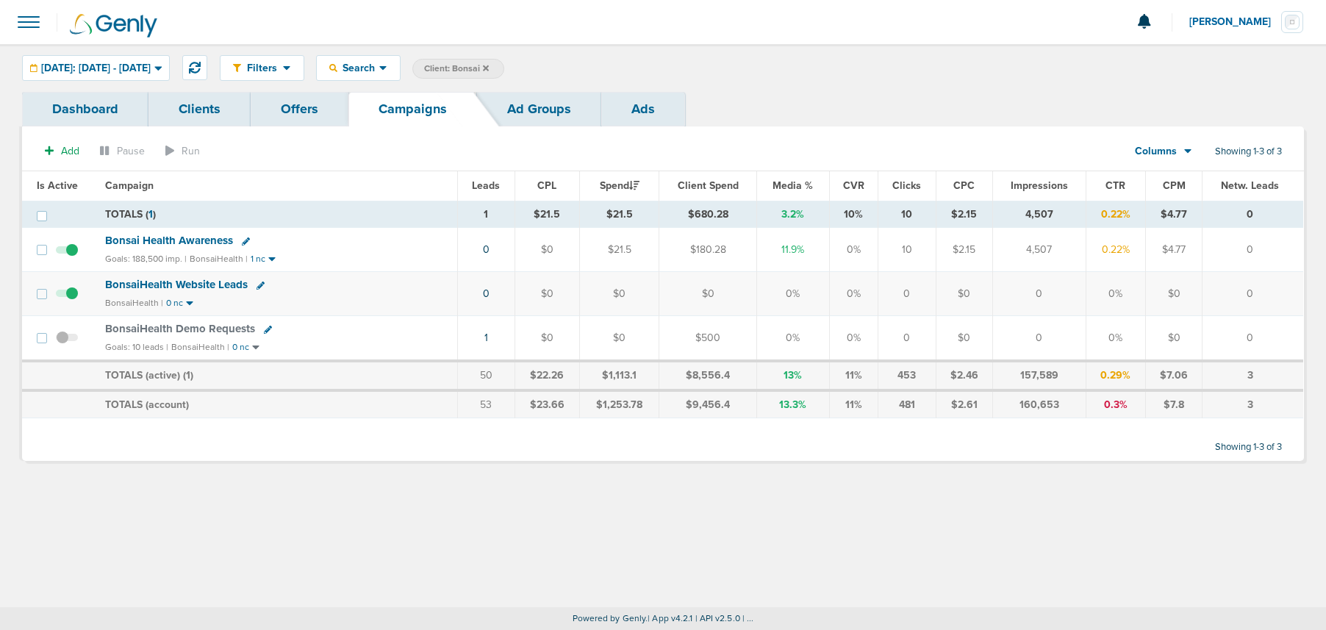
click at [489, 68] on icon at bounding box center [486, 68] width 6 height 6
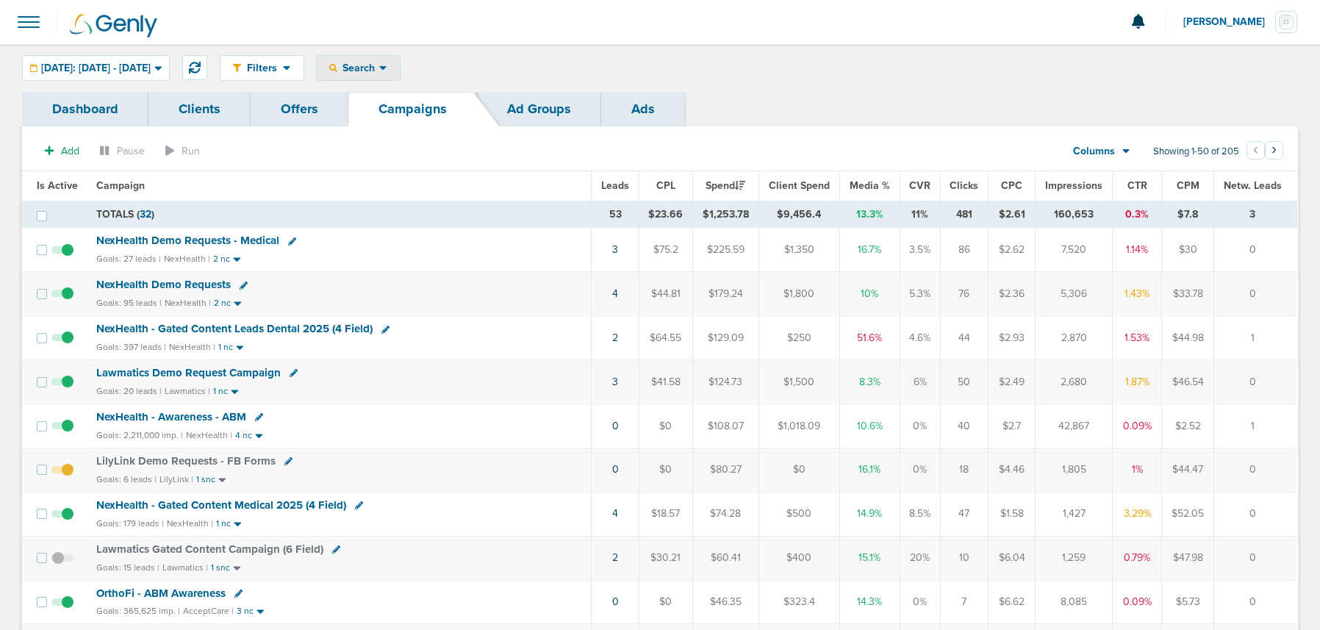
drag, startPoint x: 383, startPoint y: 73, endPoint x: 390, endPoint y: 107, distance: 35.3
click at [379, 73] on span "Search" at bounding box center [358, 68] width 42 height 12
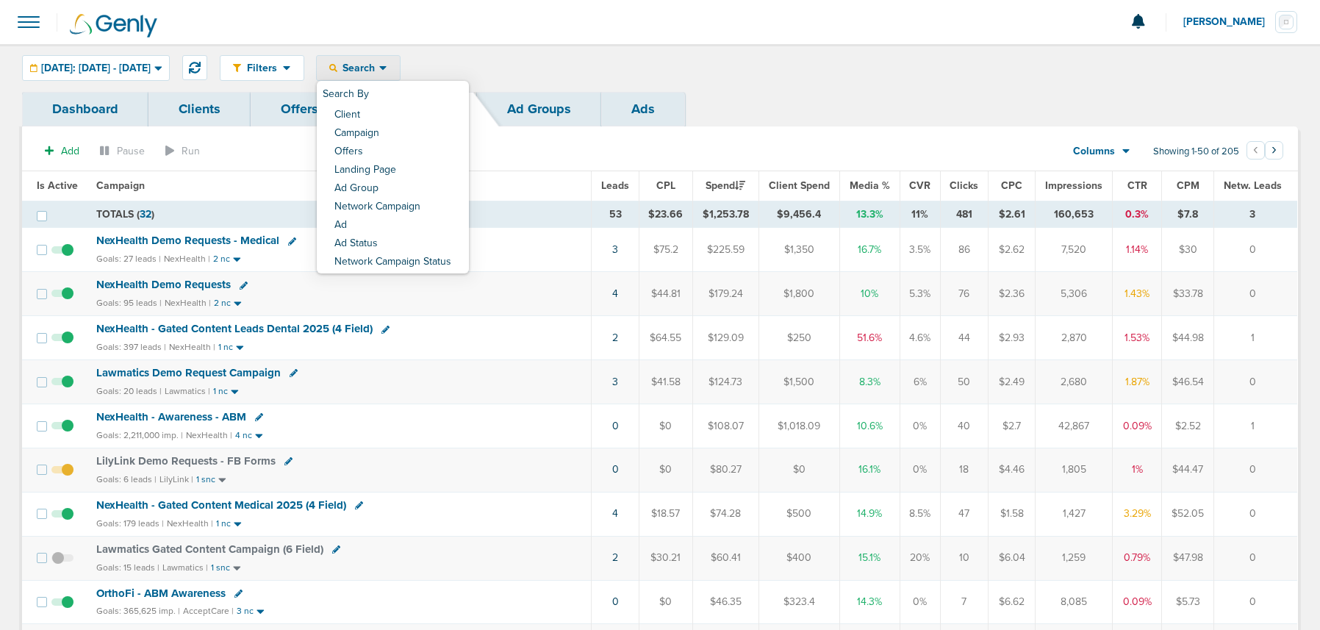
drag, startPoint x: 400, startPoint y: 115, endPoint x: 406, endPoint y: 131, distance: 16.8
click at [400, 115] on link "Client" at bounding box center [393, 116] width 152 height 18
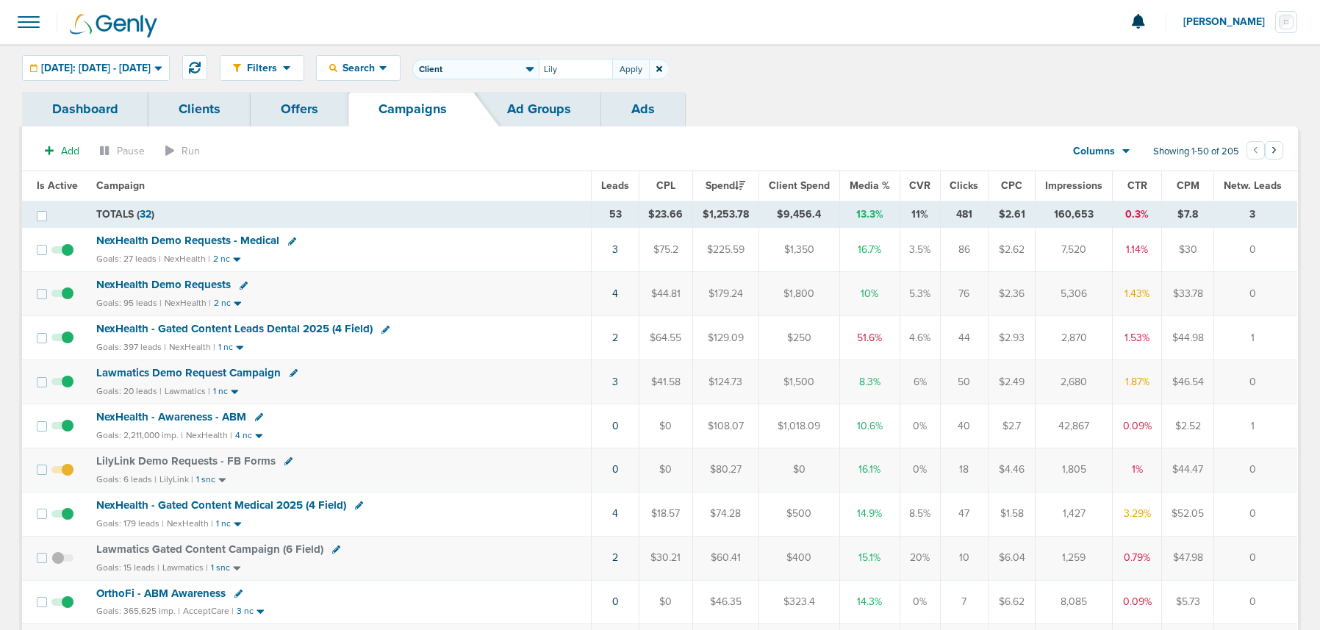
type input "Lily"
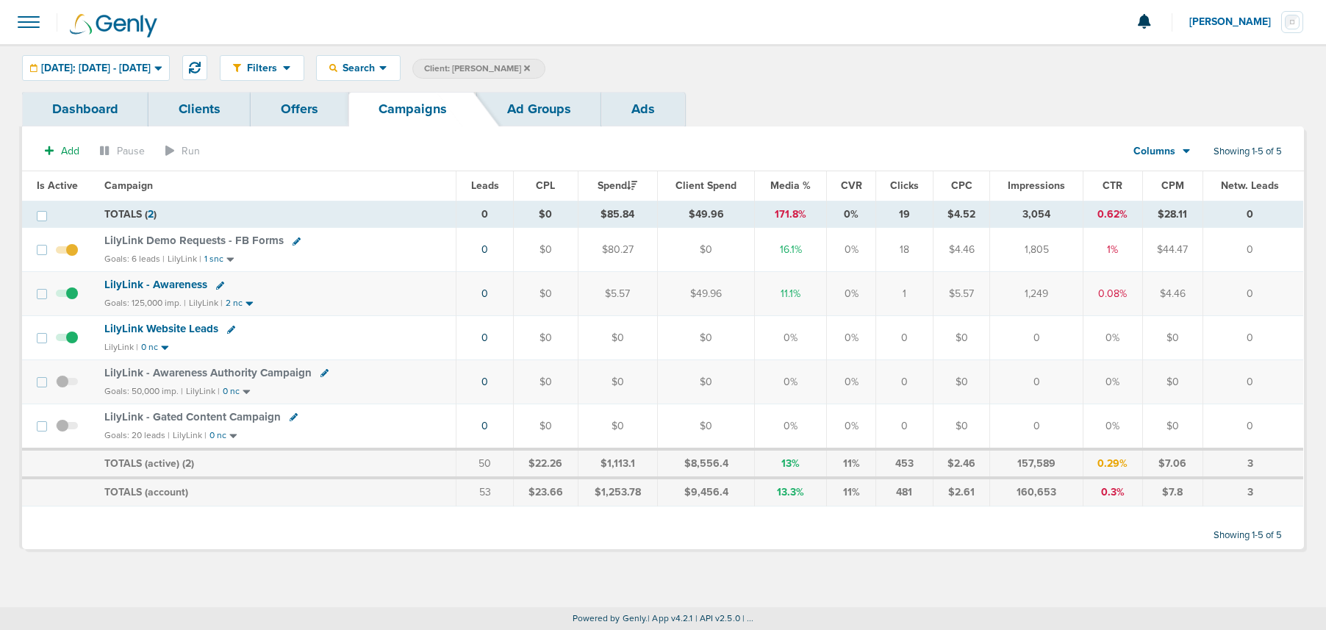
click at [310, 110] on link "Offers" at bounding box center [300, 109] width 98 height 35
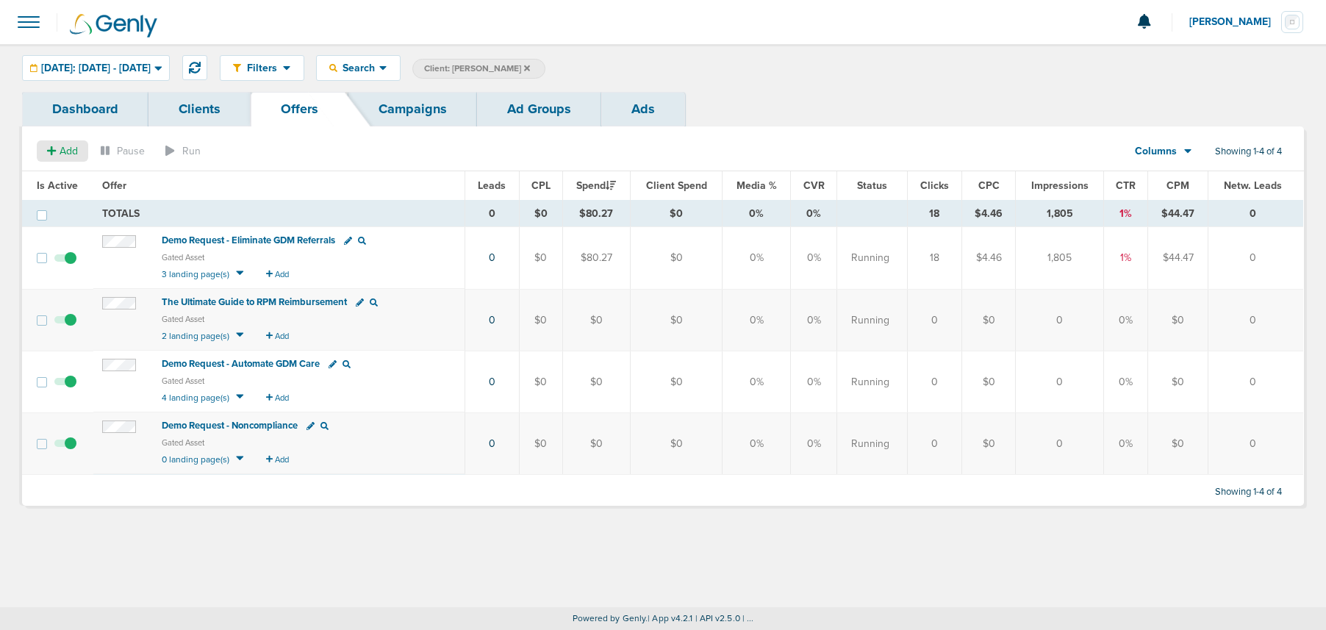
click at [65, 152] on span "Add" at bounding box center [69, 151] width 18 height 12
click at [51, 177] on span "Offer" at bounding box center [57, 179] width 24 height 12
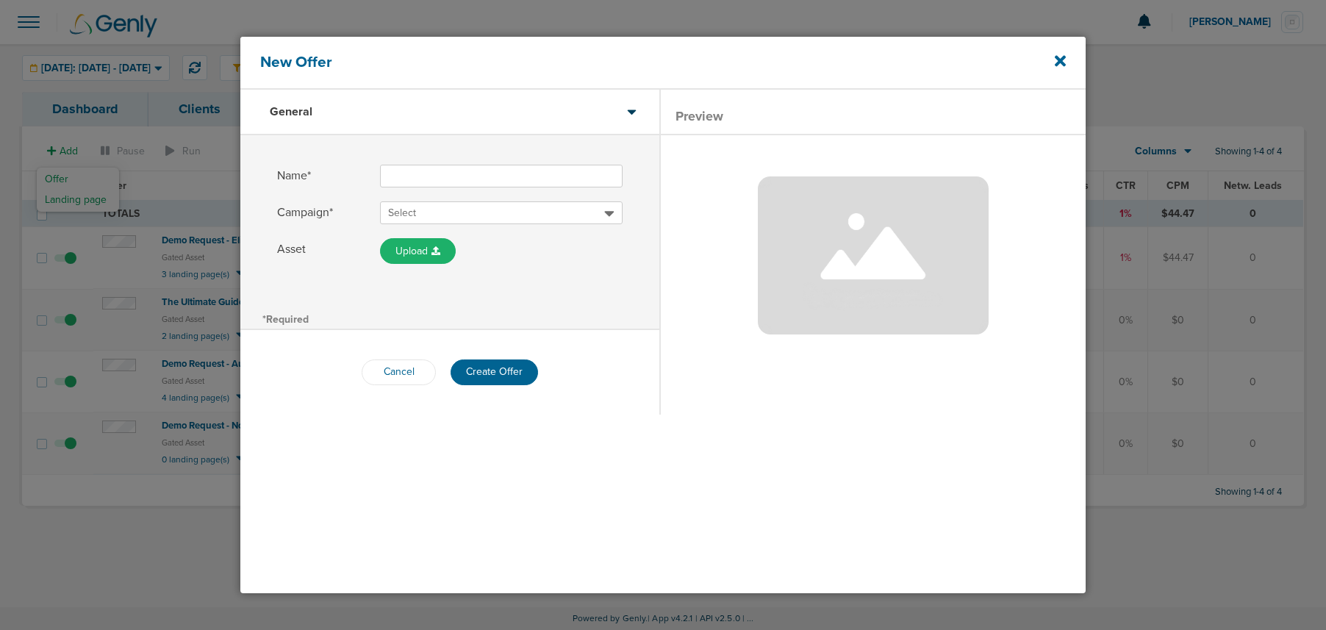
click at [410, 167] on input "Name*" at bounding box center [501, 176] width 243 height 23
type input "Demo Request - Generic Diabetes Education"
click at [452, 209] on span "Select" at bounding box center [496, 213] width 216 height 15
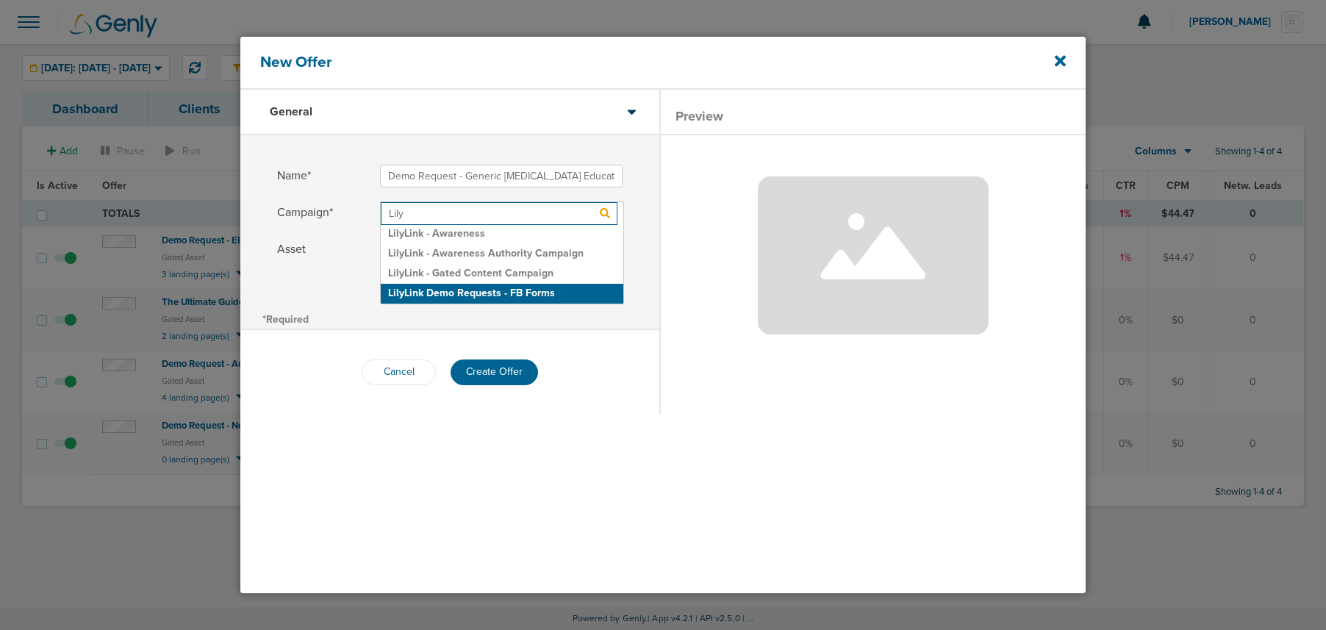
type input "Lily"
click at [447, 293] on h2 "LilyLink Demo Requests - FB Forms" at bounding box center [502, 294] width 243 height 20
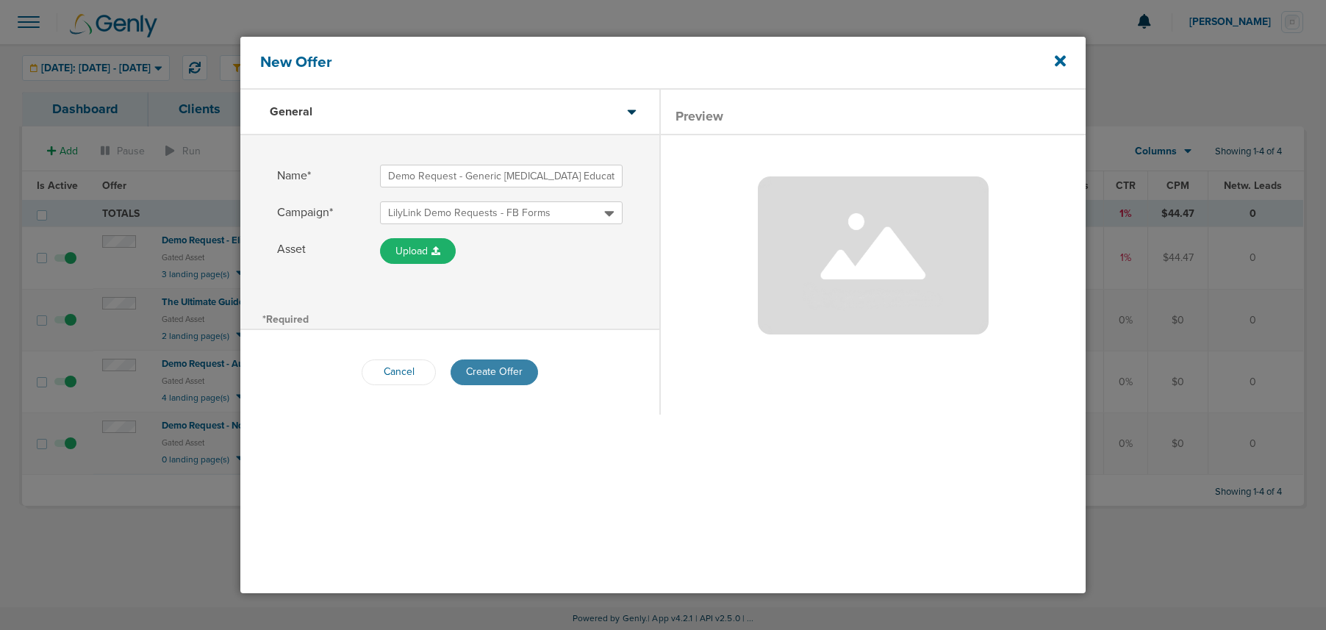
click at [510, 367] on button "Create Offer" at bounding box center [494, 372] width 87 height 26
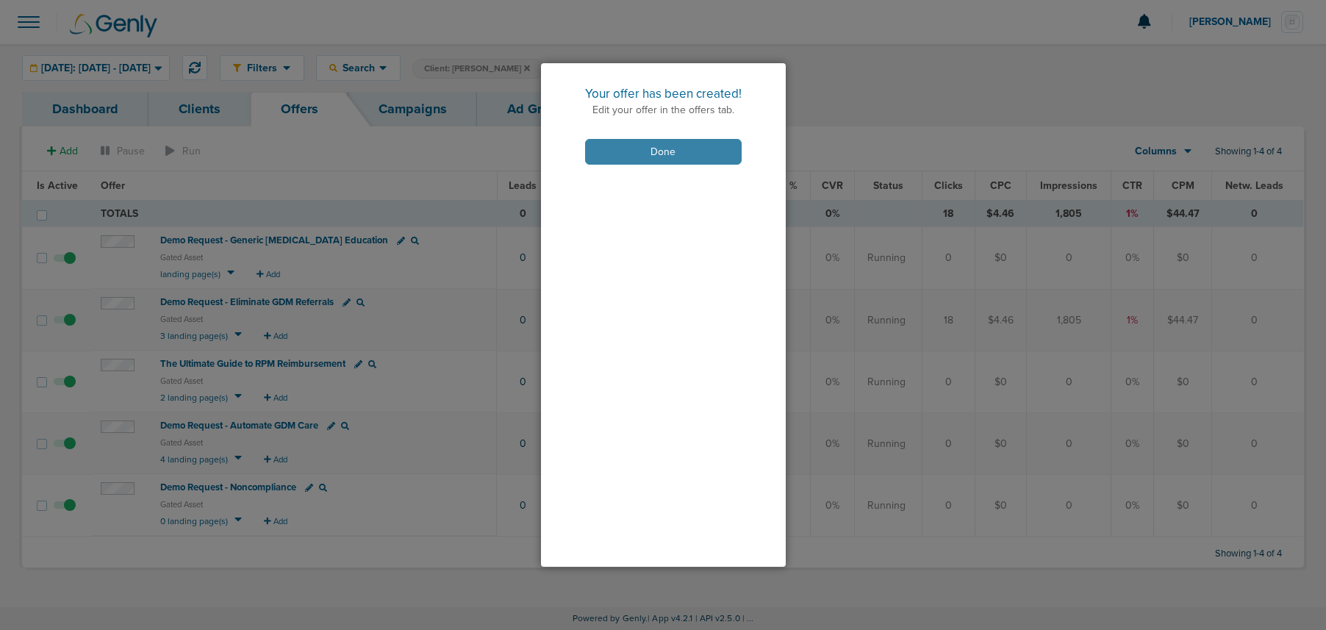
click at [648, 151] on button "Done" at bounding box center [663, 152] width 157 height 26
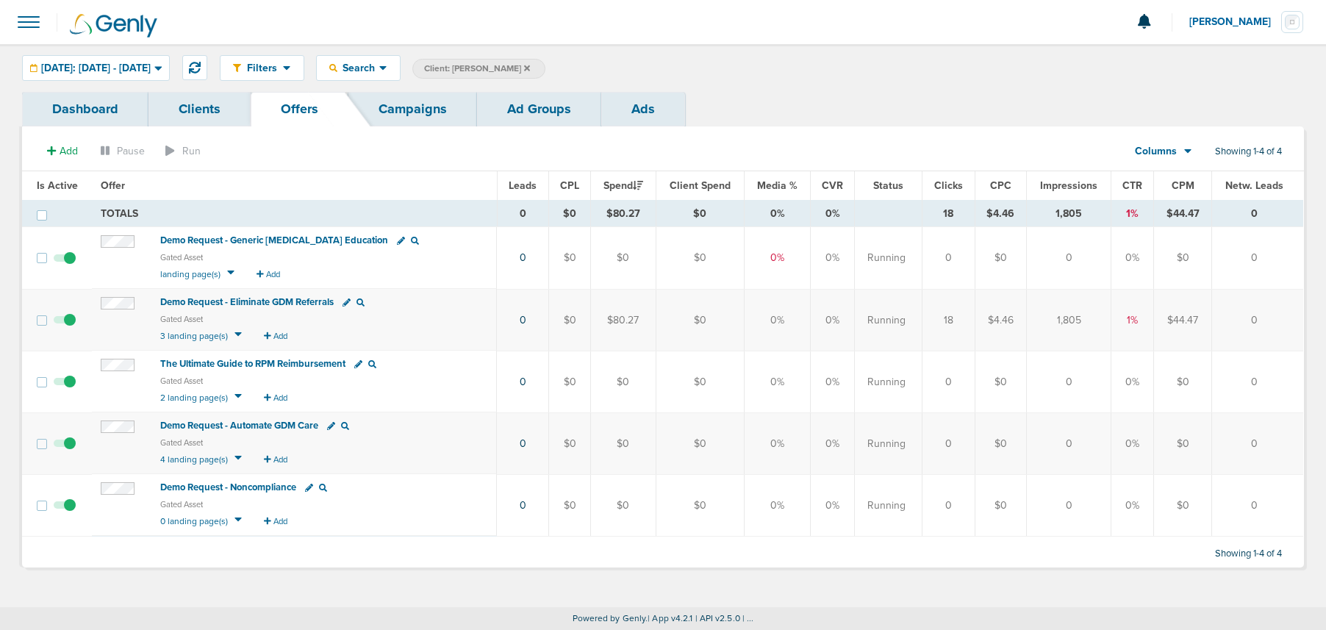
click at [265, 238] on span "Demo Request - Generic Diabetes Education" at bounding box center [274, 240] width 228 height 12
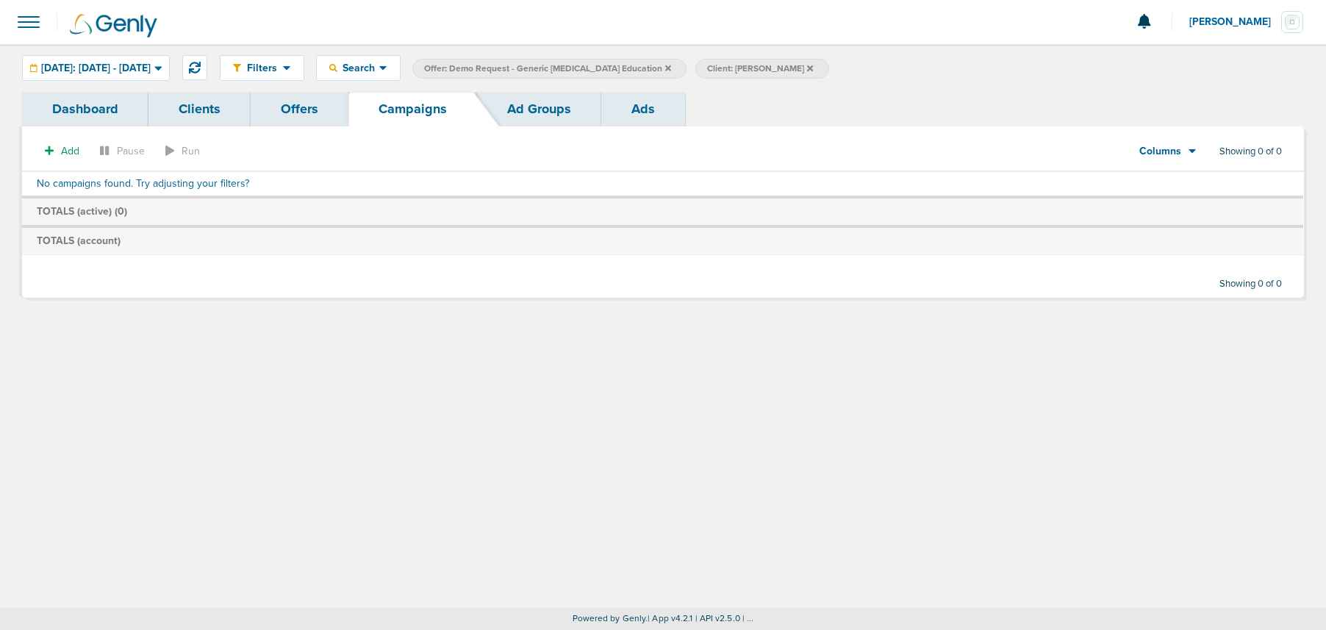
click at [301, 103] on link "Offers" at bounding box center [300, 109] width 98 height 35
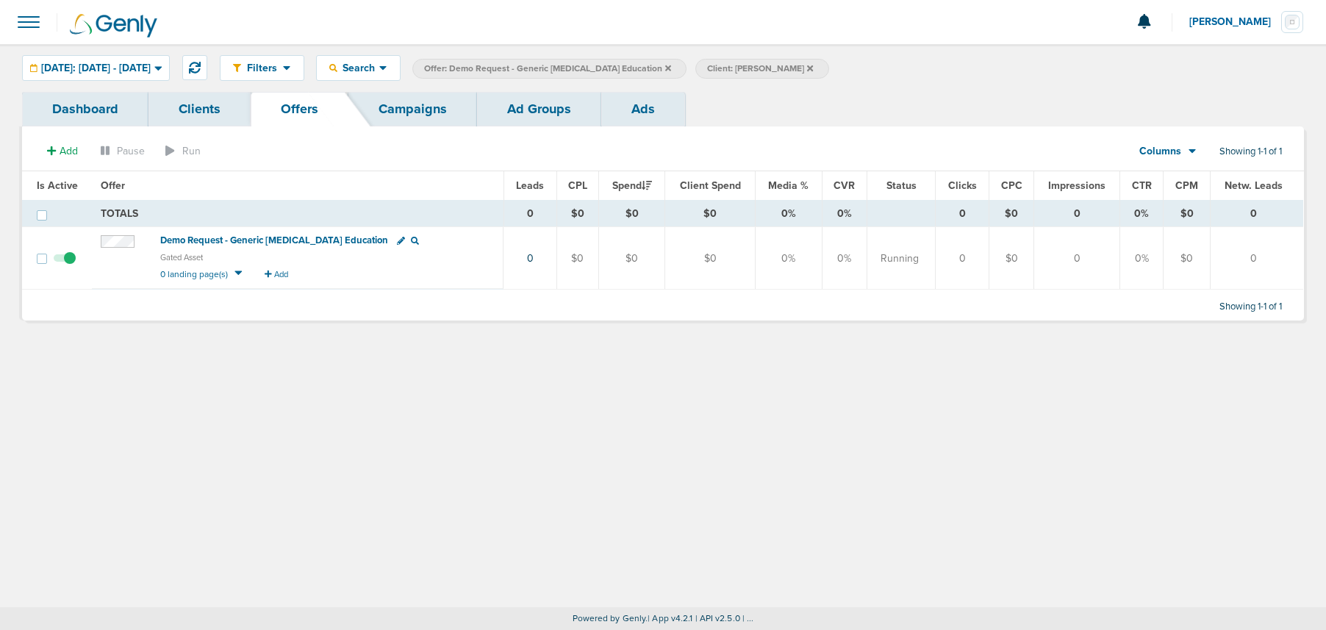
click at [409, 110] on link "Campaigns" at bounding box center [412, 109] width 129 height 35
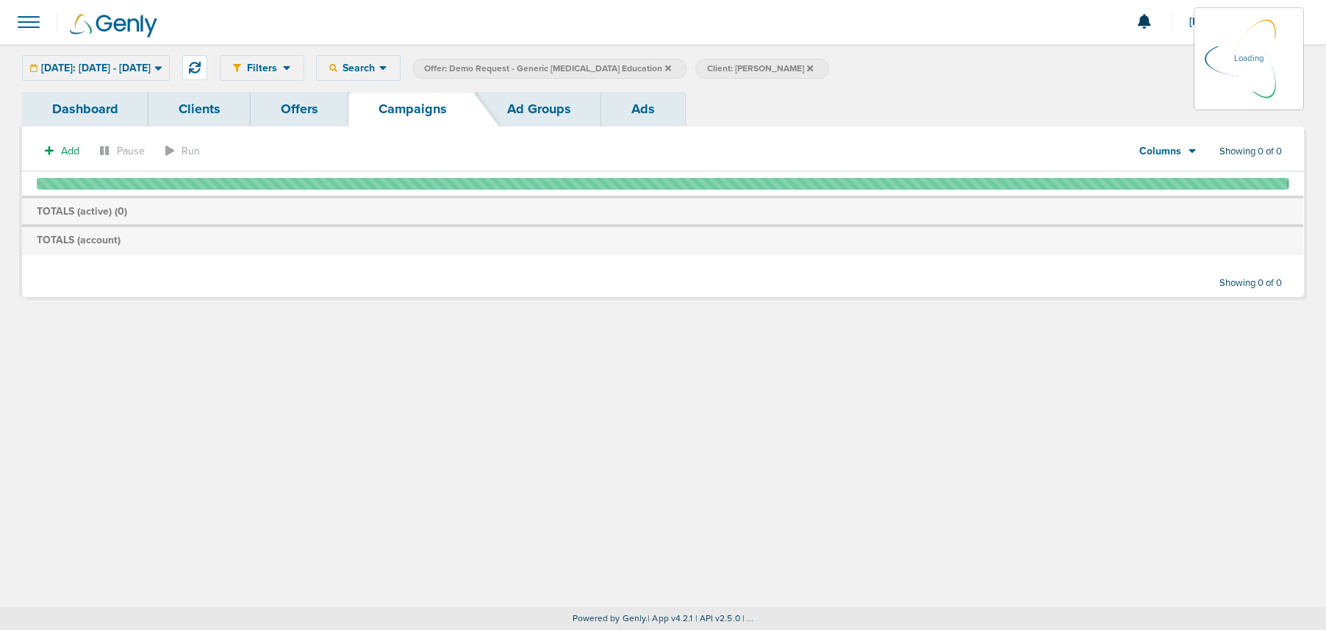
click at [671, 67] on icon at bounding box center [668, 68] width 6 height 9
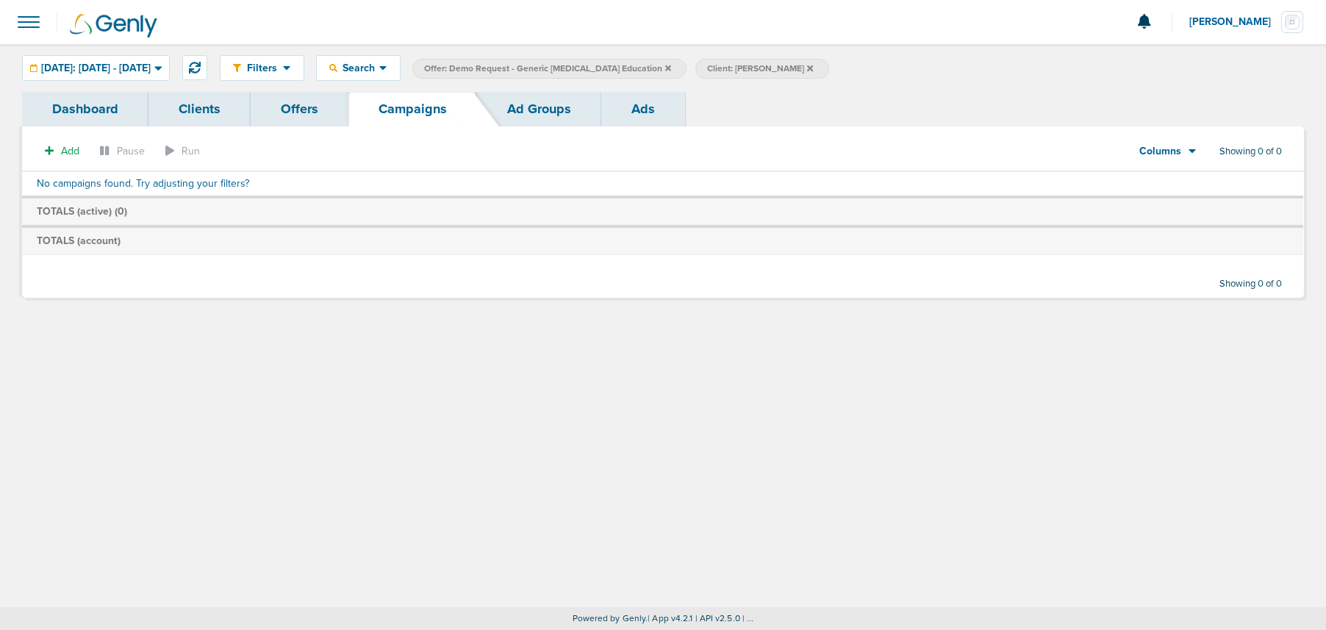
click at [671, 68] on icon at bounding box center [668, 68] width 6 height 6
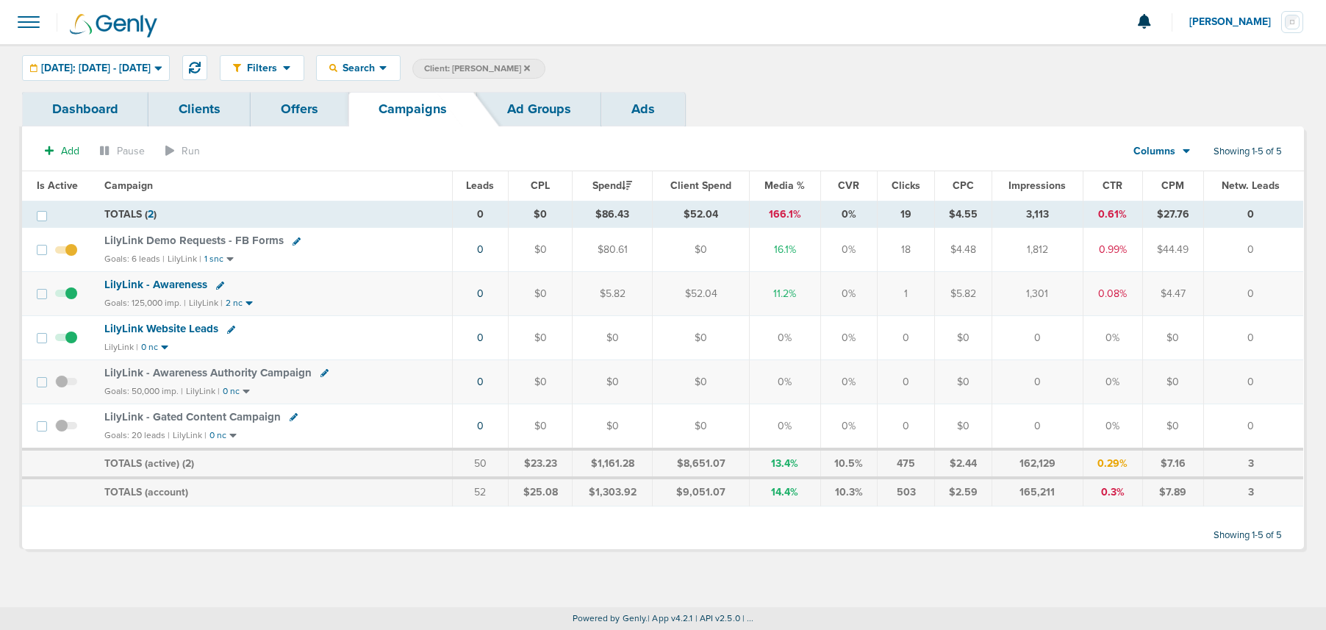
click at [524, 69] on icon at bounding box center [527, 68] width 6 height 6
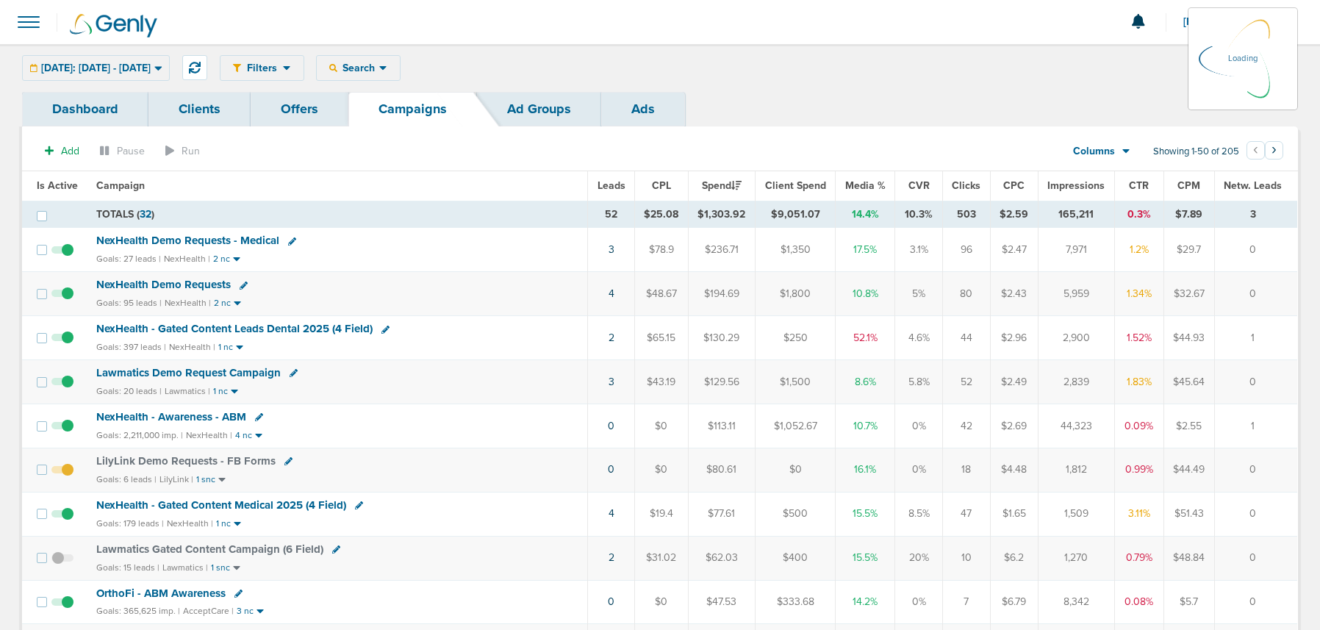
click at [412, 65] on div "Filters Active Only Settings Status Active Inactive Objectives MQL SQL Traffic …" at bounding box center [759, 68] width 1078 height 26
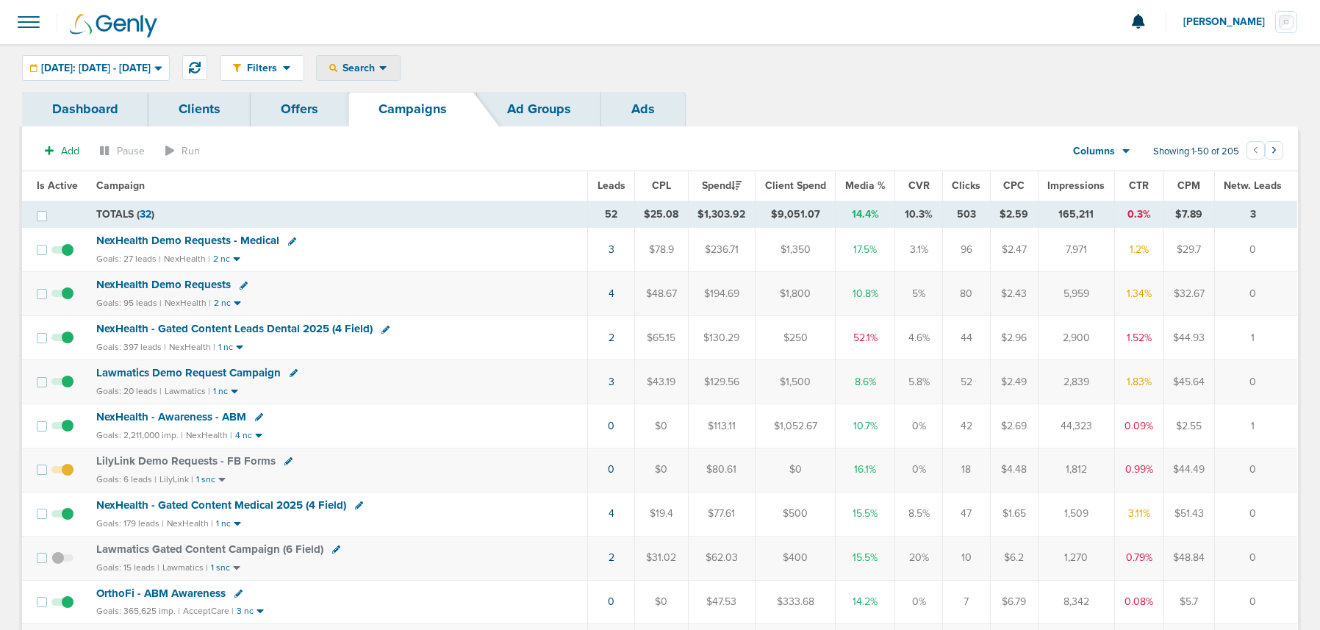
drag, startPoint x: 398, startPoint y: 71, endPoint x: 398, endPoint y: 90, distance: 19.9
click at [379, 71] on span "Search" at bounding box center [358, 68] width 42 height 12
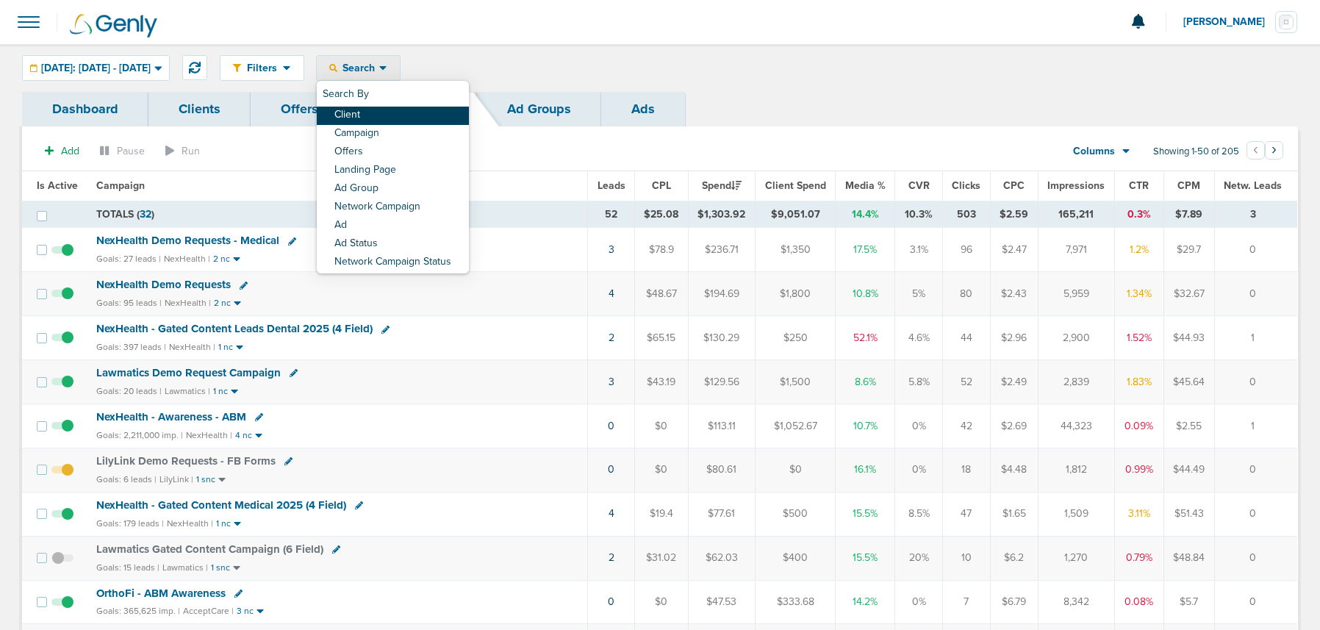
click at [401, 119] on link "Client" at bounding box center [393, 116] width 152 height 18
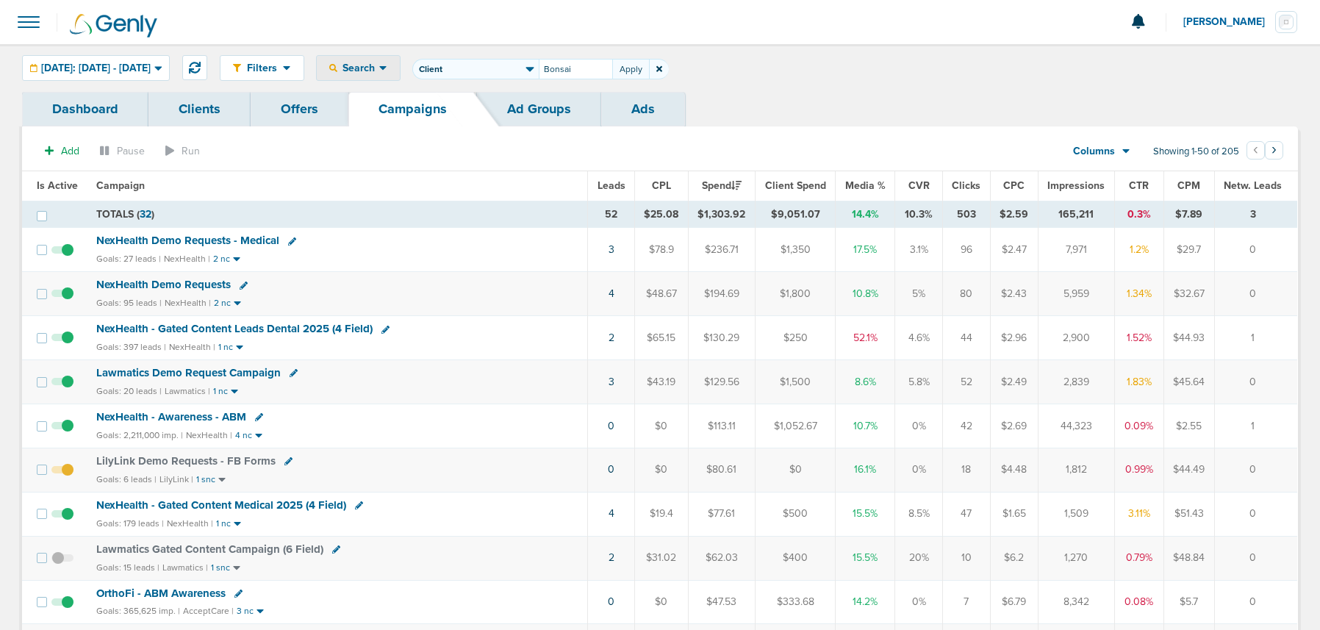
type input "Bonsai"
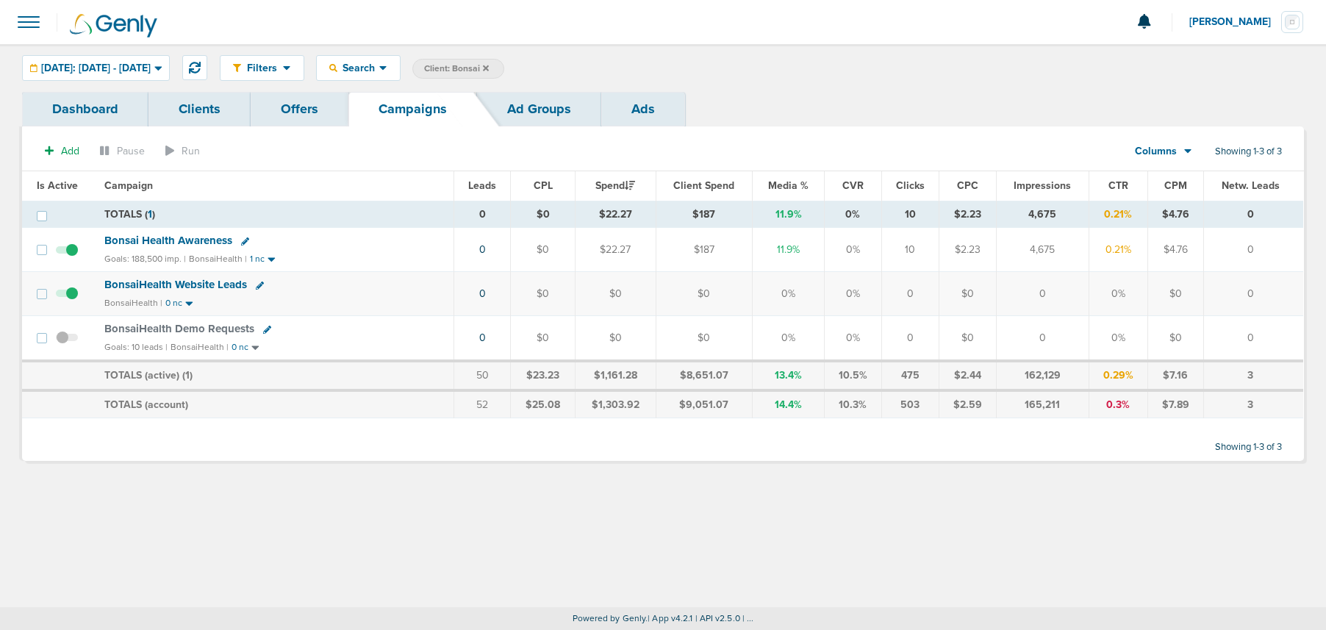
click at [34, 18] on span at bounding box center [28, 22] width 32 height 32
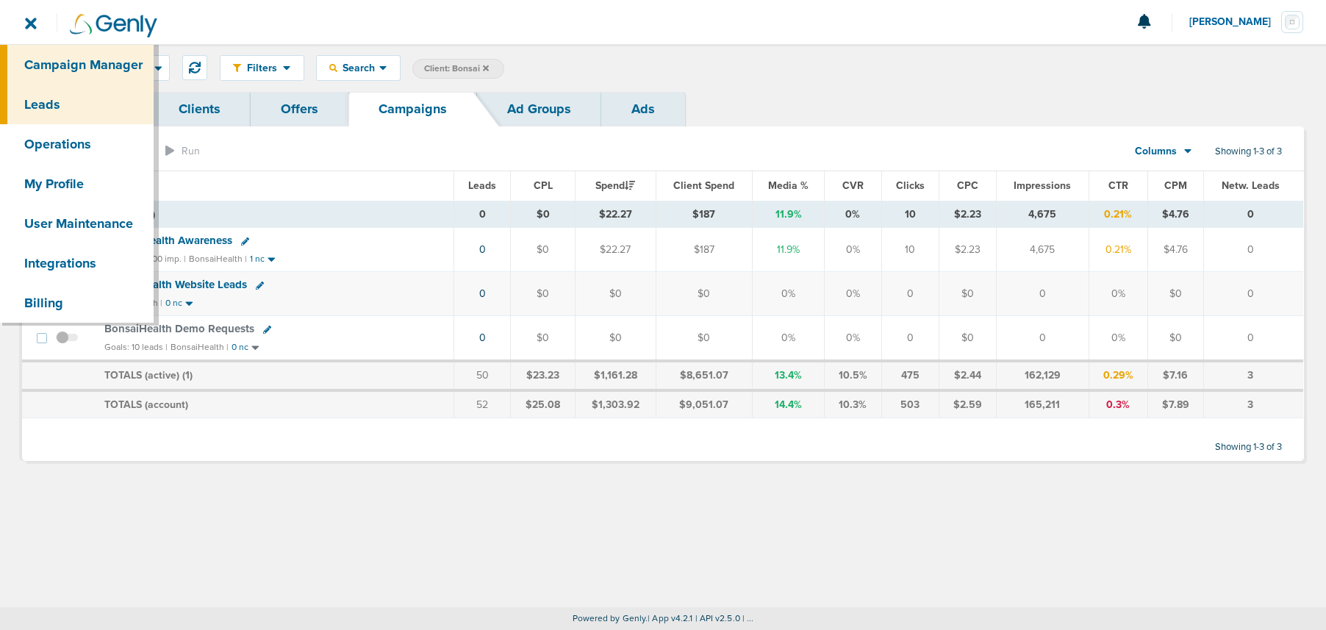
click at [57, 93] on link "Leads" at bounding box center [77, 105] width 154 height 40
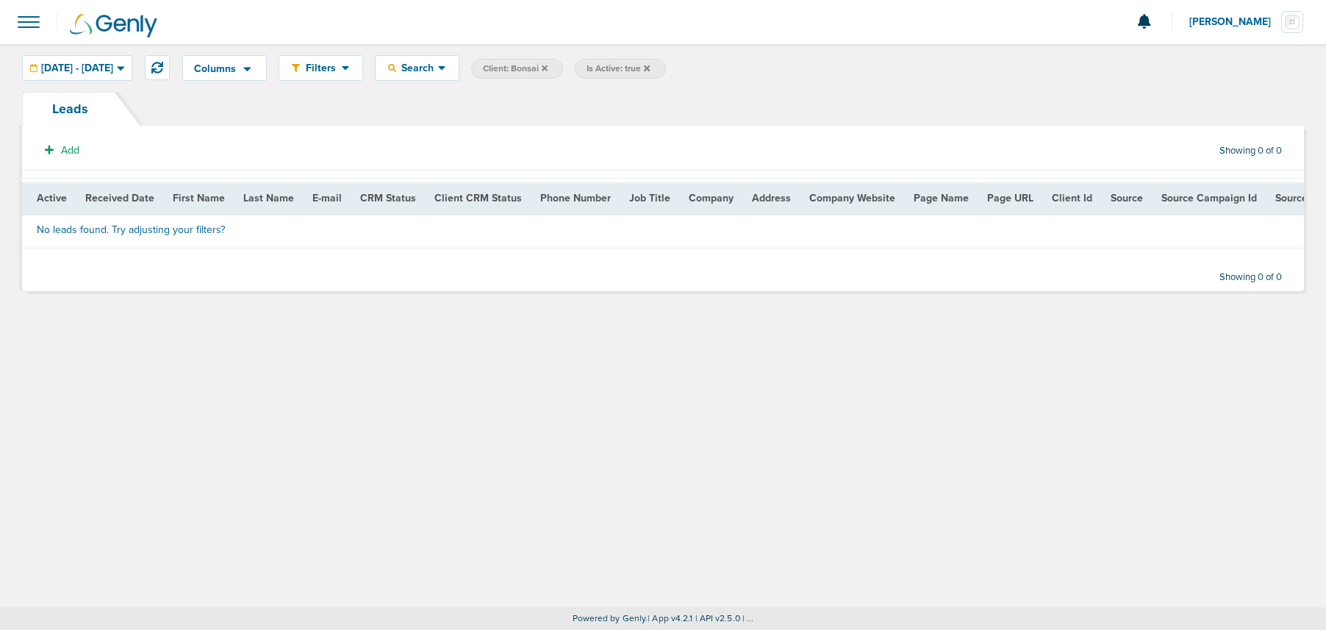
click at [650, 66] on icon at bounding box center [647, 68] width 6 height 6
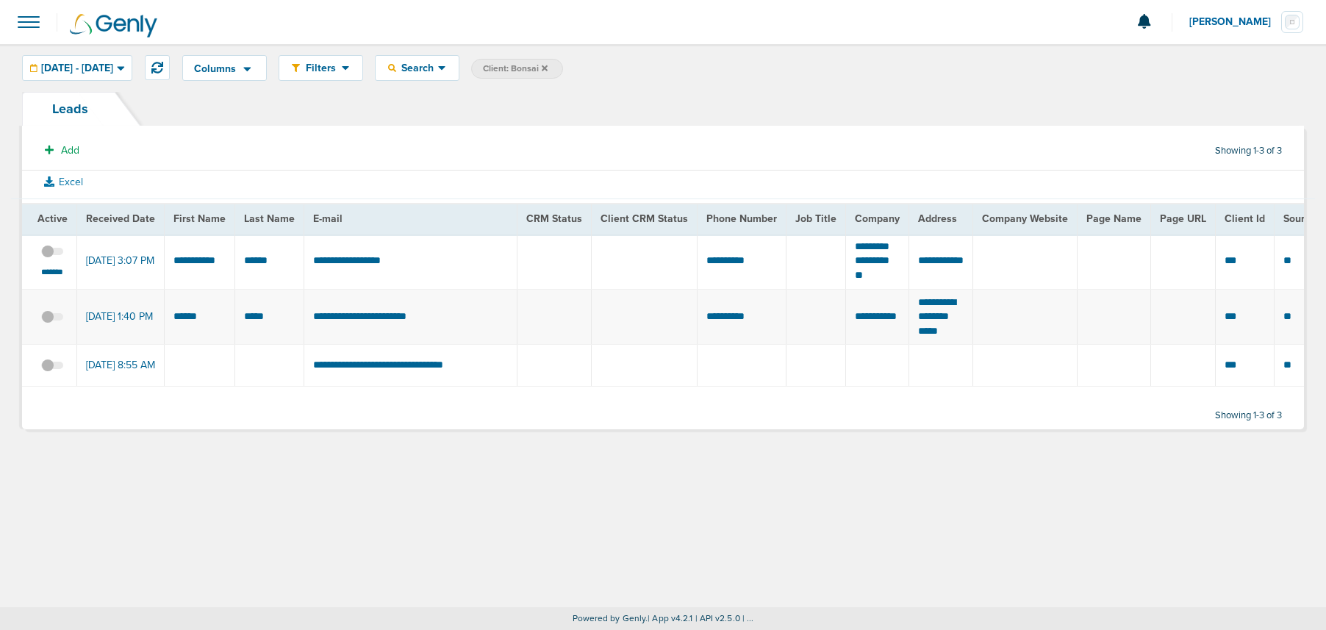
click at [51, 259] on span at bounding box center [52, 259] width 22 height 0
click at [52, 254] on input "checkbox" at bounding box center [52, 254] width 0 height 0
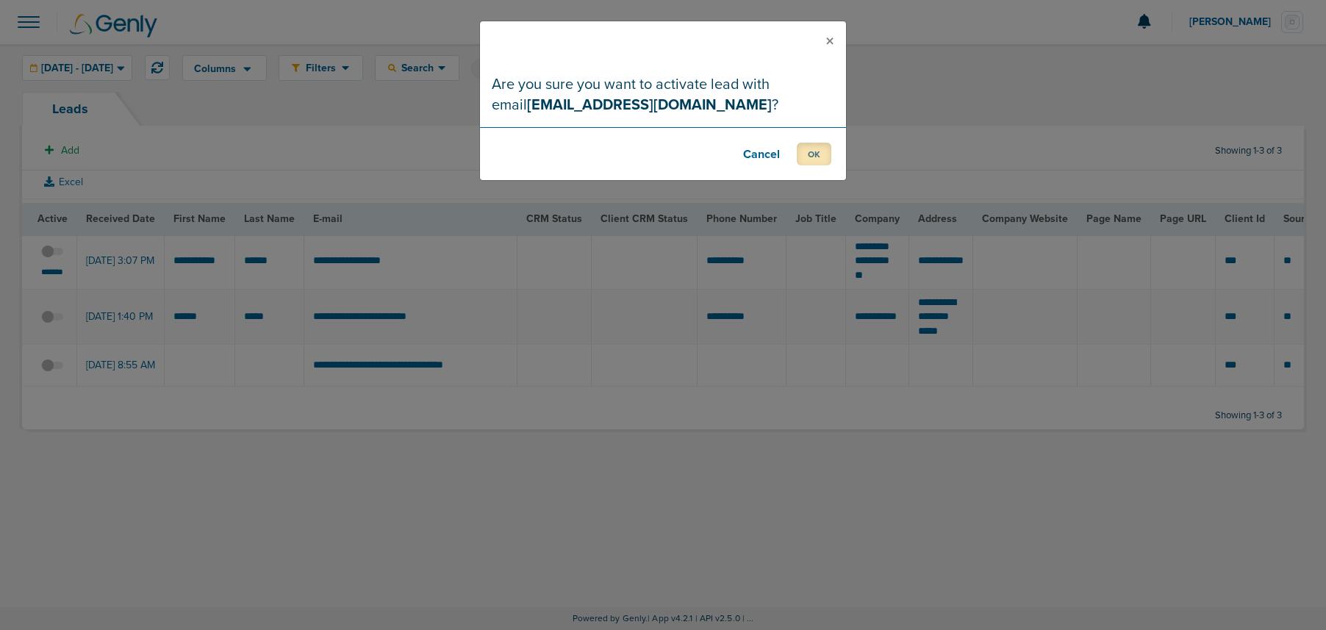
drag, startPoint x: 814, startPoint y: 154, endPoint x: 769, endPoint y: 168, distance: 47.0
click at [814, 154] on button "OK" at bounding box center [814, 154] width 35 height 23
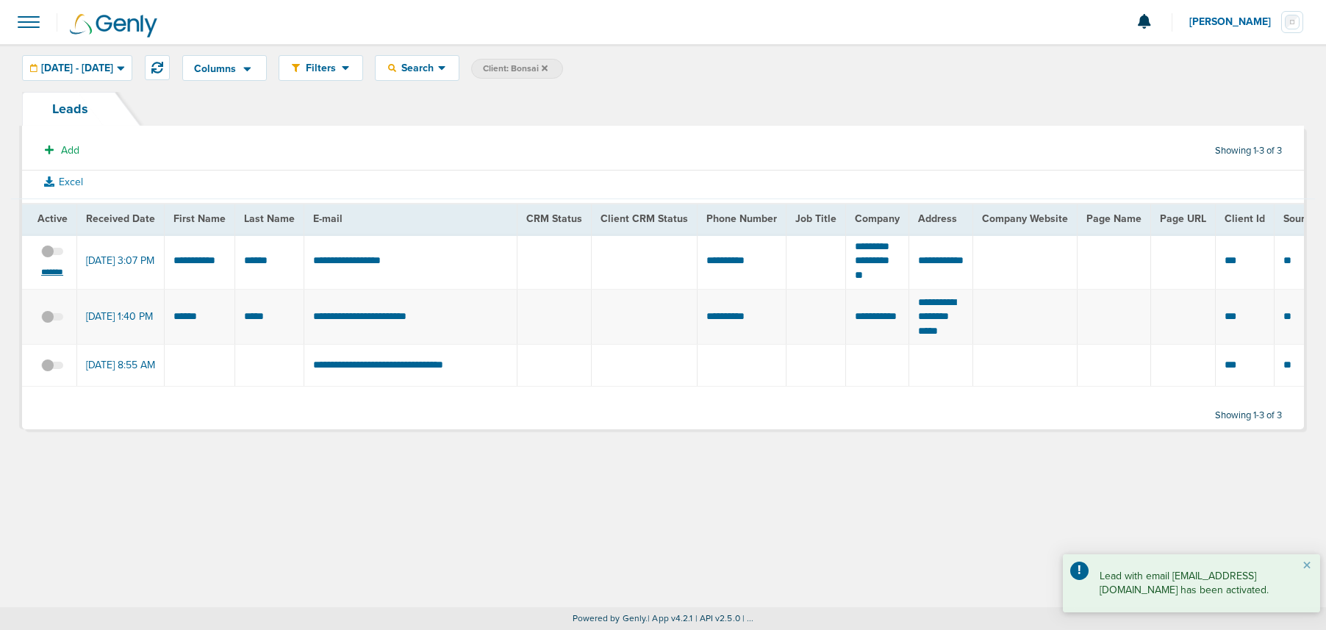
click at [55, 278] on small "*******" at bounding box center [52, 272] width 31 height 12
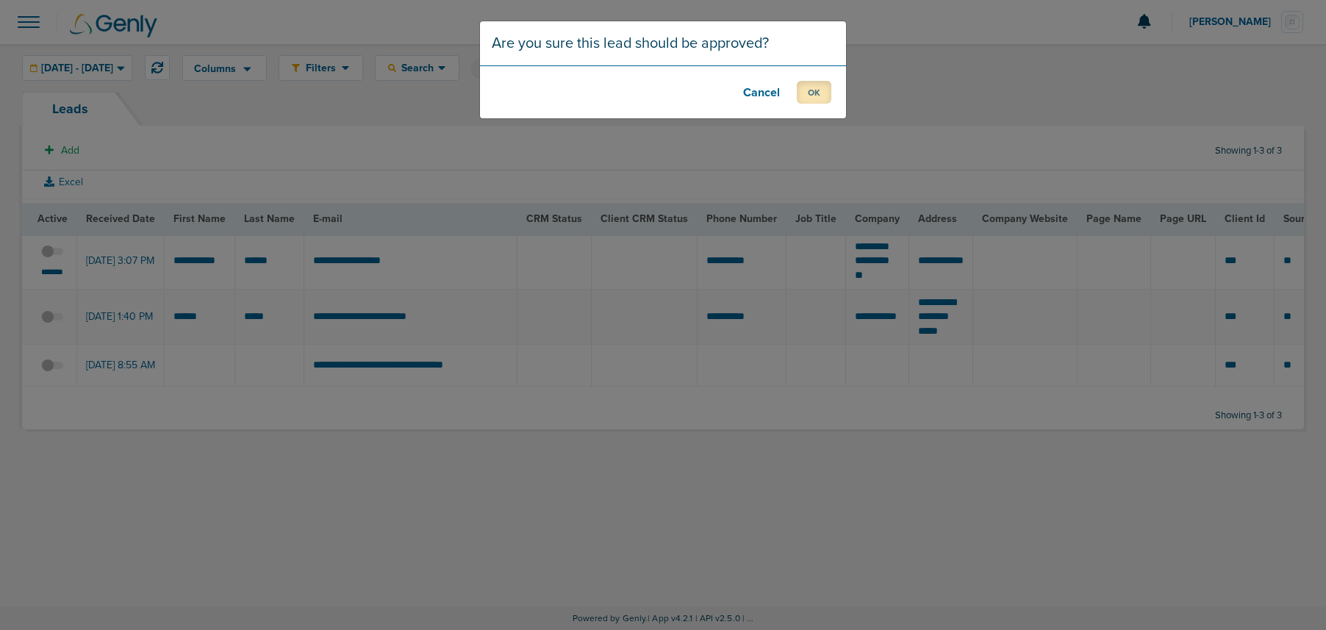
click at [806, 86] on button "OK" at bounding box center [814, 92] width 35 height 23
drag, startPoint x: 820, startPoint y: 93, endPoint x: 695, endPoint y: 127, distance: 130.3
click at [821, 93] on button "OK" at bounding box center [814, 92] width 35 height 23
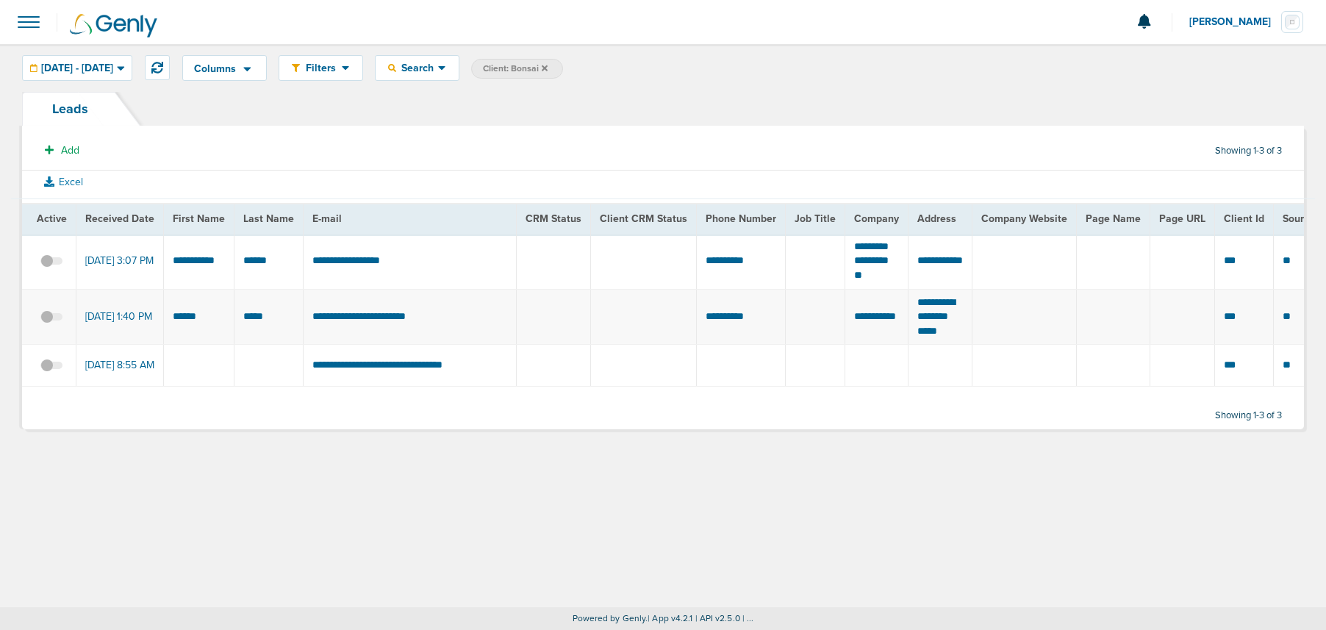
click at [54, 268] on span at bounding box center [51, 268] width 22 height 0
click at [51, 264] on input "checkbox" at bounding box center [51, 264] width 0 height 0
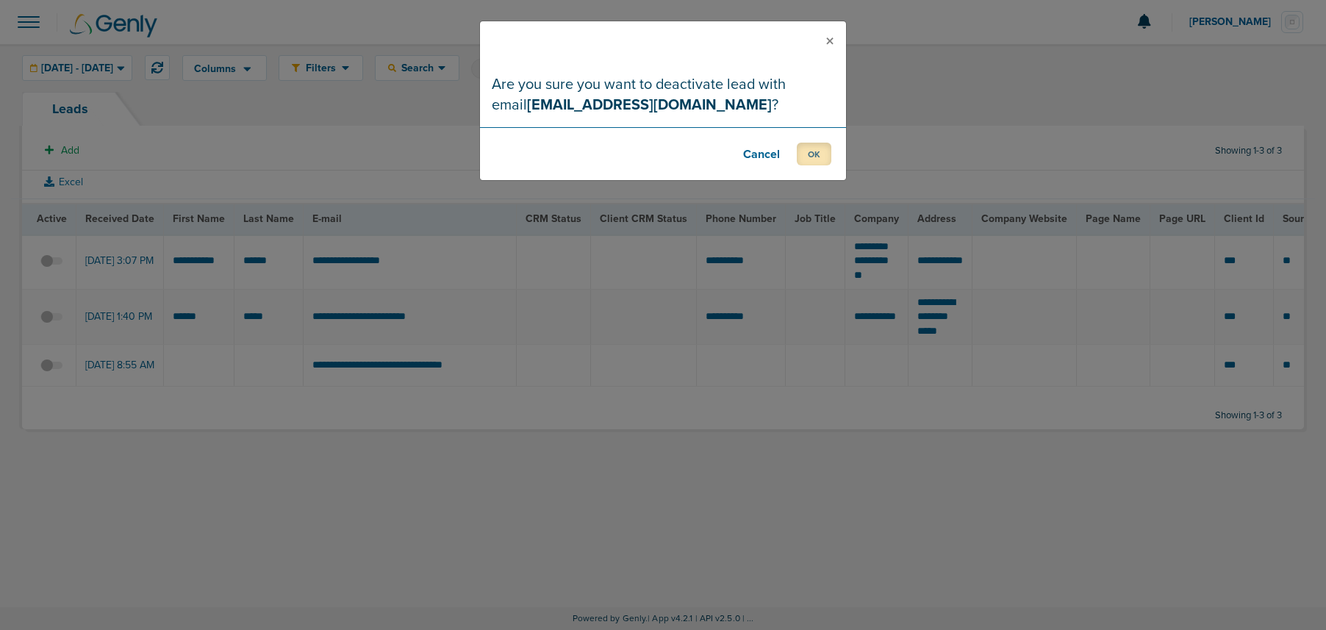
click at [817, 159] on button "OK" at bounding box center [814, 154] width 35 height 23
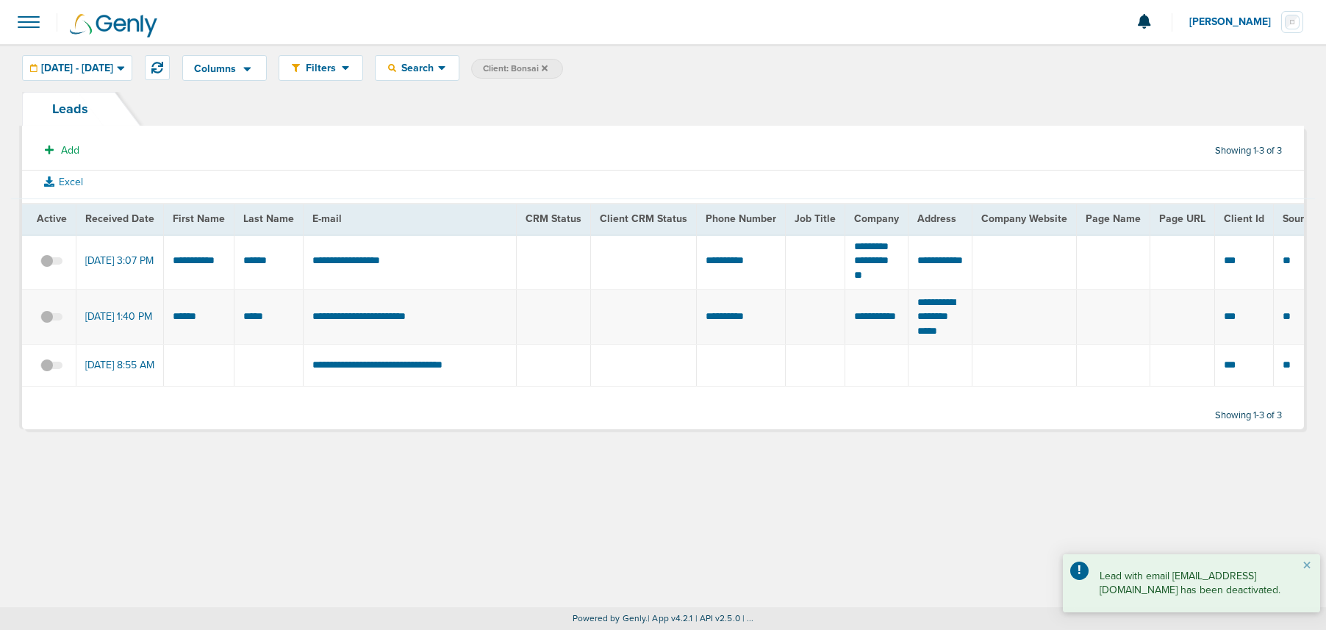
click at [33, 20] on span at bounding box center [28, 22] width 32 height 32
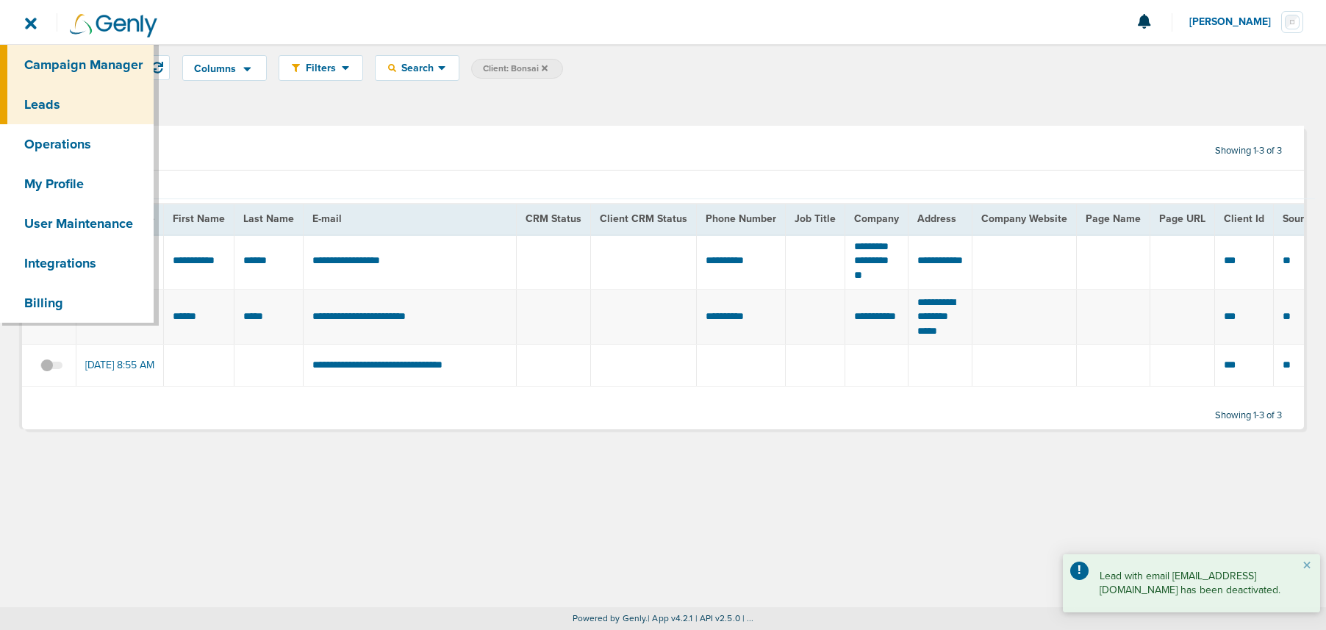
click at [61, 62] on link "Campaign Manager" at bounding box center [77, 65] width 154 height 40
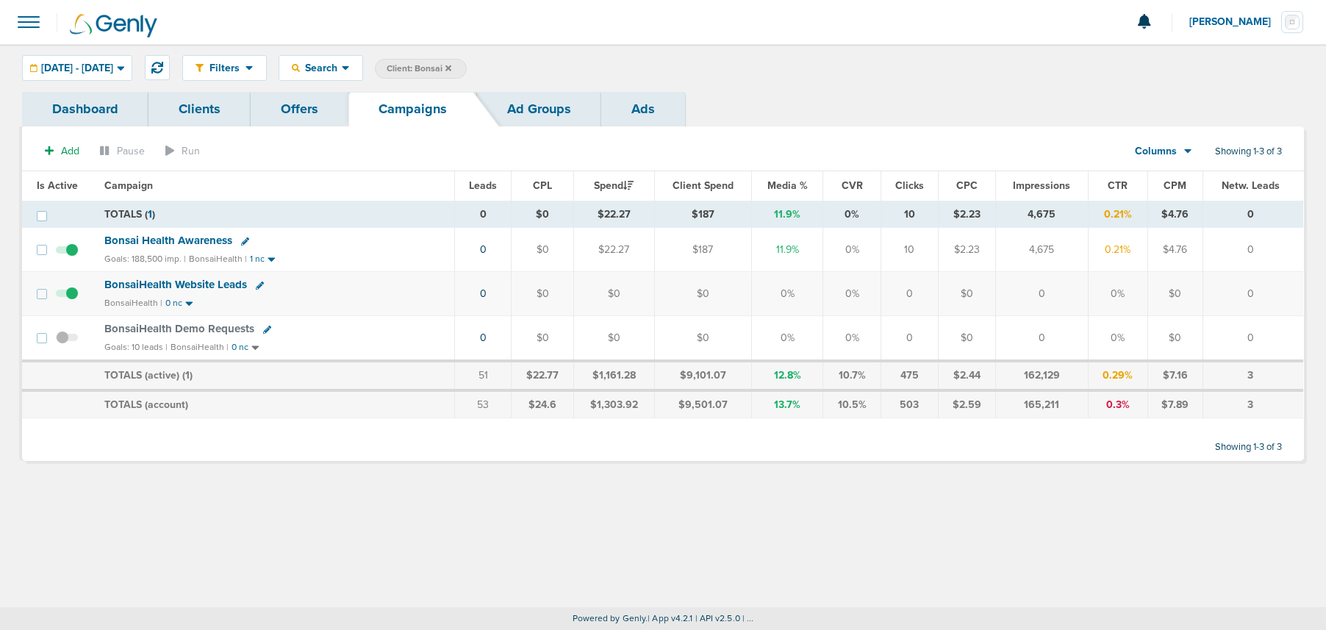
click at [451, 68] on icon at bounding box center [448, 68] width 6 height 6
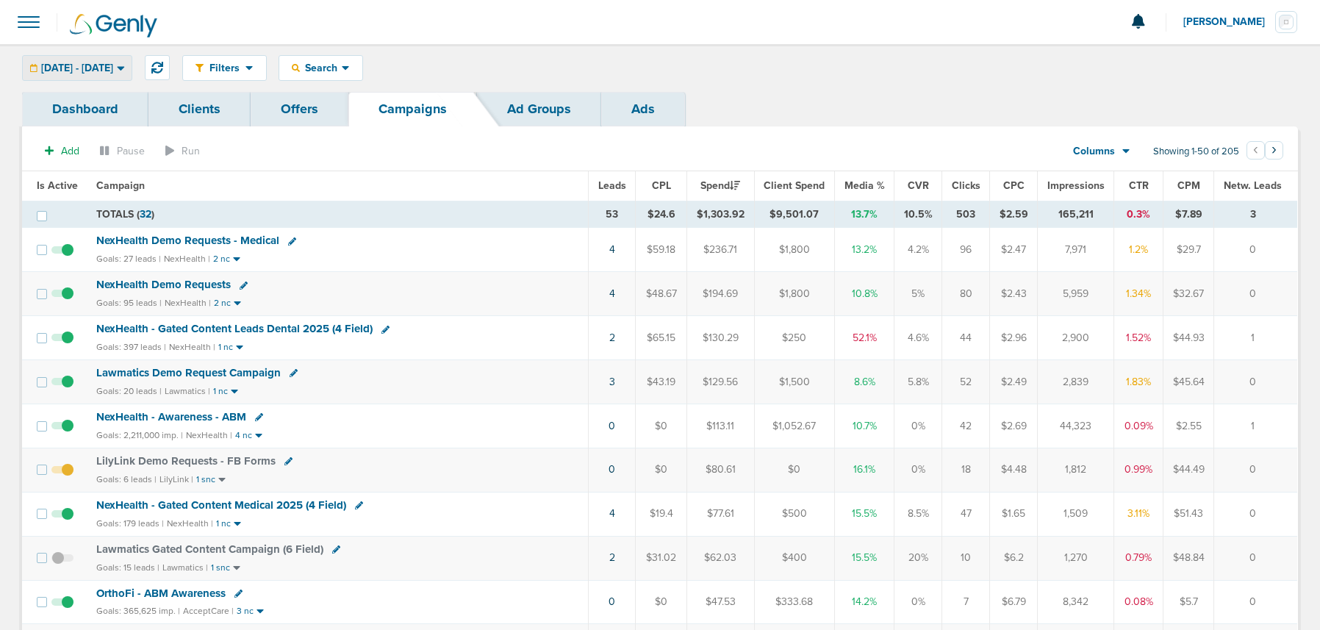
click at [113, 66] on span "[DATE] - [DATE]" at bounding box center [77, 68] width 72 height 10
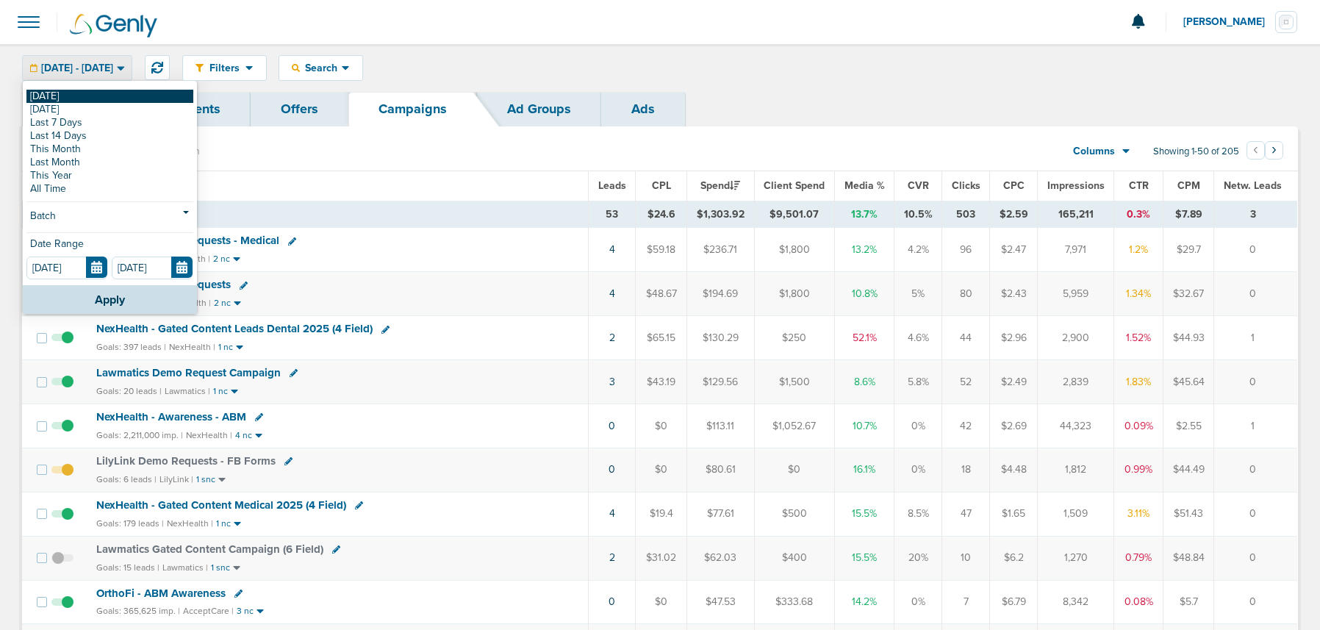
click at [70, 98] on link "[DATE]" at bounding box center [109, 96] width 167 height 13
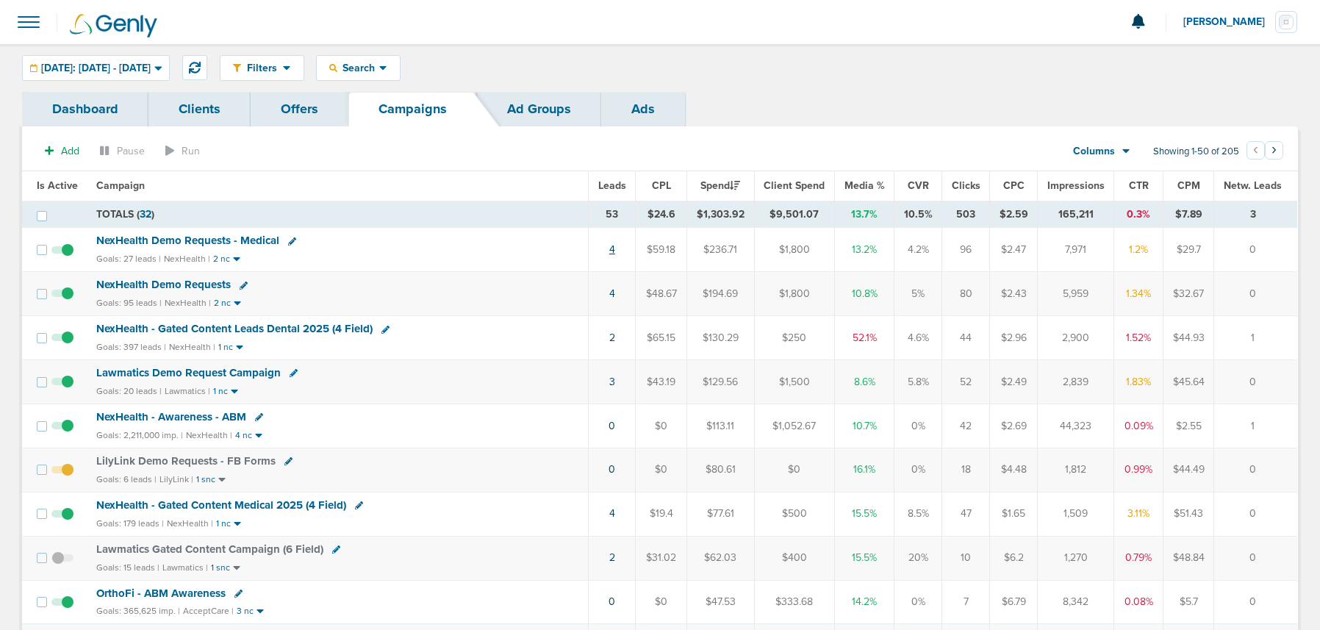
click at [612, 249] on link "4" at bounding box center [612, 249] width 6 height 12
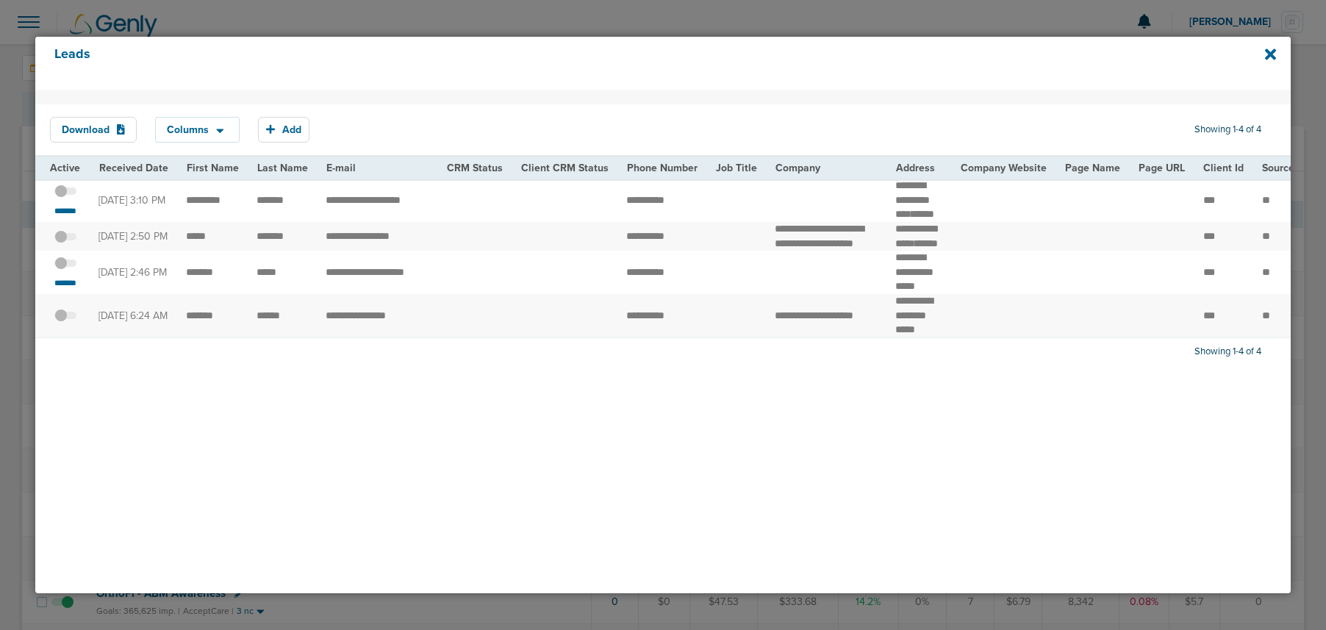
click at [72, 270] on span at bounding box center [65, 270] width 22 height 0
click at [65, 265] on input "checkbox" at bounding box center [65, 265] width 0 height 0
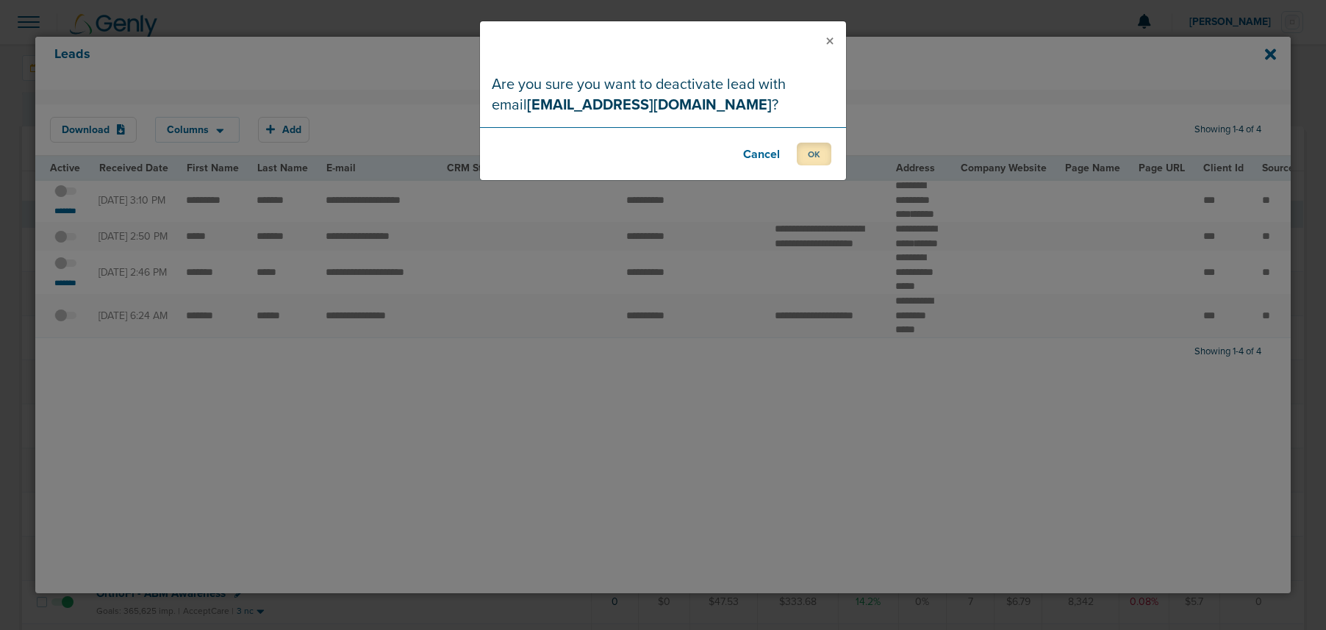
click at [806, 152] on button "OK" at bounding box center [814, 154] width 35 height 23
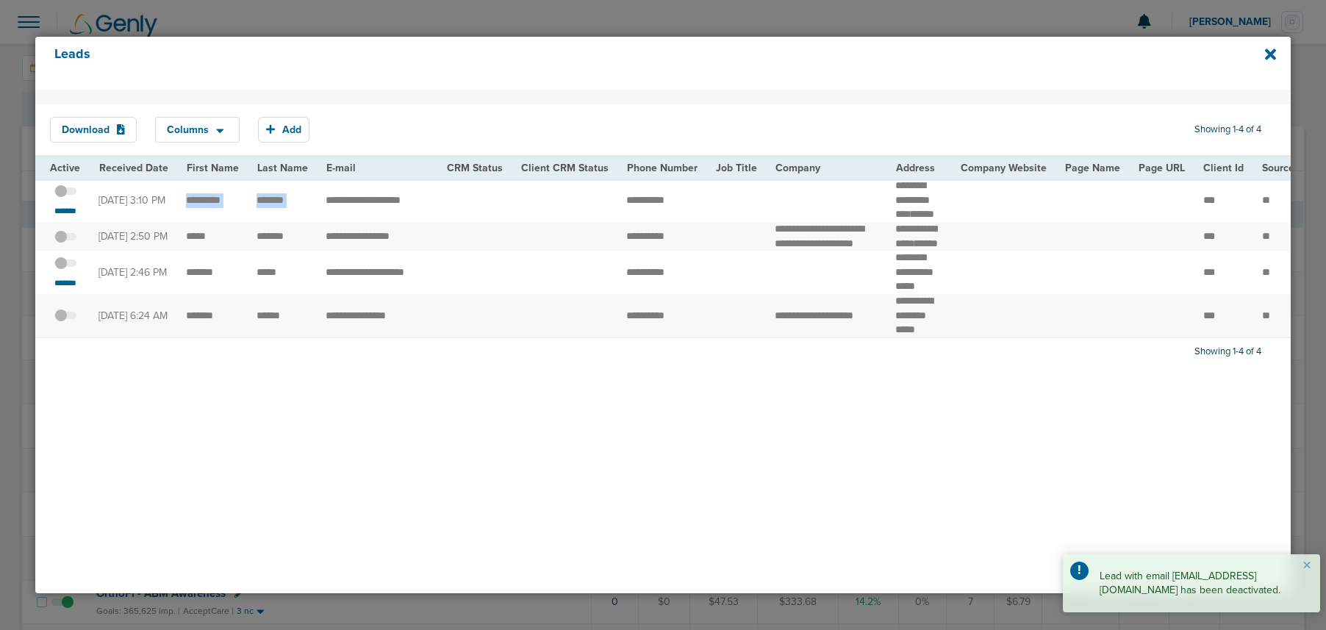
drag, startPoint x: 186, startPoint y: 203, endPoint x: 321, endPoint y: 201, distance: 135.2
copy tr "*******"
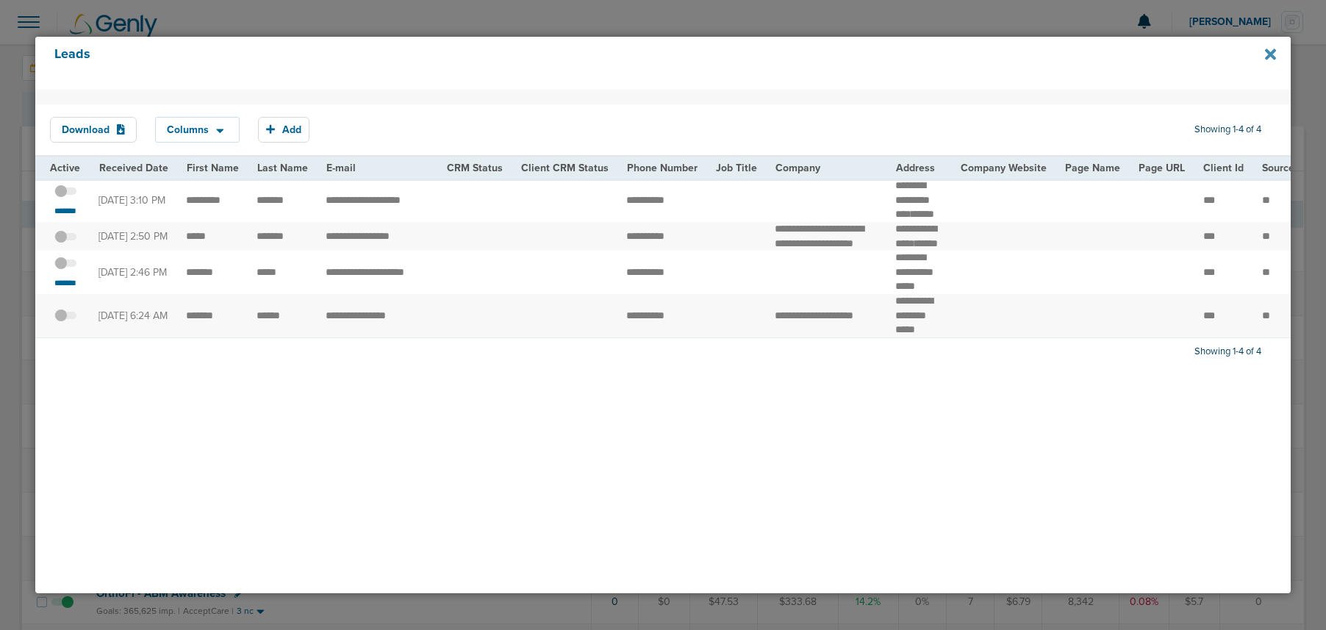
click at [1271, 54] on icon at bounding box center [1270, 54] width 11 height 11
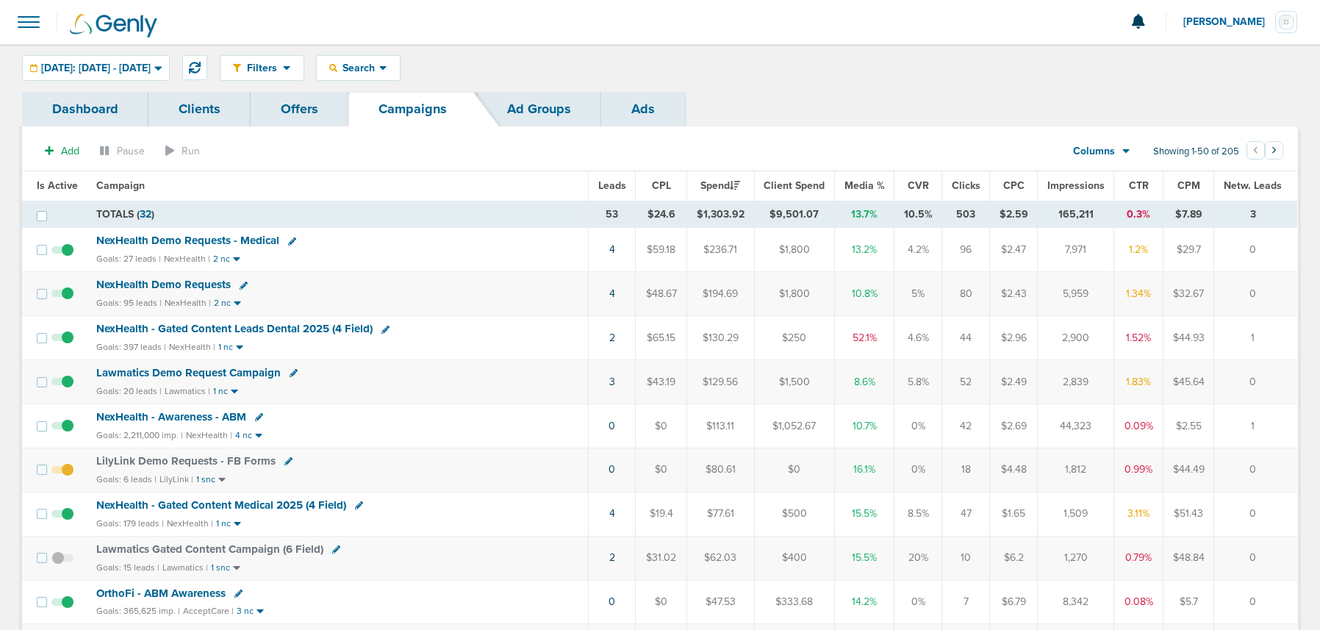
click at [183, 242] on span "NexHealth Demo Requests - Medical" at bounding box center [187, 240] width 183 height 13
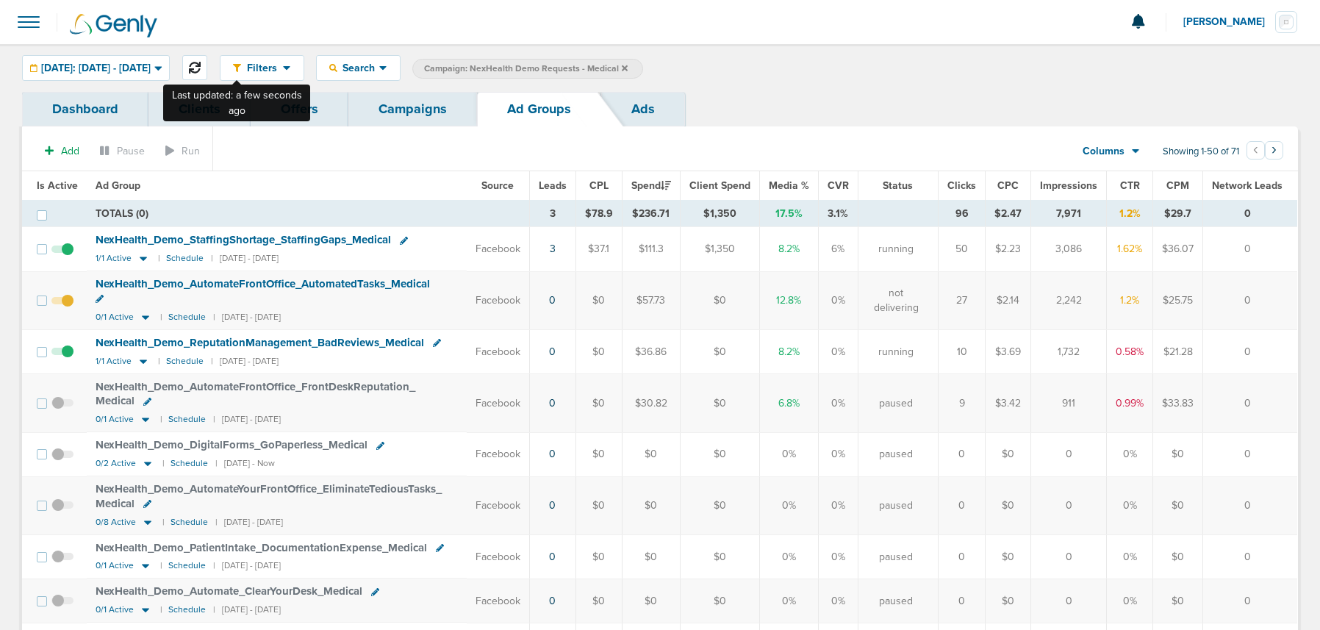
click at [207, 70] on button at bounding box center [194, 67] width 25 height 25
click at [73, 337] on td at bounding box center [66, 352] width 40 height 44
click at [69, 359] on span at bounding box center [62, 359] width 22 height 0
click at [62, 355] on input "checkbox" at bounding box center [62, 355] width 0 height 0
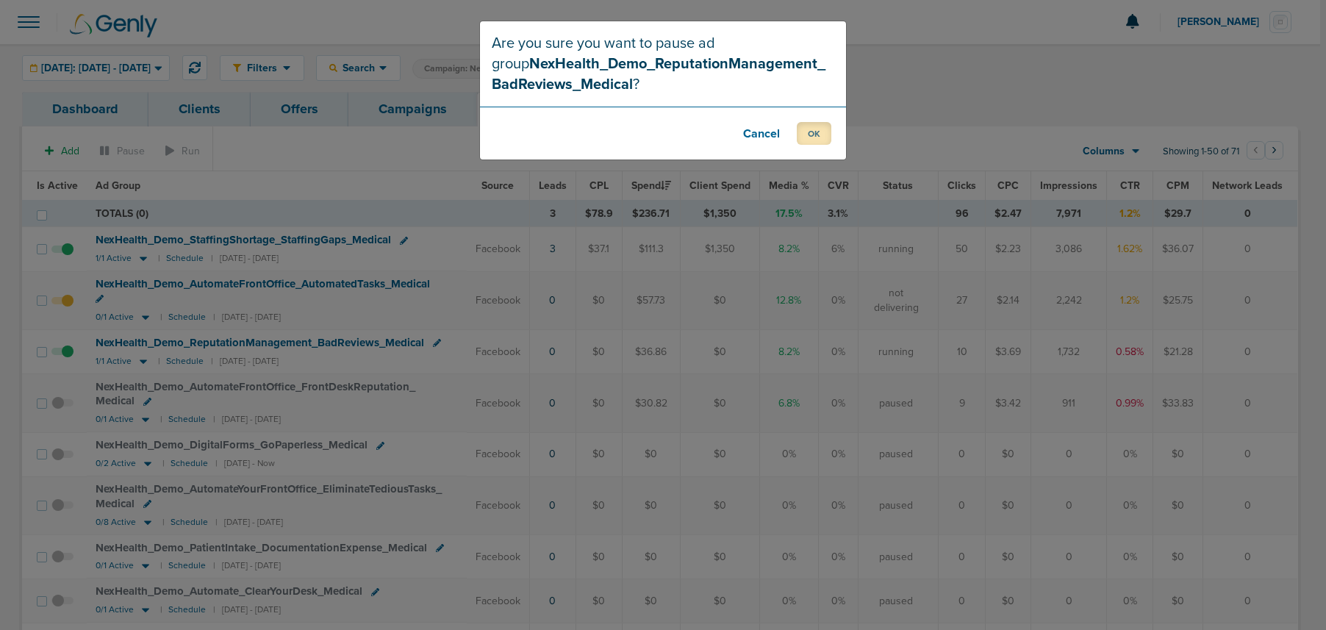
click at [808, 138] on button "OK" at bounding box center [814, 133] width 35 height 23
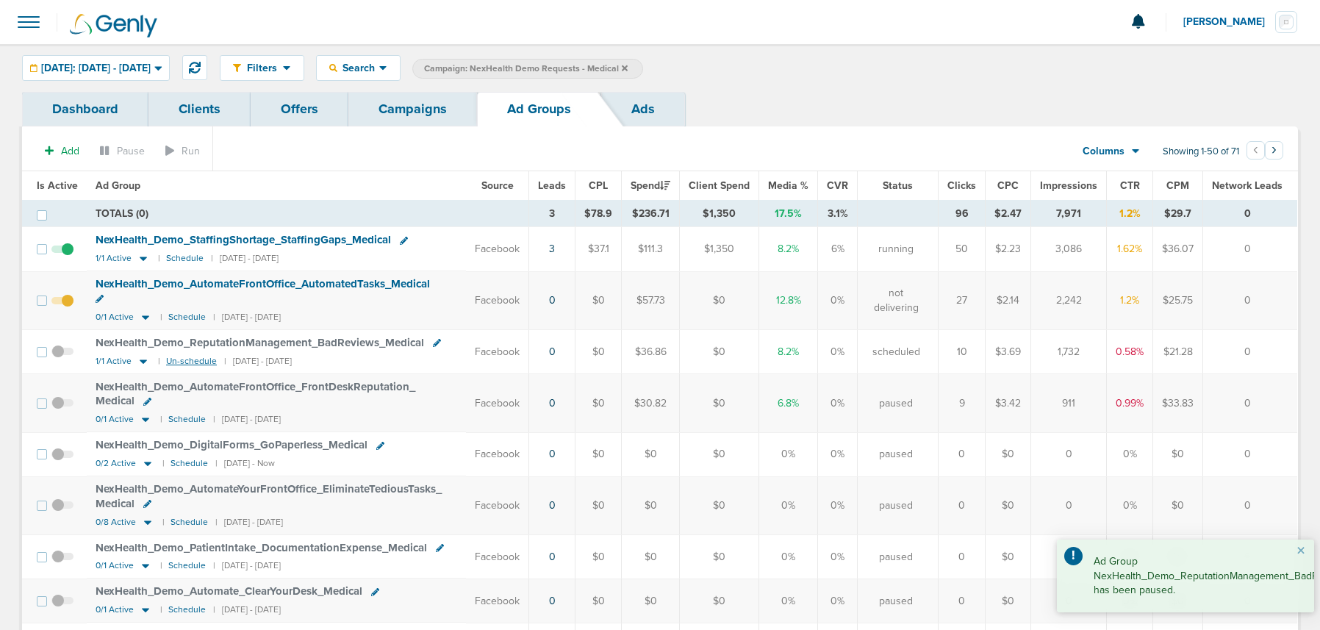
click at [182, 356] on small "Un-schedule" at bounding box center [191, 361] width 51 height 11
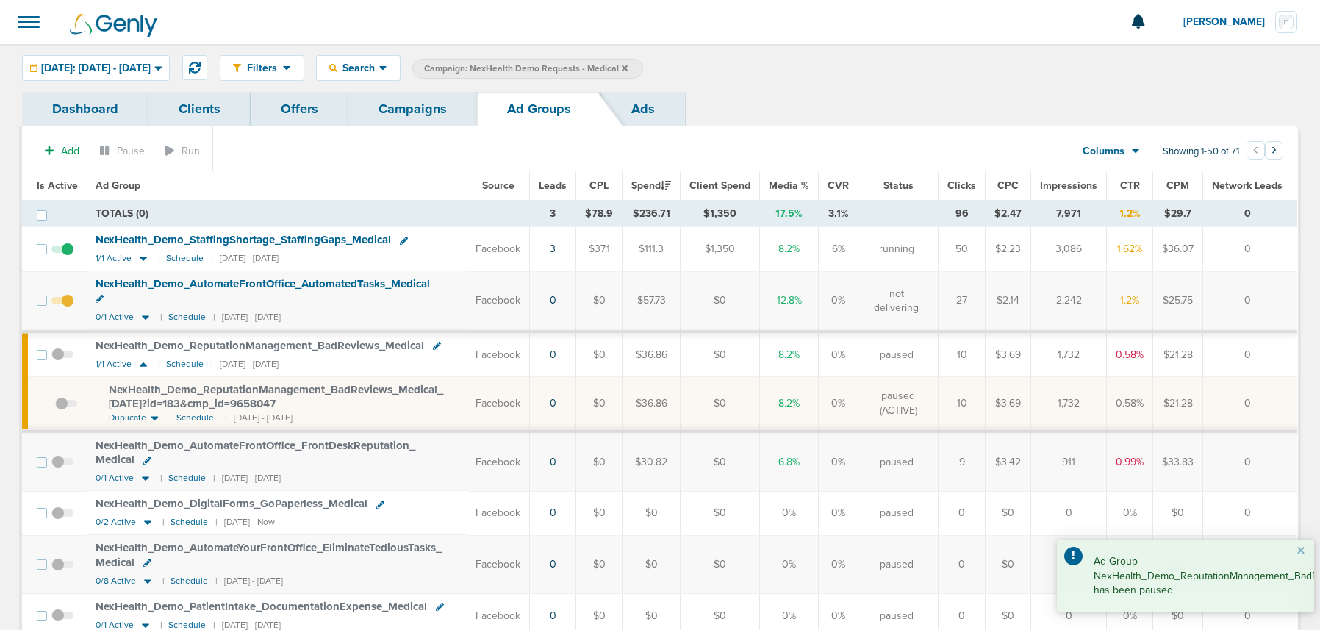
click at [143, 358] on icon at bounding box center [143, 364] width 15 height 12
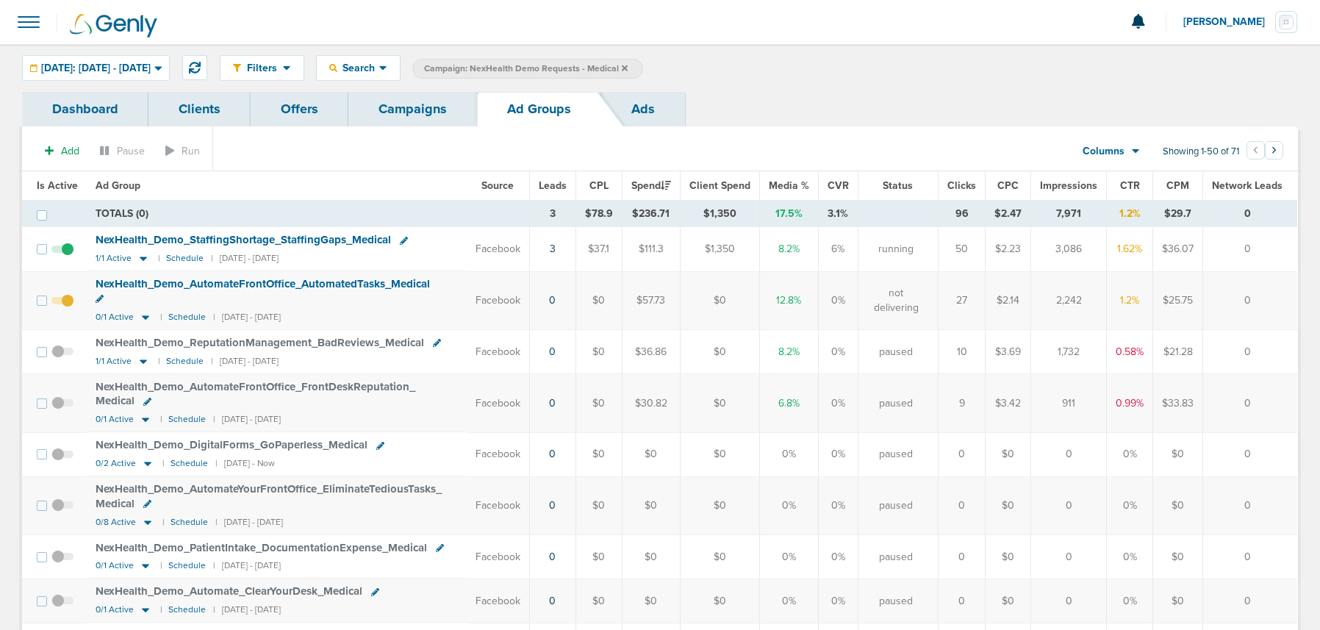
scroll to position [27, 0]
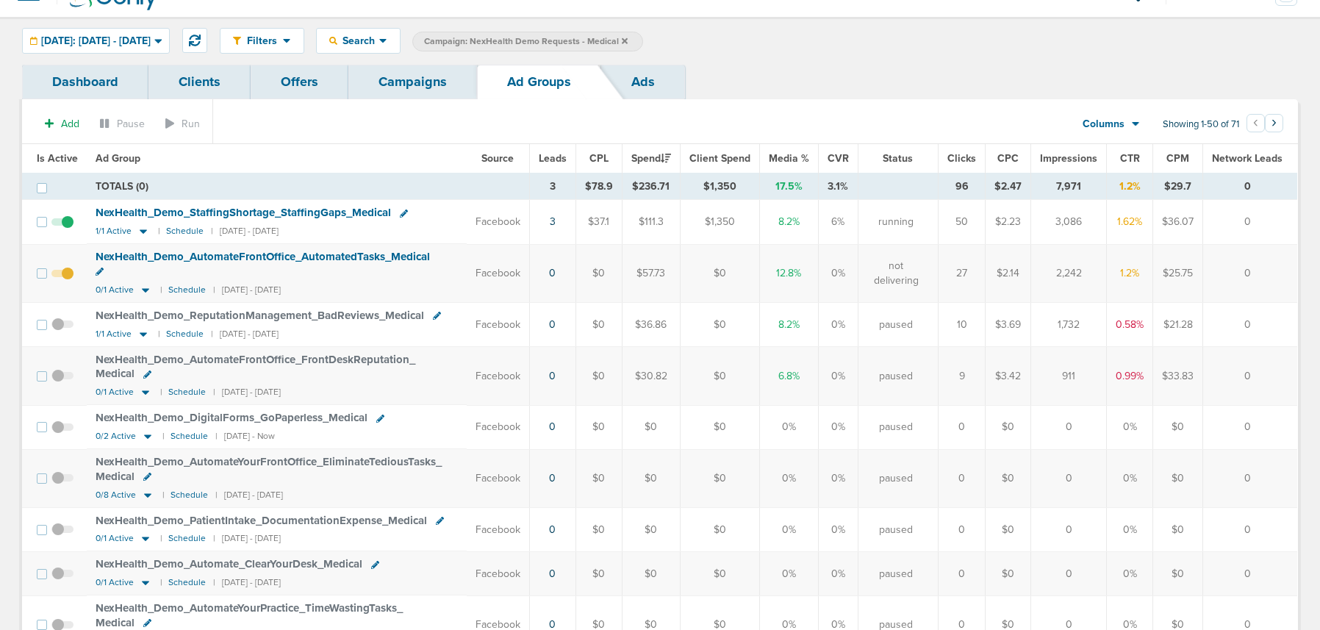
click at [407, 84] on link "Campaigns" at bounding box center [412, 82] width 129 height 35
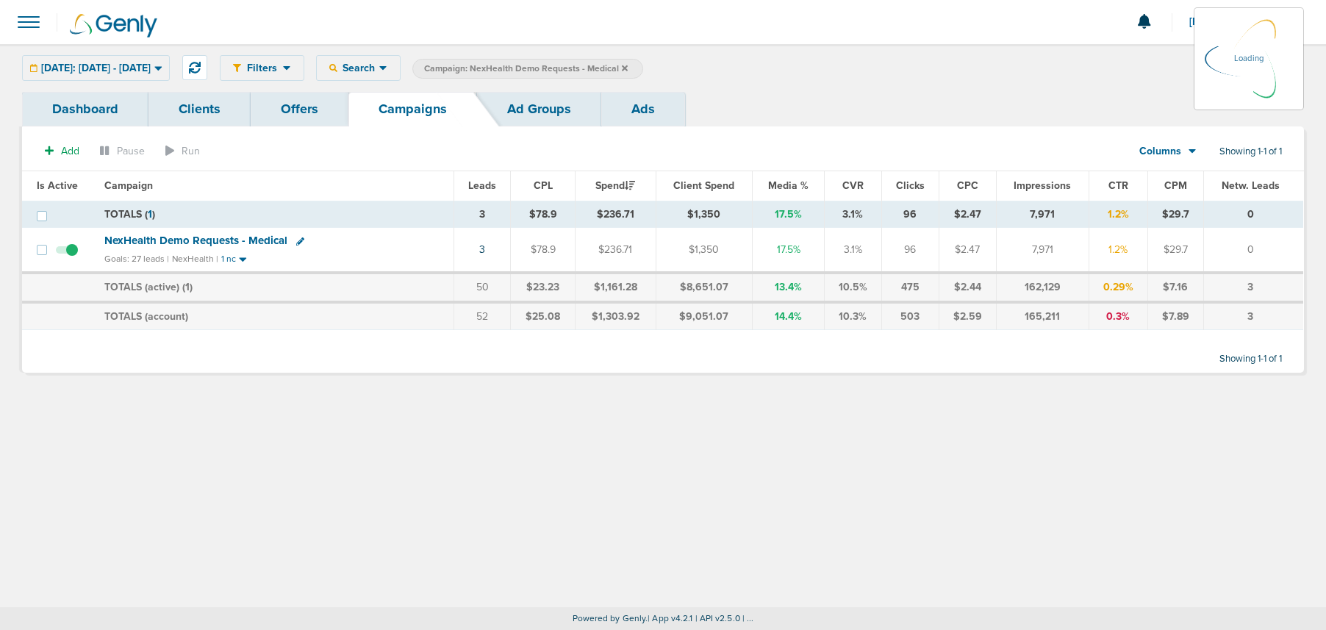
click at [628, 69] on icon at bounding box center [625, 68] width 6 height 6
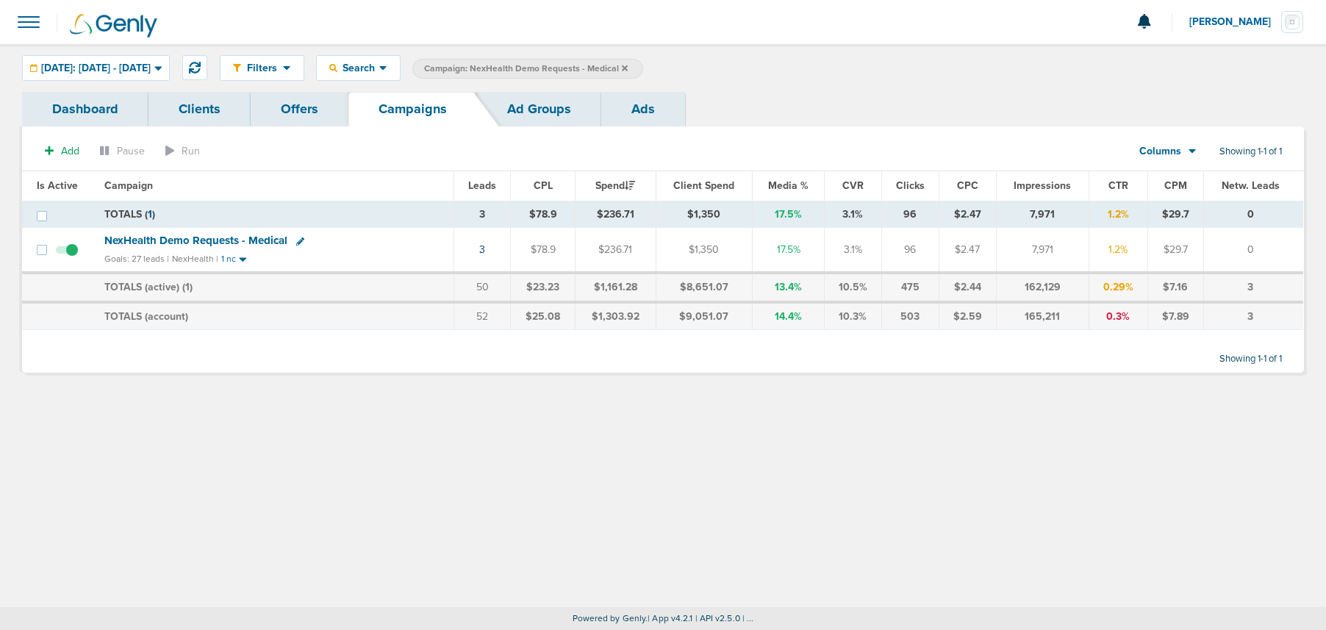
click at [628, 66] on icon at bounding box center [625, 68] width 6 height 9
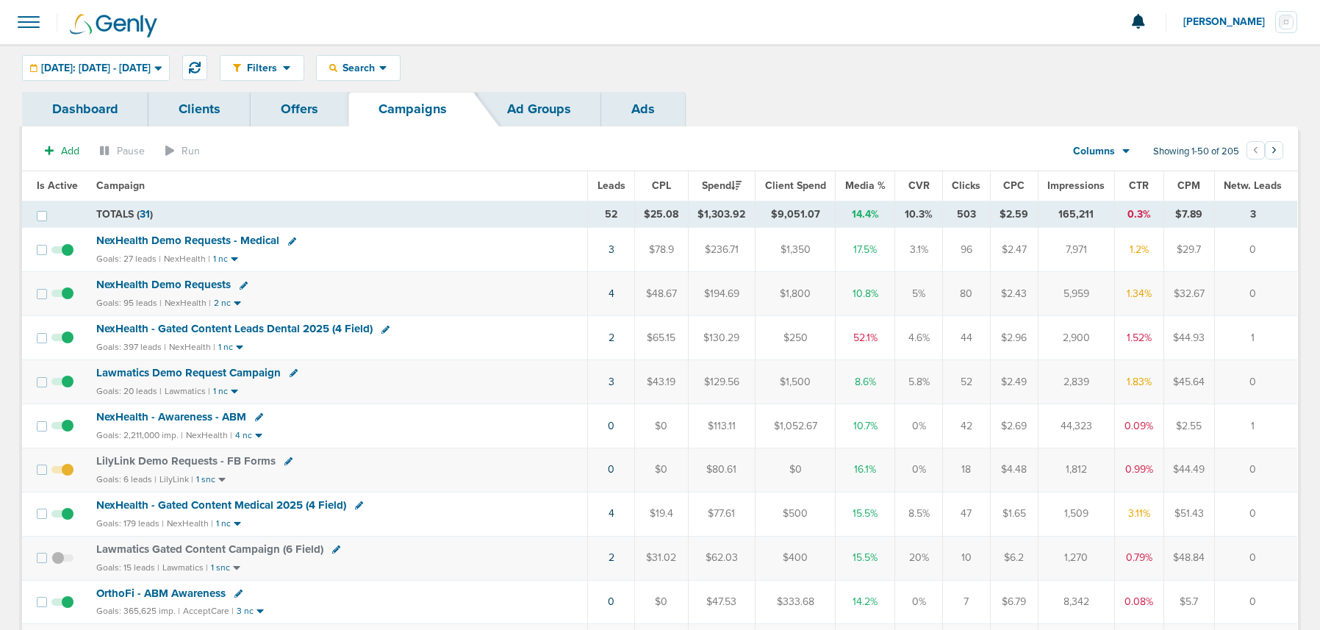
click at [148, 286] on span "NexHealth Demo Requests" at bounding box center [163, 284] width 135 height 13
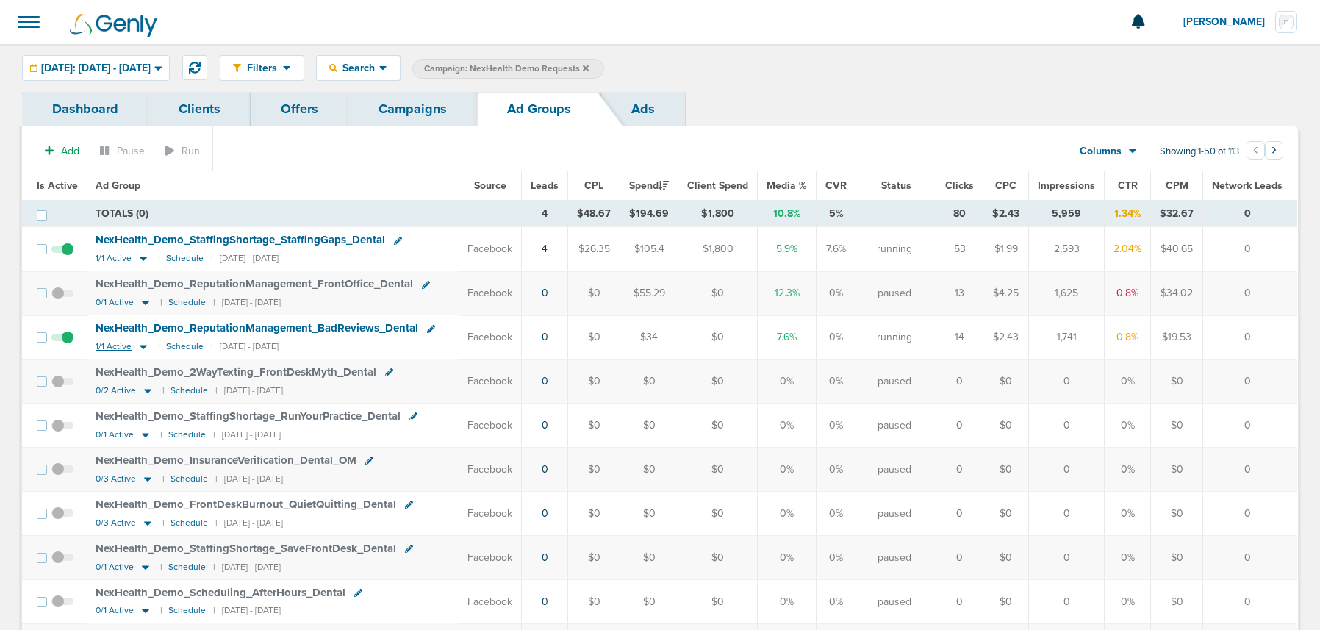
click at [141, 346] on icon at bounding box center [143, 347] width 7 height 4
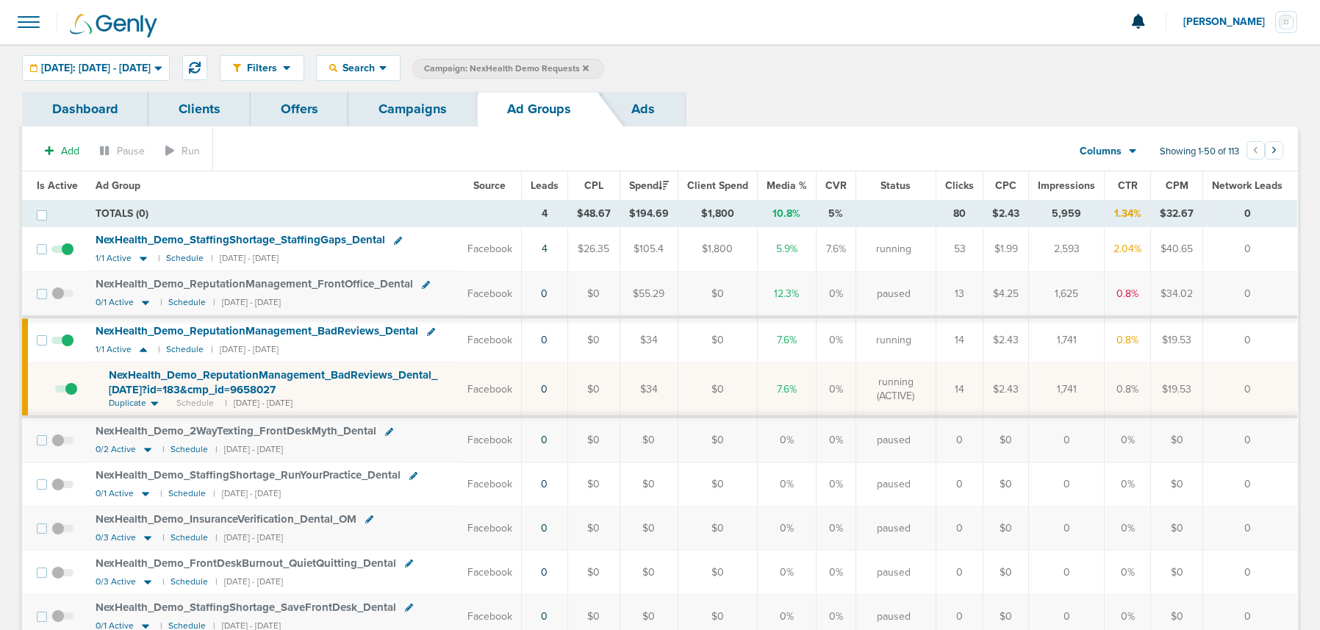
click at [184, 379] on span "NexHealth_ Demo_ ReputationManagement_ BadReviews_ Dental_ [DATE]?id=183&cmp_ i…" at bounding box center [273, 382] width 329 height 28
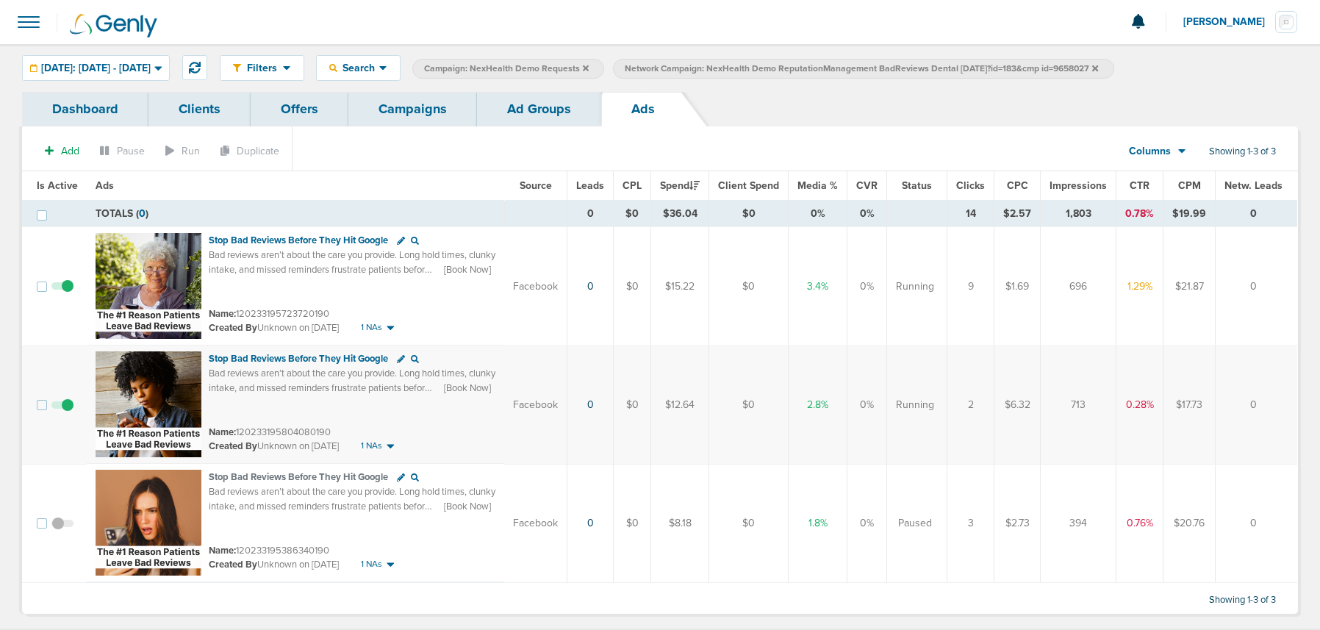
click at [422, 110] on link "Campaigns" at bounding box center [412, 109] width 129 height 35
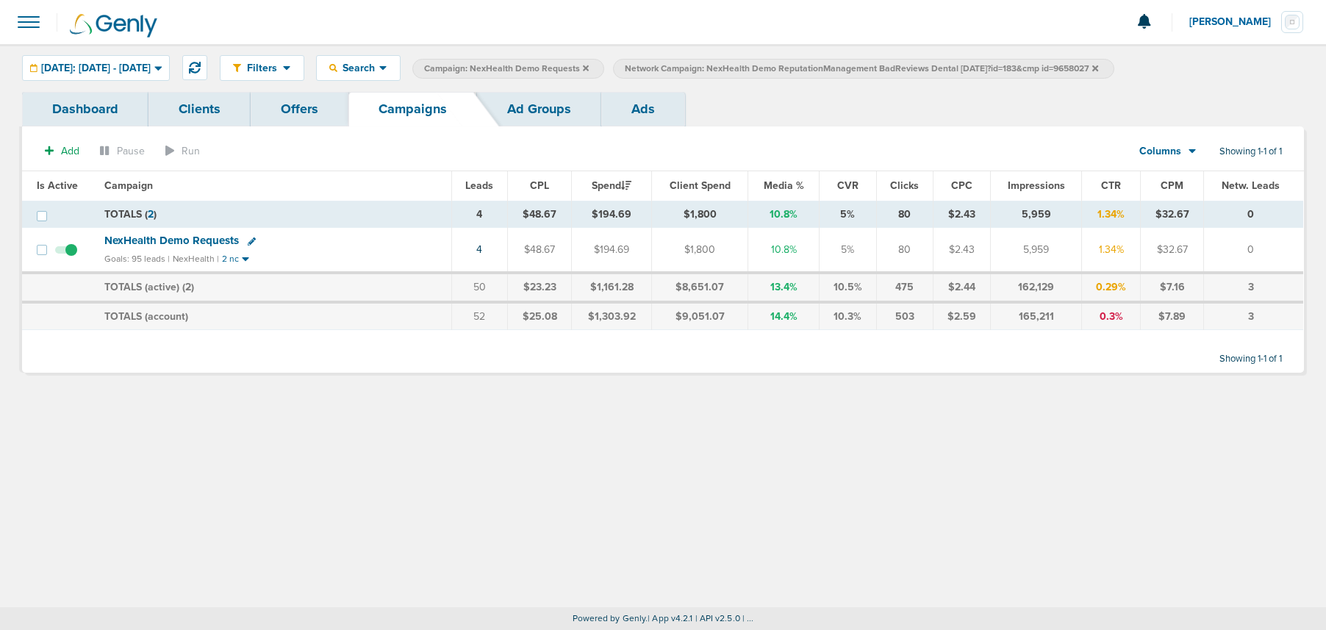
click at [520, 109] on link "Ad Groups" at bounding box center [539, 109] width 124 height 35
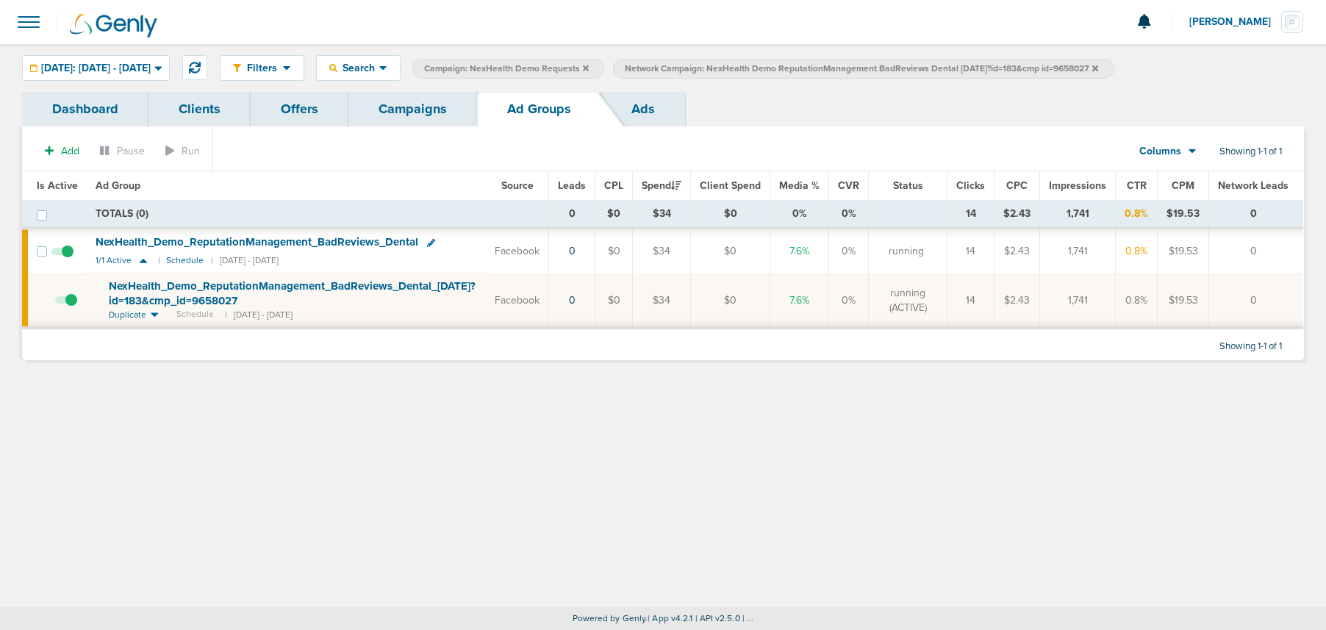
click at [67, 259] on span at bounding box center [62, 259] width 22 height 0
click at [62, 254] on input "checkbox" at bounding box center [62, 254] width 0 height 0
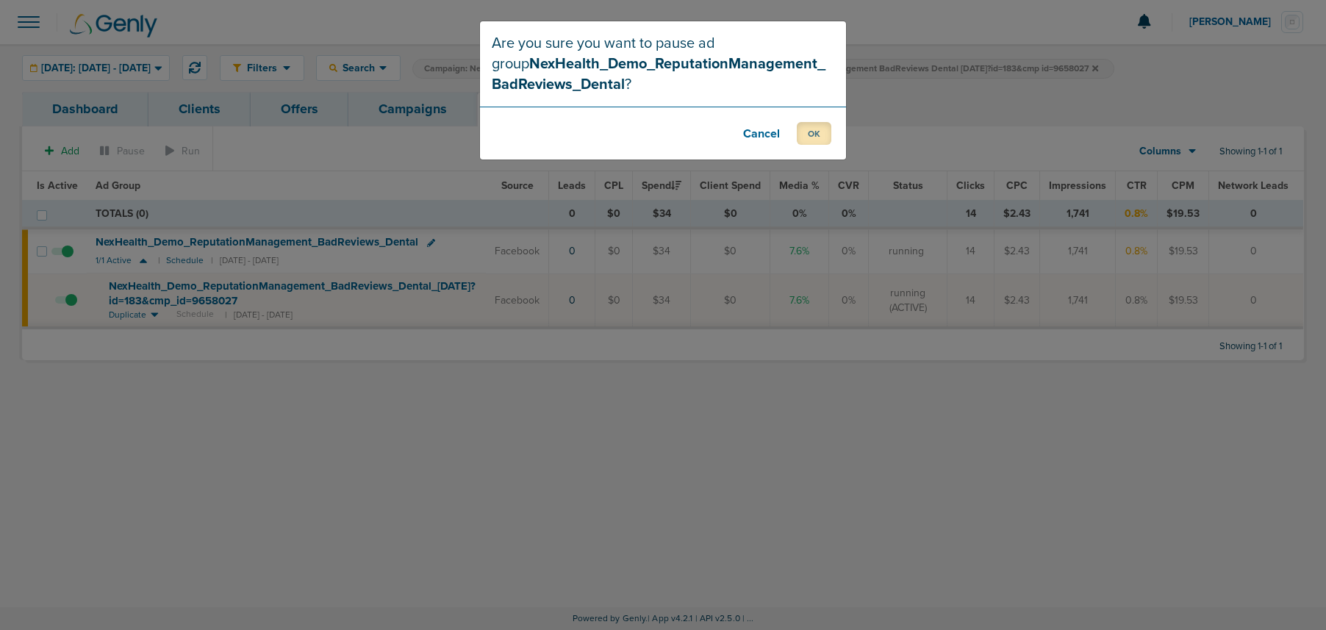
click at [801, 134] on button "OK" at bounding box center [814, 133] width 35 height 23
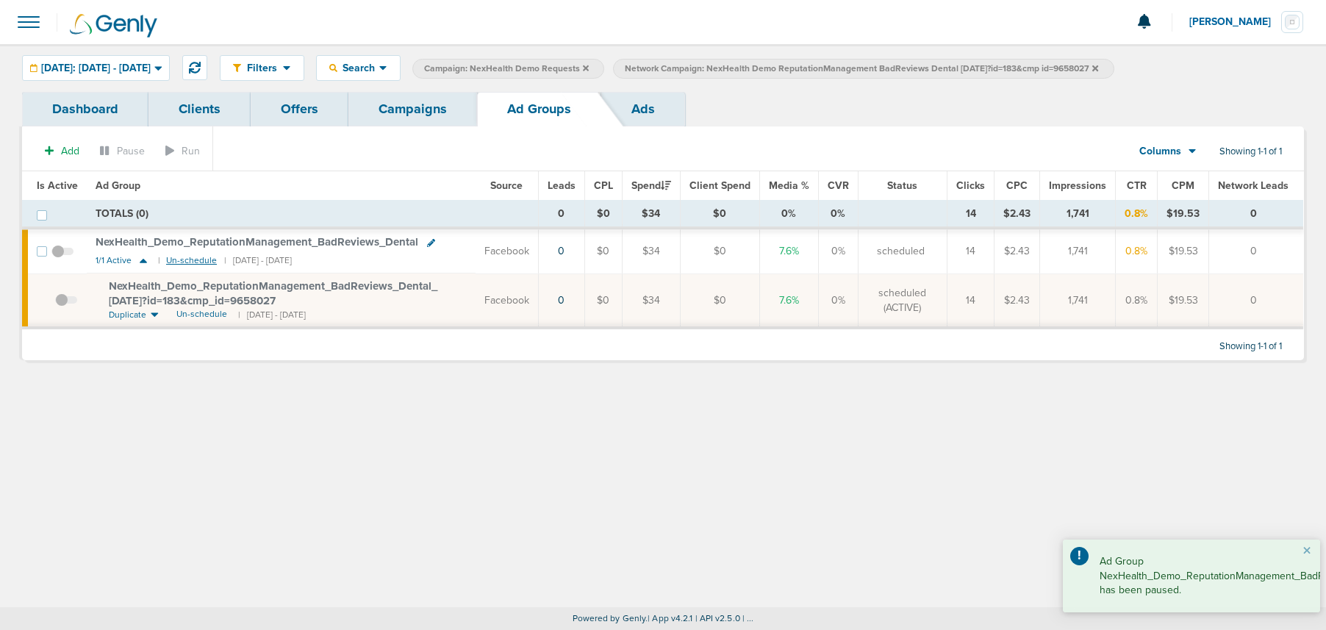
click at [176, 260] on small "Un-schedule" at bounding box center [191, 260] width 51 height 11
drag, startPoint x: 426, startPoint y: 116, endPoint x: 419, endPoint y: 144, distance: 28.7
click at [426, 116] on link "Campaigns" at bounding box center [412, 109] width 129 height 35
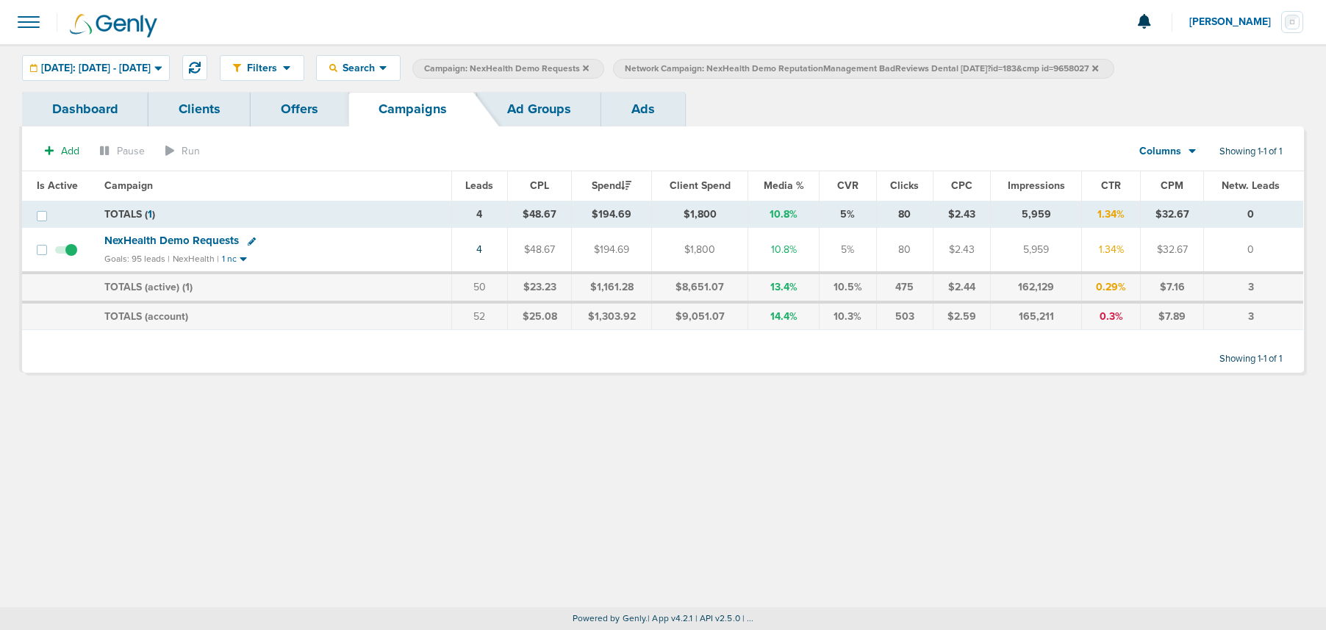
click at [1098, 66] on icon at bounding box center [1095, 68] width 6 height 6
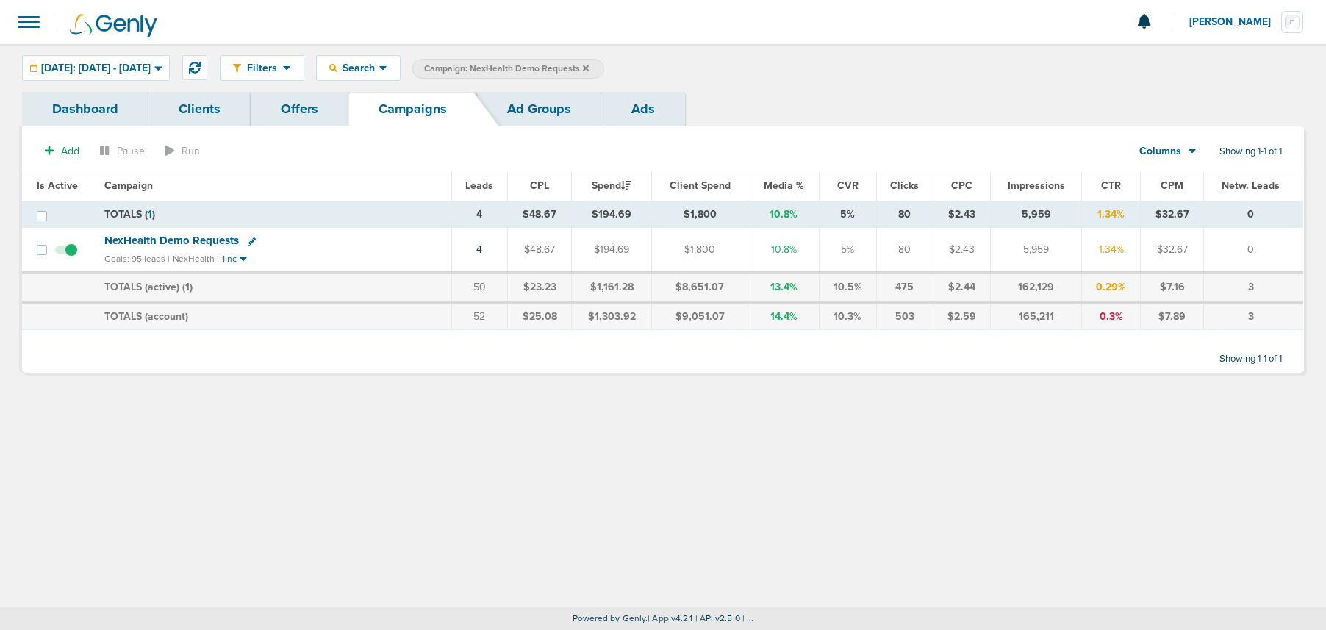
click at [172, 243] on span "NexHealth Demo Requests" at bounding box center [171, 240] width 135 height 13
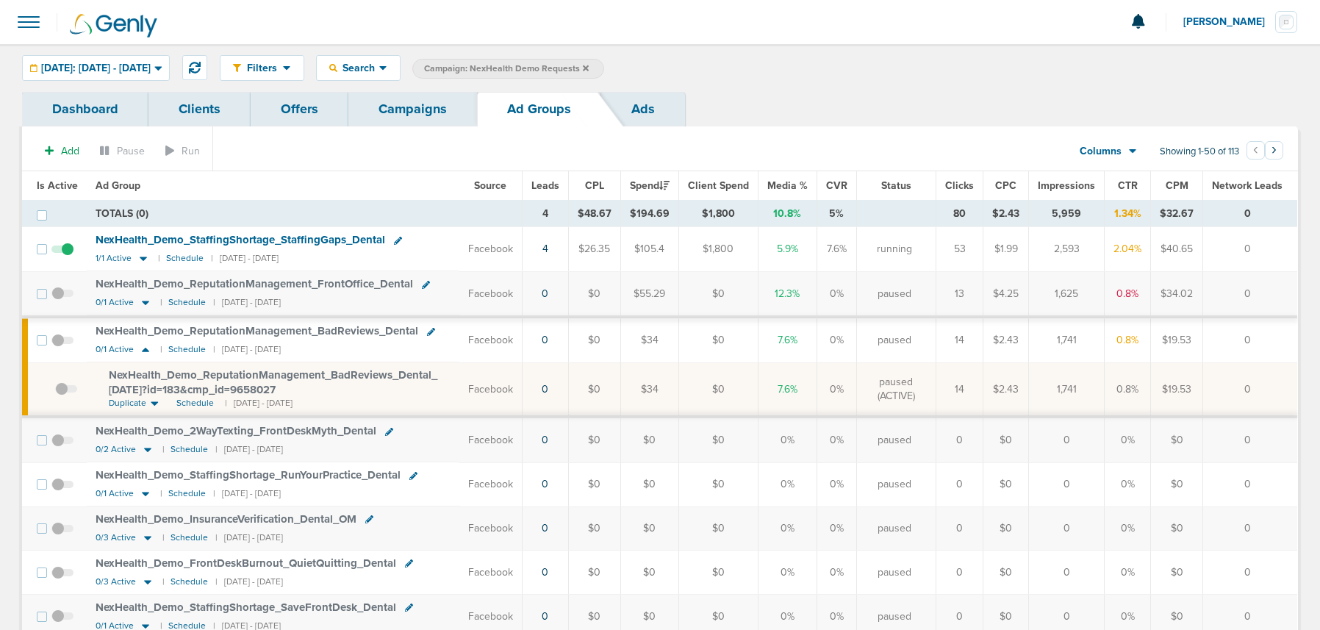
click at [589, 68] on icon at bounding box center [586, 68] width 6 height 9
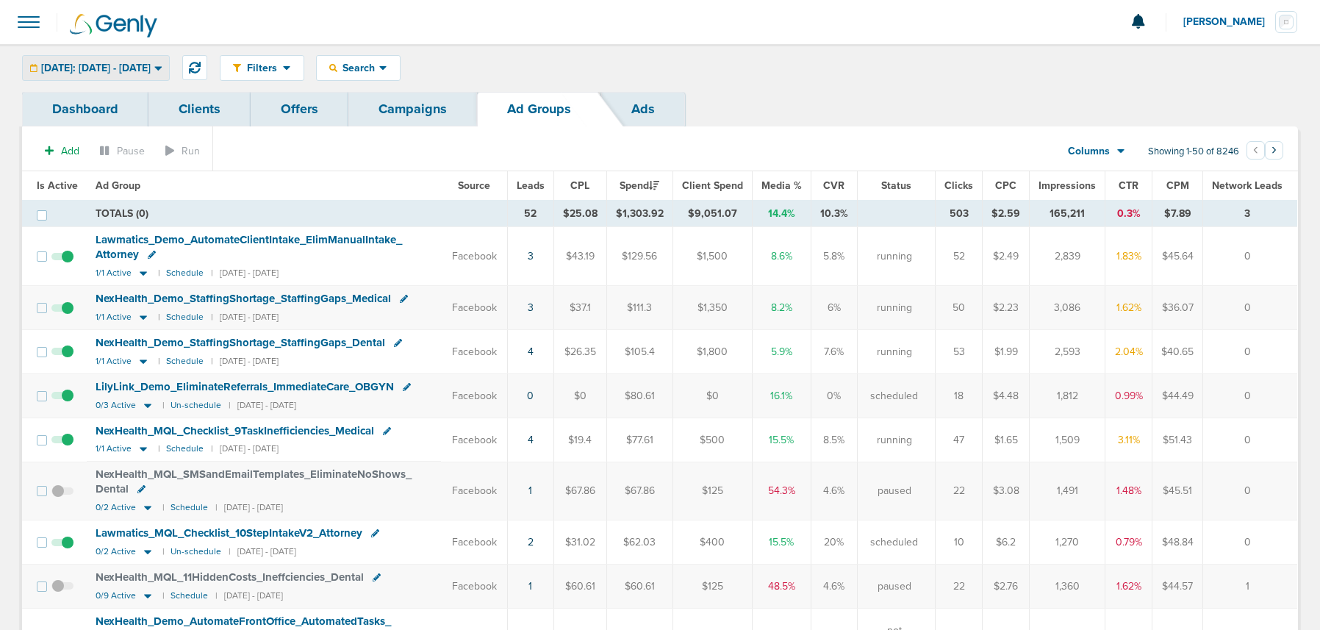
click at [128, 63] on span "[DATE]: [DATE] - [DATE]" at bounding box center [96, 68] width 110 height 10
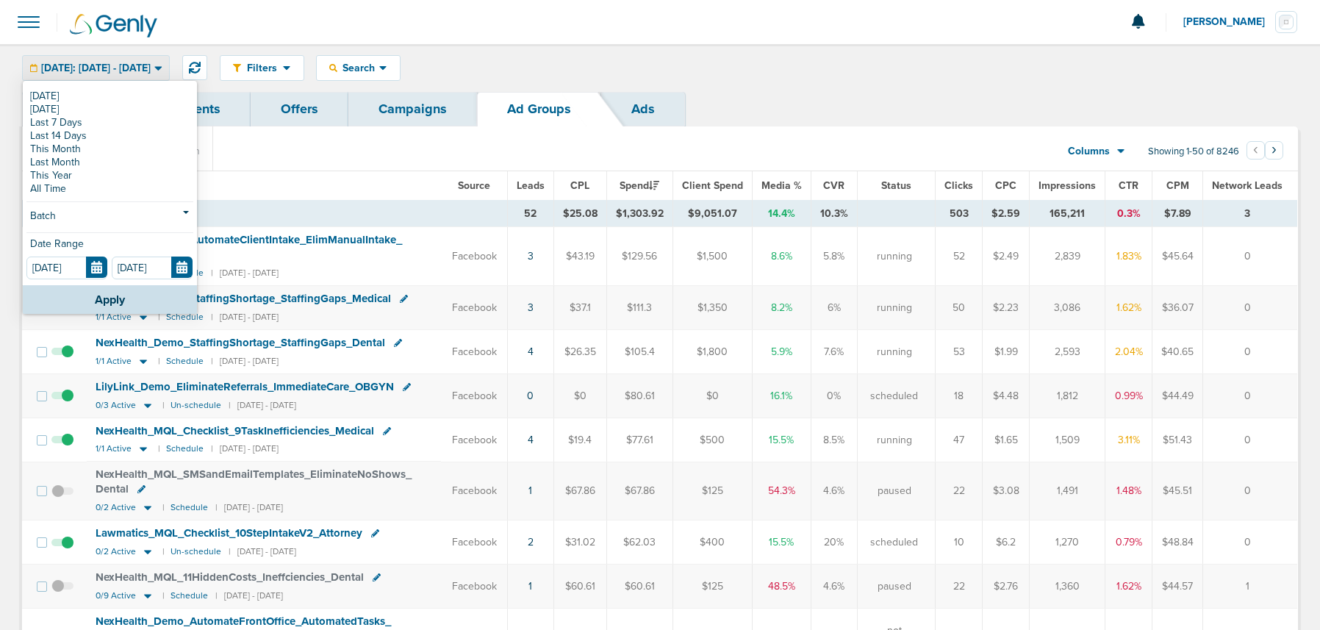
click at [128, 63] on span "[DATE]: [DATE] - [DATE]" at bounding box center [96, 68] width 110 height 10
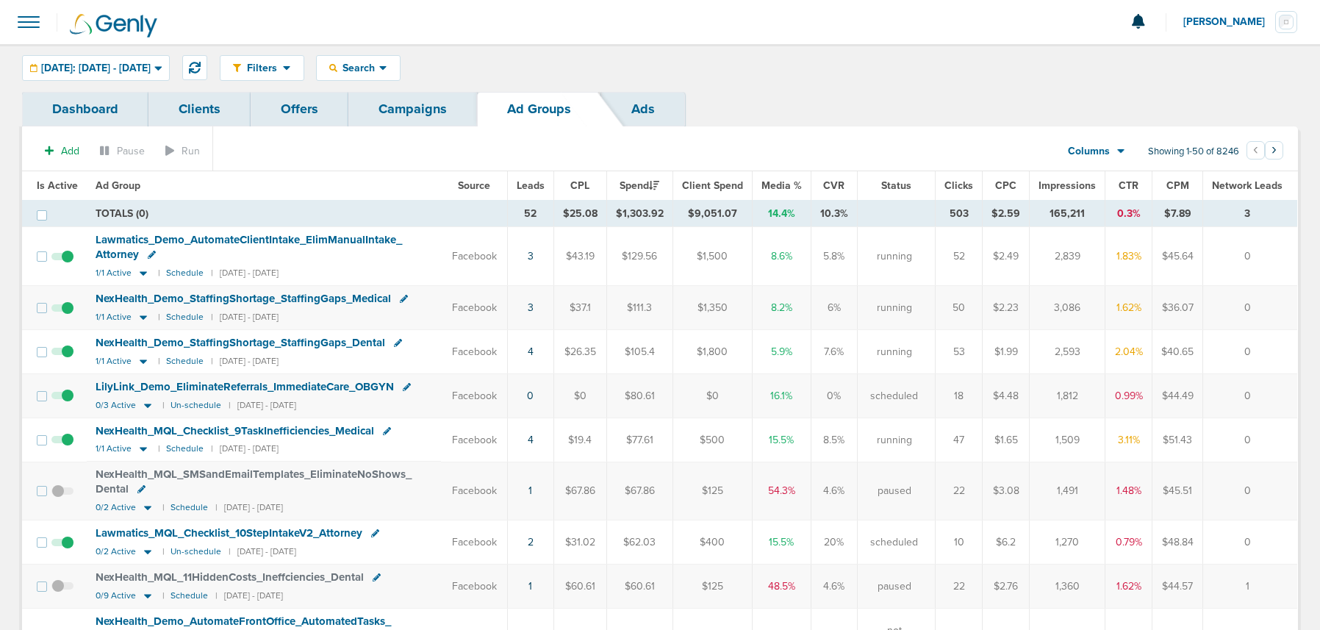
click at [409, 104] on link "Campaigns" at bounding box center [412, 109] width 129 height 35
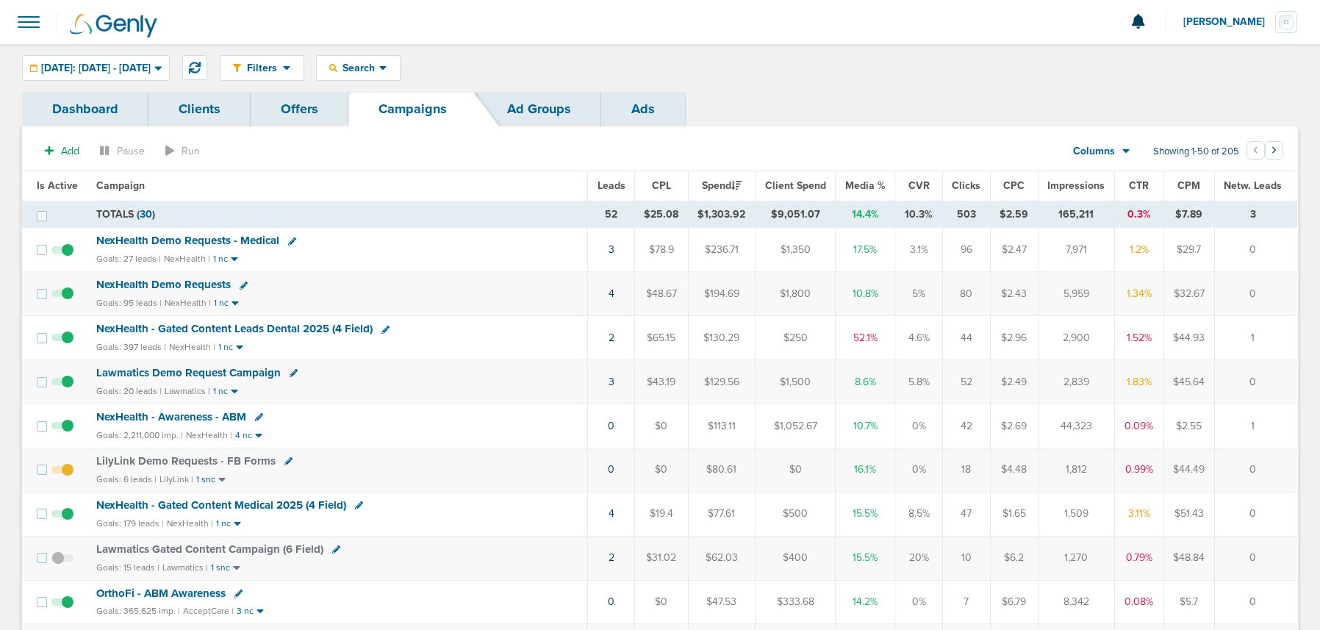
click at [192, 282] on span "NexHealth Demo Requests" at bounding box center [163, 284] width 135 height 13
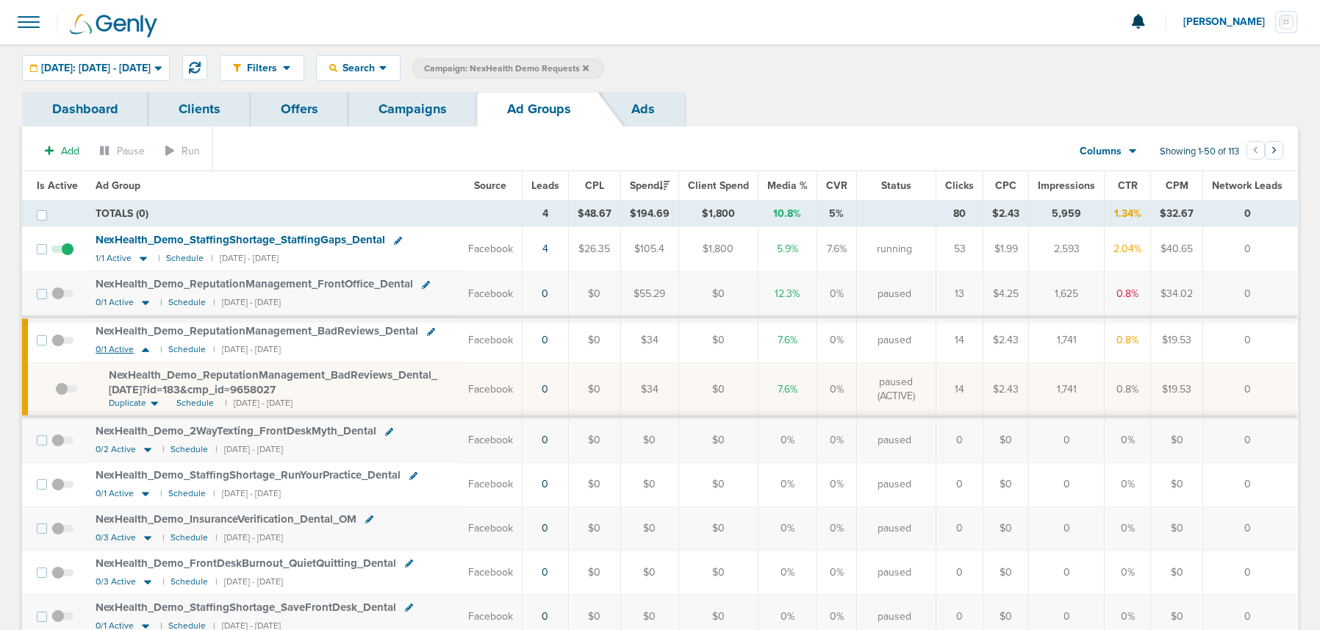
click at [143, 351] on icon at bounding box center [145, 350] width 7 height 4
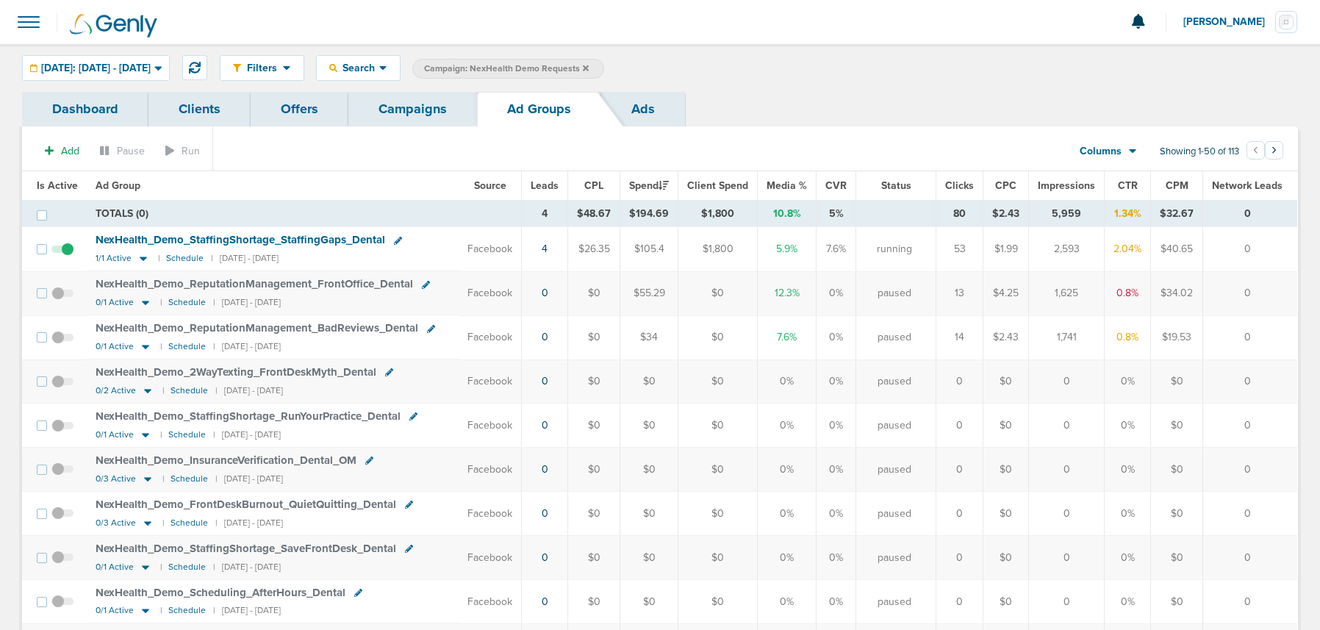
click at [423, 112] on link "Campaigns" at bounding box center [412, 109] width 129 height 35
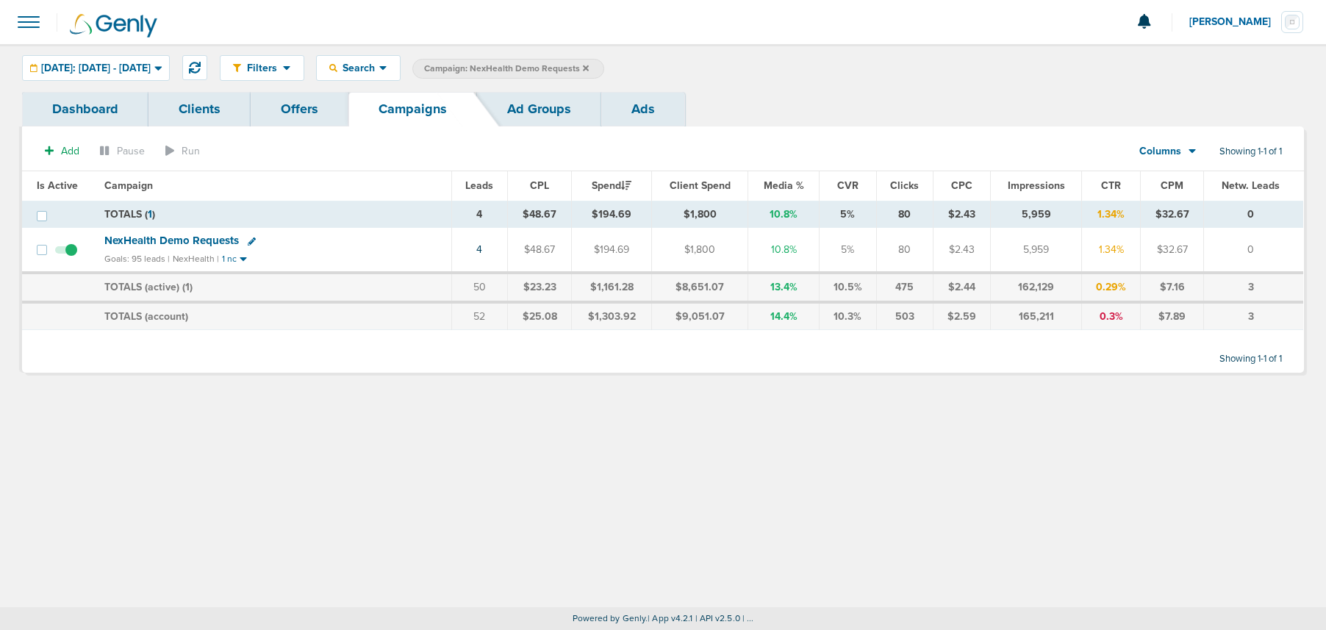
click at [589, 66] on icon at bounding box center [586, 68] width 6 height 6
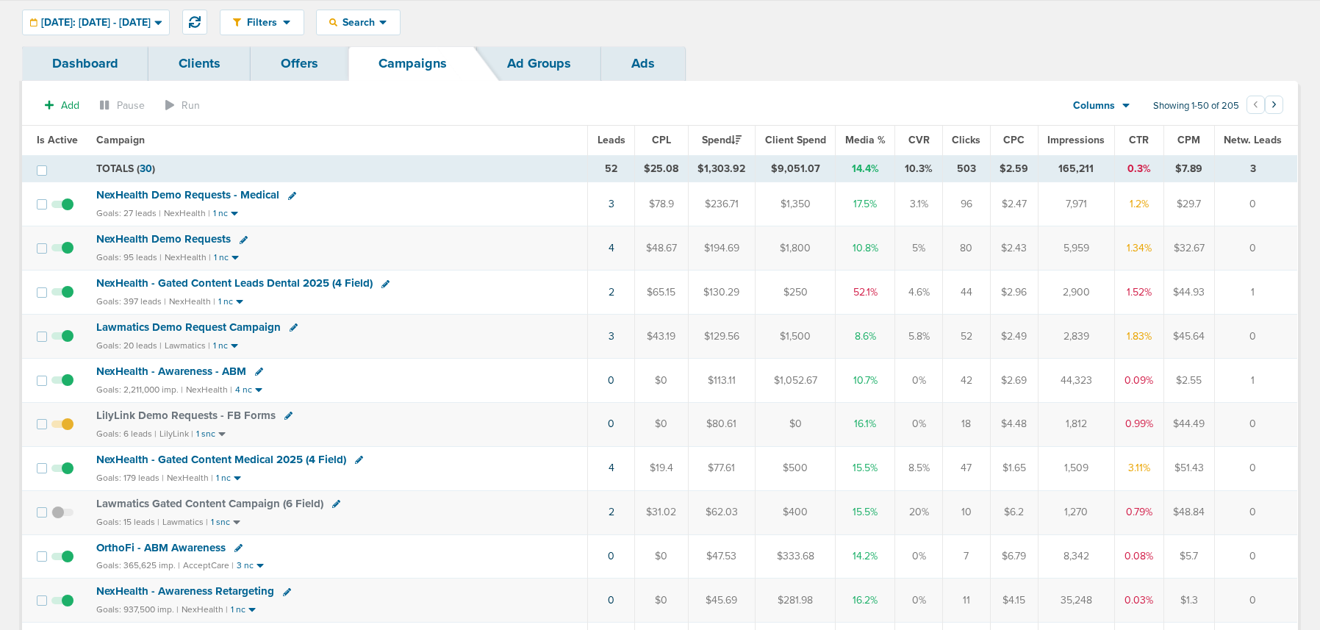
scroll to position [49, 0]
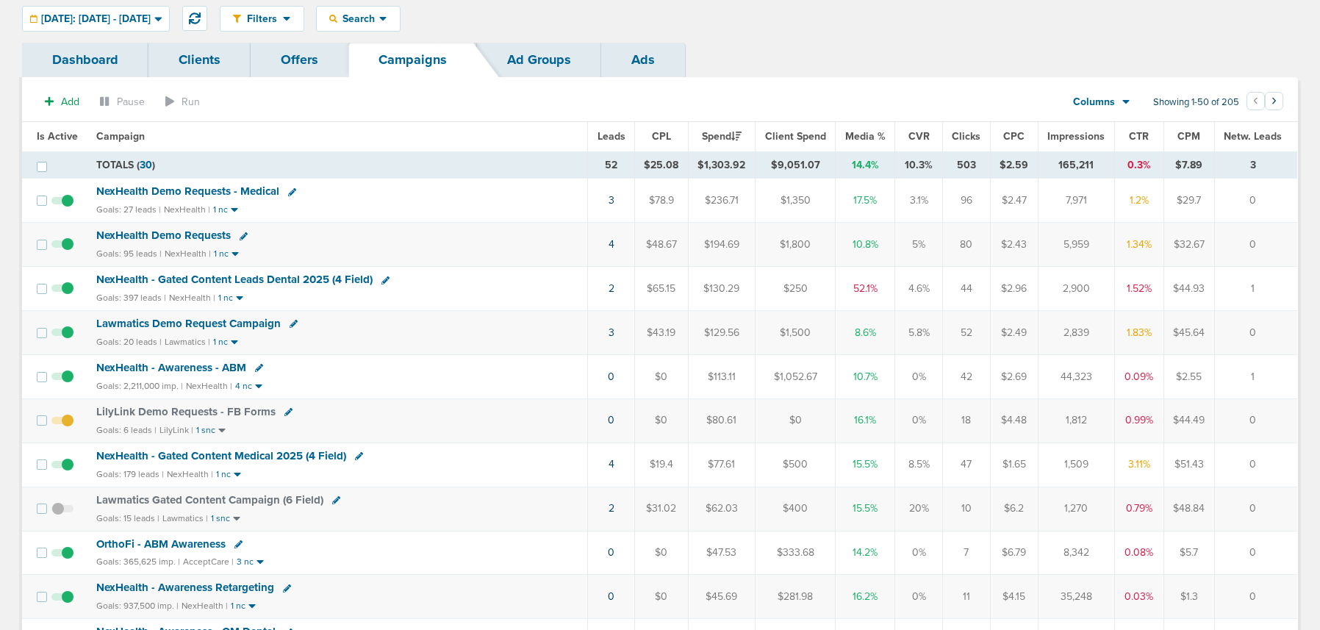
click at [265, 279] on span "NexHealth - Gated Content Leads Dental 2025 (4 Field)" at bounding box center [234, 279] width 276 height 13
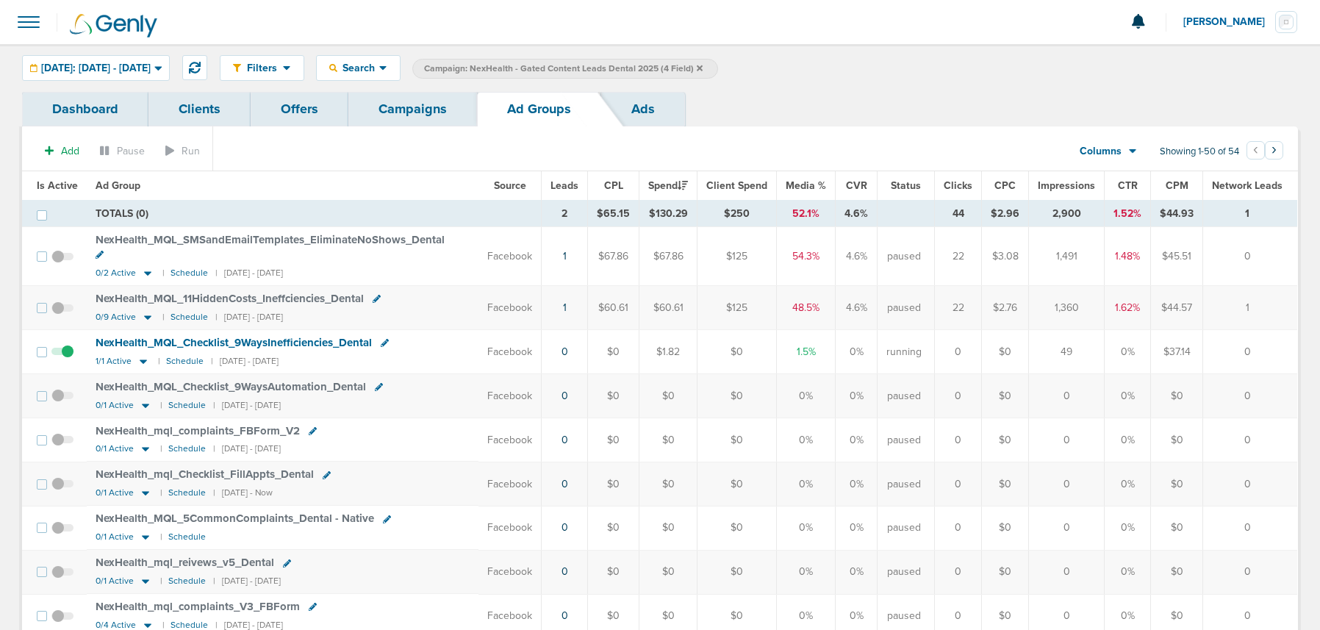
drag, startPoint x: 429, startPoint y: 114, endPoint x: 498, endPoint y: 115, distance: 68.4
click at [431, 113] on link "Campaigns" at bounding box center [412, 109] width 129 height 35
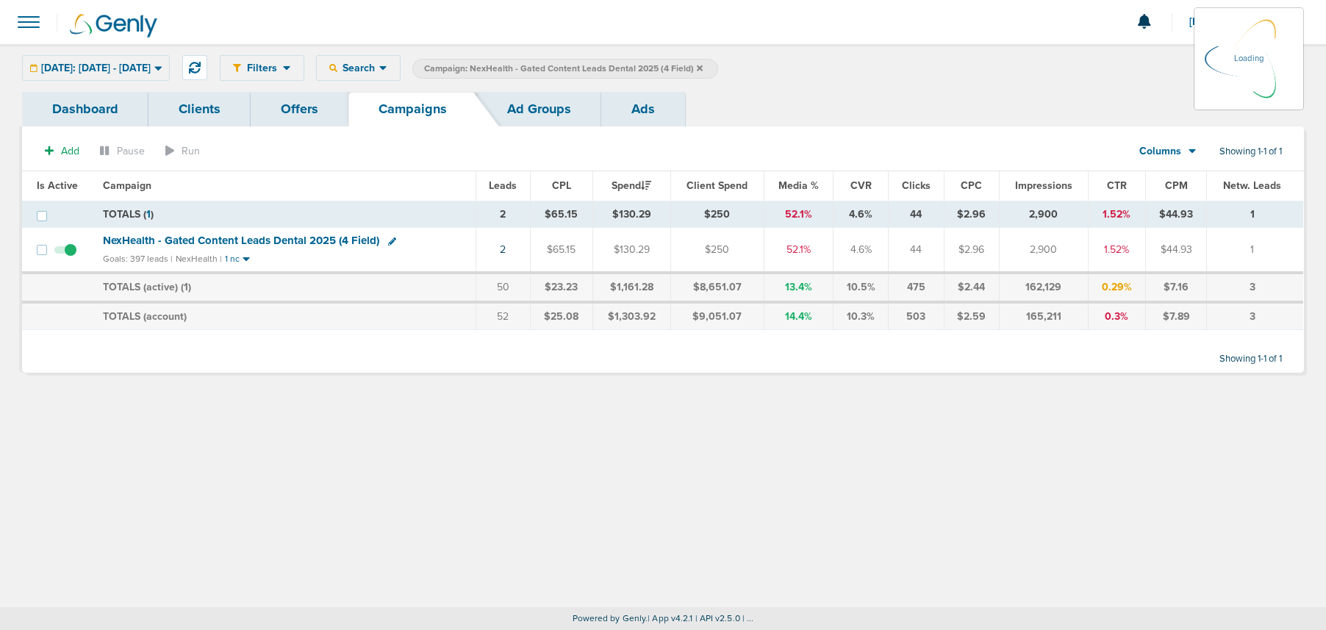
click at [703, 68] on icon at bounding box center [700, 68] width 6 height 6
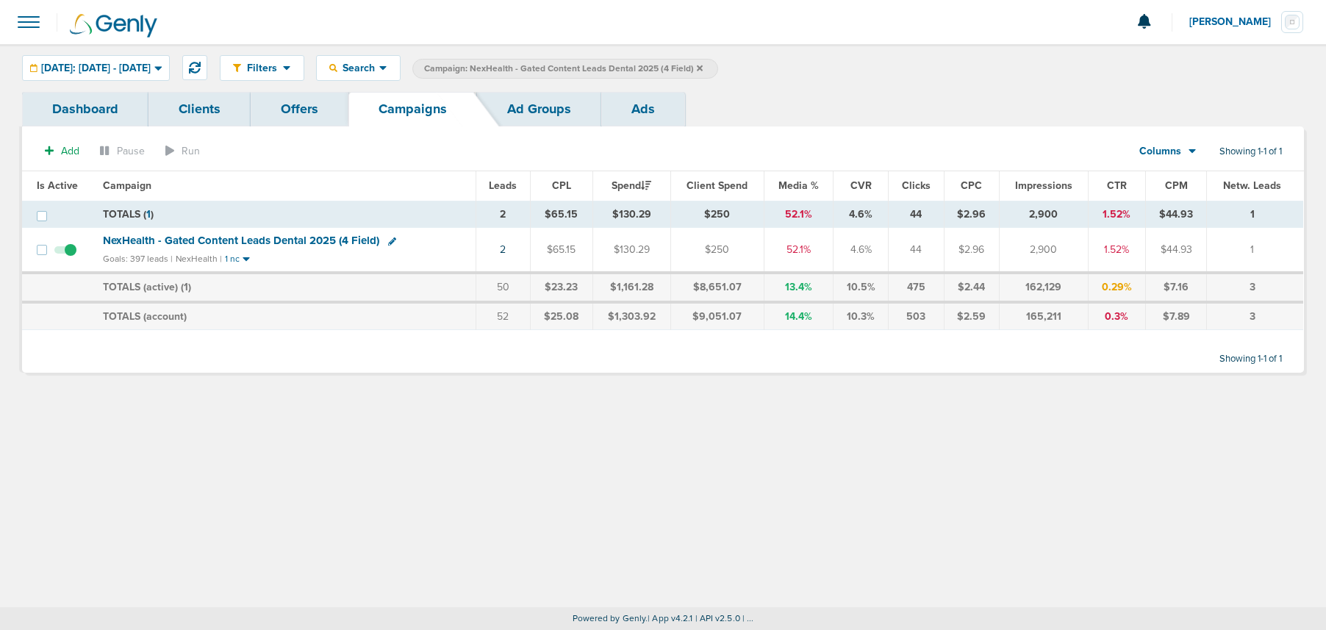
drag, startPoint x: 740, startPoint y: 67, endPoint x: 708, endPoint y: 110, distance: 53.5
click at [703, 67] on icon at bounding box center [700, 68] width 6 height 6
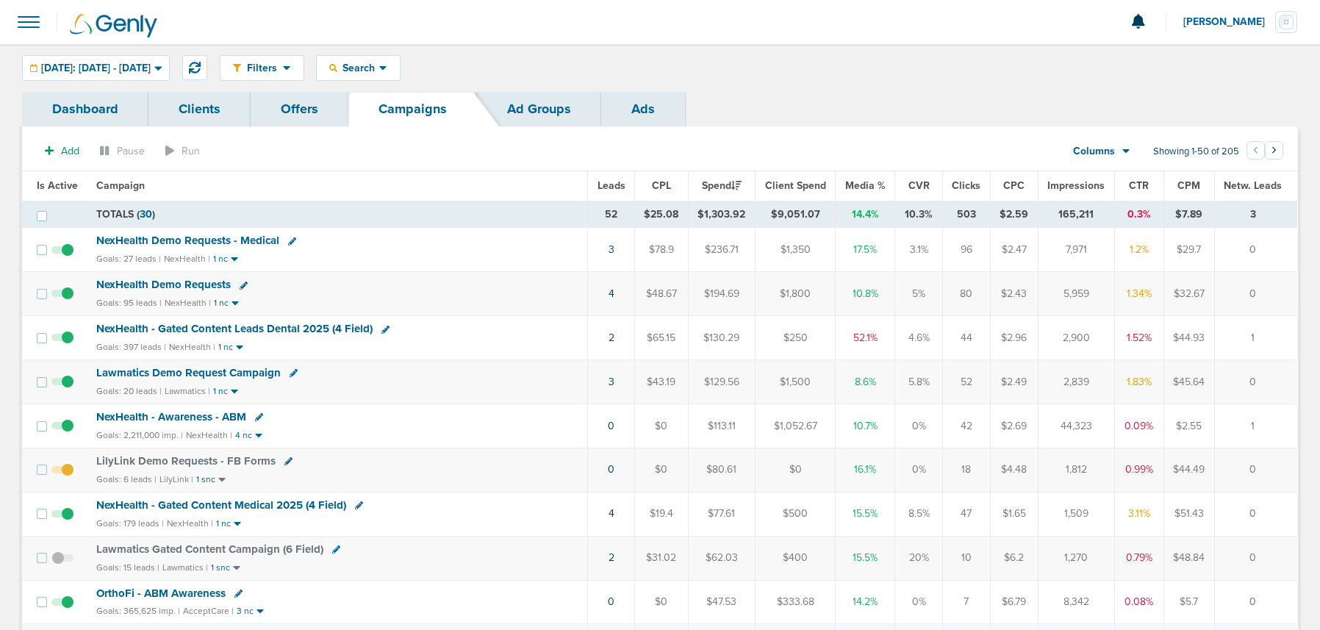
click at [284, 326] on span "NexHealth - Gated Content Leads Dental 2025 (4 Field)" at bounding box center [234, 328] width 276 height 13
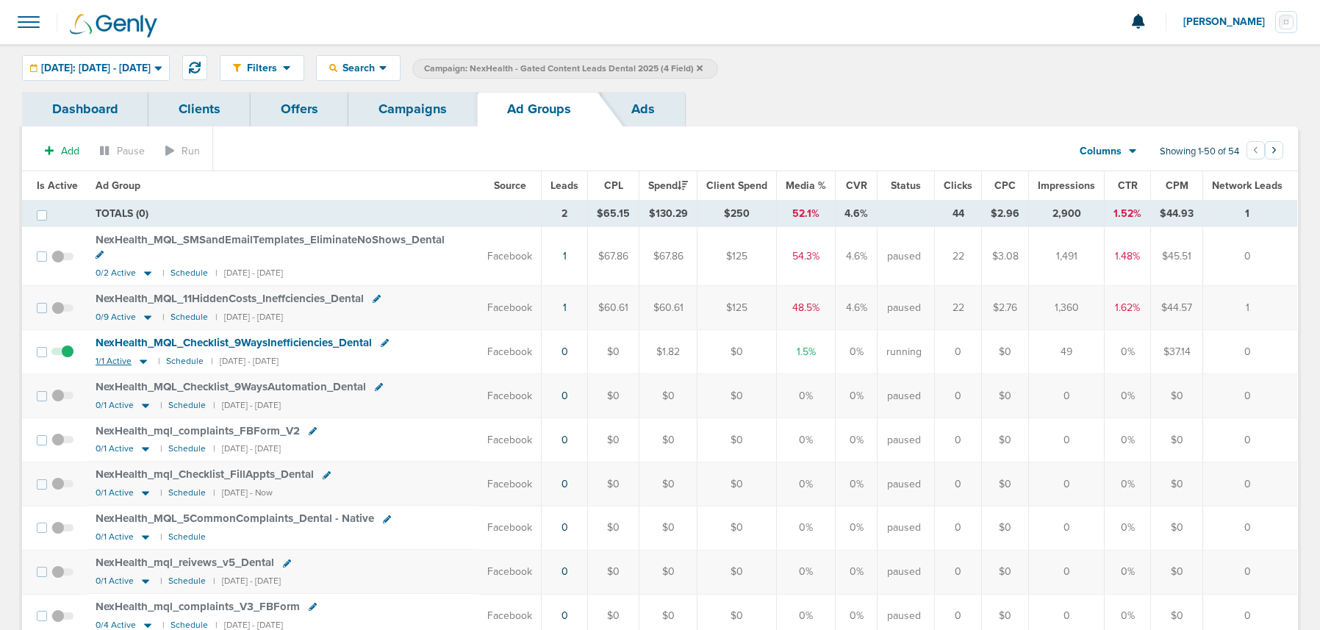
click at [136, 355] on icon at bounding box center [143, 361] width 15 height 12
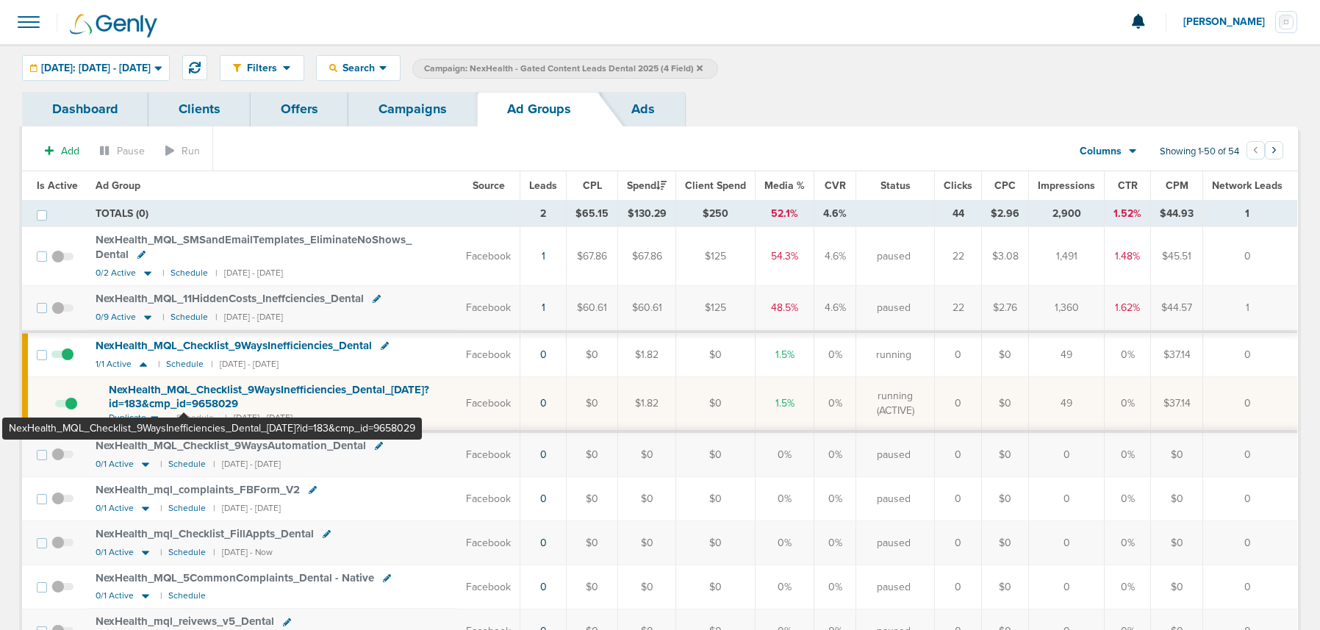
click at [184, 392] on span "NexHealth_ MQL_ Checklist_ 9WaysInefficiencies_ Dental_ 09.09.25?id=183&cmp_ id…" at bounding box center [269, 397] width 320 height 28
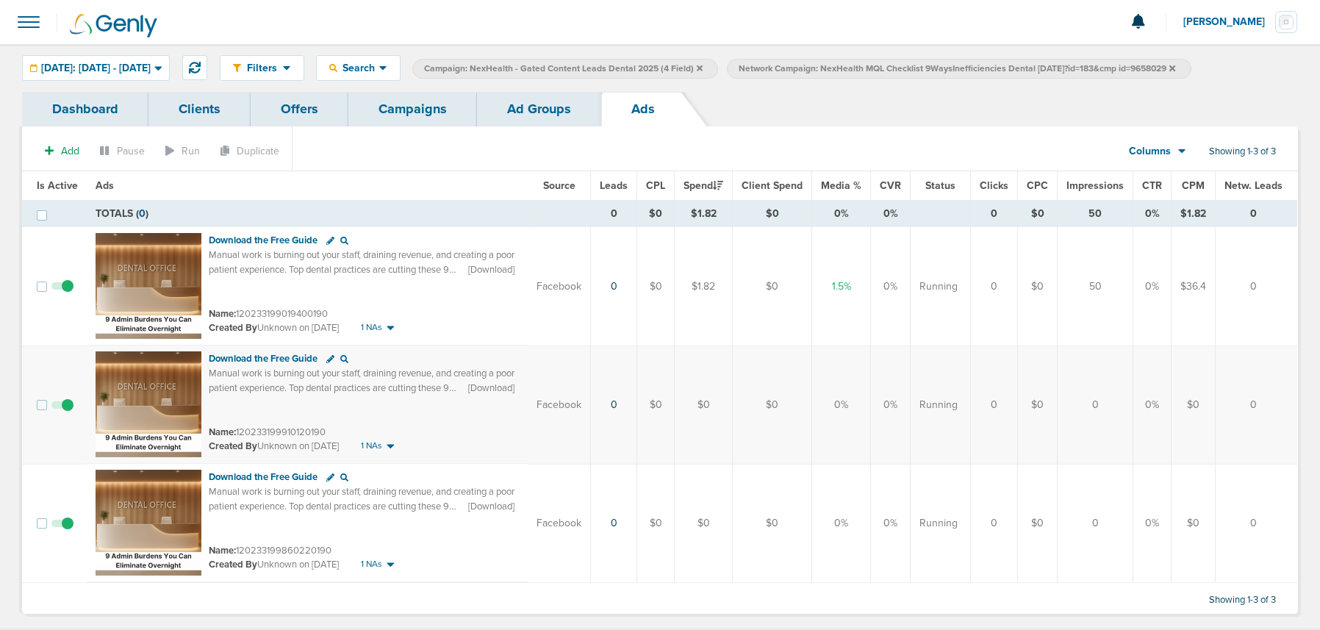
click at [523, 112] on link "Ad Groups" at bounding box center [539, 109] width 124 height 35
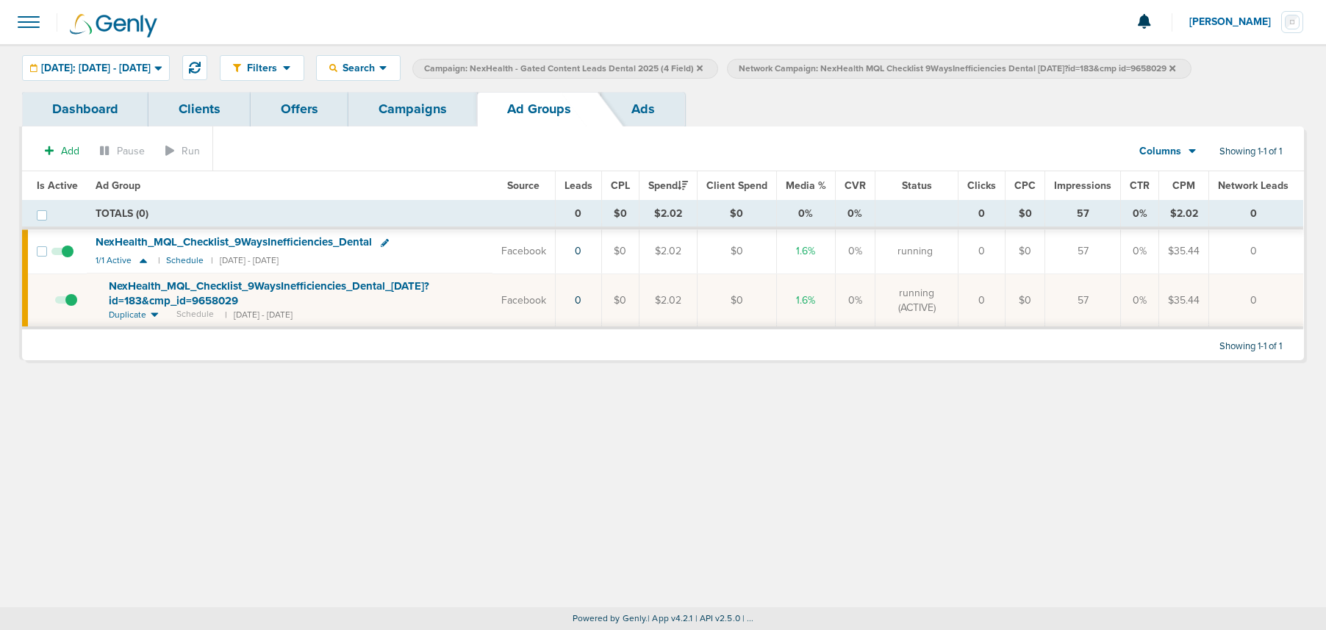
click at [1191, 68] on label "Network Campaign: NexHealth MQL Checklist 9WaysInefficiencies Dental 09.09.25?i…" at bounding box center [959, 69] width 464 height 20
click at [1175, 68] on icon at bounding box center [1172, 68] width 6 height 6
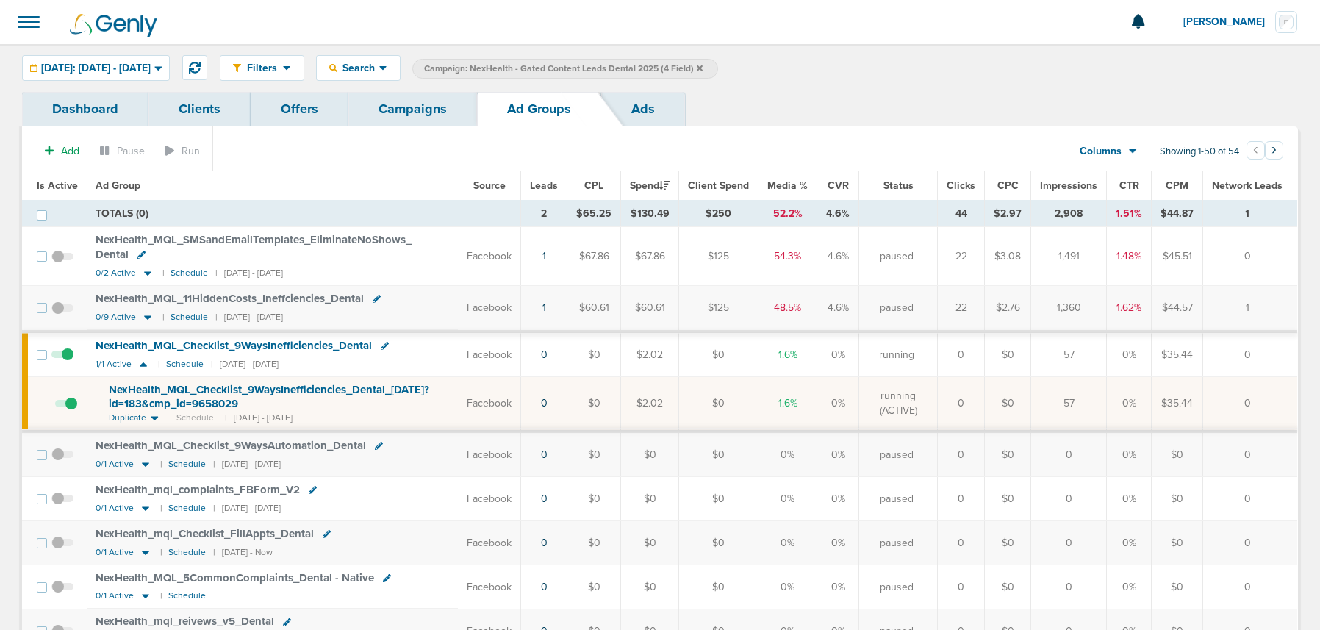
click at [151, 315] on icon at bounding box center [147, 317] width 15 height 12
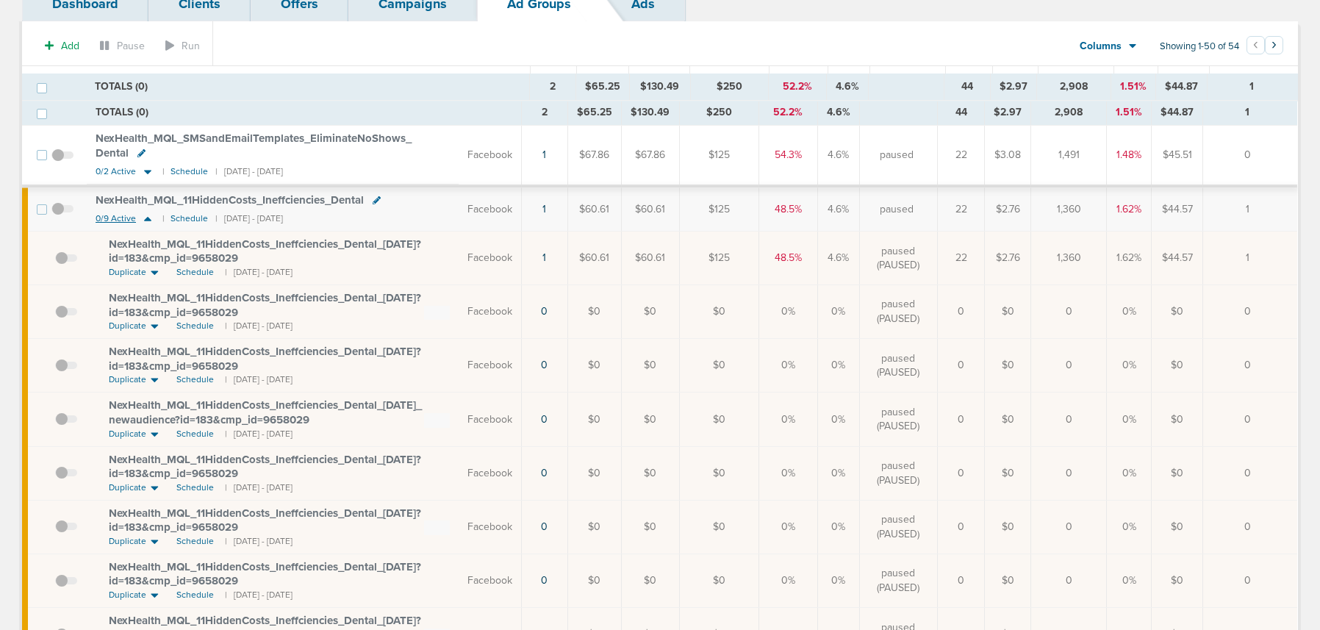
scroll to position [104, 0]
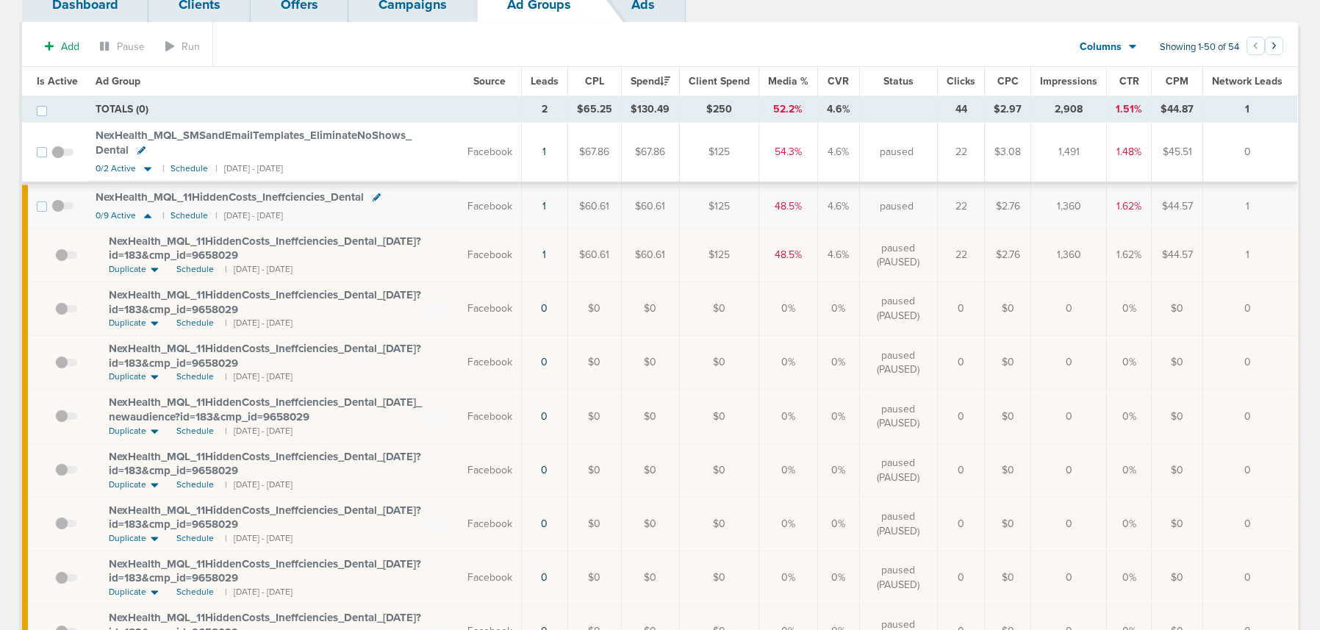
click at [161, 244] on span "NexHealth_ MQL_ 11HiddenCosts_ Ineffciencies_ Dental_ 09.05.25?id=183&cmp_ id=9…" at bounding box center [265, 248] width 312 height 28
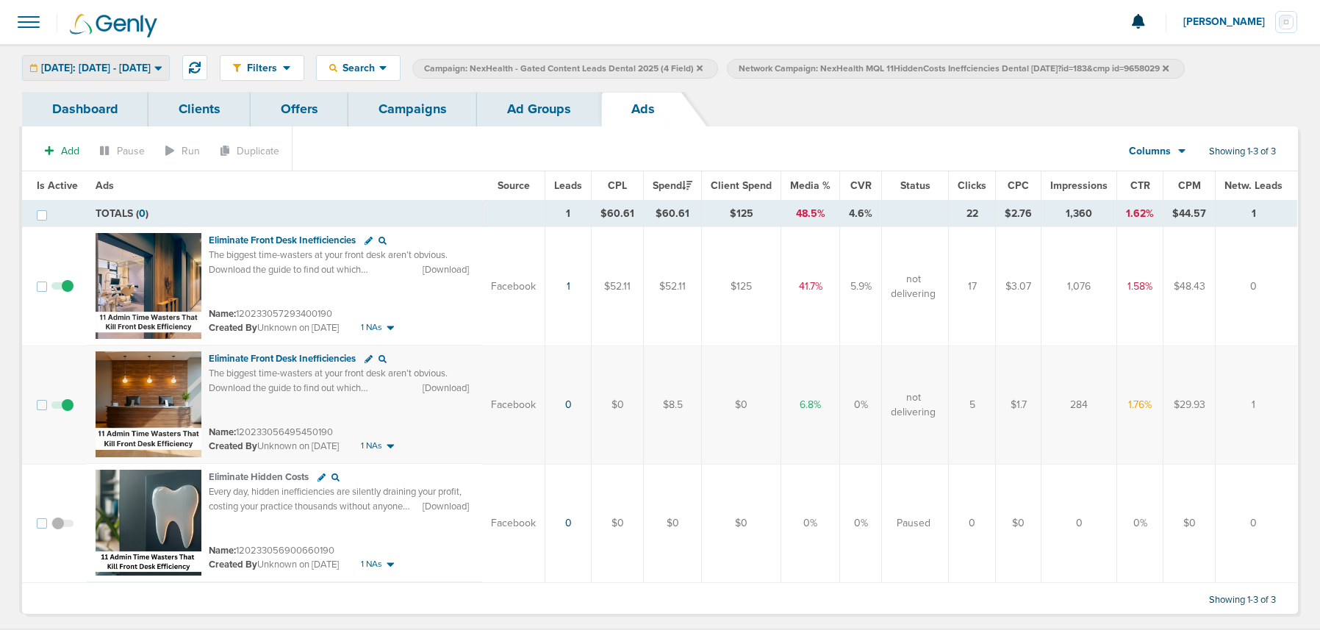
click at [141, 77] on div "[DATE]: [DATE] - [DATE]" at bounding box center [96, 68] width 146 height 24
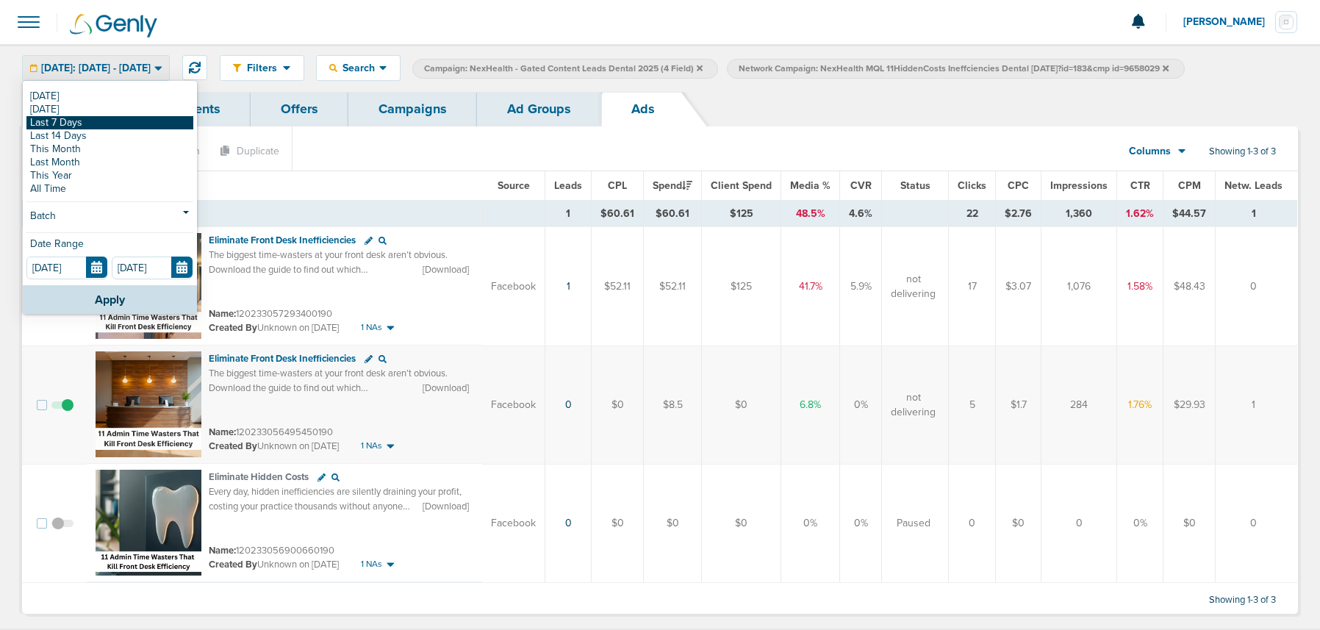
click at [127, 116] on link "Last 7 Days" at bounding box center [109, 122] width 167 height 13
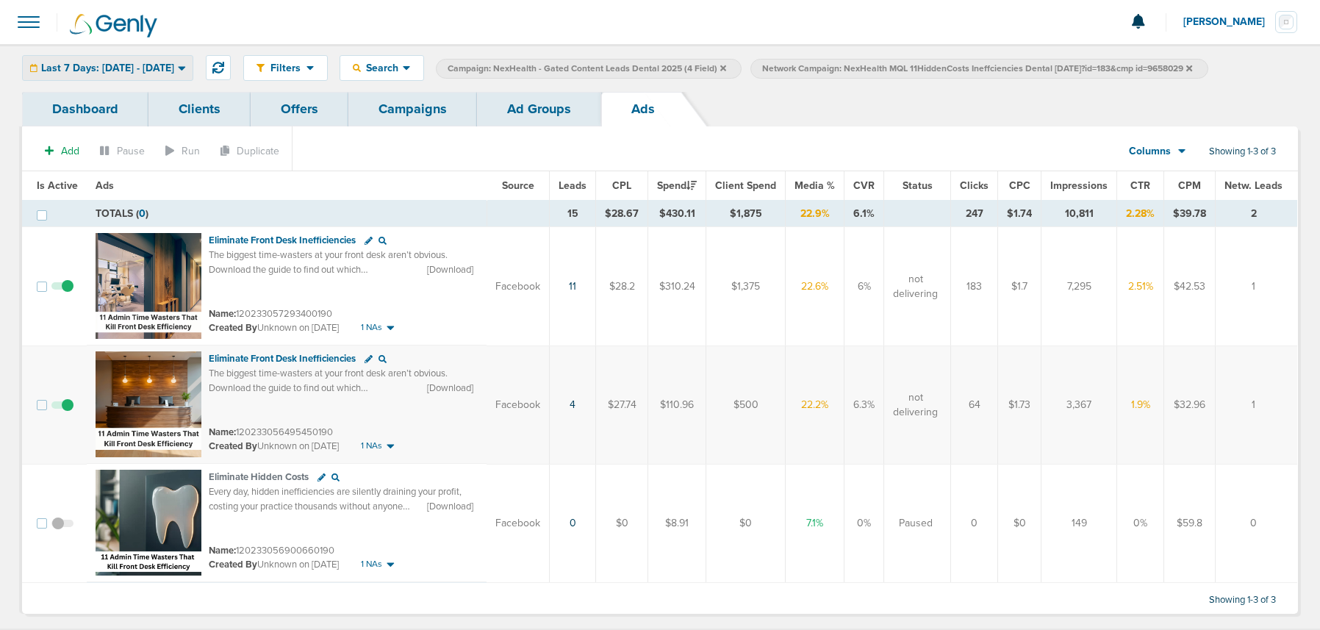
click at [138, 58] on div "Last 7 Days: 09.02.2025 - 09.09.2025" at bounding box center [108, 68] width 170 height 24
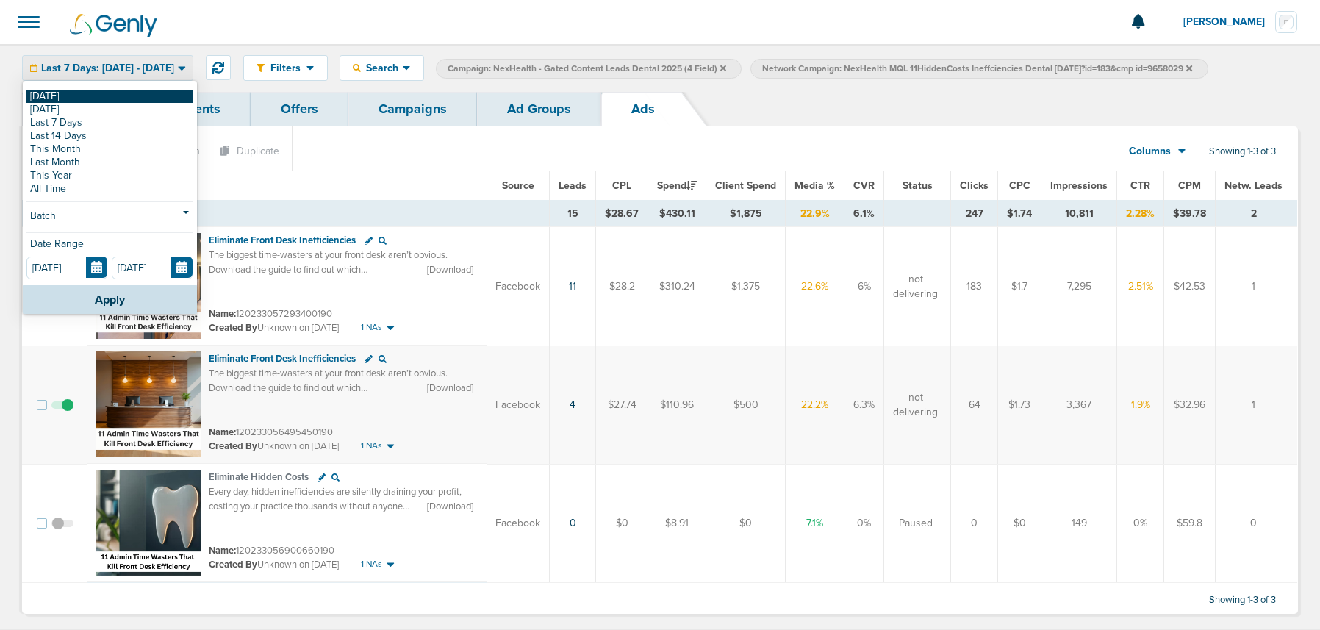
click at [128, 99] on link "[DATE]" at bounding box center [109, 96] width 167 height 13
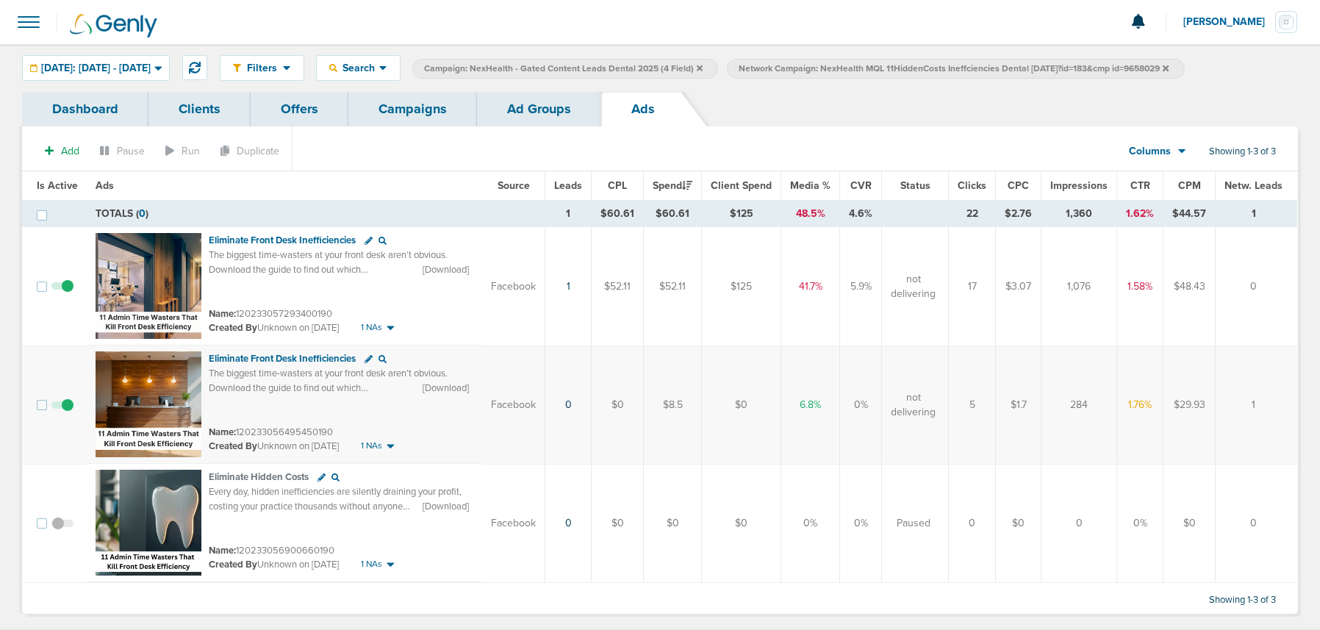
click at [506, 110] on link "Ad Groups" at bounding box center [539, 109] width 124 height 35
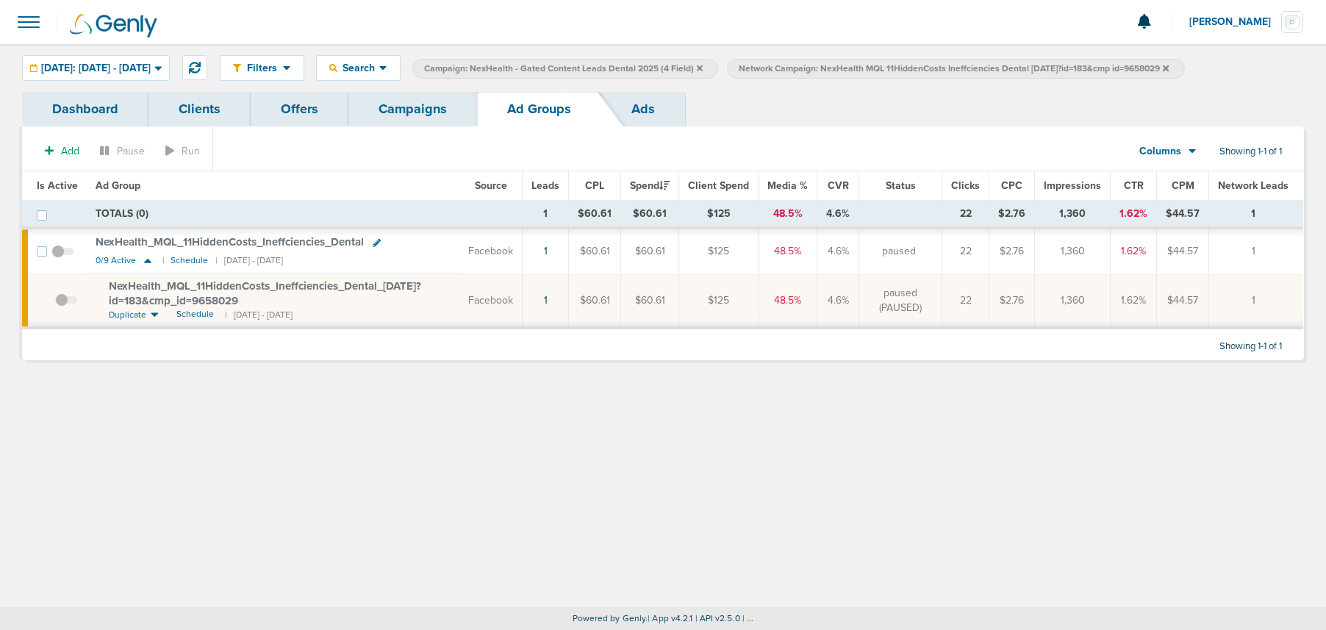
click at [1169, 68] on icon at bounding box center [1166, 68] width 6 height 9
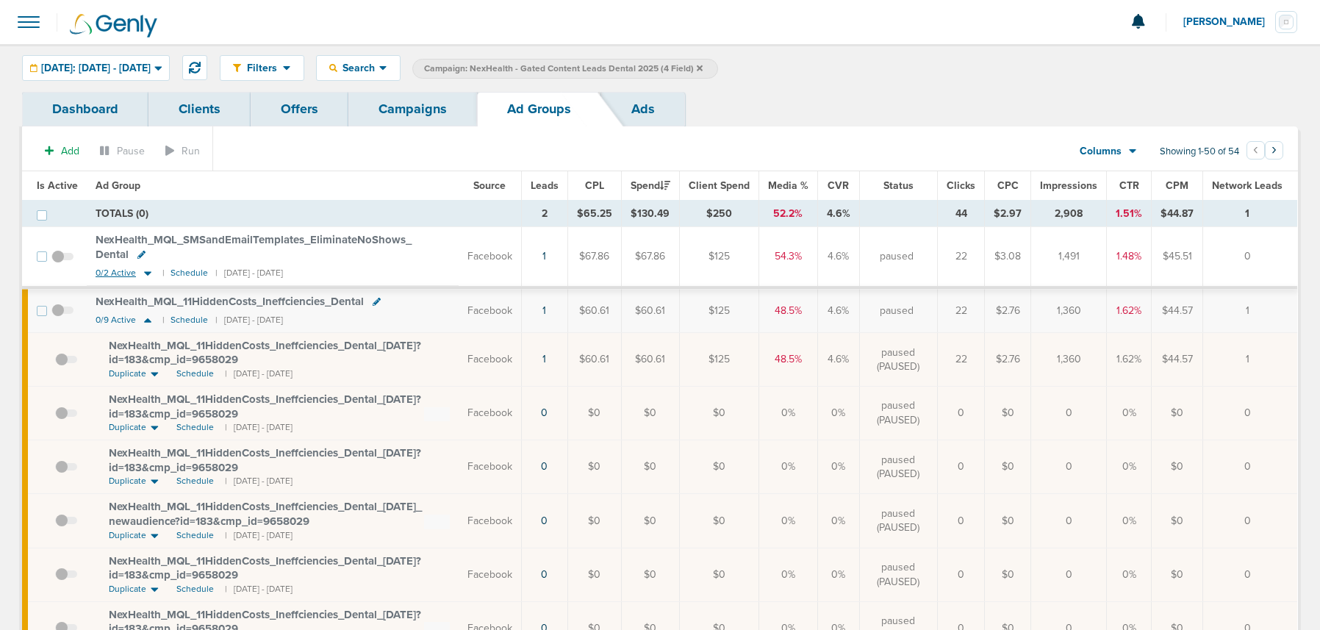
click at [149, 274] on icon at bounding box center [147, 273] width 15 height 12
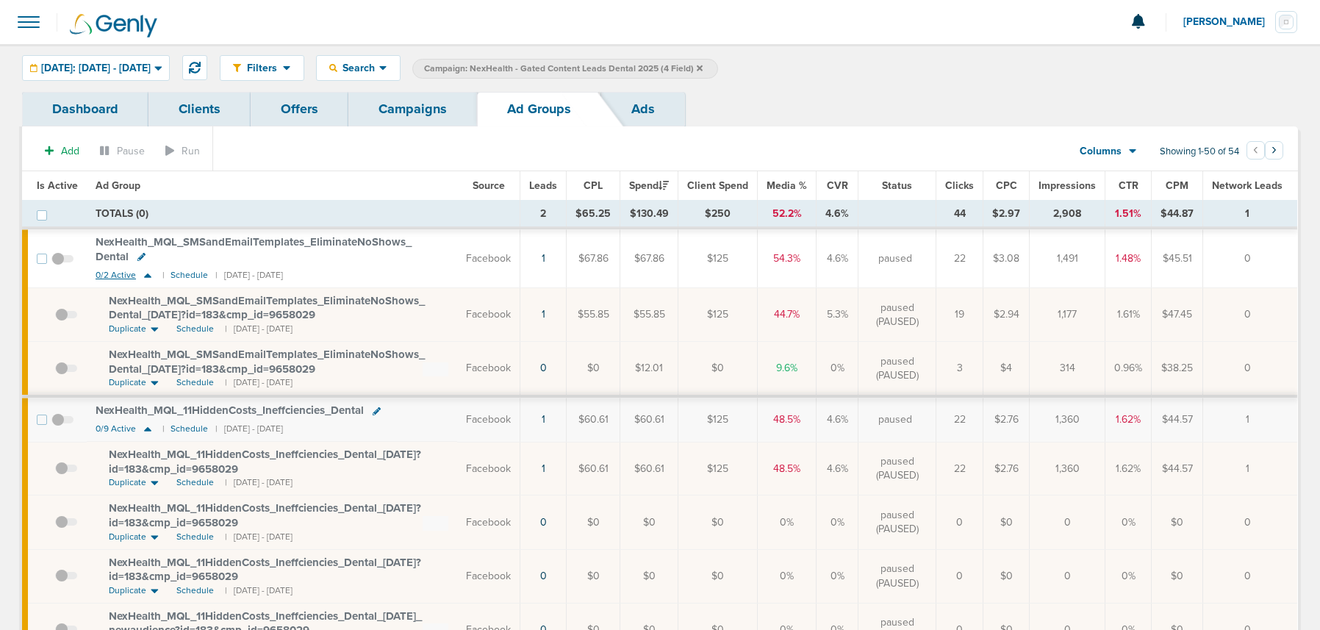
click at [146, 276] on icon at bounding box center [147, 275] width 7 height 4
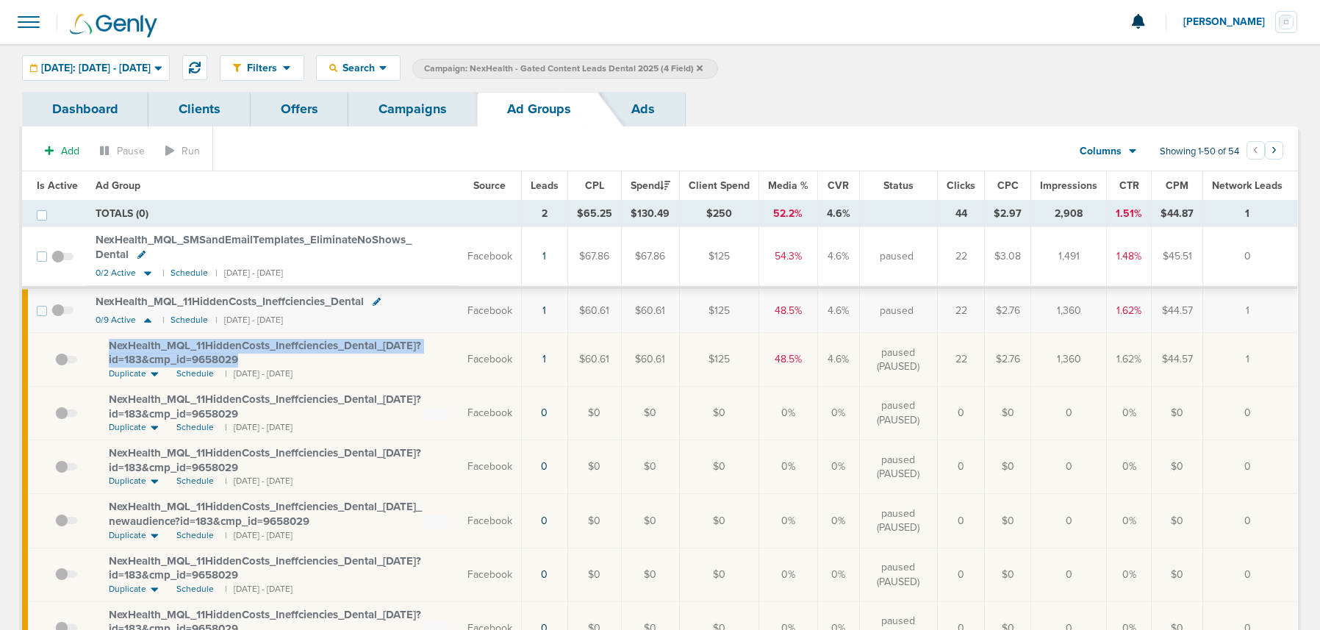
drag, startPoint x: 101, startPoint y: 342, endPoint x: 246, endPoint y: 361, distance: 146.8
click at [246, 361] on td "NexHealth_ MQL_ 11HiddenCosts_ Ineffciencies_ Dental_ 09.05.25?id=183&cmp_ id=9…" at bounding box center [273, 360] width 372 height 54
copy span "NexHealth_ MQL_ 11HiddenCosts_ Ineffciencies_ Dental_ 09.05.25?id=183&cmp_ id=9…"
click at [424, 110] on link "Campaigns" at bounding box center [412, 109] width 129 height 35
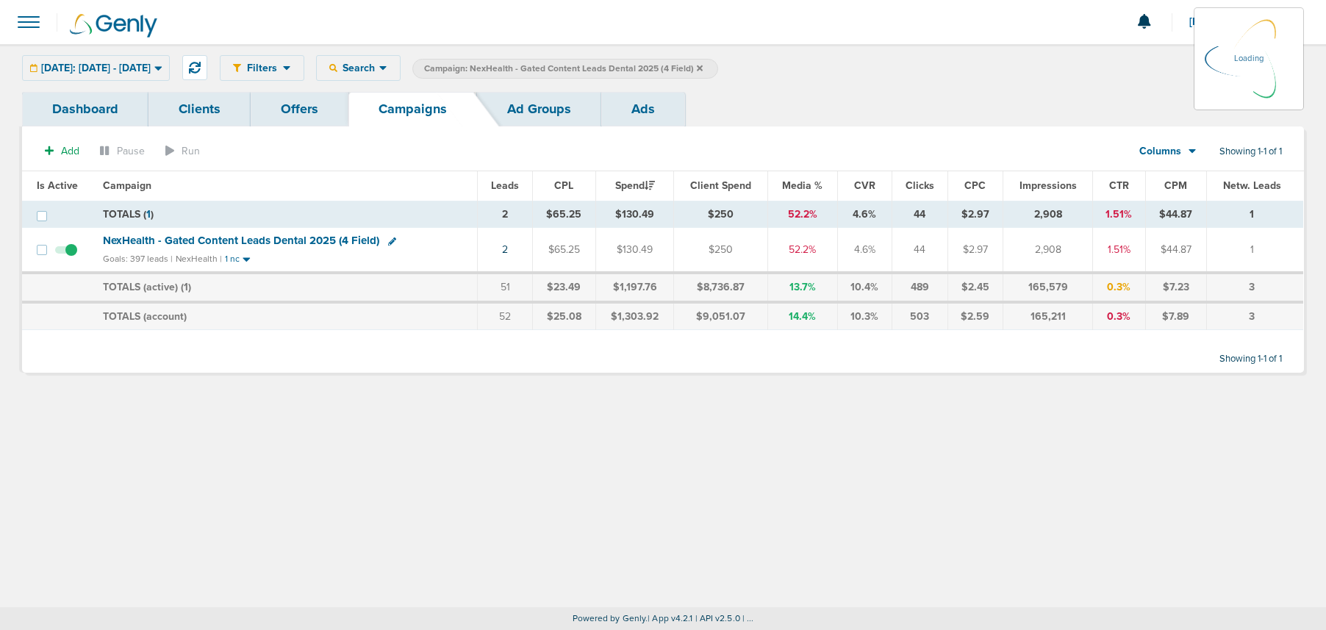
click at [703, 68] on icon at bounding box center [700, 68] width 6 height 6
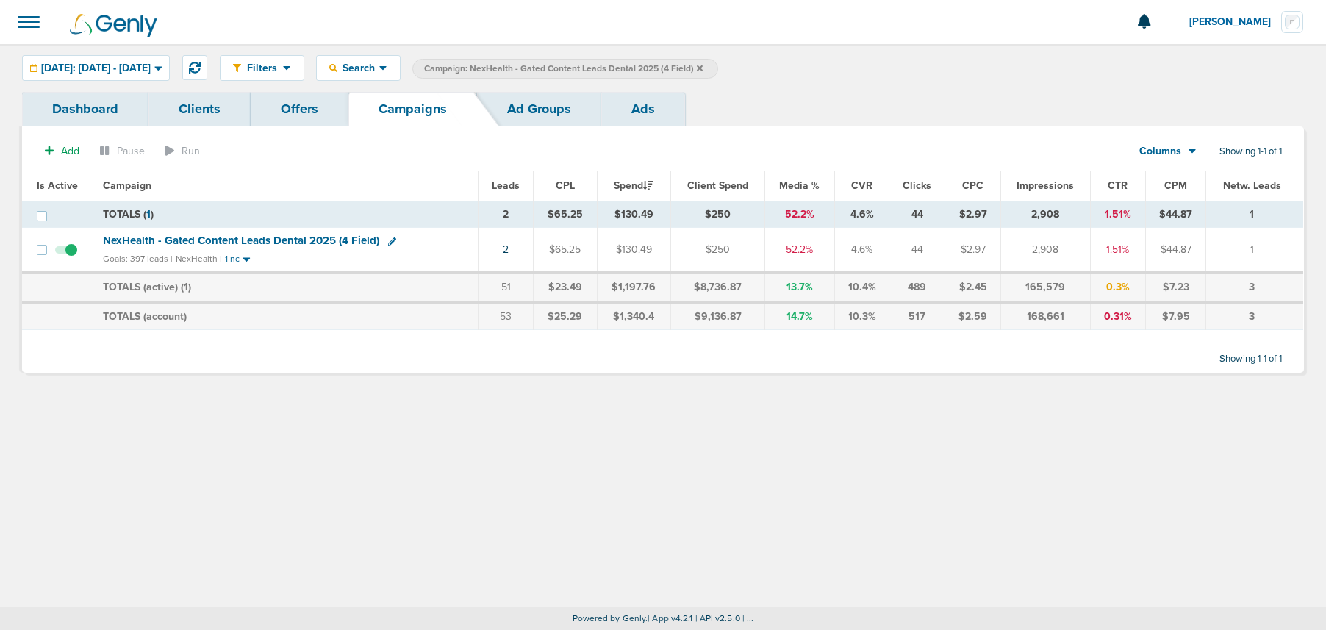
click at [703, 67] on icon at bounding box center [700, 68] width 6 height 6
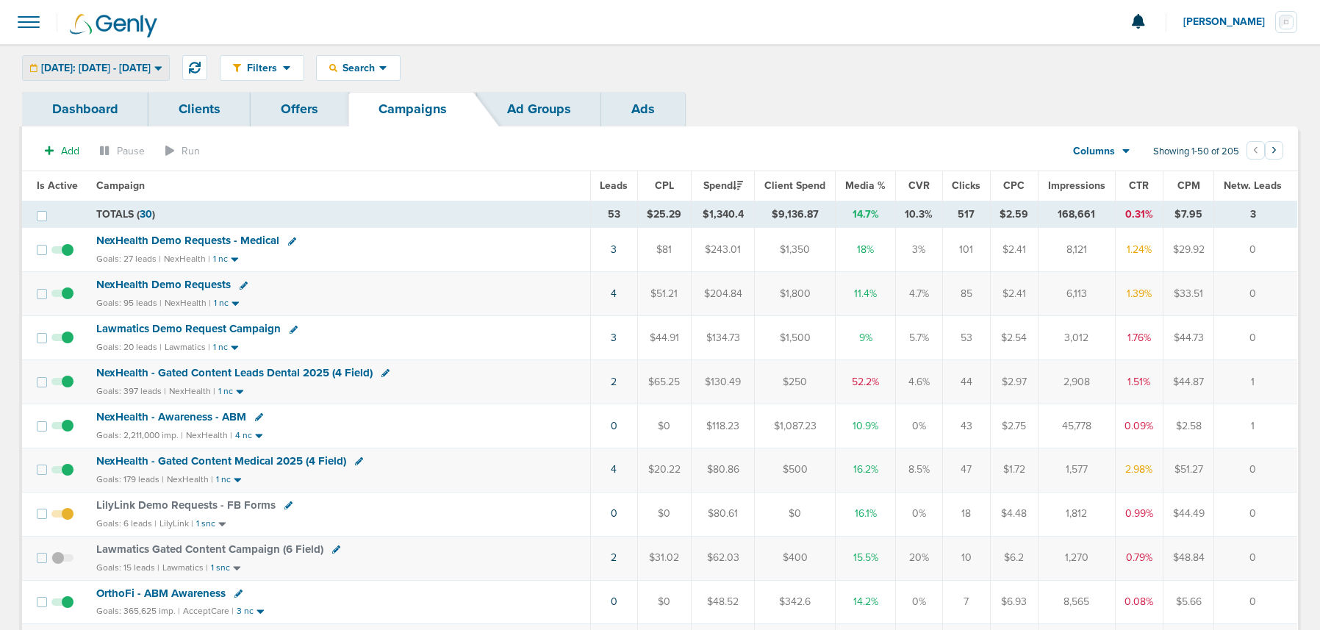
click at [123, 70] on span "[DATE]: [DATE] - [DATE]" at bounding box center [96, 68] width 110 height 10
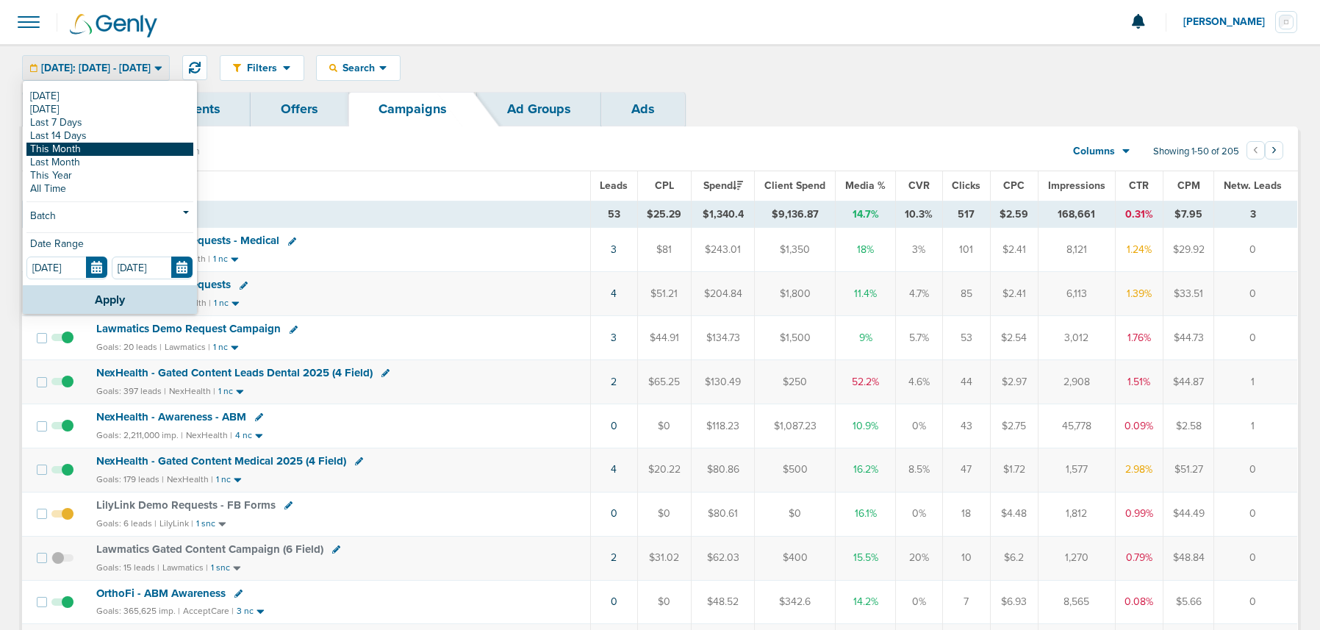
click at [102, 154] on div "Today Yesterday Last 7 Days Last 14 Days This Month Last Month This Year All Ti…" at bounding box center [109, 143] width 167 height 106
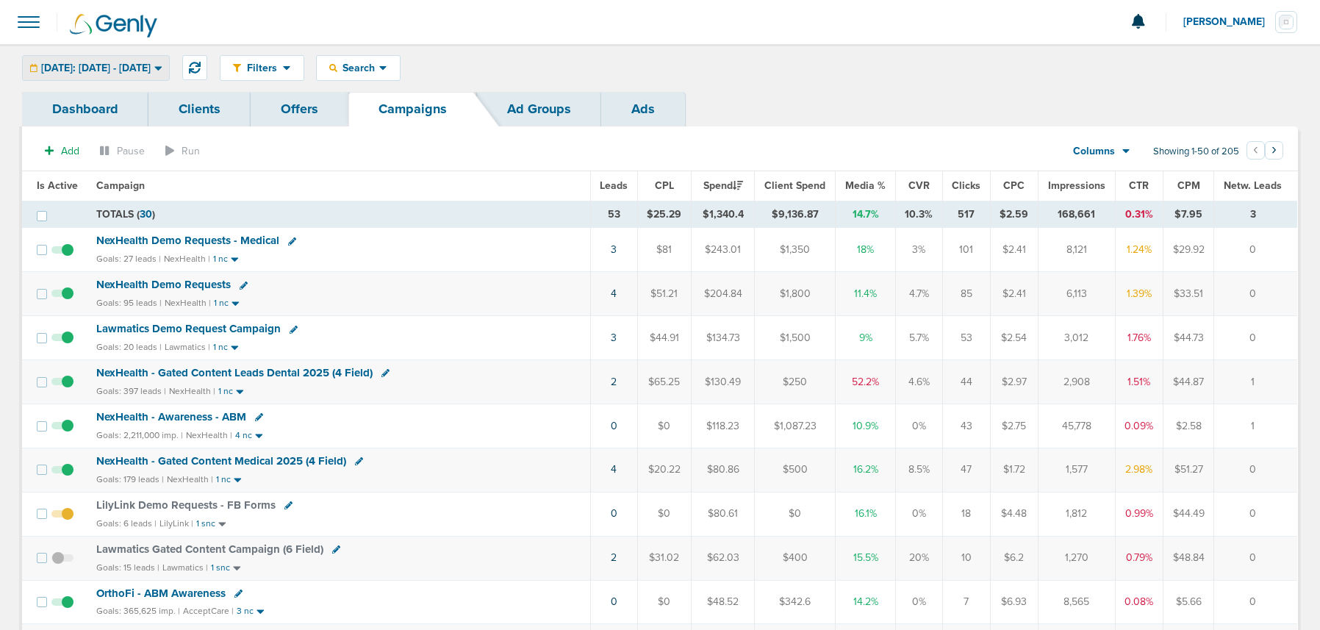
click at [140, 68] on span "[DATE]: [DATE] - [DATE]" at bounding box center [96, 68] width 110 height 10
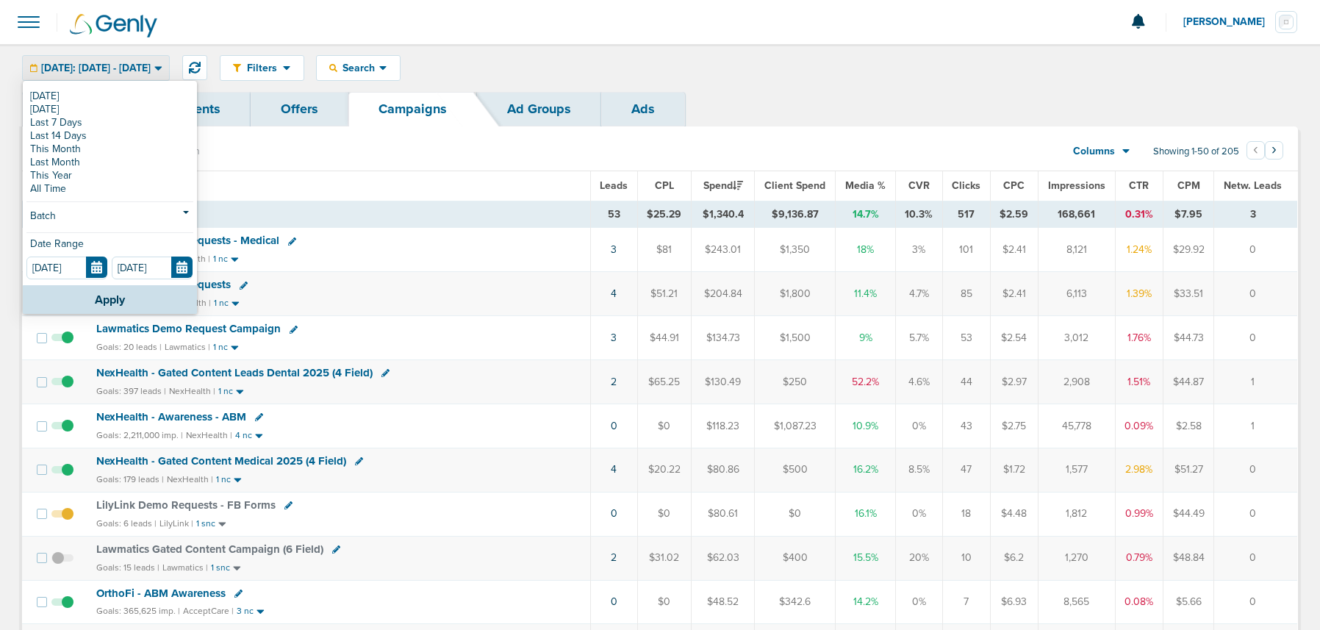
scroll to position [3, 0]
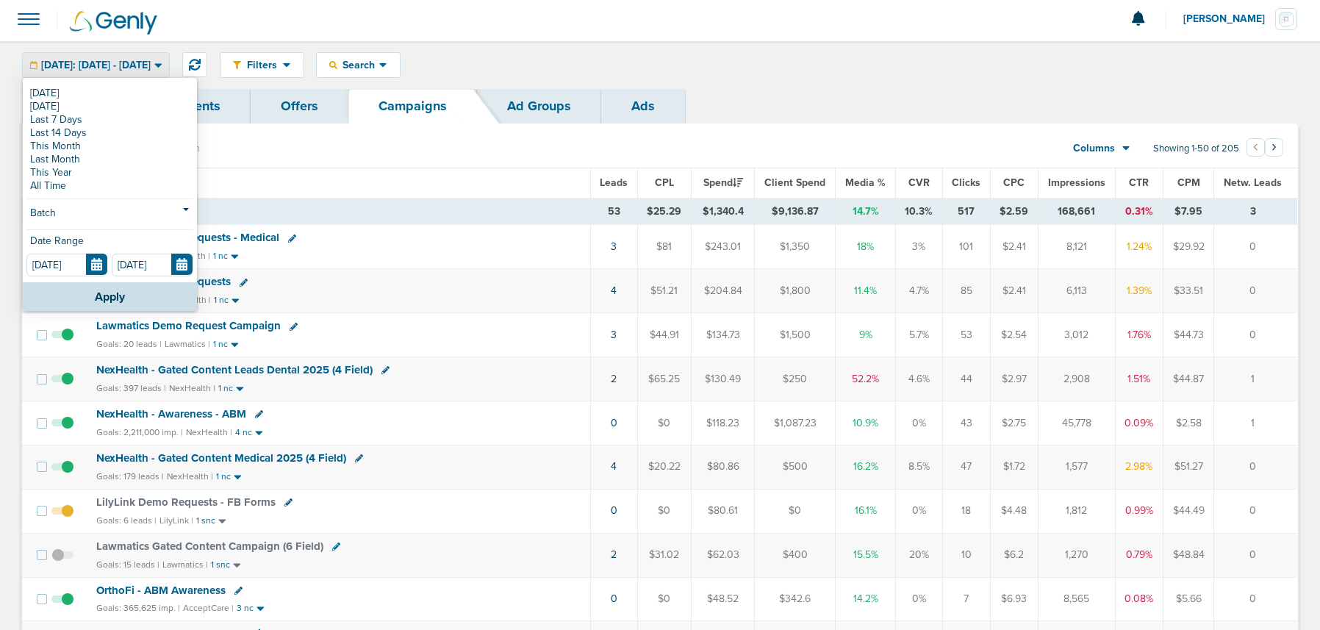
click at [140, 68] on span "[DATE]: [DATE] - [DATE]" at bounding box center [96, 65] width 110 height 10
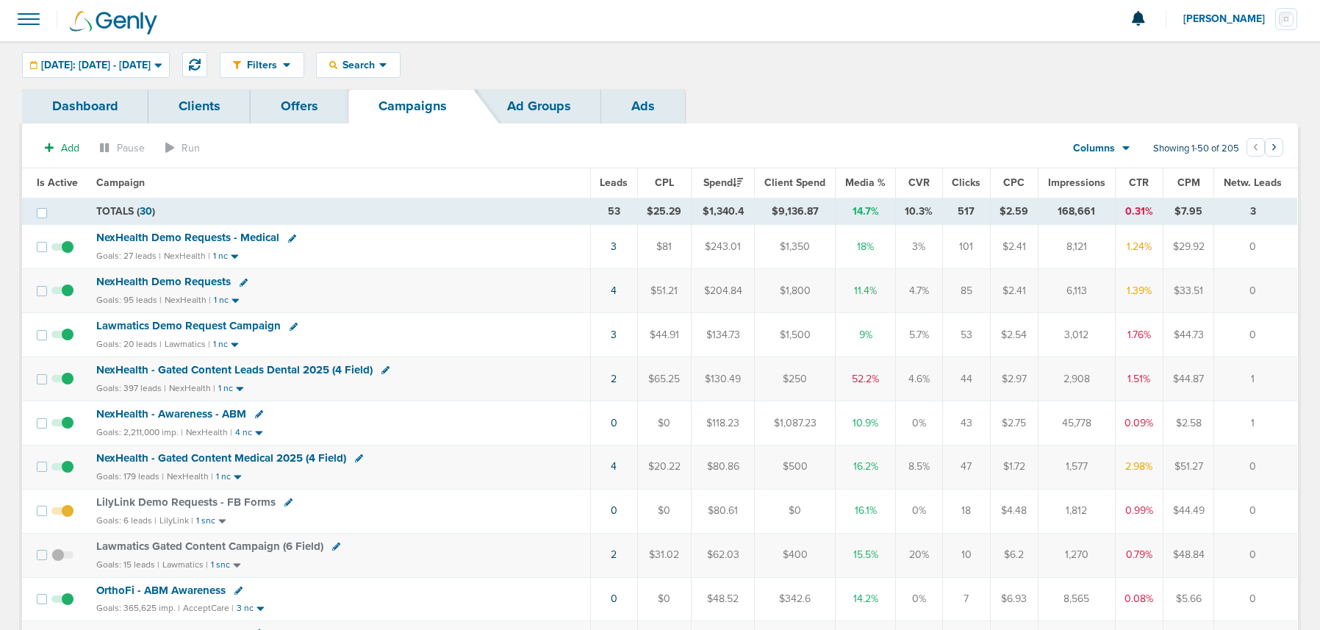
click at [741, 63] on div "Filters Active Only Settings Status Active Inactive Objectives MQL SQL Traffic …" at bounding box center [759, 65] width 1078 height 26
